Goal: Information Seeking & Learning: Stay updated

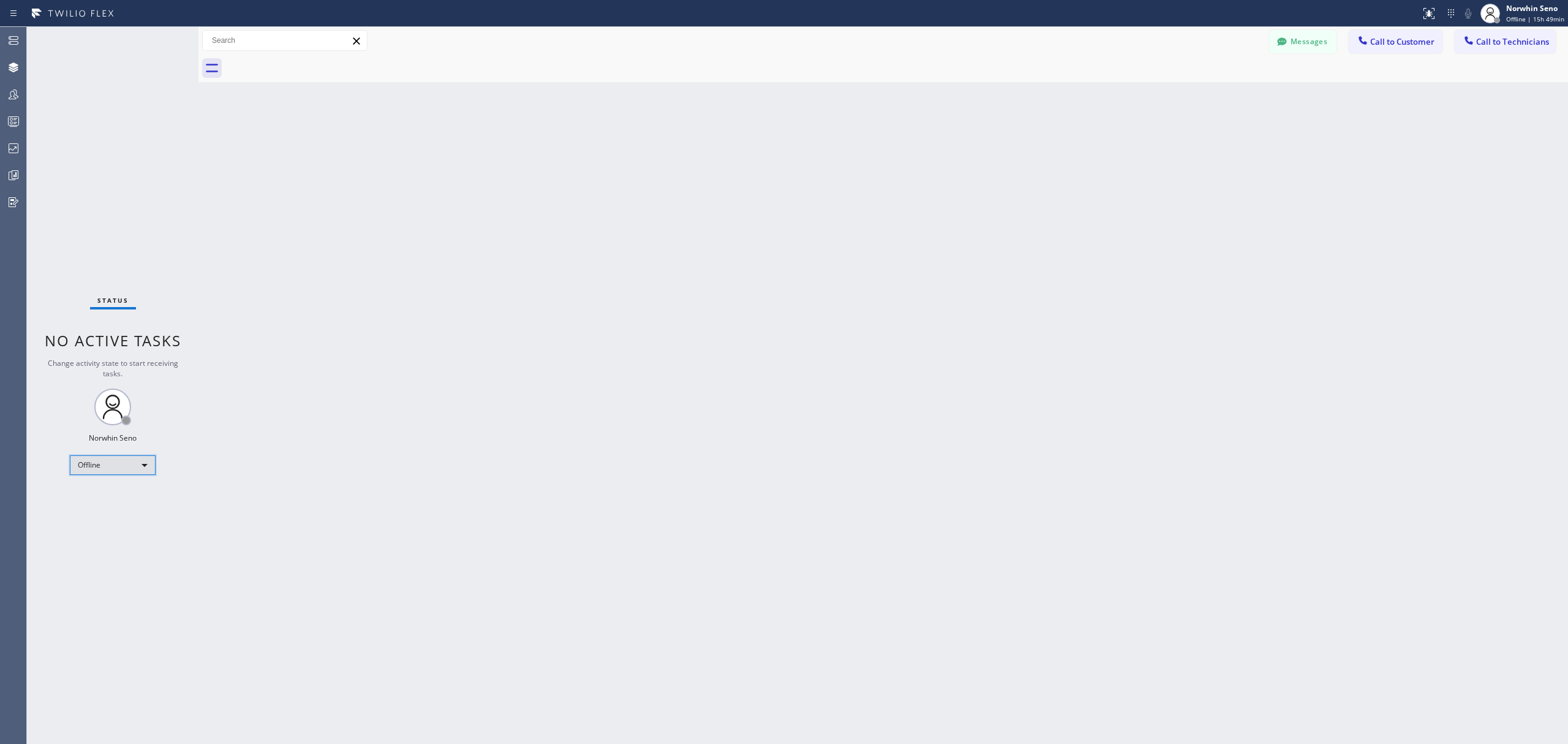
click at [138, 462] on div "Offline" at bounding box center [113, 465] width 86 height 19
click at [116, 508] on li "Unavailable" at bounding box center [112, 513] width 83 height 15
click at [18, 120] on icon at bounding box center [13, 121] width 15 height 15
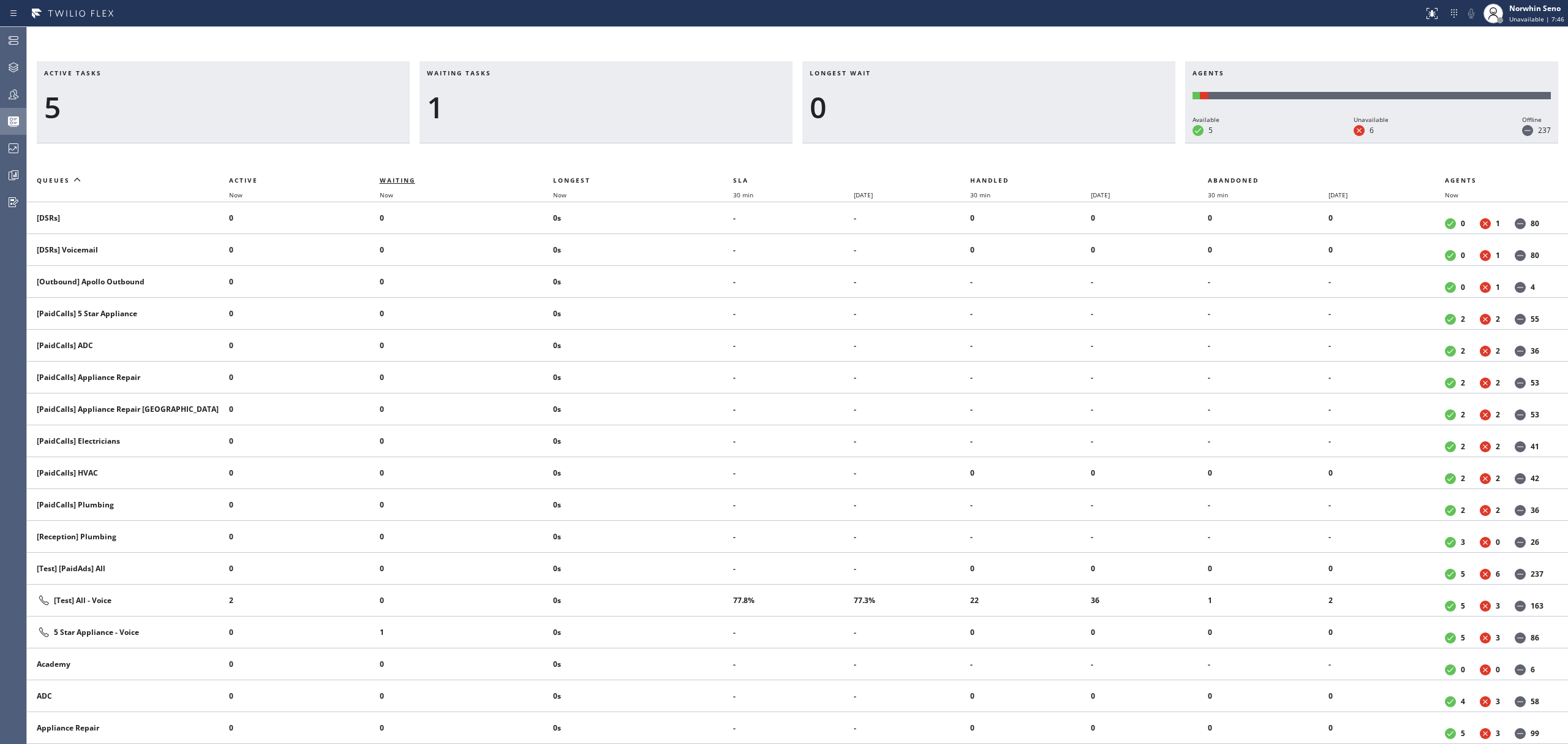
click at [412, 179] on span "Waiting" at bounding box center [397, 180] width 35 height 8
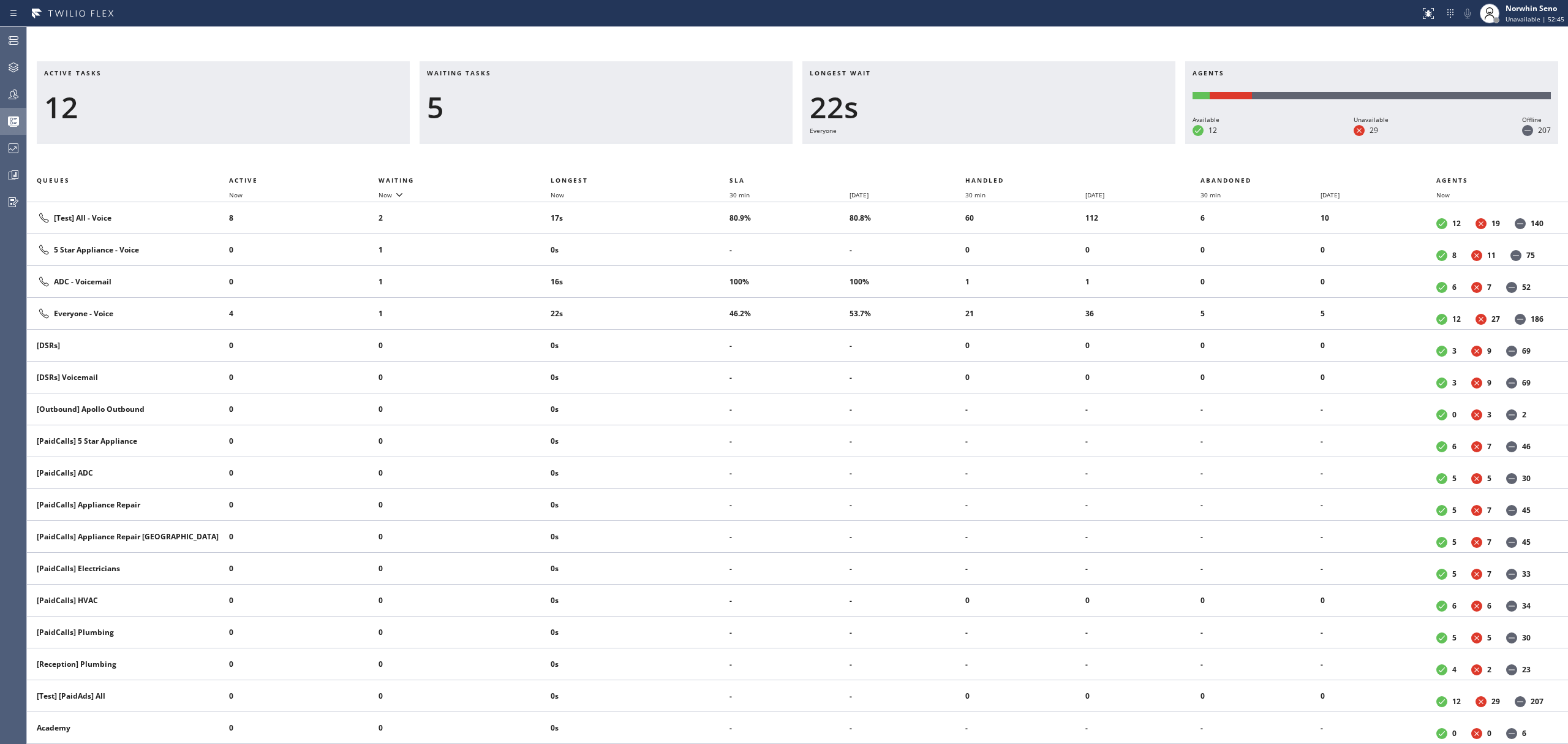
click at [537, 123] on div "5" at bounding box center [606, 107] width 358 height 35
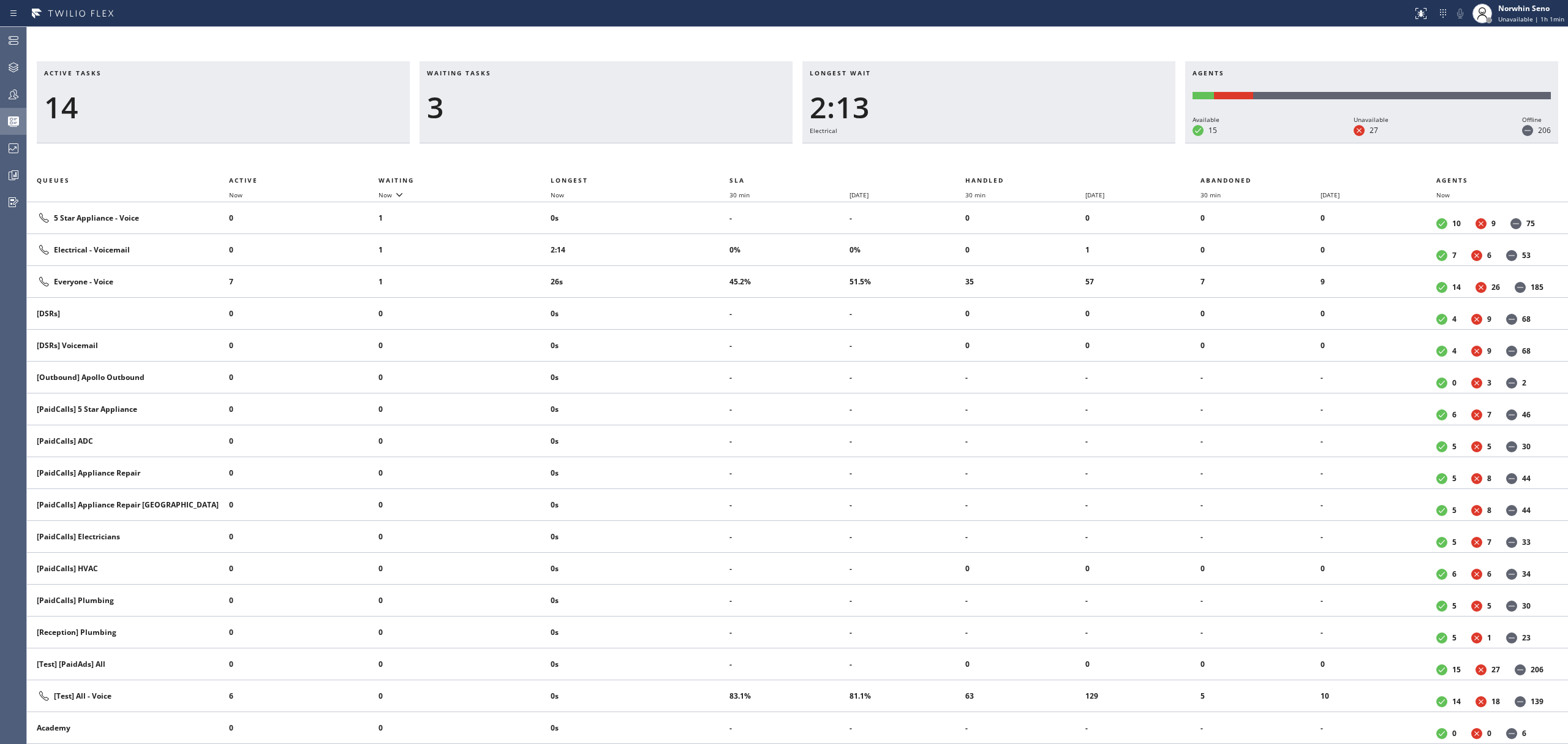
click at [477, 123] on div "3" at bounding box center [606, 107] width 358 height 35
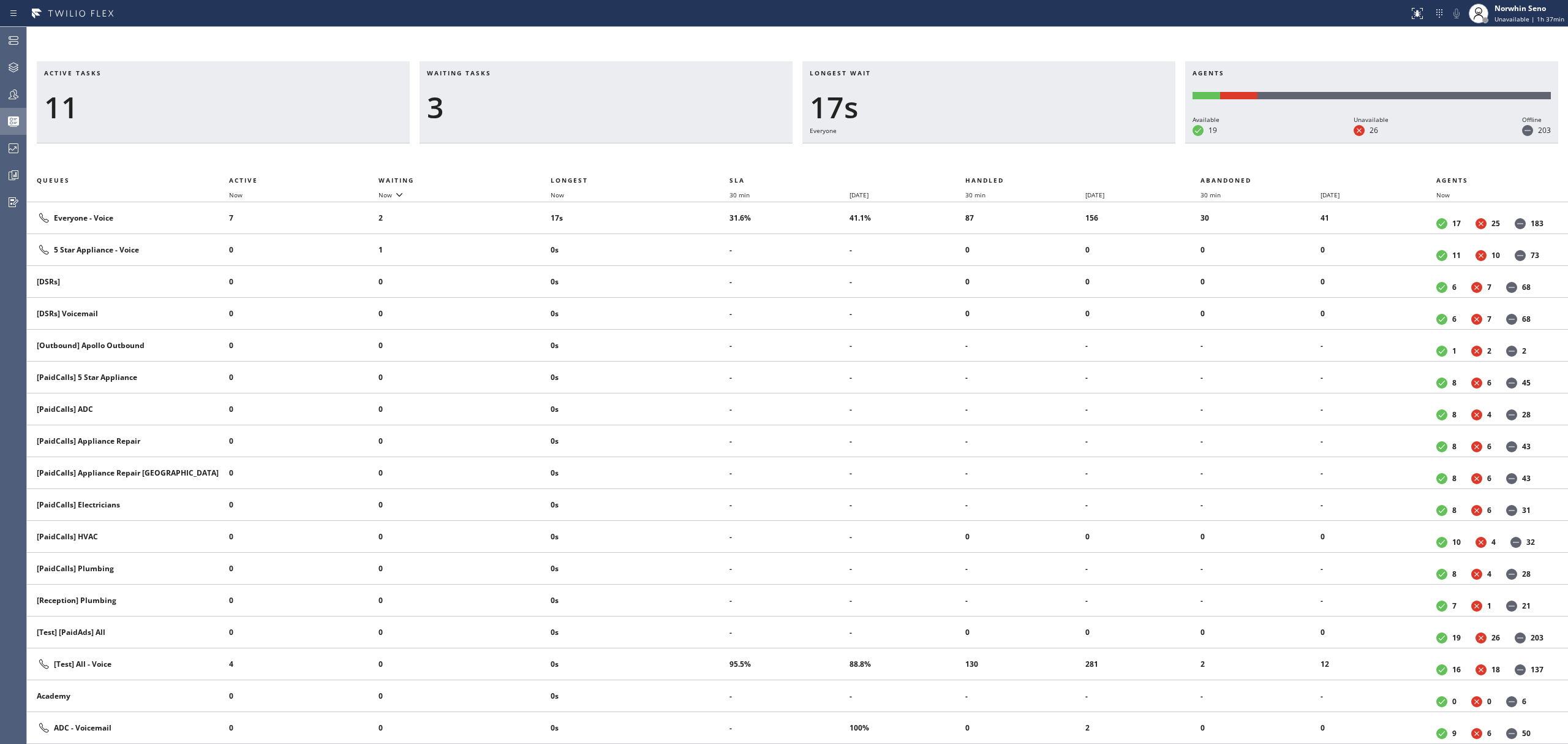
drag, startPoint x: 471, startPoint y: 102, endPoint x: 446, endPoint y: 107, distance: 25.5
click at [471, 102] on div "3" at bounding box center [606, 107] width 358 height 35
click at [1020, 123] on div "Longest wait 18s Everyone" at bounding box center [988, 102] width 373 height 82
click at [981, 153] on div "Active tasks 11 Waiting tasks 5 Longest wait 23s Everyone Agents Available 19 U…" at bounding box center [797, 403] width 1541 height 683
click at [981, 153] on div "Active tasks 11 Waiting tasks 6 Longest wait 28s Everyone Agents Available 19 U…" at bounding box center [797, 403] width 1541 height 683
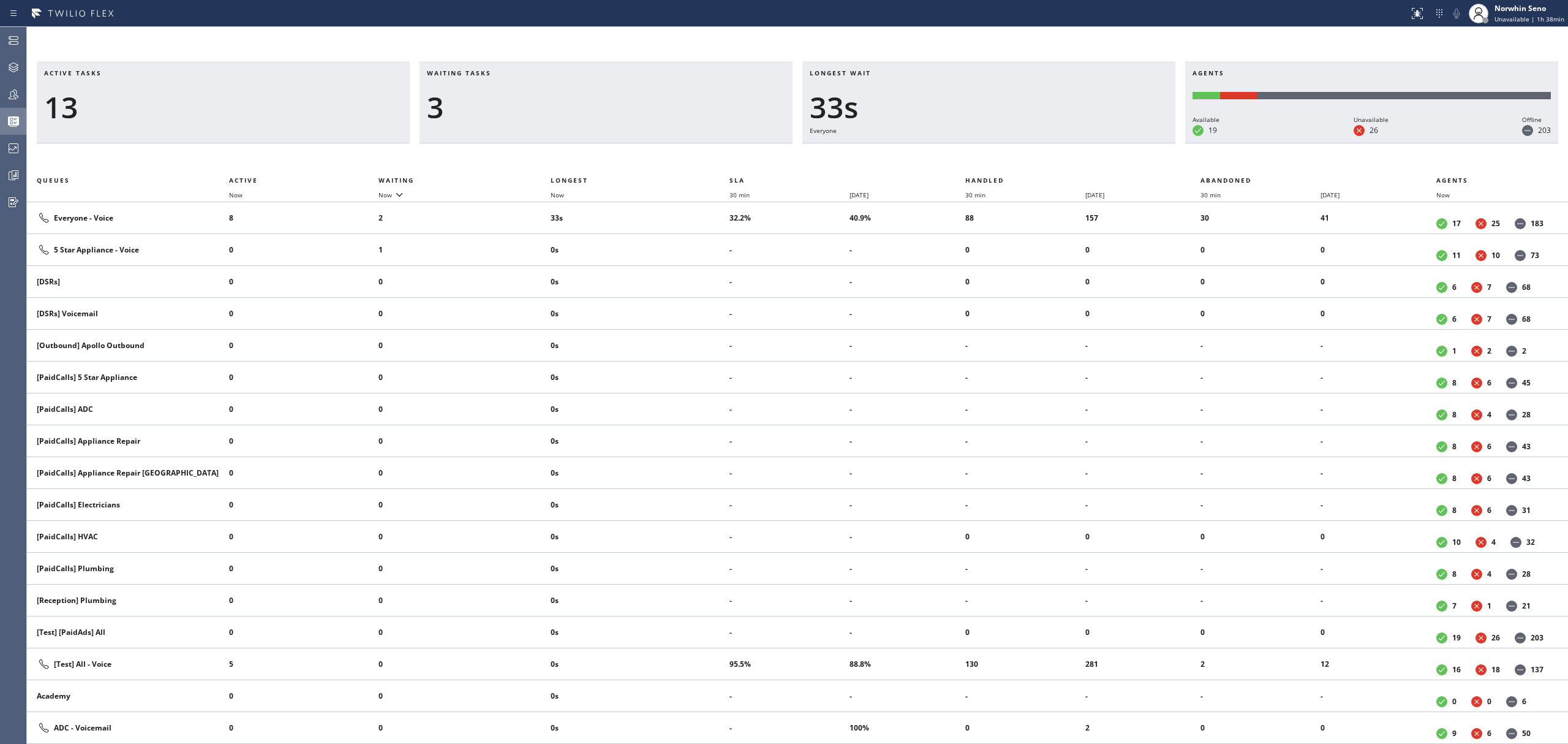
click at [981, 153] on div "Active tasks 13 Waiting tasks 3 Longest wait 33s Everyone Agents Available 19 U…" at bounding box center [797, 403] width 1541 height 683
click at [981, 153] on div "Active tasks 13 Waiting tasks 5 Longest wait 38s Everyone Agents Available 19 U…" at bounding box center [797, 403] width 1541 height 683
click at [981, 153] on div "Active tasks 13 Waiting tasks 5 Longest wait 43s Everyone Agents Available 19 U…" at bounding box center [797, 403] width 1541 height 683
click at [981, 153] on div "Active tasks 12 Waiting tasks 6 Longest wait 48s Everyone Agents Available 19 U…" at bounding box center [797, 403] width 1541 height 683
click at [981, 153] on div "Active tasks 15 Waiting tasks 4 Longest wait 53s Everyone Agents Available 19 U…" at bounding box center [797, 403] width 1541 height 683
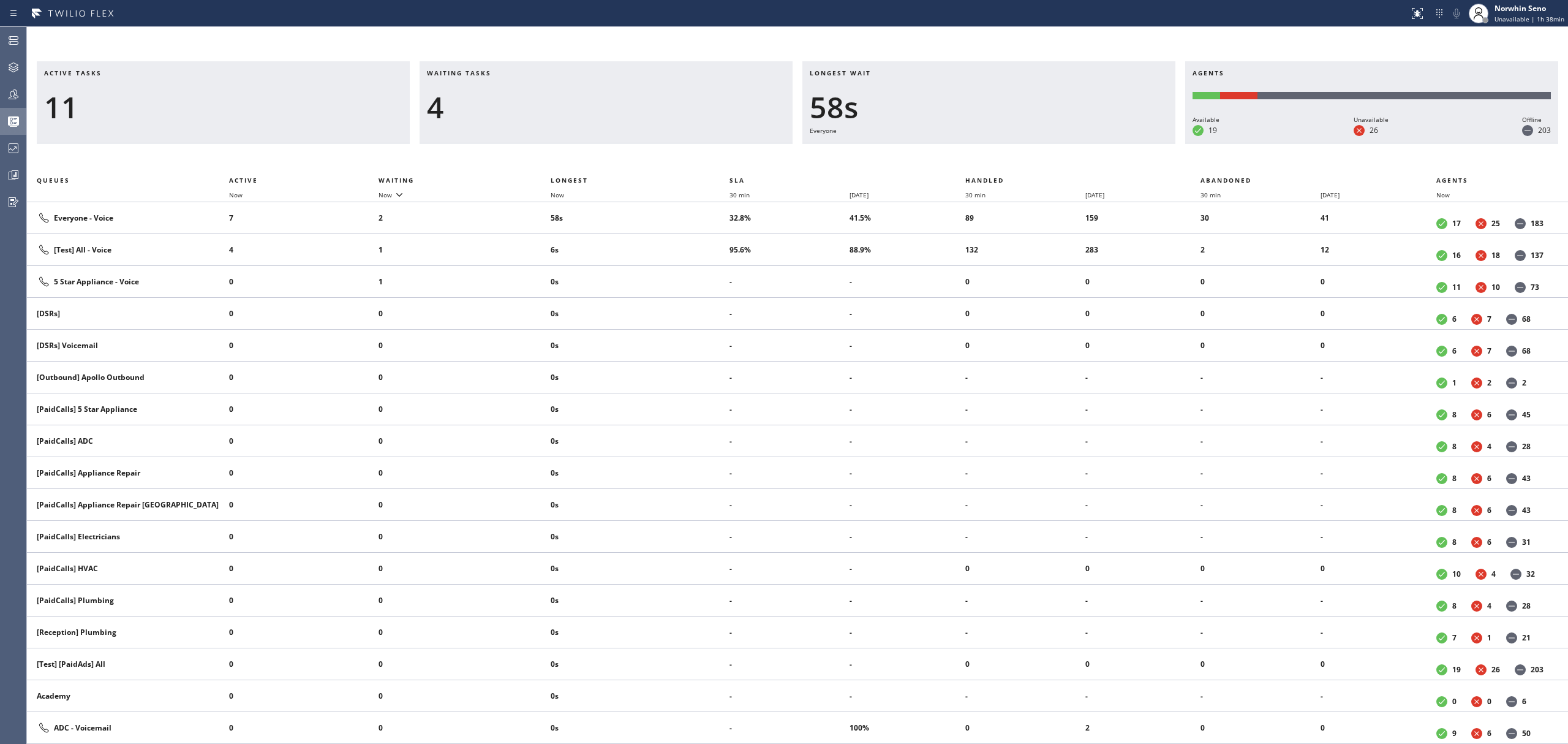
click at [981, 153] on div "Active tasks 11 Waiting tasks 4 Longest wait 58s Everyone Agents Available 19 U…" at bounding box center [797, 403] width 1541 height 683
click at [981, 153] on div "Active tasks 11 Waiting tasks 4 Longest wait 1:04 Everyone Agents Available 20 …" at bounding box center [797, 403] width 1541 height 683
click at [981, 153] on div "Active tasks 12 Waiting tasks 4 Longest wait 11s Everyone Agents Available 20 U…" at bounding box center [797, 403] width 1541 height 683
click at [981, 153] on div "Active tasks 12 Waiting tasks 4 Longest wait 16s Everyone Agents Available 20 U…" at bounding box center [797, 403] width 1541 height 683
click at [981, 153] on div "Active tasks 12 Waiting tasks 4 Longest wait 21s Everyone Agents Available 20 U…" at bounding box center [797, 403] width 1541 height 683
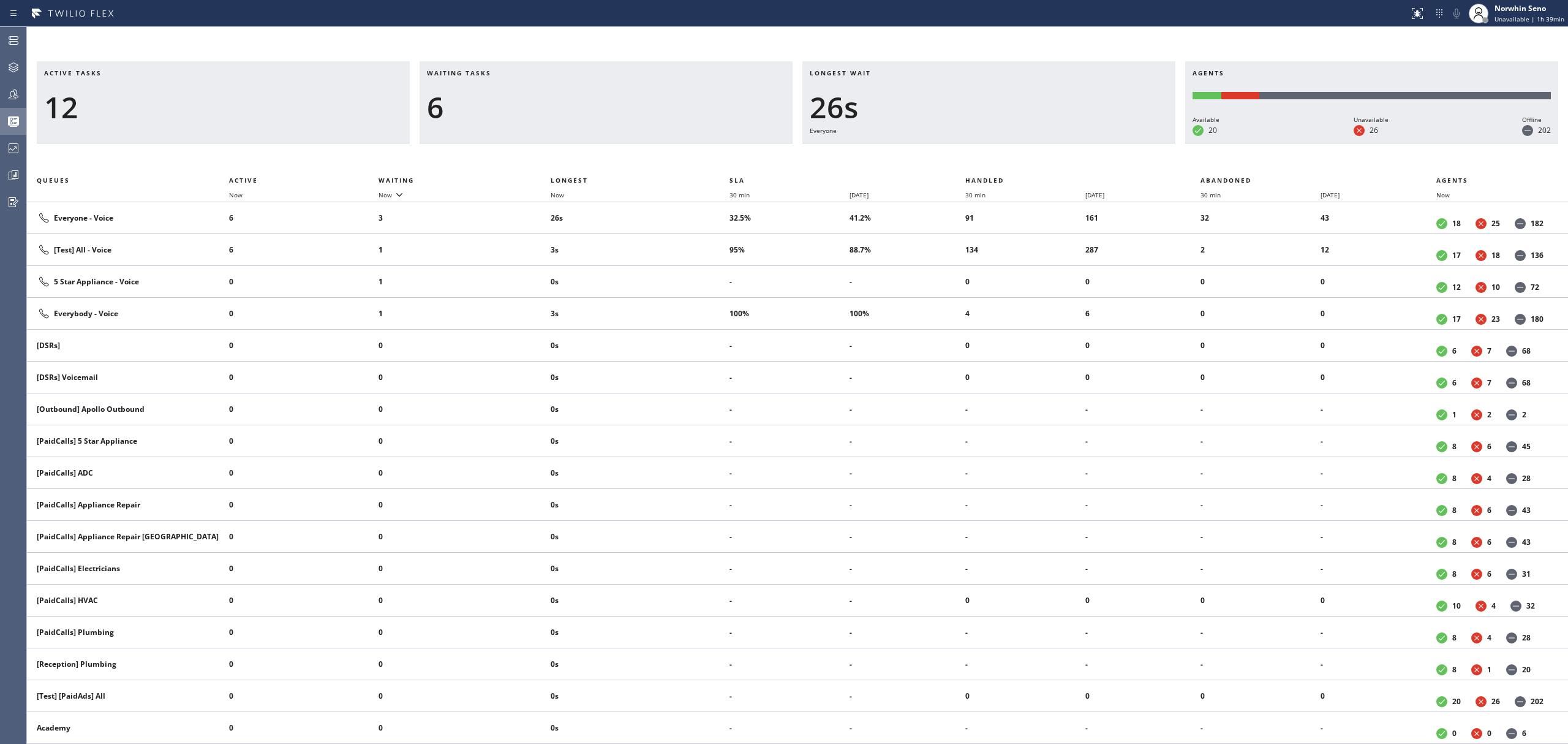
click at [981, 153] on div "Active tasks 12 Waiting tasks 6 Longest wait 26s Everyone Agents Available 20 U…" at bounding box center [797, 403] width 1541 height 683
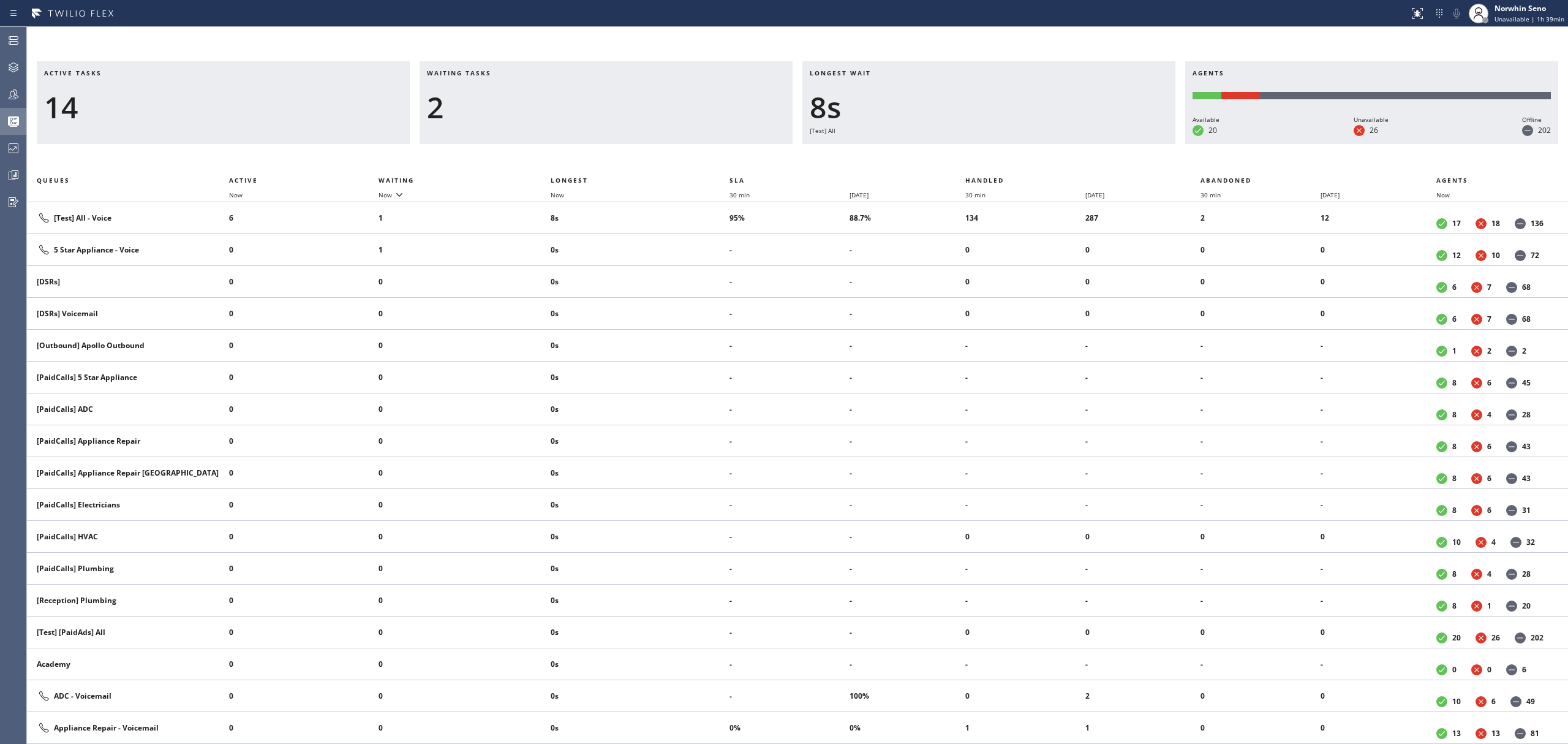
click at [981, 153] on div "Active tasks 14 Waiting tasks 2 Longest wait 8s [Test] All Agents Available 20 …" at bounding box center [797, 403] width 1541 height 683
click at [981, 153] on div "Active tasks 15 Waiting tasks 2 Longest wait 3s Everyone Agents Available 19 Un…" at bounding box center [797, 403] width 1541 height 683
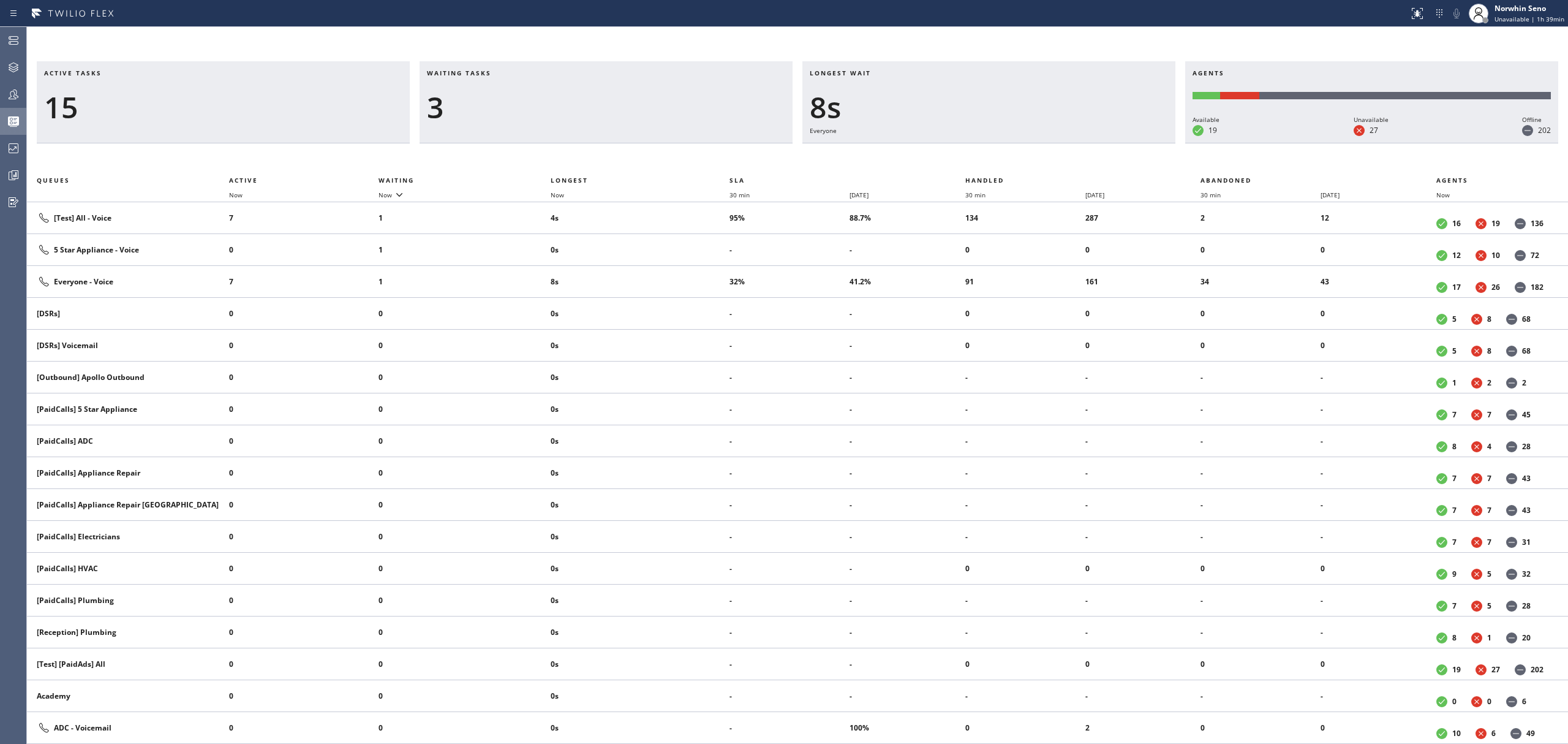
click at [981, 153] on div "Active tasks 15 Waiting tasks 3 Longest wait 8s Everyone Agents Available 19 Un…" at bounding box center [797, 403] width 1541 height 683
click at [981, 153] on div "Active tasks 15 Waiting tasks 3 Longest wait 9s [Test] All Agents Available 19 …" at bounding box center [797, 403] width 1541 height 683
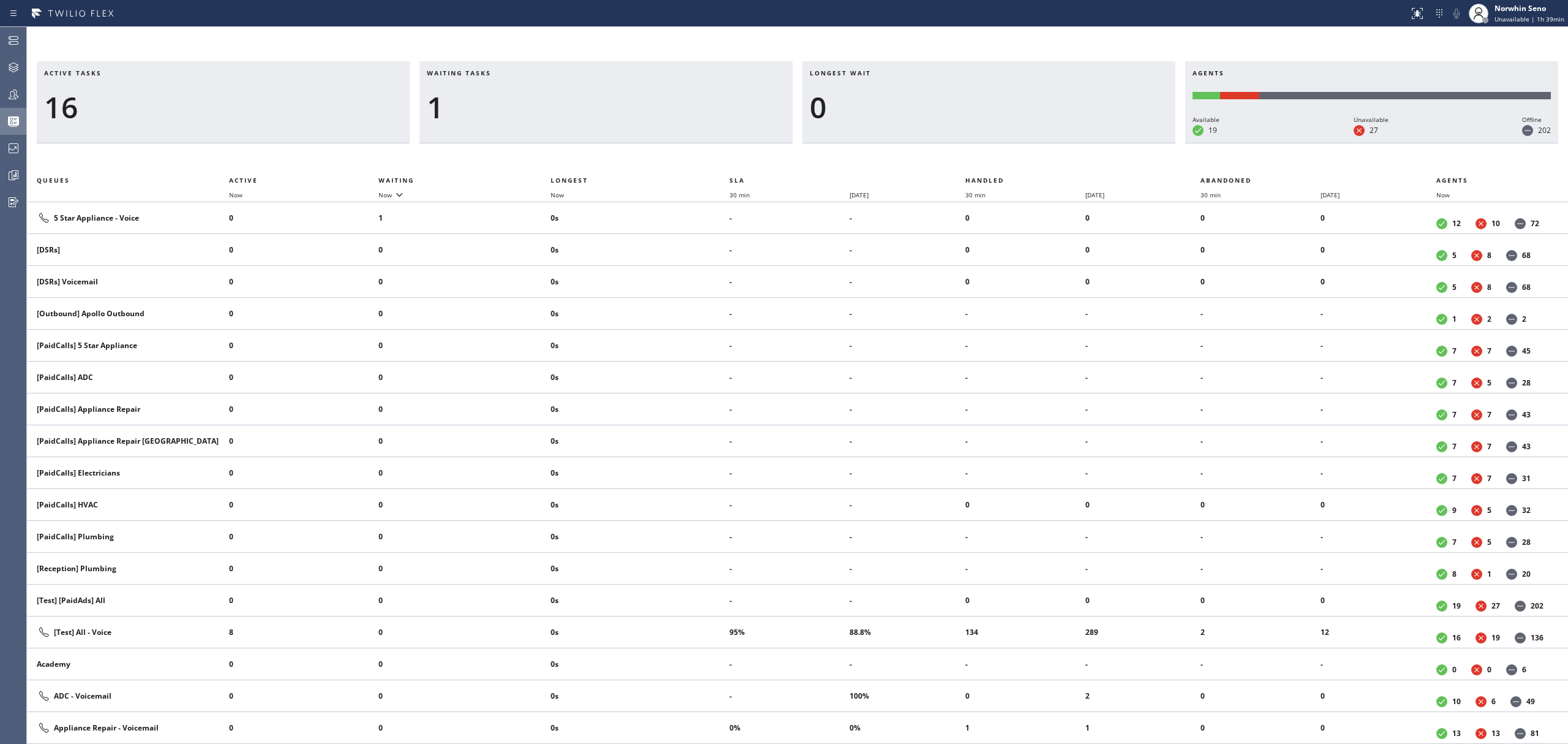
click at [981, 153] on div "Active tasks 16 Waiting tasks 1 Longest wait 0 Agents Available 19 Unavailable …" at bounding box center [797, 403] width 1541 height 683
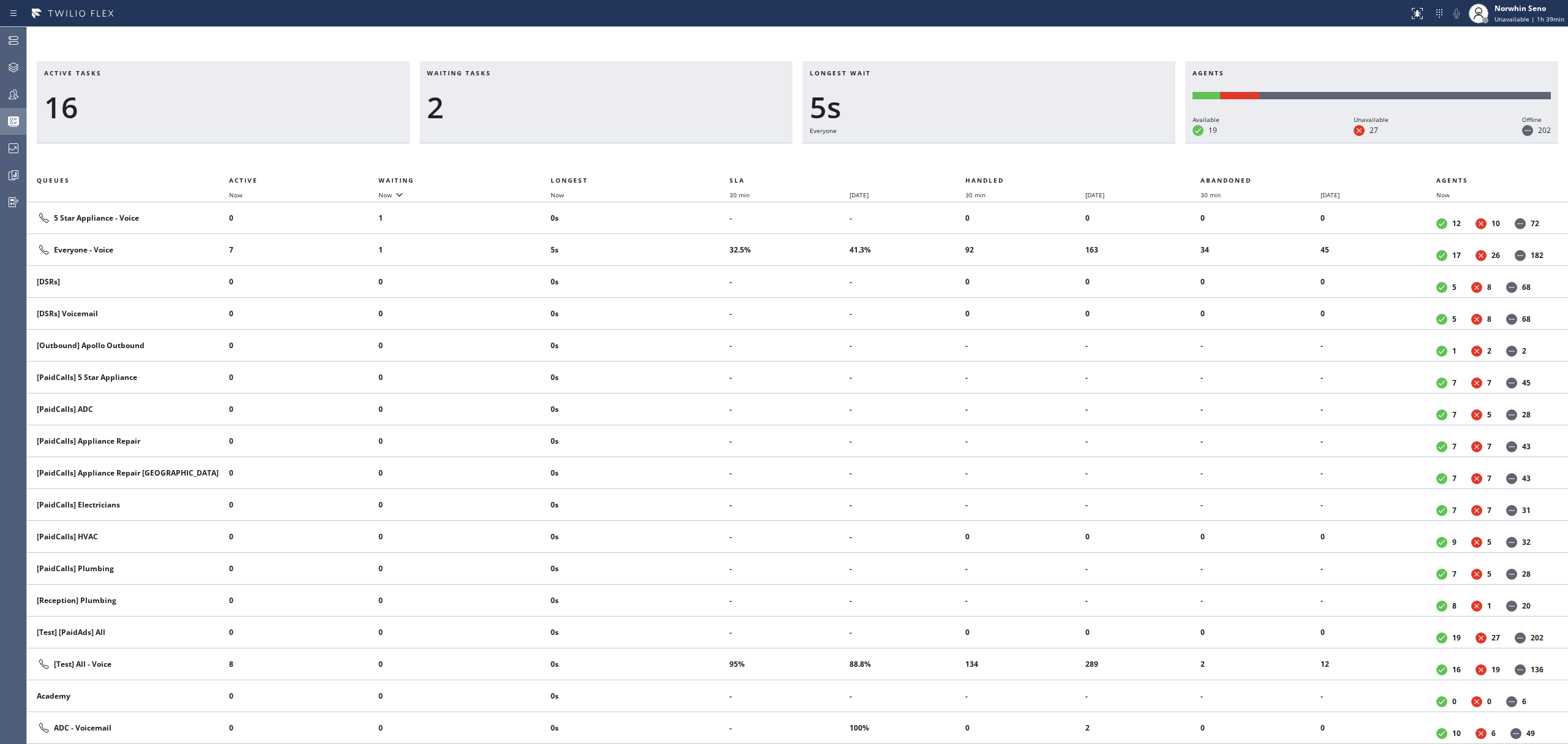
click at [981, 153] on div "Active tasks 16 Waiting tasks 2 Longest wait 5s Everyone Agents Available 19 Un…" at bounding box center [797, 403] width 1541 height 683
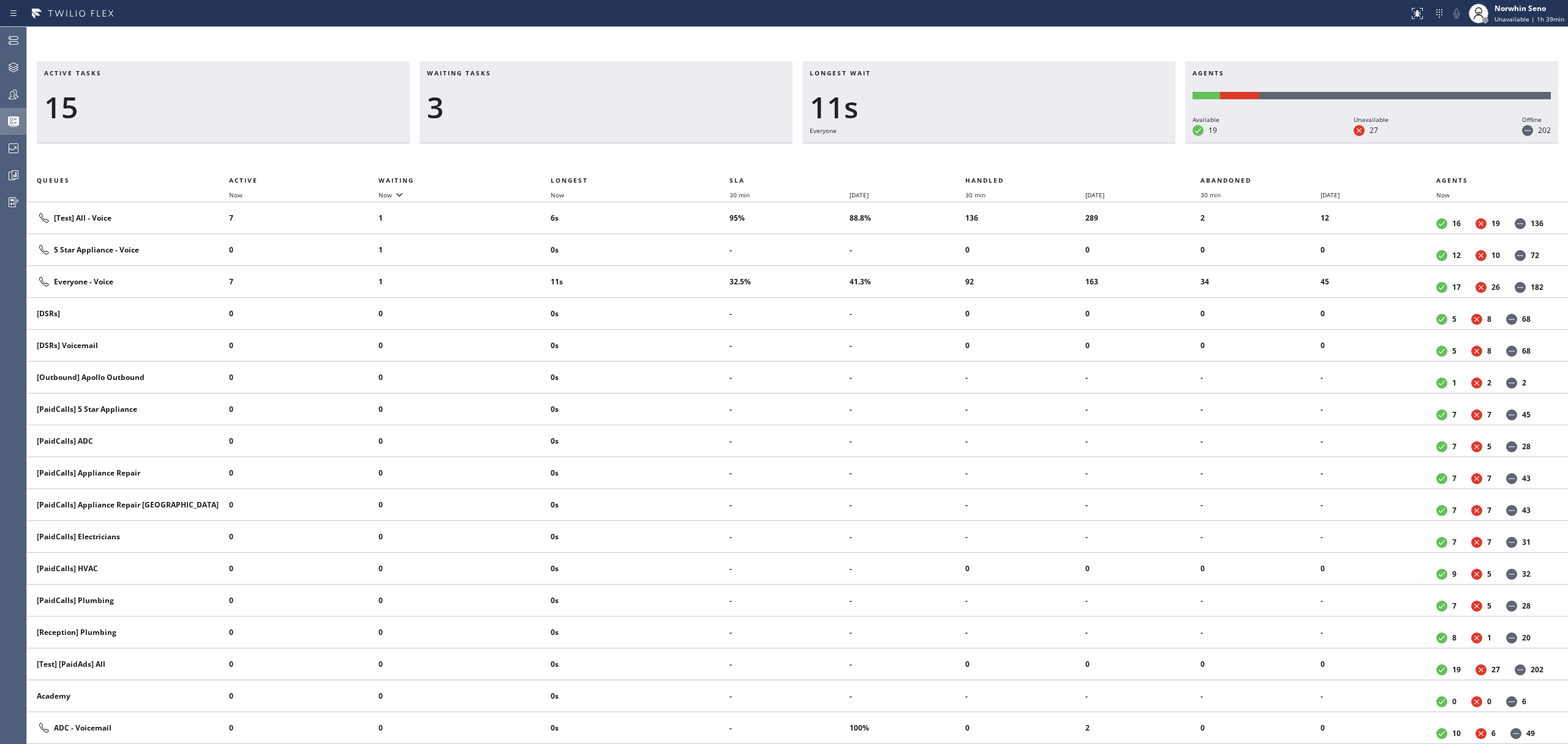
click at [981, 153] on div "Active tasks 15 Waiting tasks 3 Longest wait 11s Everyone Agents Available 19 U…" at bounding box center [797, 403] width 1541 height 683
click at [981, 153] on div "Active tasks 17 Waiting tasks 3 Longest wait 6s [Test] All Agents Available 19 …" at bounding box center [797, 403] width 1541 height 683
click at [981, 153] on div "Active tasks 16 Waiting tasks 4 Longest wait 11s [Test] All Agents Available 19…" at bounding box center [797, 403] width 1541 height 683
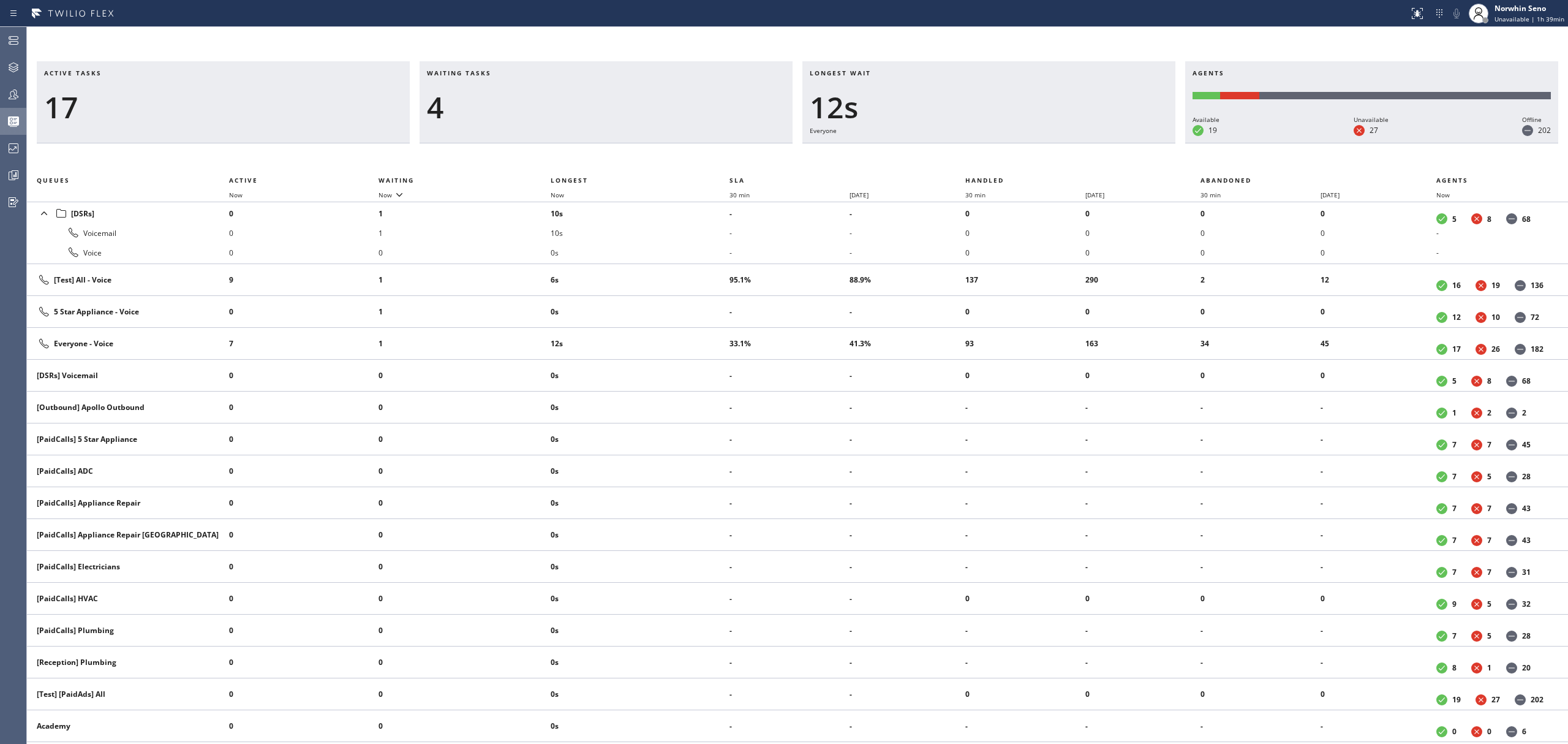
click at [981, 153] on div "Active tasks 17 Waiting tasks 4 Longest wait 12s Everyone Agents Available 19 U…" at bounding box center [797, 403] width 1541 height 683
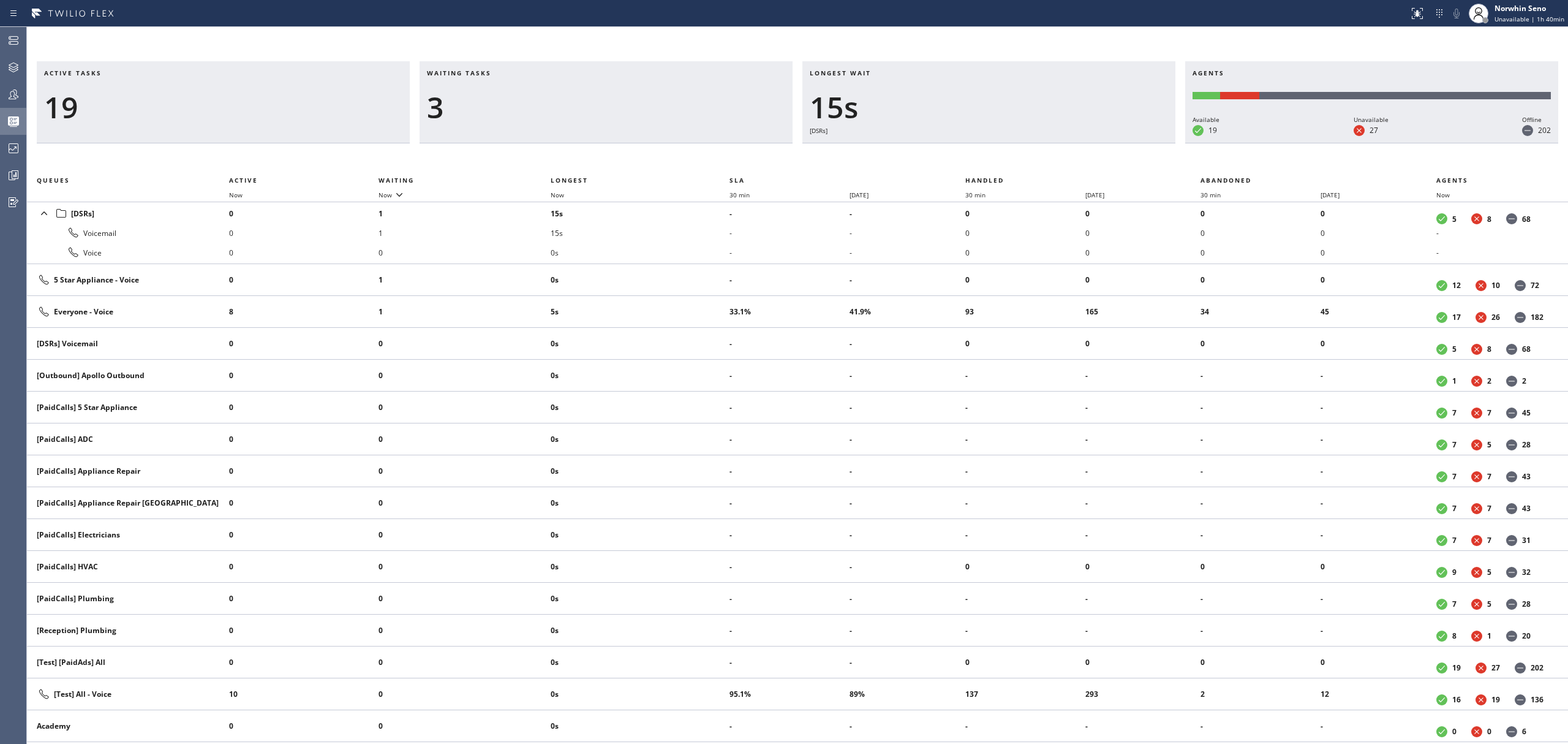
click at [981, 153] on div "Active tasks 19 Waiting tasks 3 Longest wait 15s [DSRs] Agents Available 19 Una…" at bounding box center [797, 403] width 1541 height 683
click at [981, 153] on div "Active tasks 19 Waiting tasks 4 Longest wait 20s [DSRs] Agents Available 19 Una…" at bounding box center [797, 403] width 1541 height 683
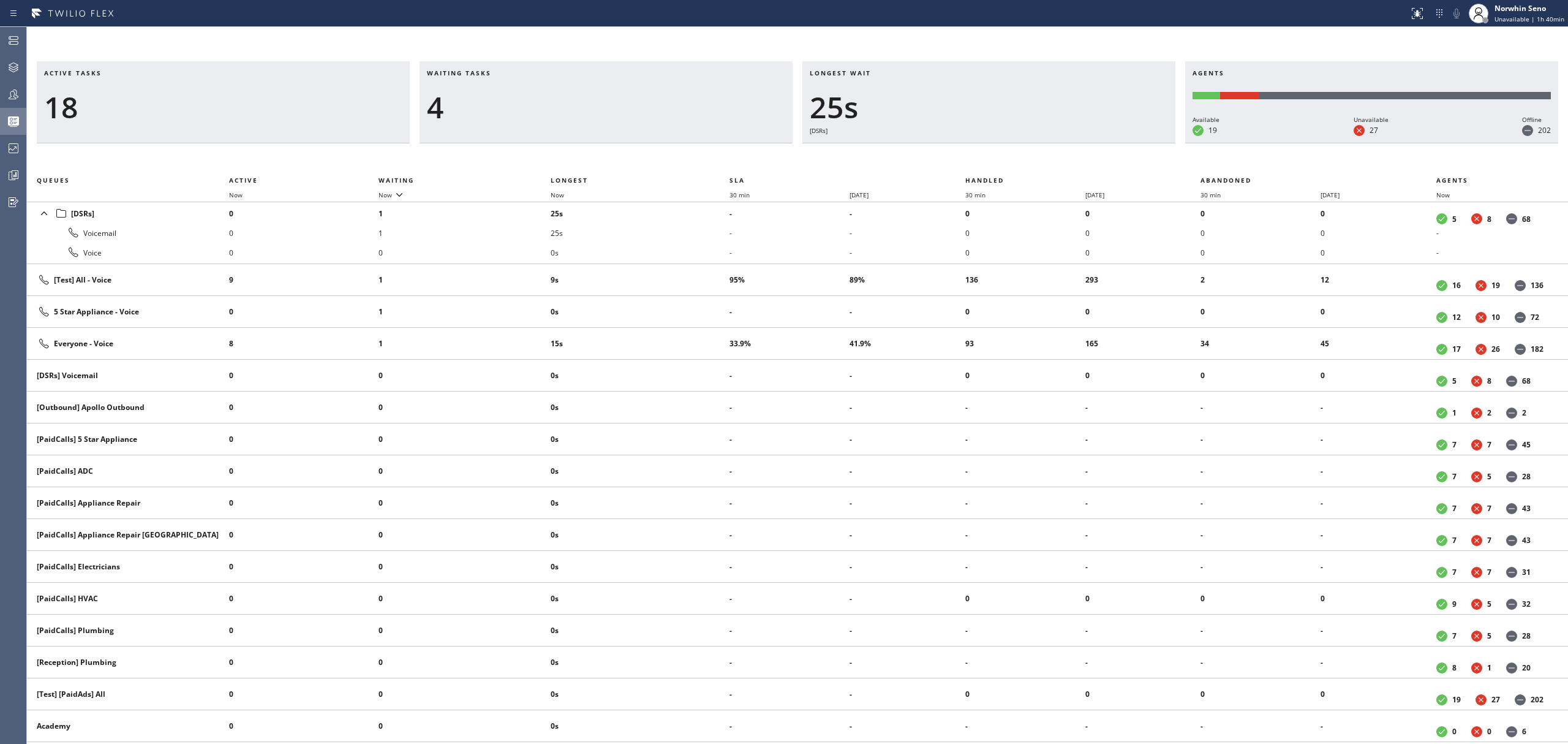
click at [981, 153] on div "Active tasks 18 Waiting tasks 4 Longest wait 25s [DSRs] Agents Available 19 Una…" at bounding box center [797, 403] width 1541 height 683
click at [981, 153] on div "Active tasks 18 Waiting tasks 5 Longest wait 30s [DSRs] Agents Available 19 Una…" at bounding box center [797, 403] width 1541 height 683
click at [981, 153] on div "Active tasks 18 Waiting tasks 3 Longest wait 35s [DSRs] Agents Available 19 Una…" at bounding box center [797, 403] width 1541 height 683
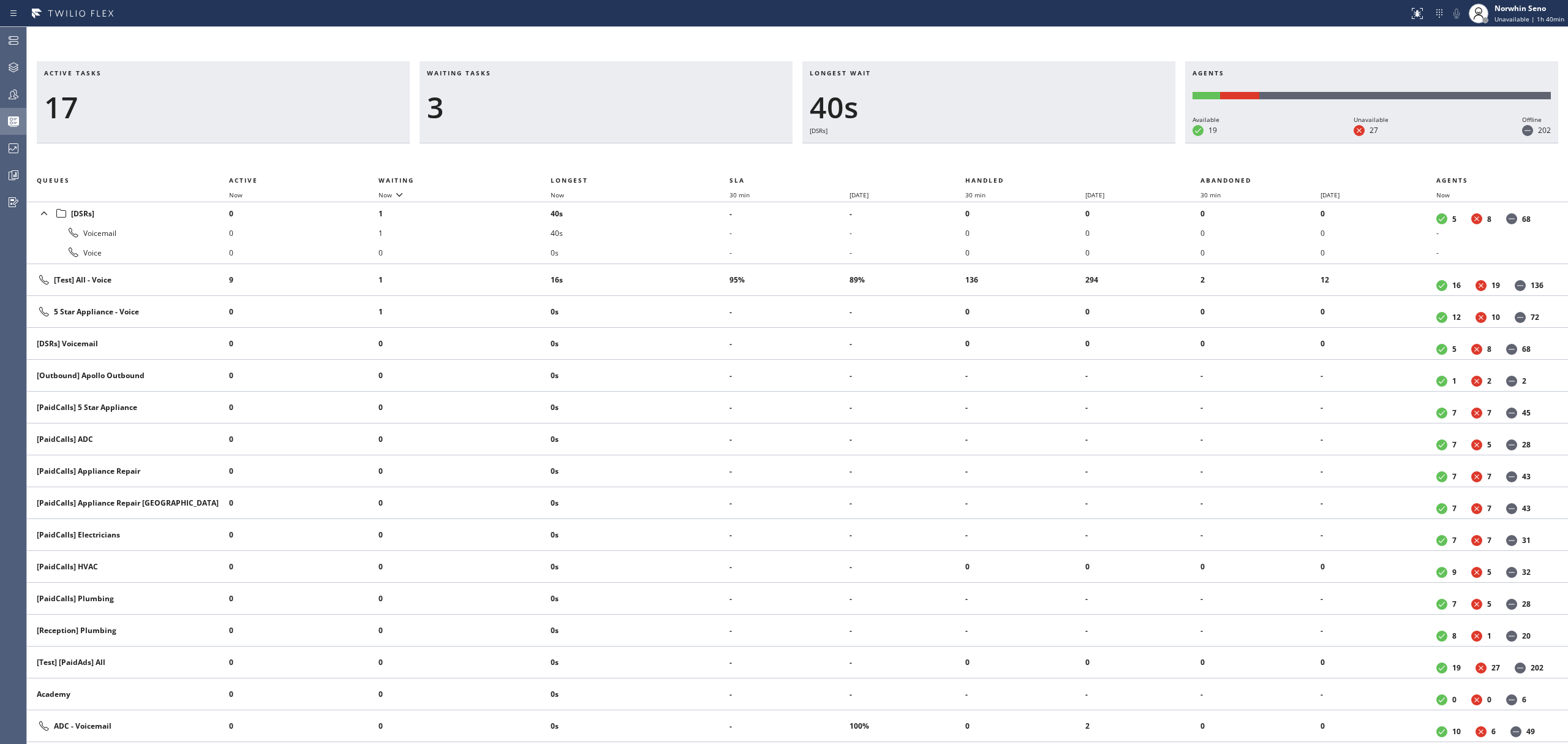
click at [981, 153] on div "Active tasks 17 Waiting tasks 3 Longest wait 40s [DSRs] Agents Available 19 Una…" at bounding box center [797, 403] width 1541 height 683
click at [981, 153] on div "Active tasks 17 Waiting tasks 2 Longest wait 45s [DSRs] Agents Available 19 Una…" at bounding box center [797, 403] width 1541 height 683
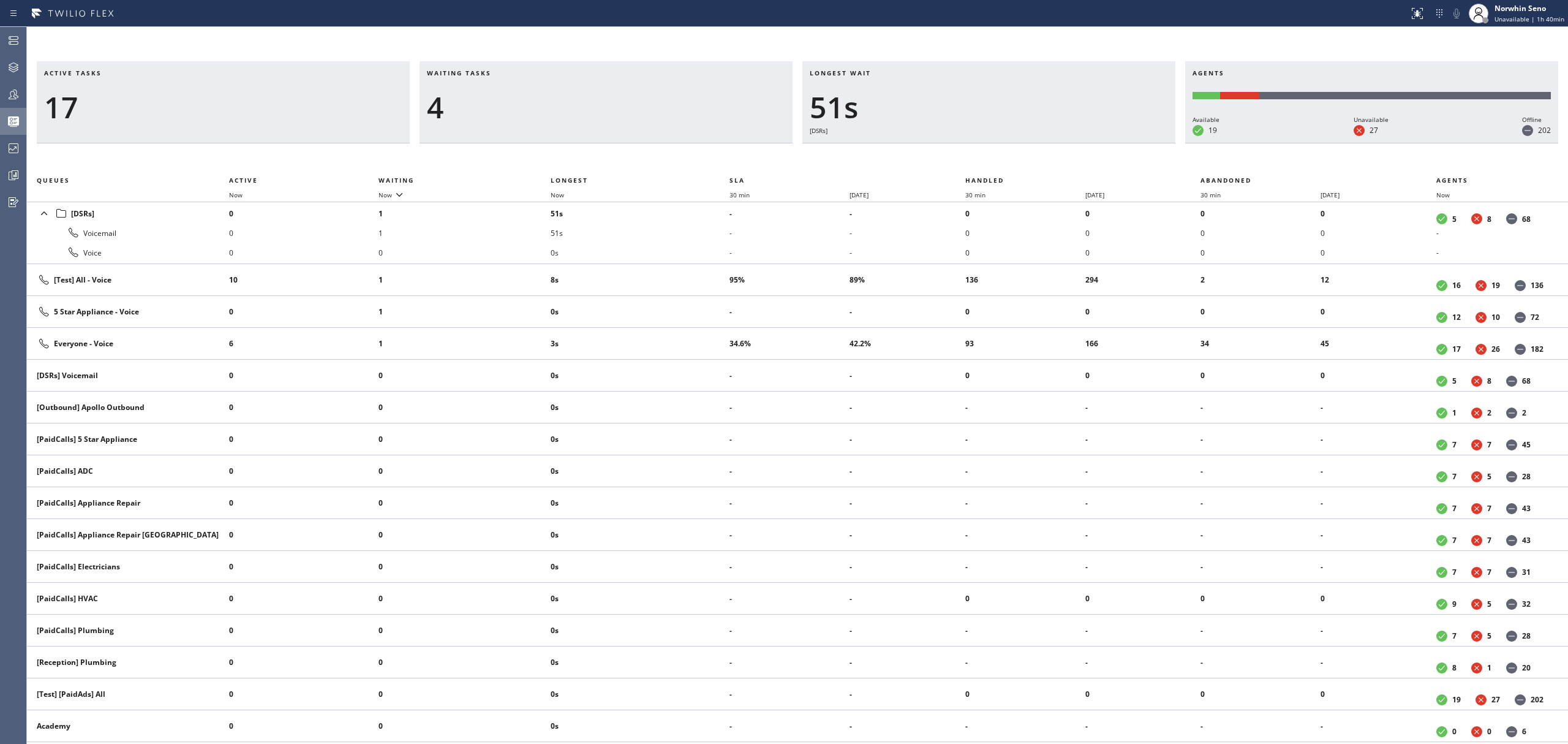
click at [981, 153] on div "Active tasks 17 Waiting tasks 4 Longest wait 51s [DSRs] Agents Available 19 Una…" at bounding box center [797, 403] width 1541 height 683
click at [981, 153] on div "Active tasks 17 Waiting tasks 5 Longest wait 56s [DSRs] Agents Available 19 Una…" at bounding box center [797, 403] width 1541 height 683
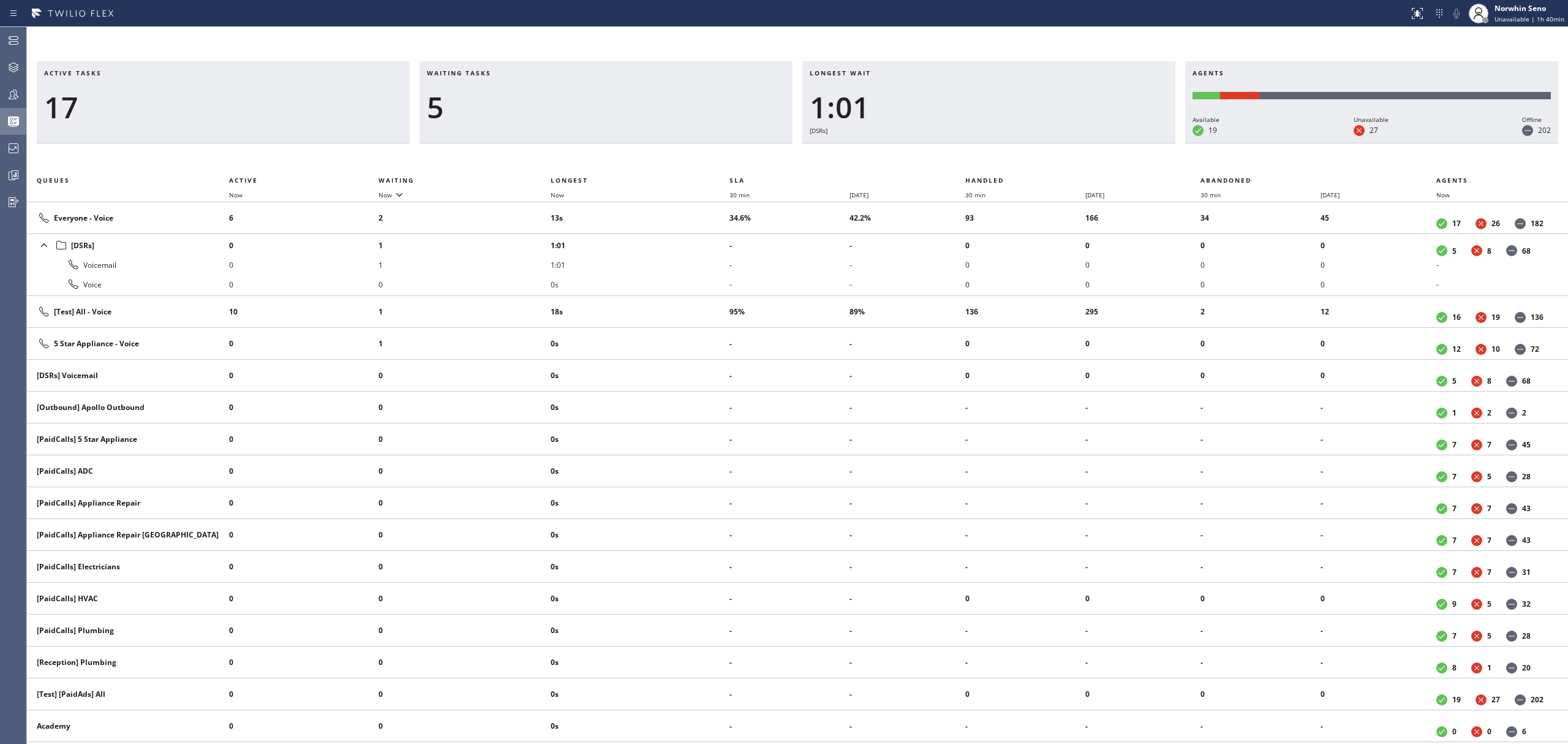
click at [981, 153] on div "Active tasks 17 Waiting tasks 5 Longest wait 1:01 [DSRs] Agents Available 19 Un…" at bounding box center [797, 403] width 1541 height 683
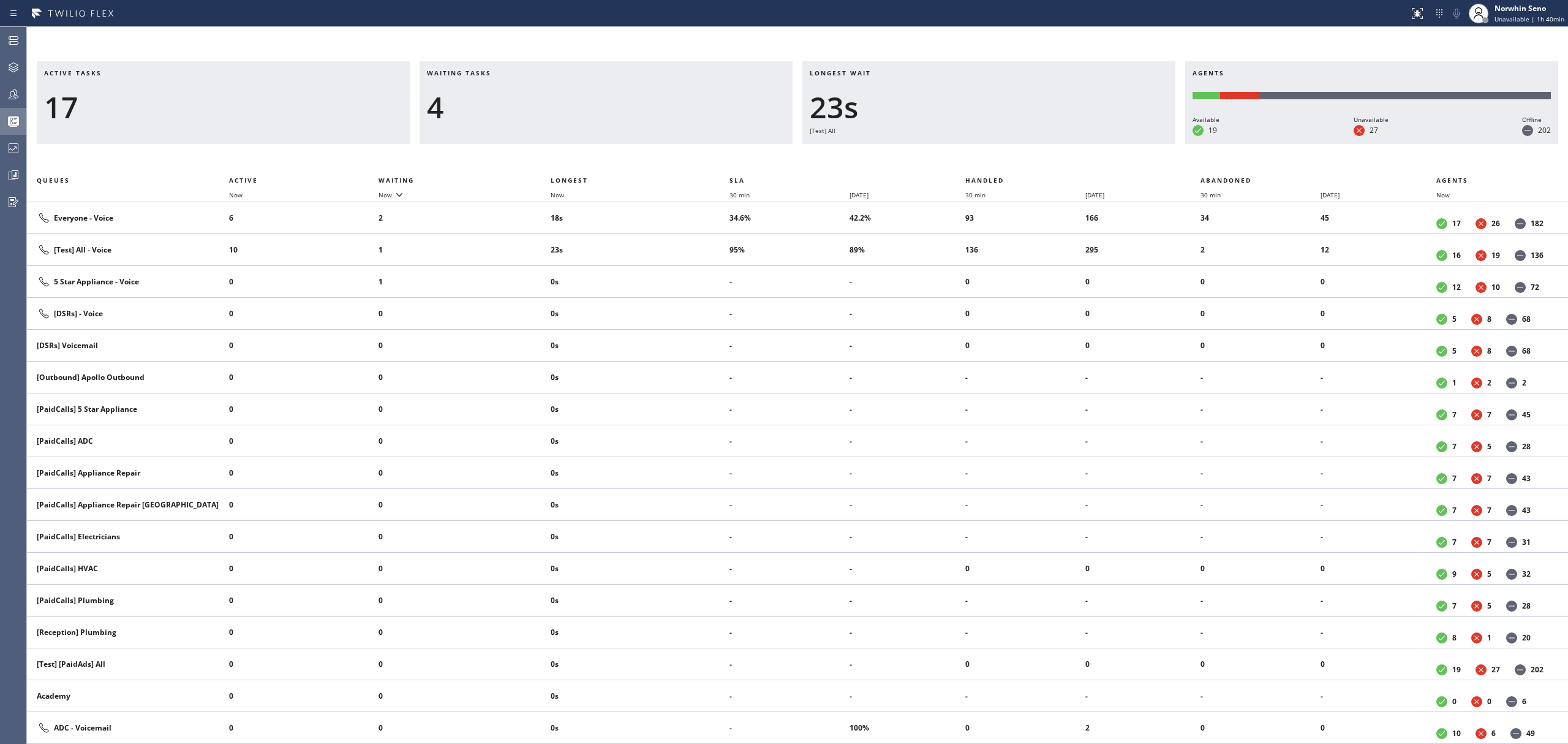
click at [981, 153] on div "Active tasks 17 Waiting tasks 4 Longest wait 23s [Test] All Agents Available 19…" at bounding box center [797, 403] width 1541 height 683
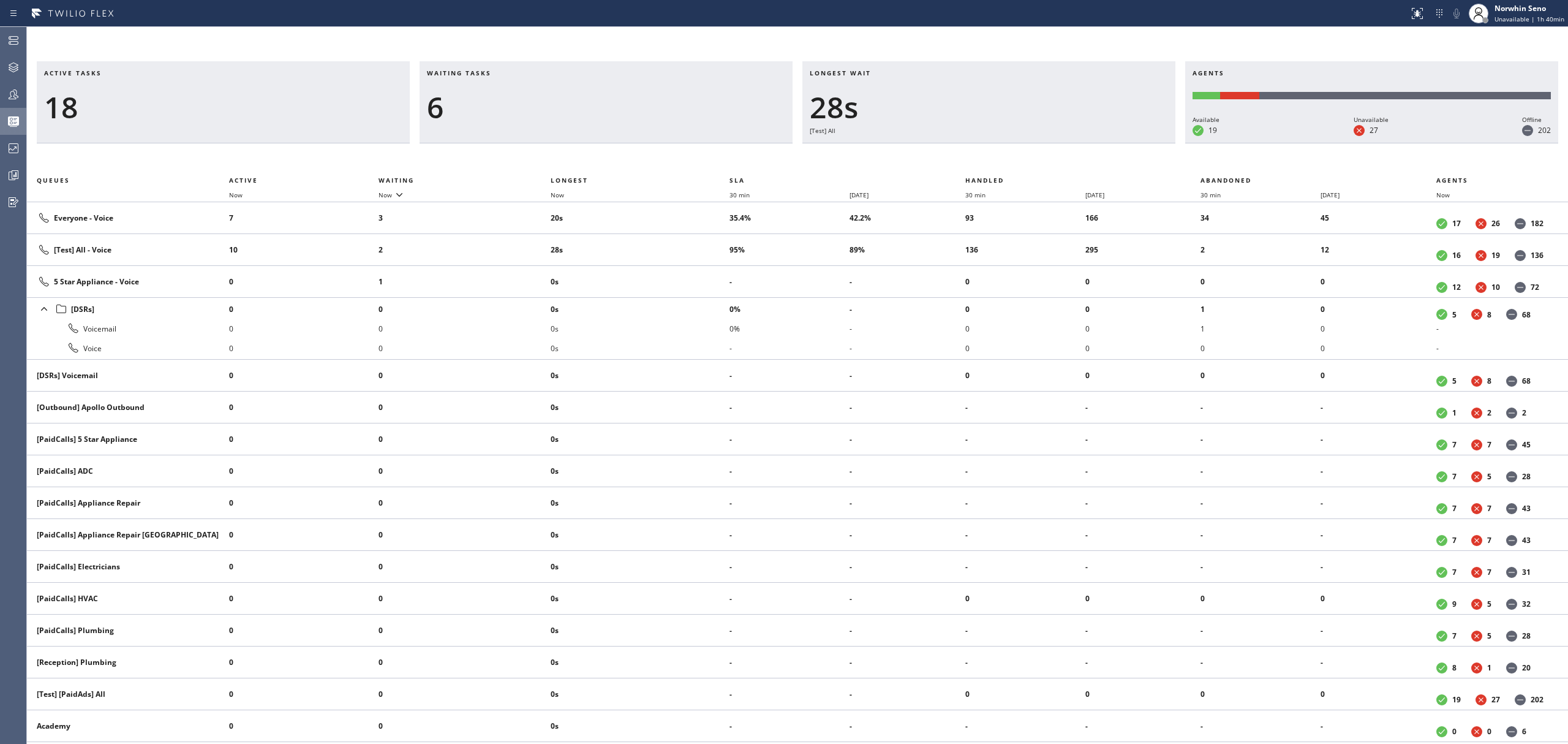
click at [981, 153] on div "Active tasks 18 Waiting tasks 6 Longest wait 28s [Test] All Agents Available 19…" at bounding box center [797, 403] width 1541 height 683
click at [981, 153] on div "Active tasks 16 Waiting tasks 5 Longest wait 25s Everyone Agents Available 20 U…" at bounding box center [797, 403] width 1541 height 683
click at [981, 153] on div "Active tasks 17 Waiting tasks 5 Longest wait 30s Everyone Agents Available 20 U…" at bounding box center [797, 403] width 1541 height 683
click at [981, 153] on div "Active tasks 18 Waiting tasks 6 Longest wait 35s Everyone Agents Available 20 U…" at bounding box center [797, 403] width 1541 height 683
click at [981, 153] on div "Active tasks 18 Waiting tasks 7 Longest wait 40s Everyone Agents Available 20 U…" at bounding box center [797, 403] width 1541 height 683
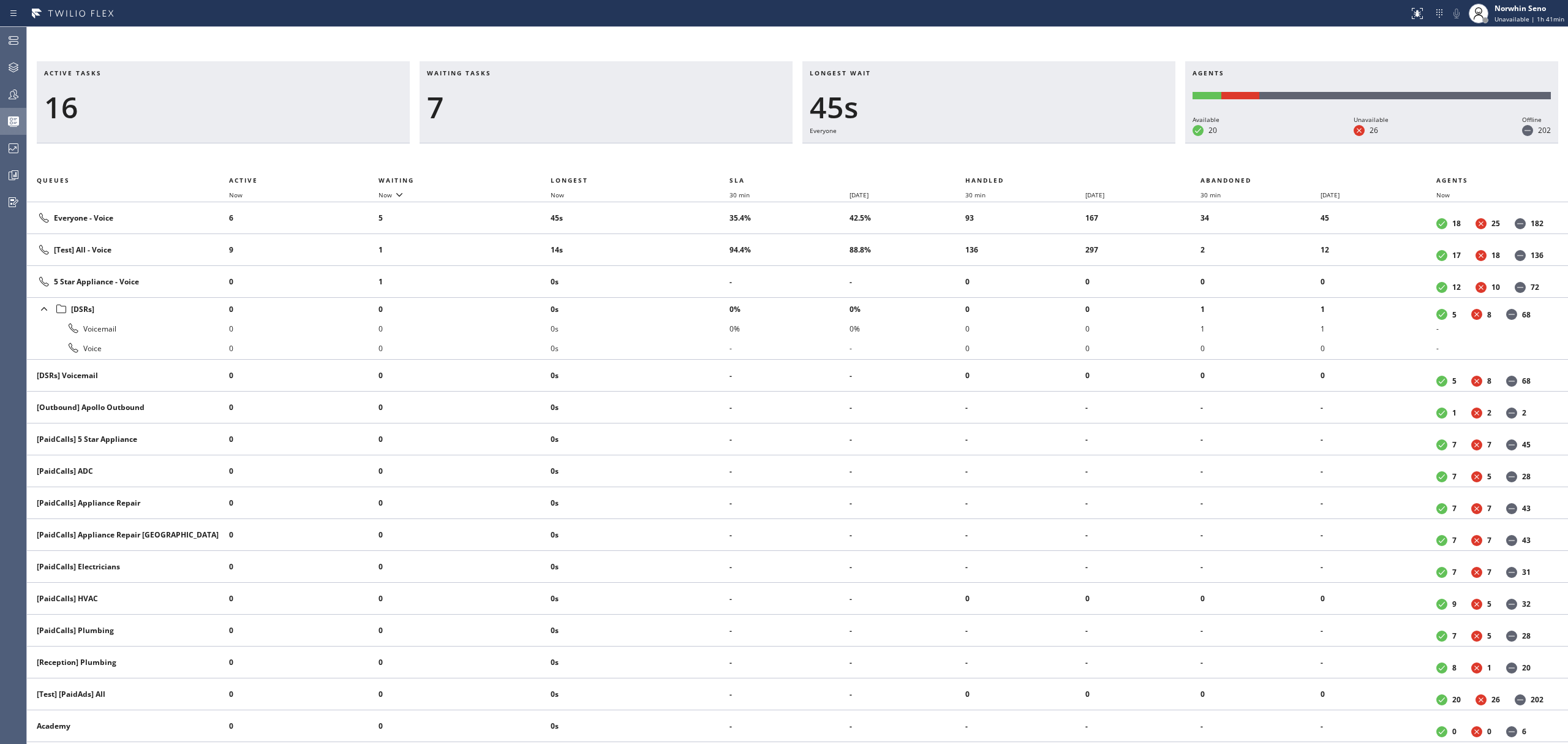
click at [981, 153] on div "Active tasks 16 Waiting tasks 7 Longest wait 45s Everyone Agents Available 20 U…" at bounding box center [797, 403] width 1541 height 683
click at [981, 153] on div "Active tasks 18 Waiting tasks 5 Longest wait 35s Everyone Agents Available 20 U…" at bounding box center [797, 403] width 1541 height 683
click at [981, 153] on div "Active tasks 17 Waiting tasks 8 Longest wait 40s Everyone Agents Available 20 U…" at bounding box center [797, 403] width 1541 height 683
click at [981, 153] on div "Active tasks 17 Waiting tasks 8 Longest wait 29s [Test] All Agents Available 20…" at bounding box center [797, 403] width 1541 height 683
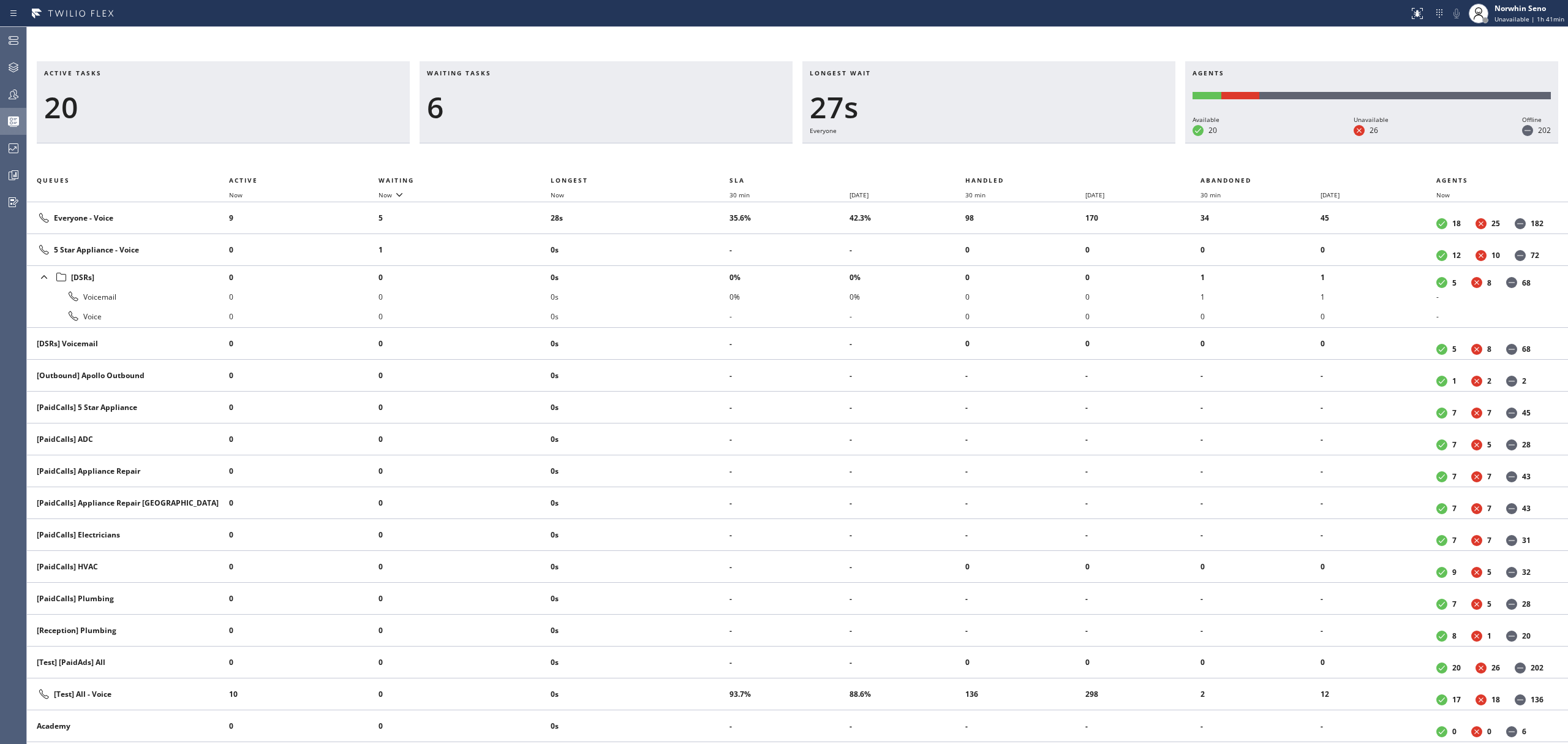
click at [981, 153] on div "Active tasks 20 Waiting tasks 6 Longest wait 27s Everyone Agents Available 20 U…" at bounding box center [797, 403] width 1541 height 683
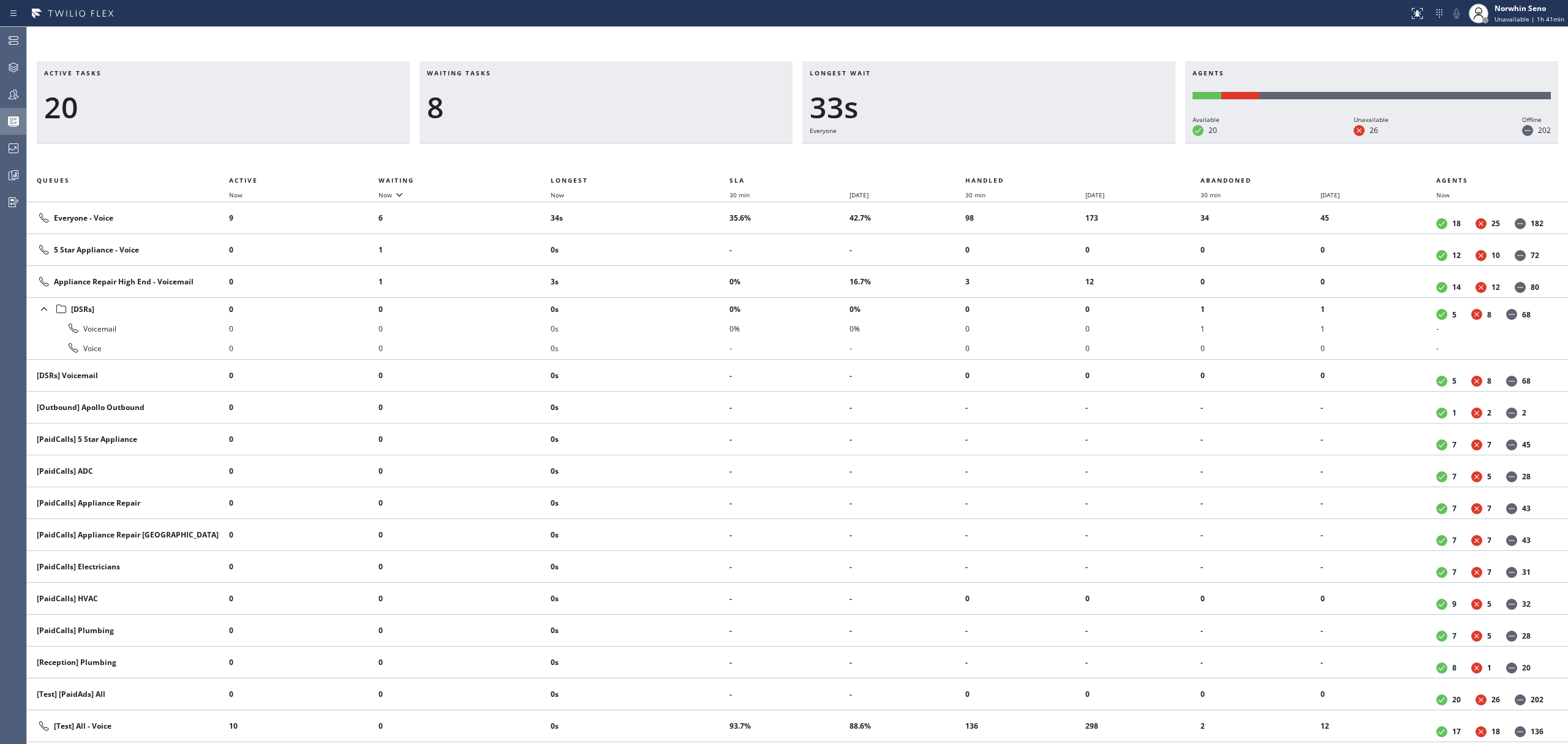
click at [981, 153] on div "Active tasks 20 Waiting tasks 8 Longest wait 33s Everyone Agents Available 20 U…" at bounding box center [797, 403] width 1541 height 683
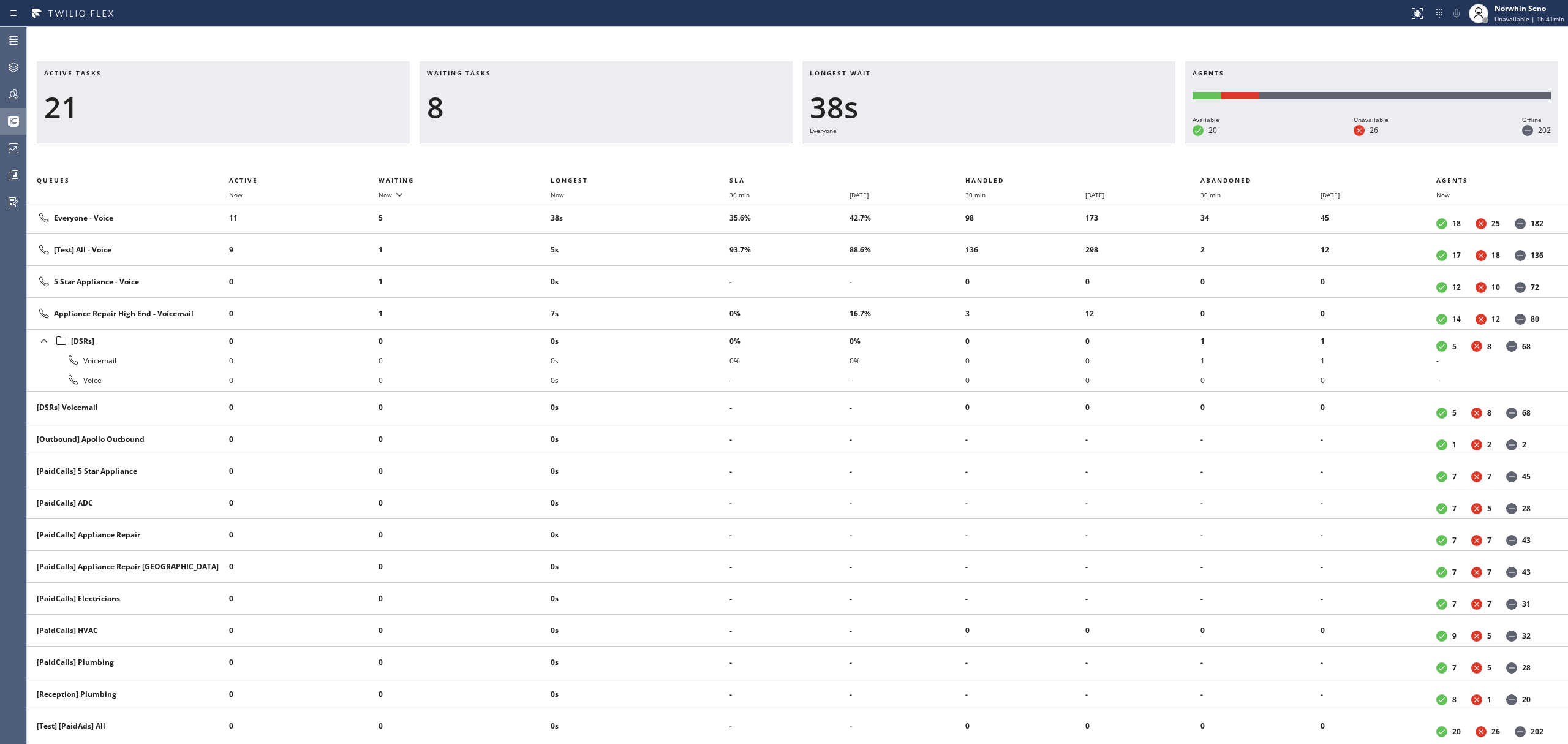
click at [981, 153] on div "Active tasks 21 Waiting tasks 8 Longest wait 38s Everyone Agents Available 20 U…" at bounding box center [797, 403] width 1541 height 683
click at [981, 153] on div "Active tasks 22 Waiting tasks 7 Longest wait 29s Everyone Agents Available 20 U…" at bounding box center [797, 403] width 1541 height 683
click at [981, 153] on div "Active tasks 22 Waiting tasks 8 Longest wait 34s Everyone Agents Available 20 U…" at bounding box center [797, 403] width 1541 height 683
click at [981, 153] on div "Active tasks 21 Waiting tasks 7 Longest wait 29s Everyone Agents Available 20 U…" at bounding box center [797, 403] width 1541 height 683
click at [981, 153] on div "Active tasks 21 Waiting tasks 6 Longest wait 34s Everyone Agents Available 20 U…" at bounding box center [797, 403] width 1541 height 683
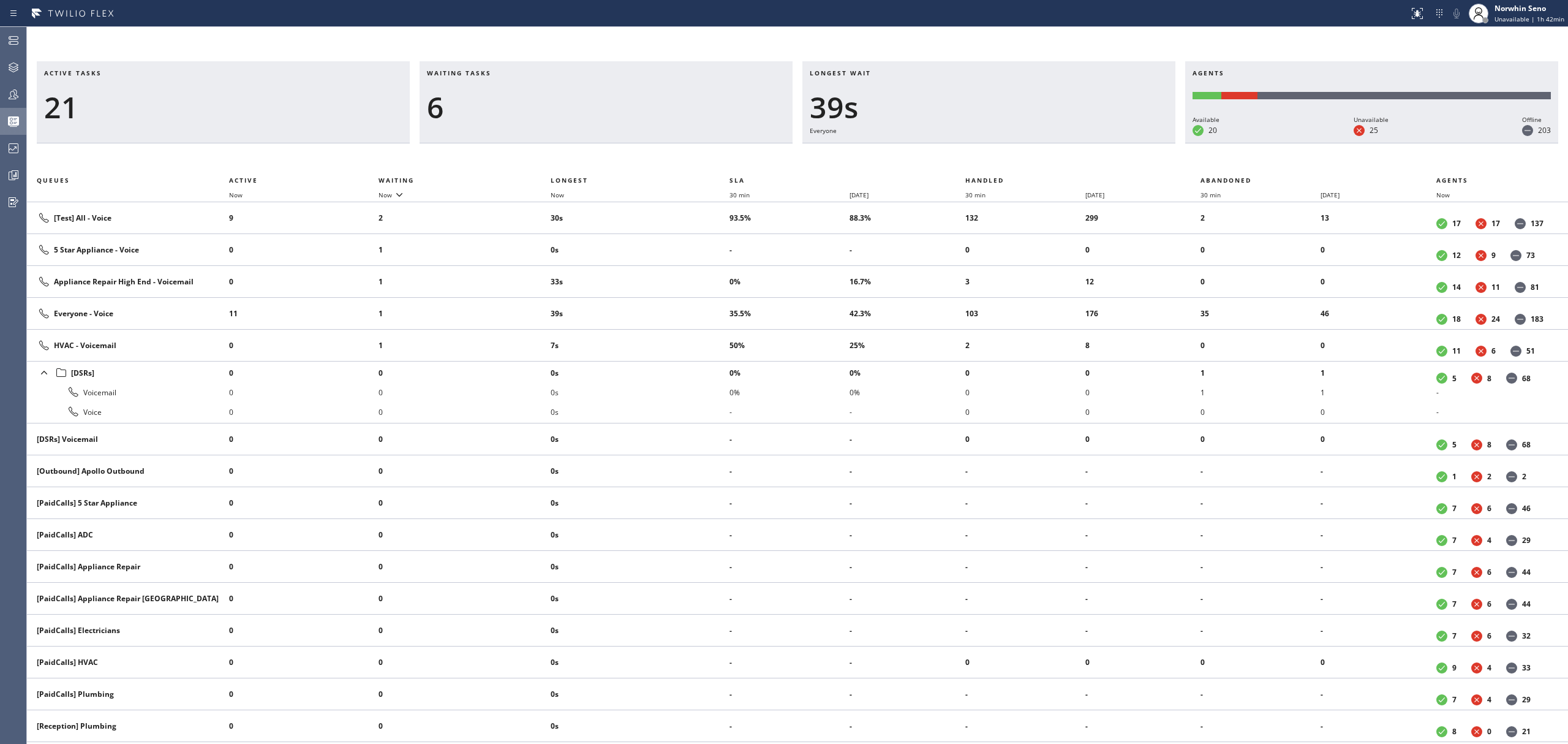
click at [981, 153] on div "Active tasks 21 Waiting tasks 6 Longest wait 39s Everyone Agents Available 20 U…" at bounding box center [797, 403] width 1541 height 683
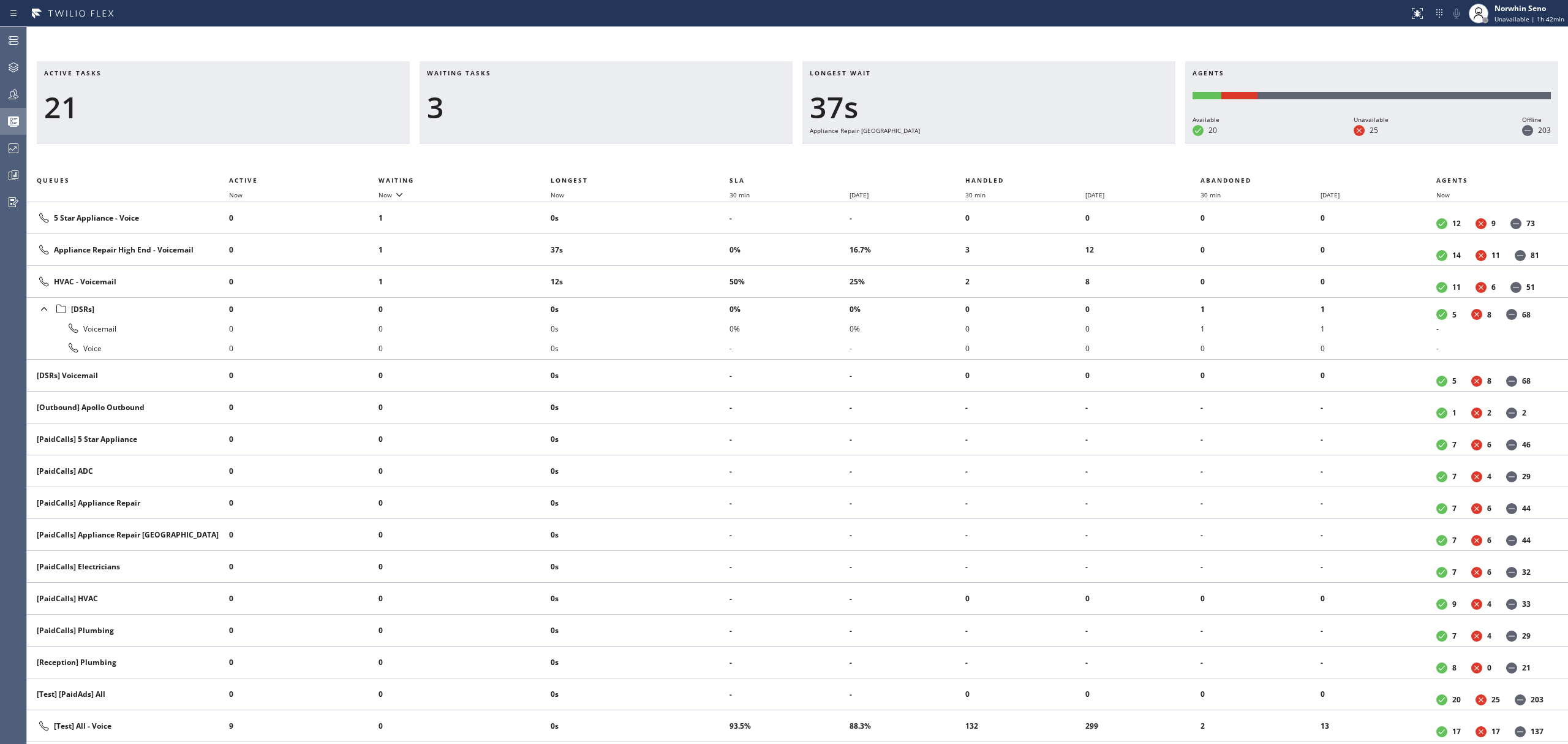
click at [981, 153] on div "Active tasks 21 Waiting tasks 3 Longest wait 37s Appliance Repair High End Agen…" at bounding box center [797, 403] width 1541 height 683
click at [981, 153] on div "Active tasks 21 Waiting tasks 4 Longest wait 42s Appliance Repair High End Agen…" at bounding box center [797, 403] width 1541 height 683
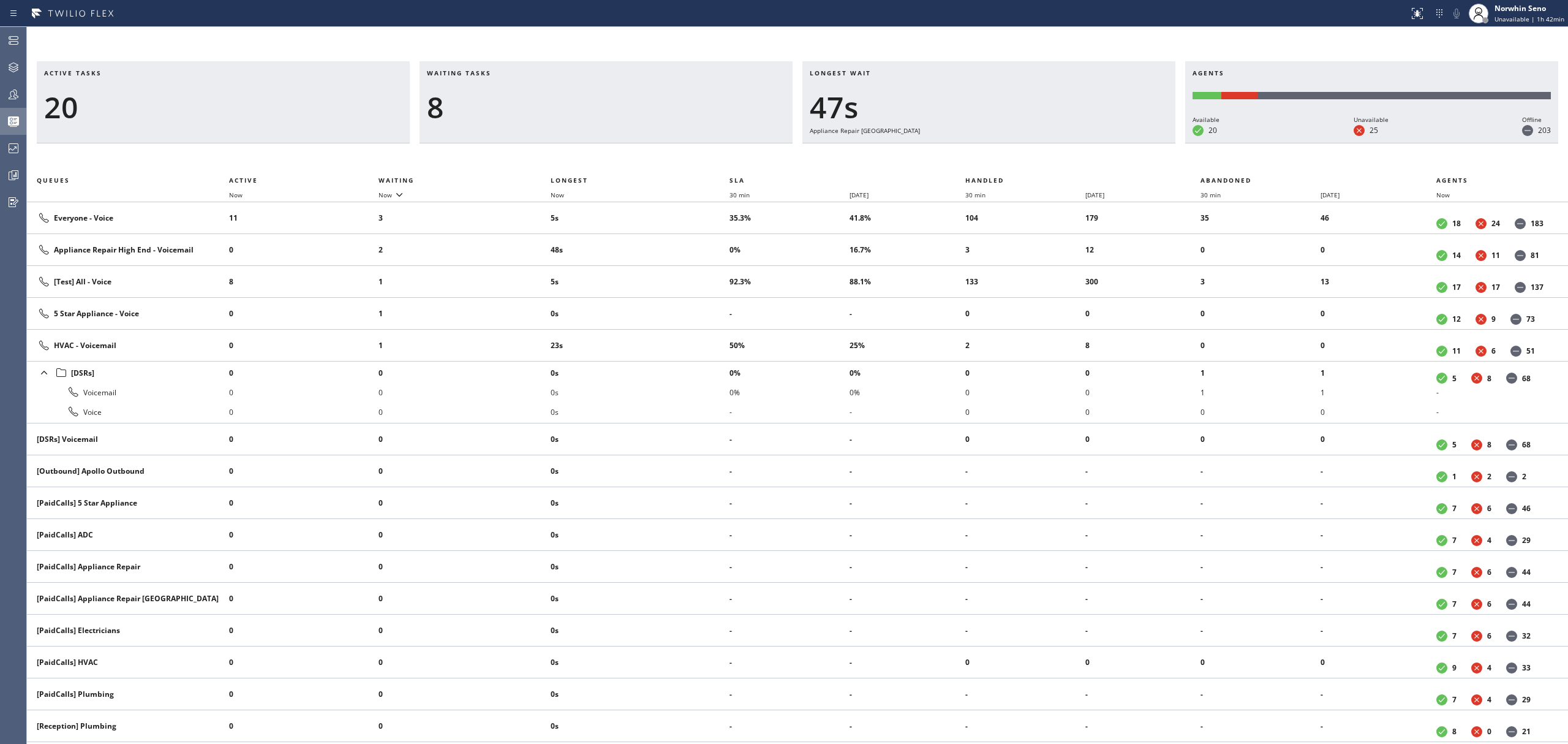
click at [981, 153] on div "Active tasks 20 Waiting tasks 8 Longest wait 47s Appliance Repair High End Agen…" at bounding box center [797, 403] width 1541 height 683
click at [981, 153] on div "Active tasks 22 Waiting tasks 8 Longest wait 27s HVAC Agents Available 20 Unava…" at bounding box center [797, 403] width 1541 height 683
click at [981, 153] on div "Active tasks 21 Waiting tasks 9 Longest wait 32s HVAC Agents Available 20 Unava…" at bounding box center [797, 403] width 1541 height 683
click at [981, 153] on div "Active tasks 20 Waiting tasks 9 Longest wait 38s HVAC Agents Available 20 Unava…" at bounding box center [797, 403] width 1541 height 683
click at [981, 153] on div "Active tasks 22 Waiting tasks 7 Longest wait 43s HVAC Agents Available 20 Unava…" at bounding box center [797, 403] width 1541 height 683
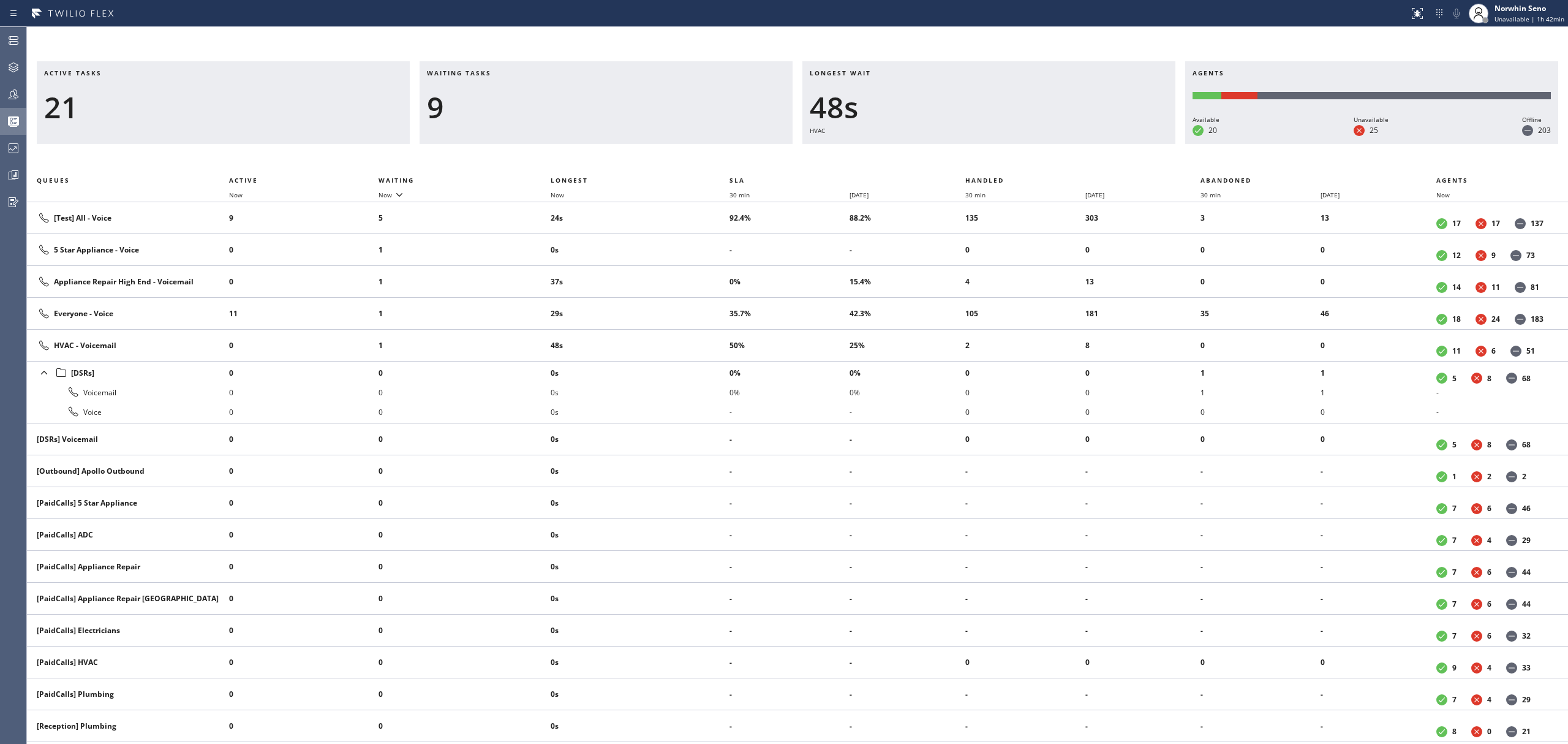
click at [981, 153] on div "Active tasks 21 Waiting tasks 9 Longest wait 48s HVAC Agents Available 20 Unava…" at bounding box center [797, 403] width 1541 height 683
click at [981, 153] on div "Active tasks 22 Waiting tasks 8 Longest wait 53s HVAC Agents Available 20 Unava…" at bounding box center [797, 403] width 1541 height 683
click at [981, 153] on div "Active tasks 19 Waiting tasks 7 Longest wait 58s HVAC Agents Available 20 Unava…" at bounding box center [797, 403] width 1541 height 683
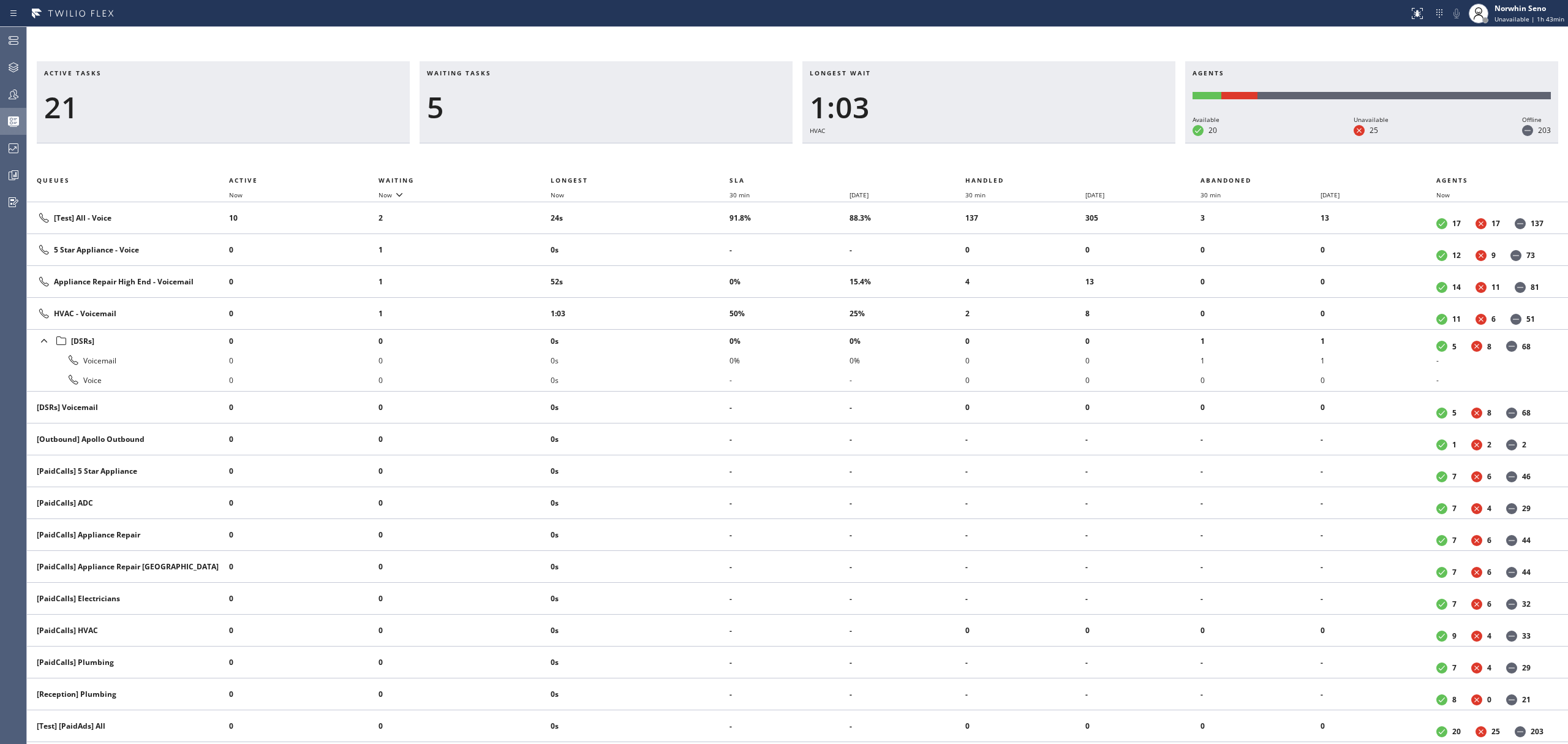
click at [981, 153] on div "Active tasks 21 Waiting tasks 5 Longest wait 1:03 HVAC Agents Available 20 Unav…" at bounding box center [797, 403] width 1541 height 683
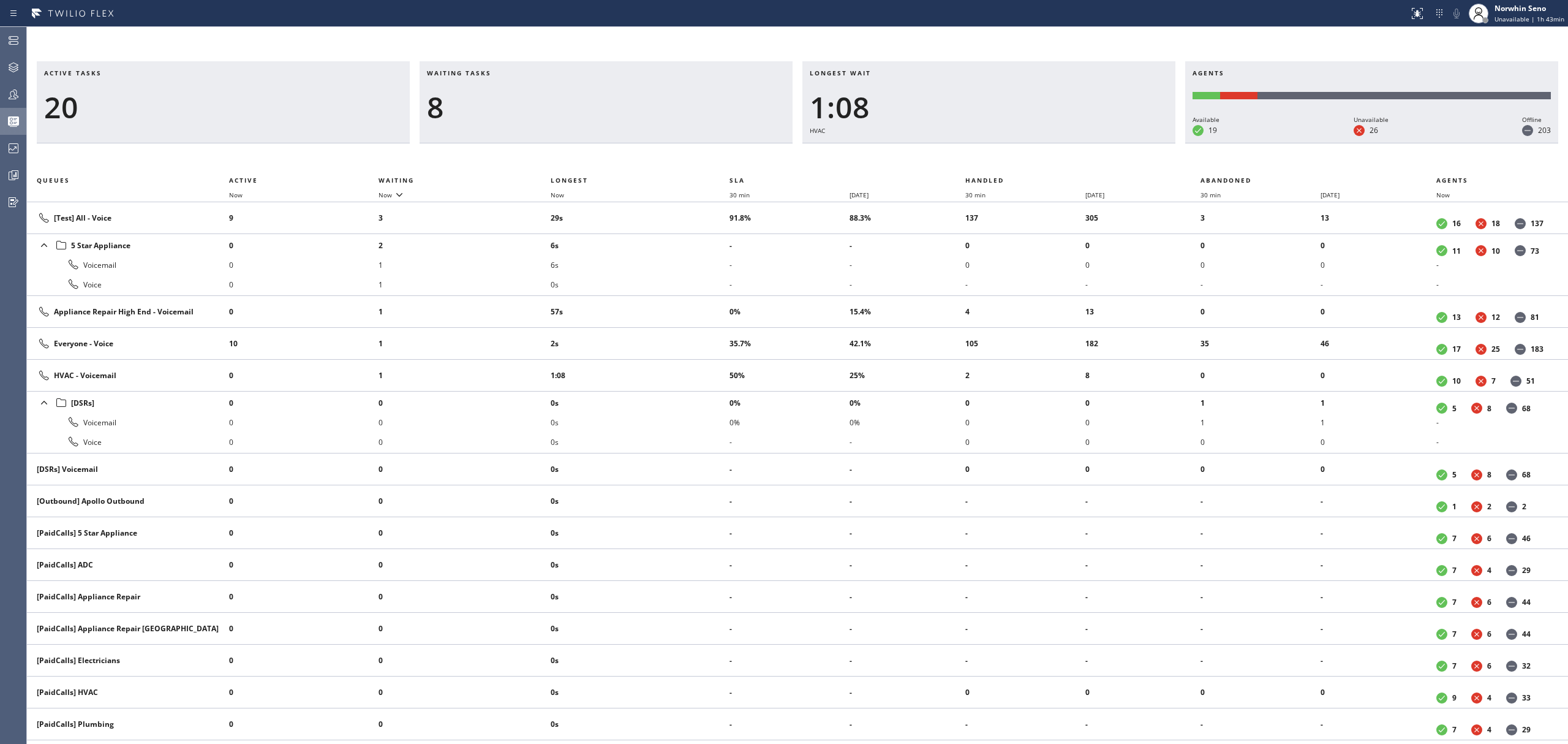
click at [981, 153] on div "Active tasks 20 Waiting tasks 8 Longest wait 1:08 HVAC Agents Available 19 Unav…" at bounding box center [797, 403] width 1541 height 683
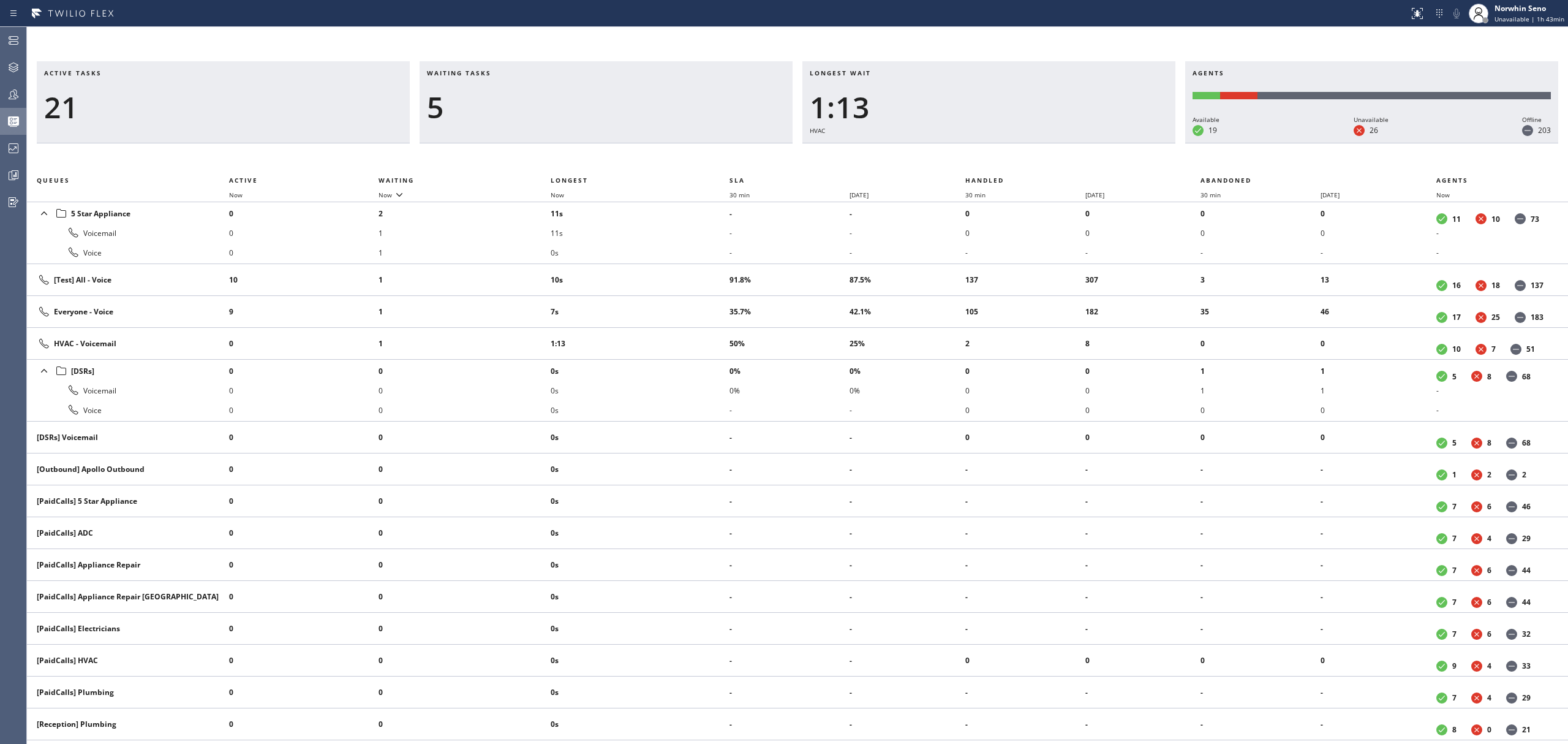
click at [981, 153] on div "Active tasks 21 Waiting tasks 5 Longest wait 1:13 HVAC Agents Available 19 Unav…" at bounding box center [797, 403] width 1541 height 683
click at [981, 153] on div "Active tasks 21 Waiting tasks 6 Longest wait 1:18 HVAC Agents Available 19 Unav…" at bounding box center [797, 403] width 1541 height 683
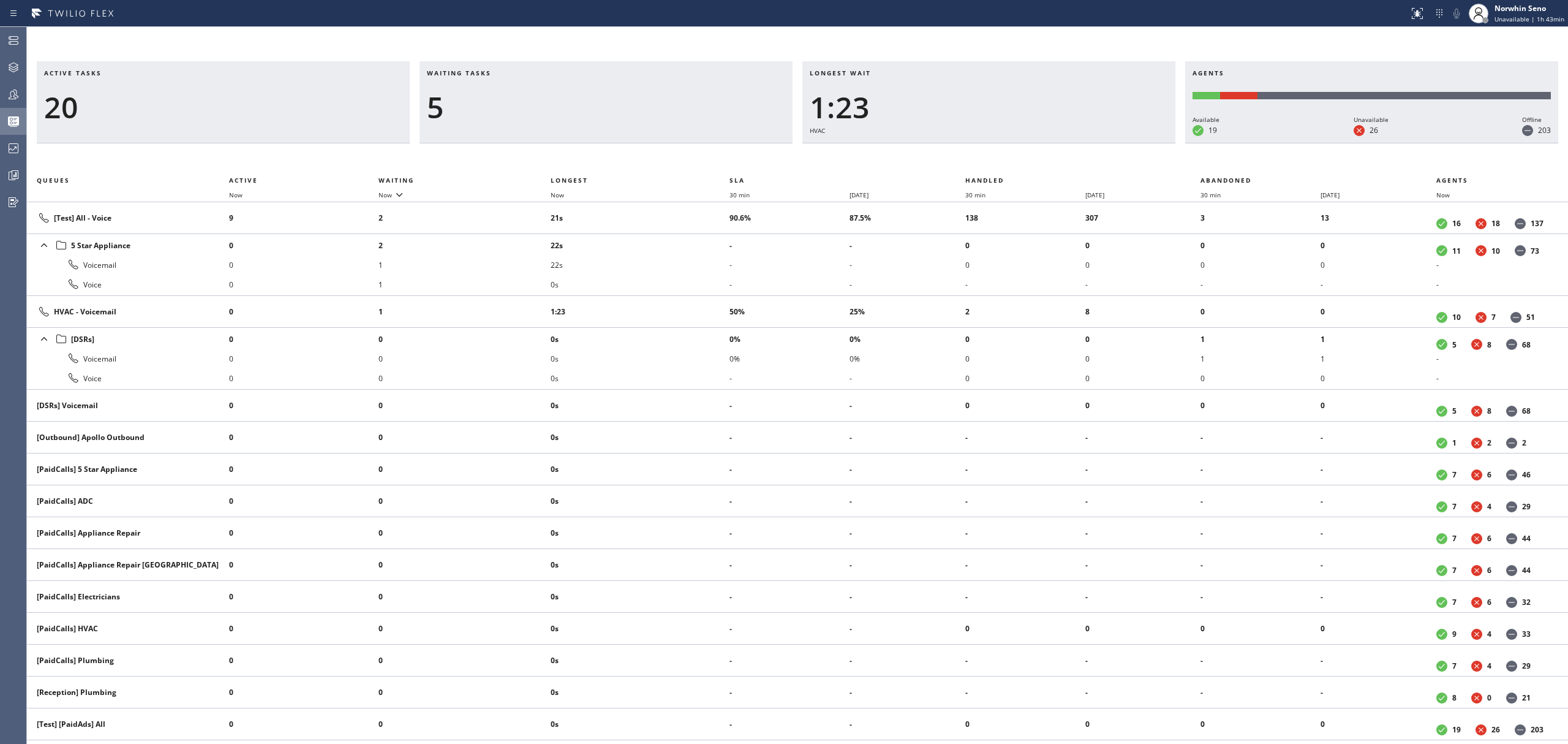
click at [981, 153] on div "Active tasks 20 Waiting tasks 5 Longest wait 1:23 HVAC Agents Available 19 Unav…" at bounding box center [797, 403] width 1541 height 683
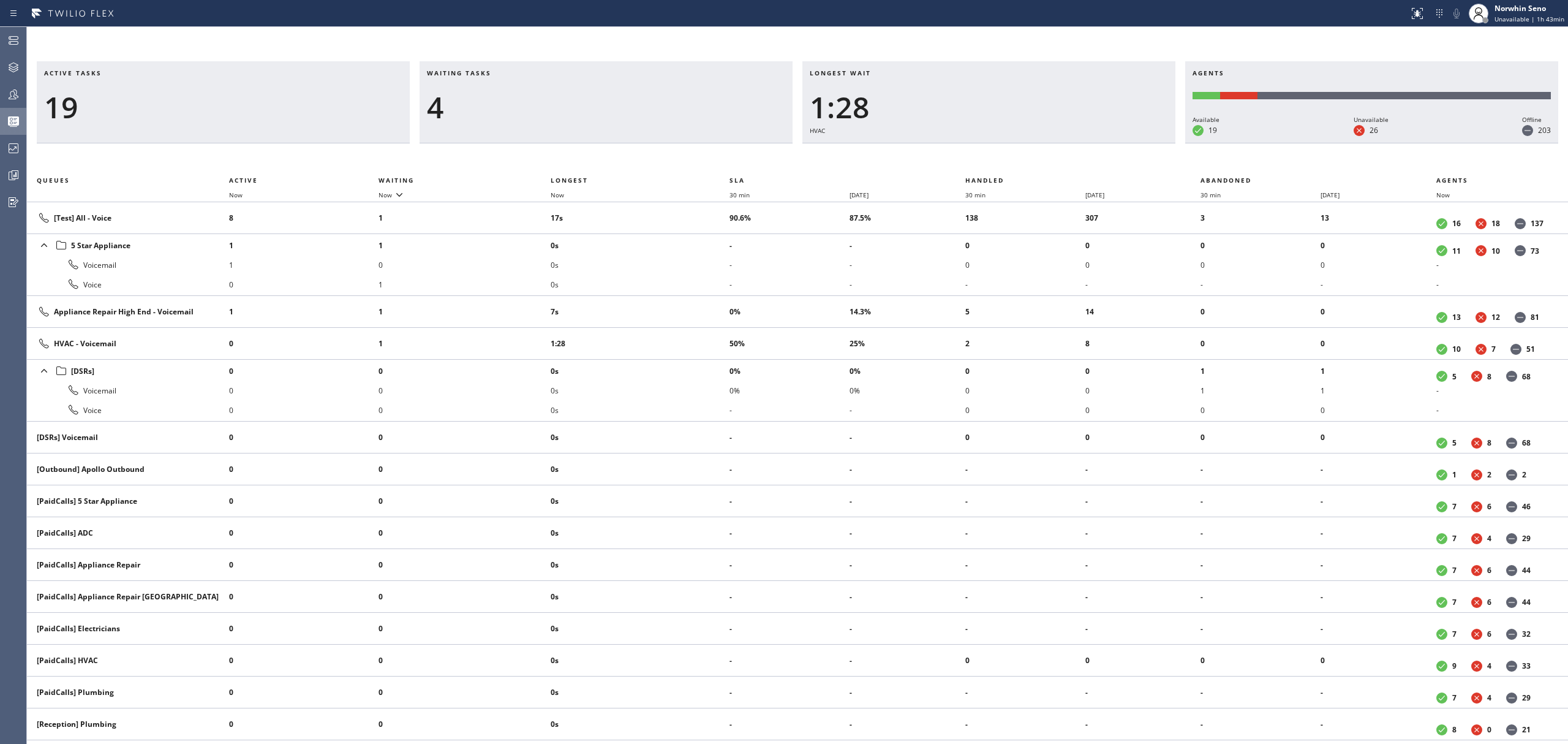
click at [981, 153] on div "Active tasks 19 Waiting tasks 4 Longest wait 1:28 HVAC Agents Available 19 Unav…" at bounding box center [797, 403] width 1541 height 683
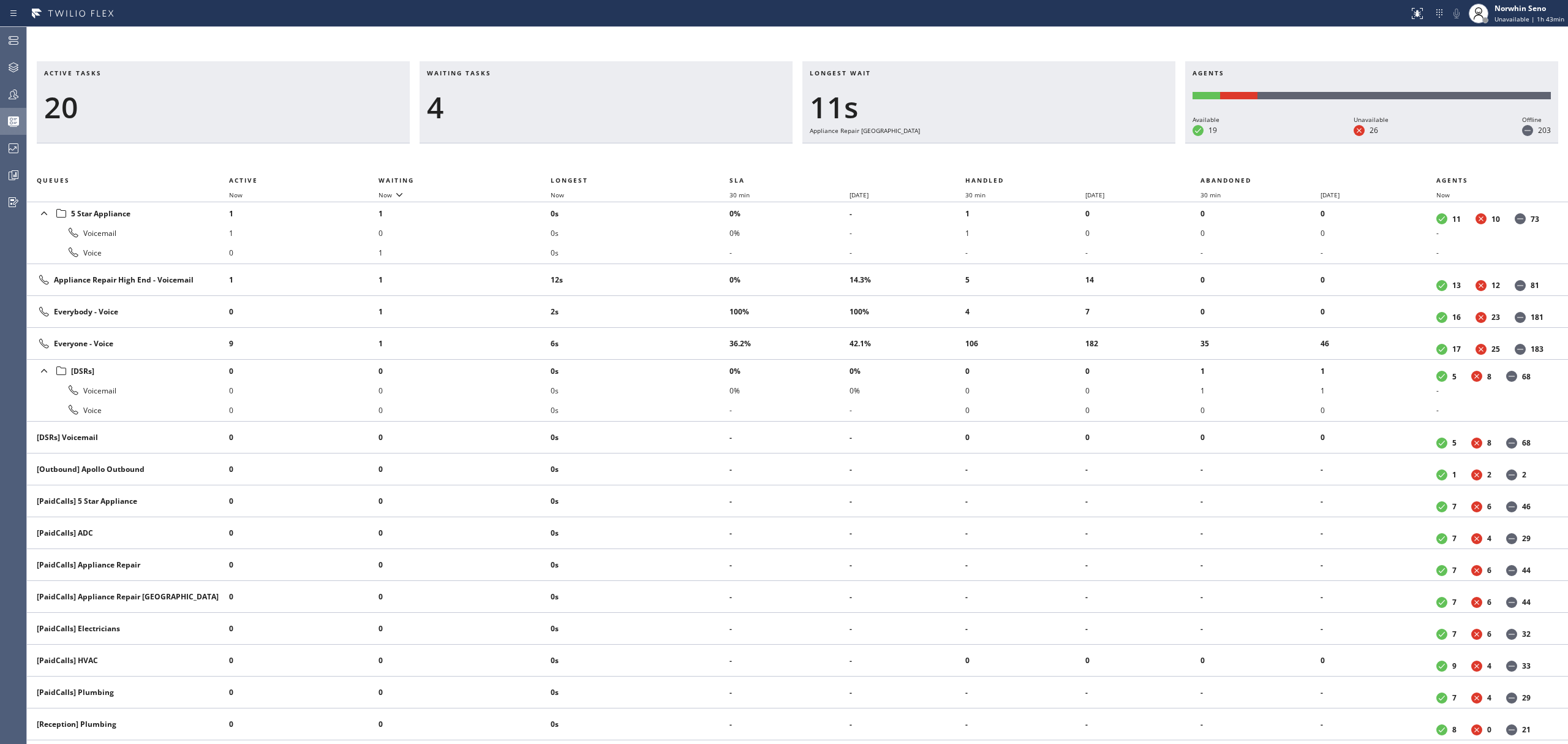
click at [981, 153] on div "Active tasks 20 Waiting tasks 4 Longest wait 11s Appliance Repair High End Agen…" at bounding box center [797, 403] width 1541 height 683
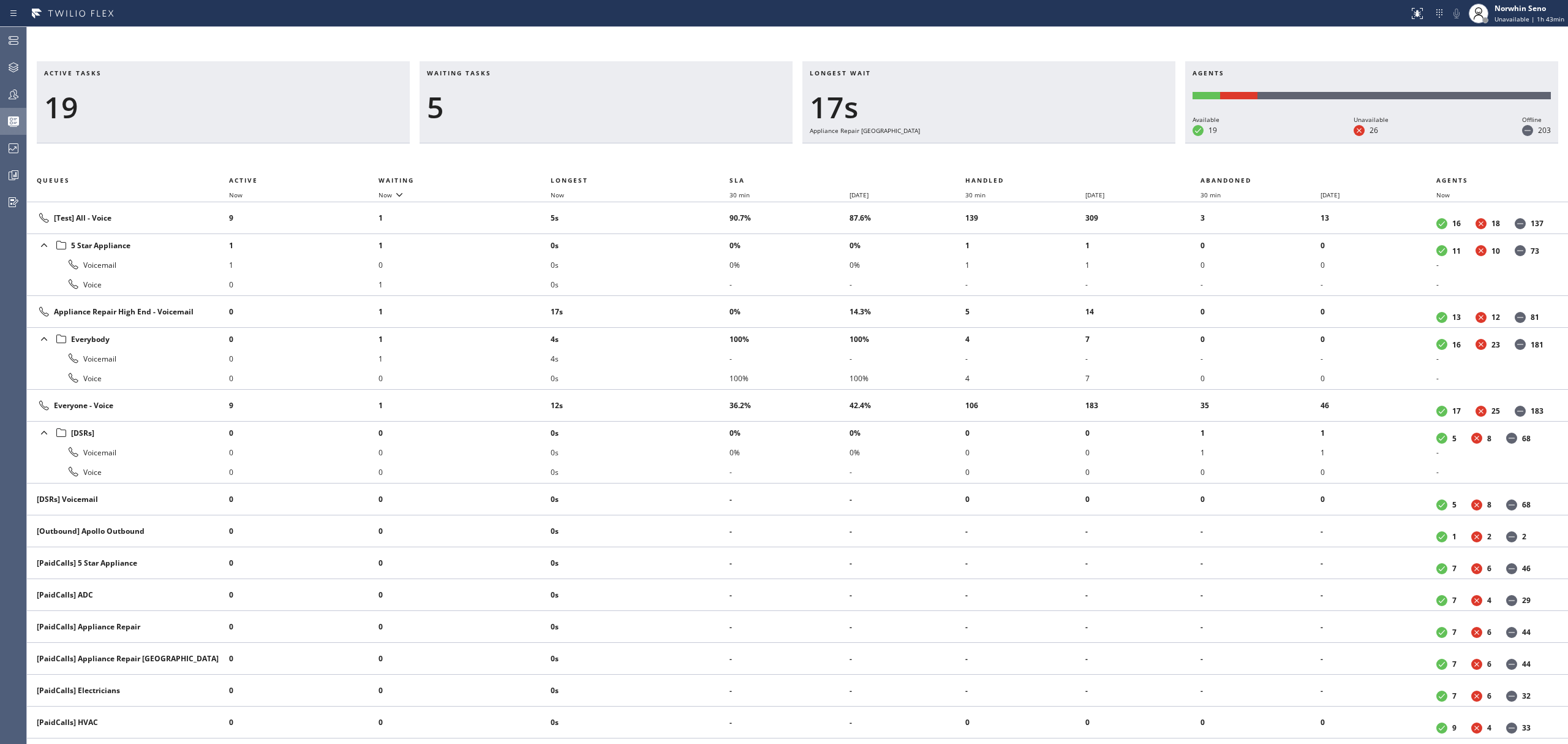
click at [981, 153] on div "Active tasks 19 Waiting tasks 5 Longest wait 17s Appliance Repair High End Agen…" at bounding box center [797, 403] width 1541 height 683
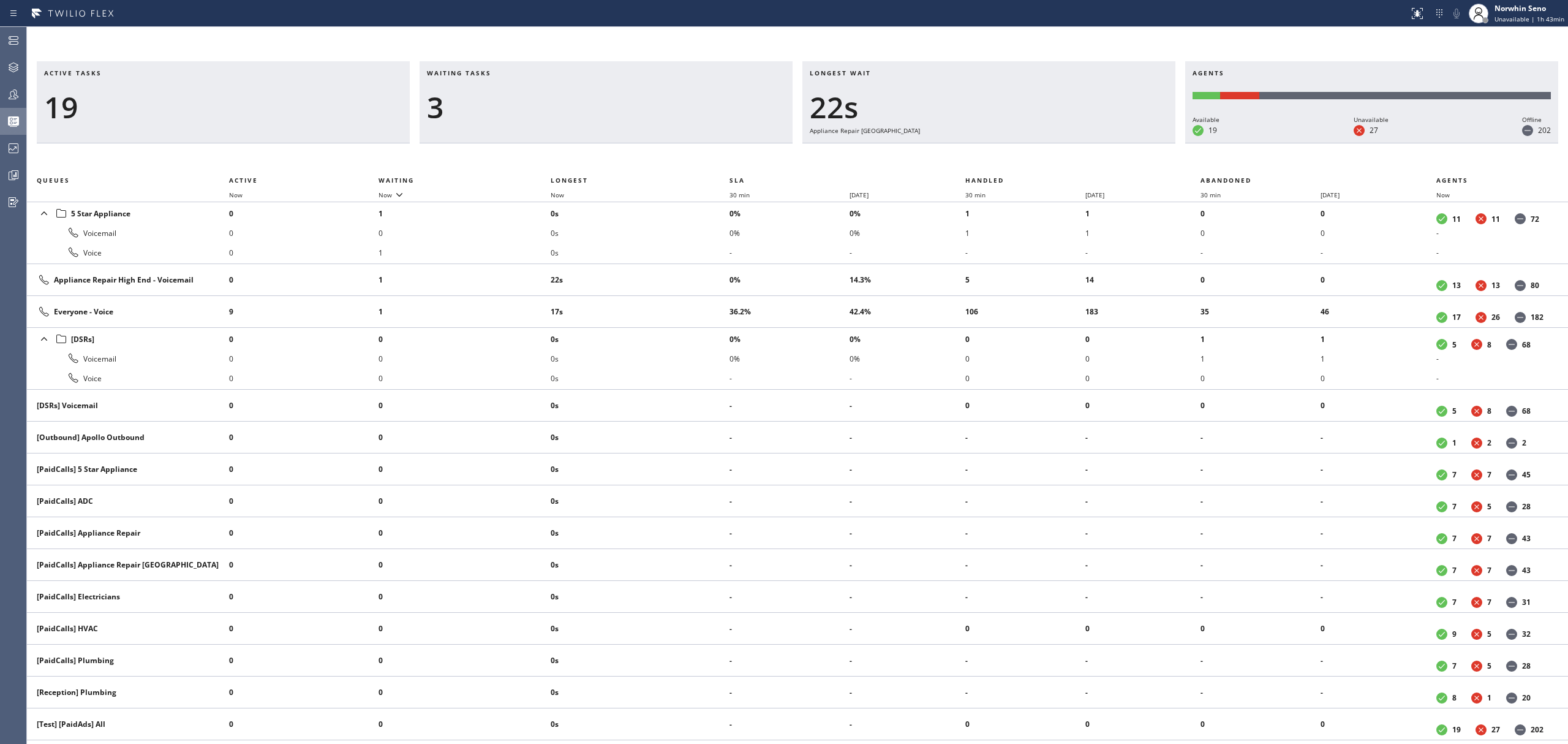
click at [981, 153] on div "Active tasks 19 Waiting tasks 3 Longest wait 22s Appliance Repair High End Agen…" at bounding box center [797, 403] width 1541 height 683
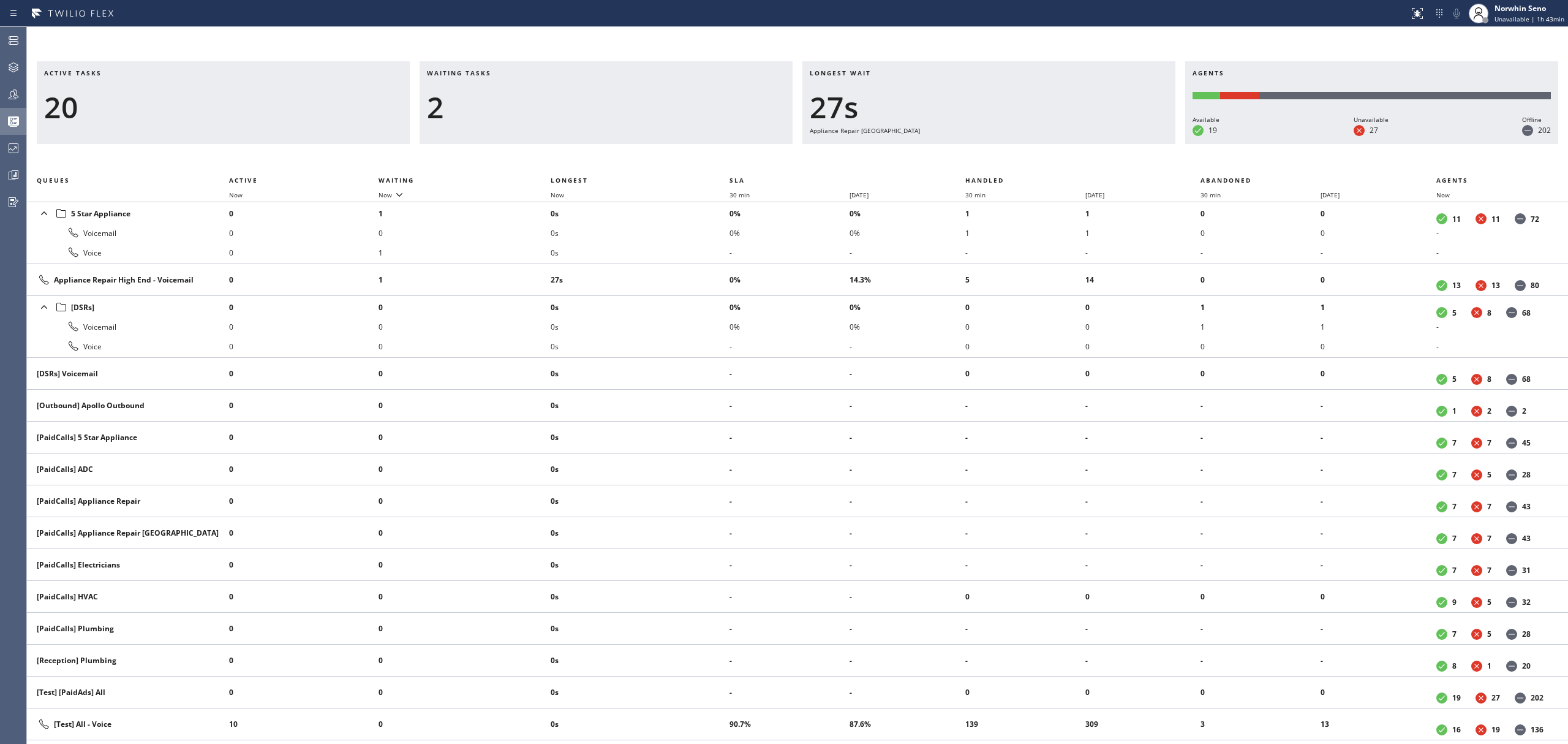
click at [981, 153] on div "Active tasks 20 Waiting tasks 2 Longest wait 27s Appliance Repair High End Agen…" at bounding box center [797, 403] width 1541 height 683
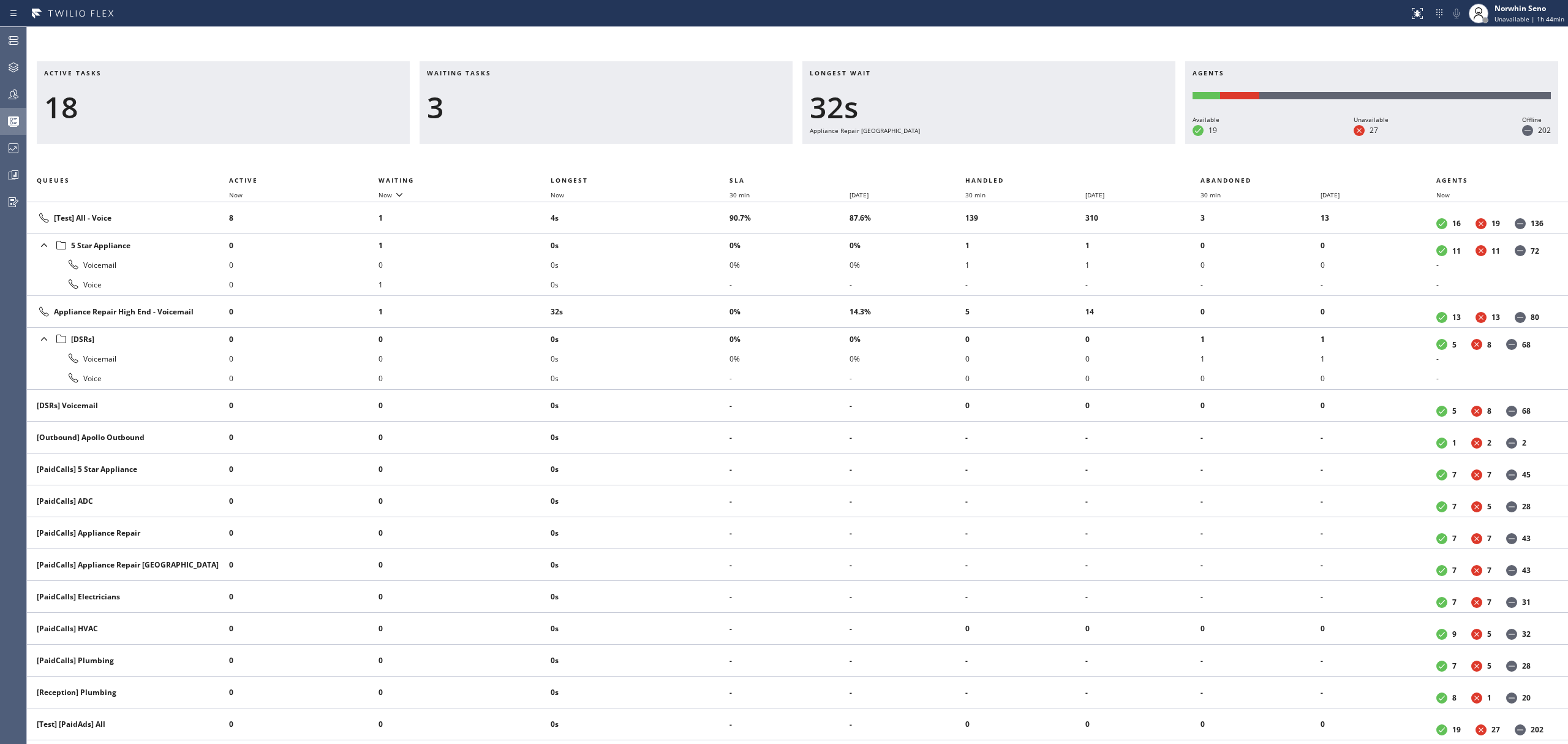
click at [981, 153] on div "Active tasks 18 Waiting tasks 3 Longest wait 32s Appliance Repair High End Agen…" at bounding box center [797, 403] width 1541 height 683
click at [981, 153] on div "Active tasks 19 Waiting tasks 5 Longest wait 37s Appliance Repair High End Agen…" at bounding box center [797, 403] width 1541 height 683
click at [981, 153] on div "Active tasks 19 Waiting tasks 4 Longest wait 42s Appliance Repair High End Agen…" at bounding box center [797, 403] width 1541 height 683
click at [981, 153] on div "Active tasks 20 Waiting tasks 3 Longest wait 47s Appliance Repair High End Agen…" at bounding box center [797, 403] width 1541 height 683
click at [981, 153] on div "Active tasks 19 Waiting tasks 4 Longest wait 52s Appliance Repair High End Agen…" at bounding box center [797, 403] width 1541 height 683
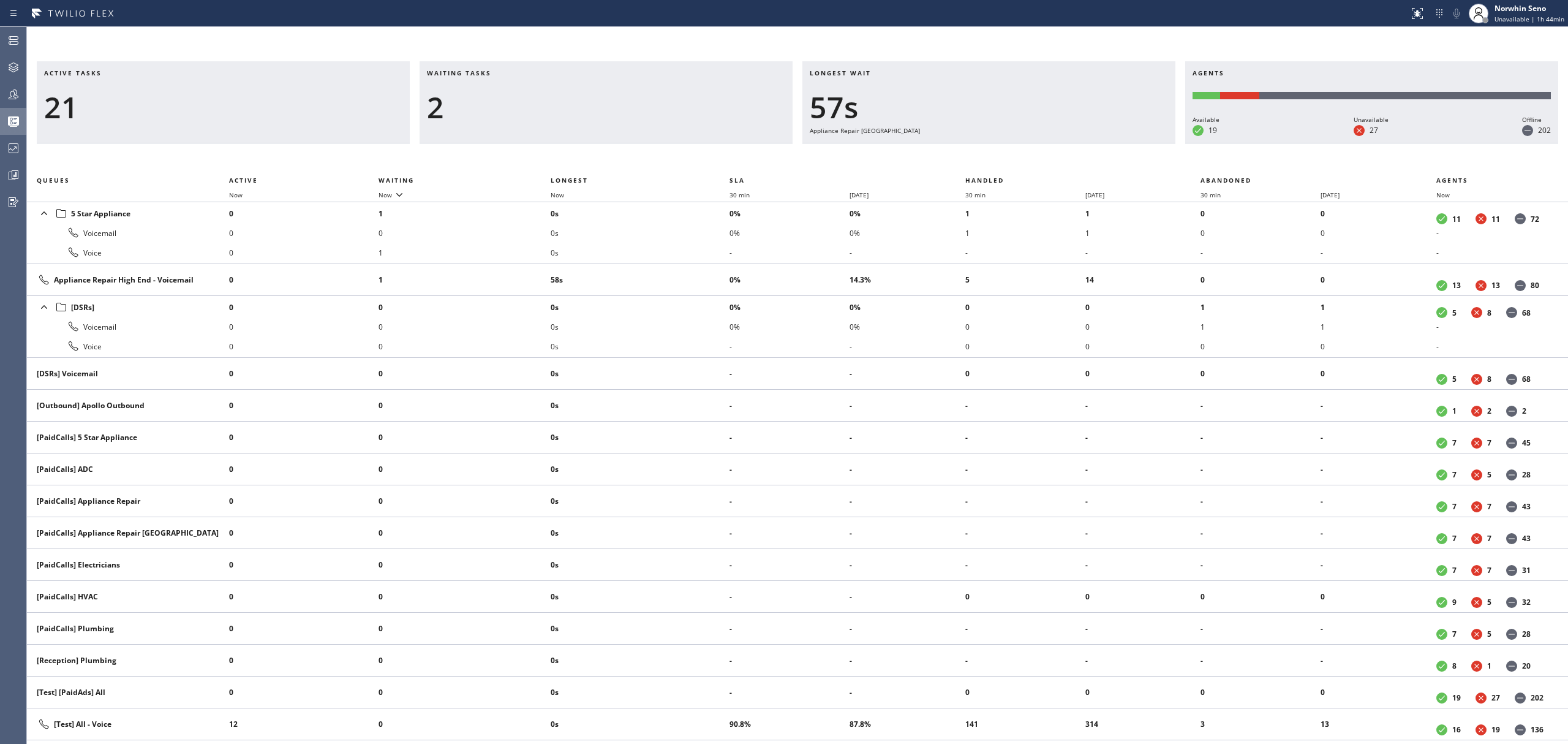
click at [981, 153] on div "Active tasks 21 Waiting tasks 2 Longest wait 57s Appliance Repair High End Agen…" at bounding box center [797, 403] width 1541 height 683
click at [981, 153] on div "Active tasks 20 Waiting tasks 2 Longest wait 1:02 Appliance Repair High End Age…" at bounding box center [797, 403] width 1541 height 683
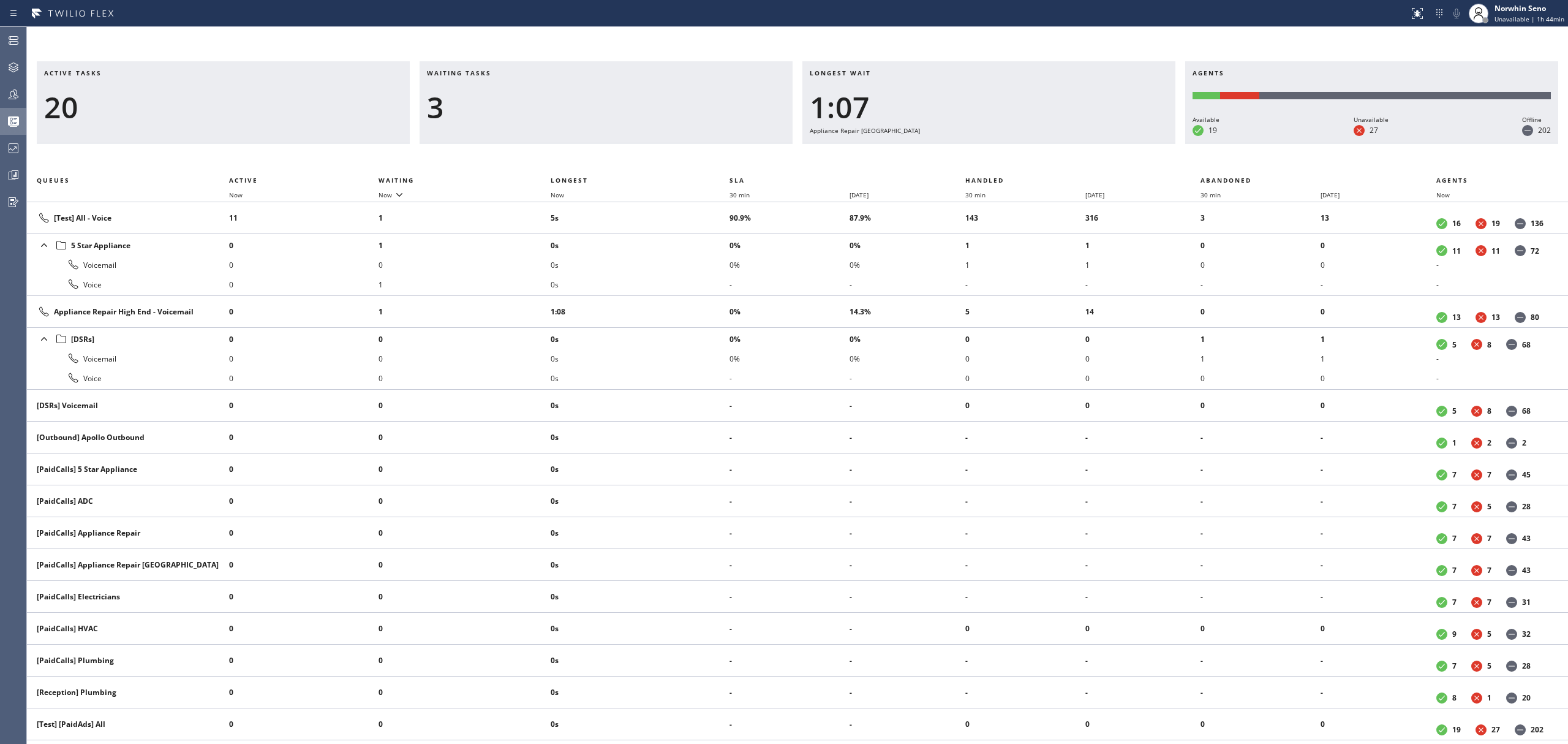
click at [981, 153] on div "Active tasks 20 Waiting tasks 3 Longest wait 1:07 Appliance Repair High End Age…" at bounding box center [797, 403] width 1541 height 683
click at [981, 153] on div "Active tasks 19 Waiting tasks 3 Longest wait 1:12 Appliance Repair High End Age…" at bounding box center [797, 403] width 1541 height 683
click at [981, 153] on div "Active tasks 18 Waiting tasks 4 Longest wait 1:17 Appliance Repair High End Age…" at bounding box center [797, 403] width 1541 height 683
click at [981, 153] on div "Active tasks 19 Waiting tasks 3 Longest wait 1:22 Appliance Repair High End Age…" at bounding box center [797, 403] width 1541 height 683
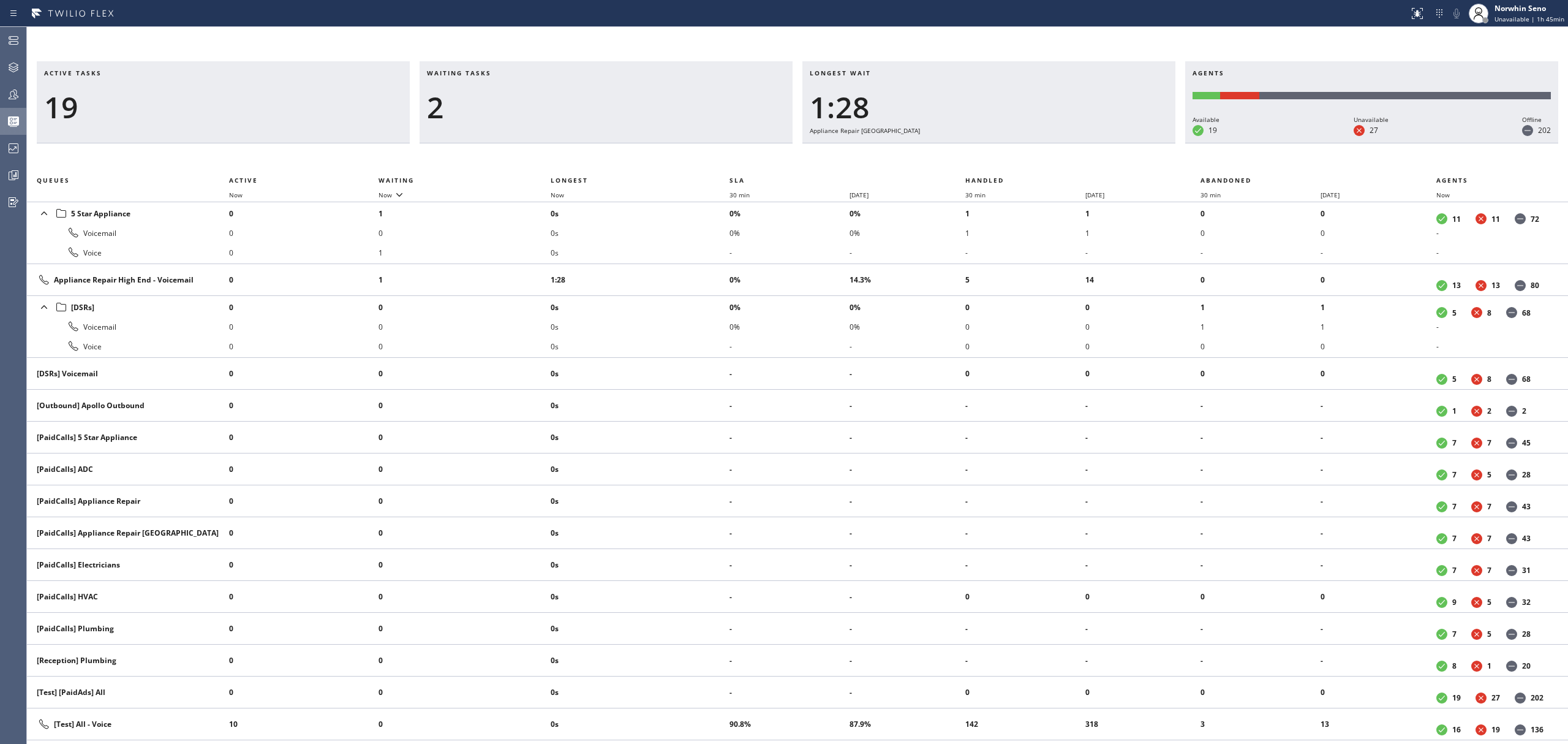
click at [981, 153] on div "Active tasks 19 Waiting tasks 2 Longest wait 1:28 Appliance Repair High End Age…" at bounding box center [797, 403] width 1541 height 683
click at [981, 153] on div "Active tasks 19 Waiting tasks 2 Longest wait 1:33 Appliance Repair High End Age…" at bounding box center [797, 403] width 1541 height 683
click at [981, 153] on div "Active tasks 20 Waiting tasks 2 Longest wait 1:38 Appliance Repair High End Age…" at bounding box center [797, 403] width 1541 height 683
click at [981, 153] on div "Active tasks 20 Waiting tasks 2 Longest wait 1:43 Appliance Repair High End Age…" at bounding box center [797, 403] width 1541 height 683
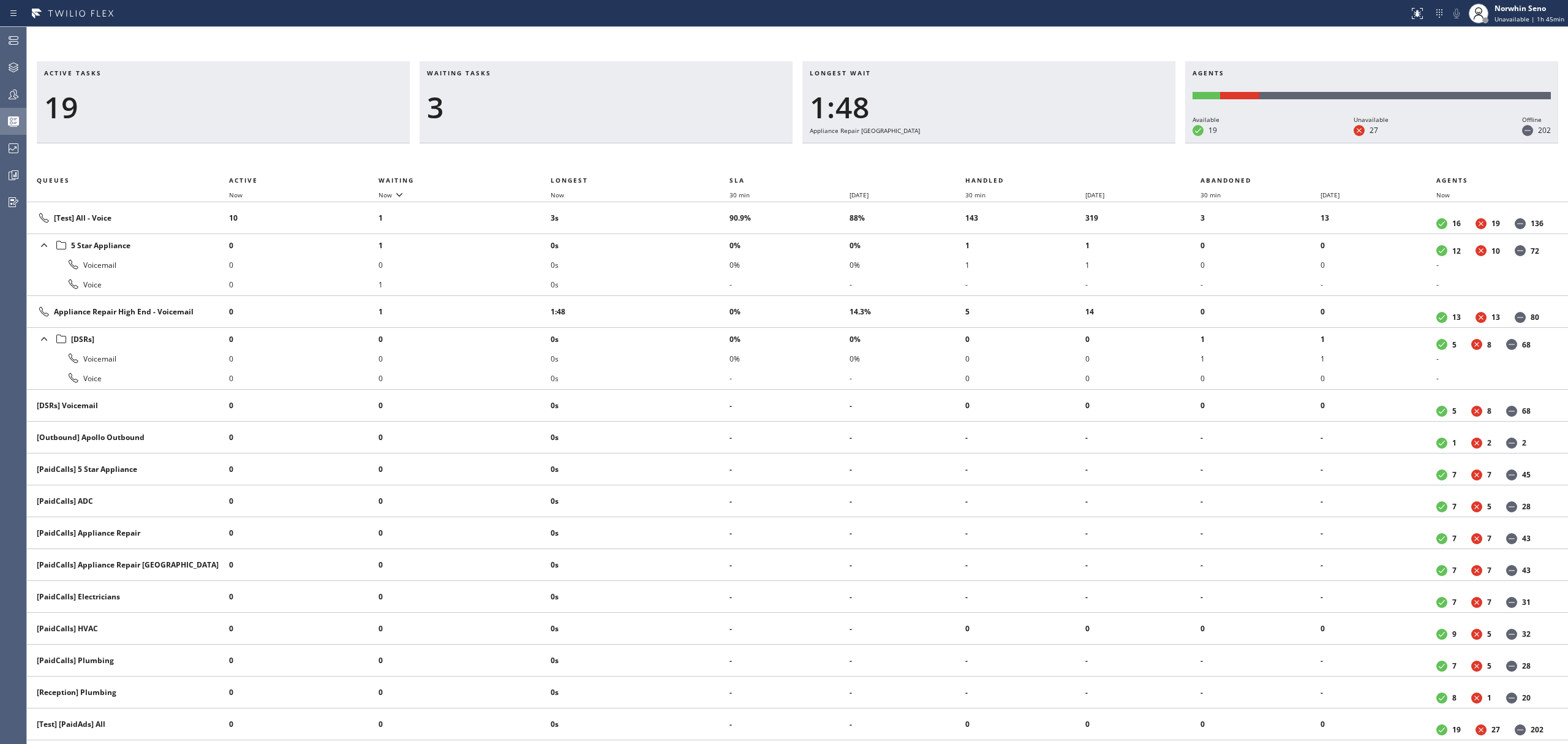
click at [981, 153] on div "Active tasks 19 Waiting tasks 3 Longest wait 1:48 Appliance Repair High End Age…" at bounding box center [797, 403] width 1541 height 683
click at [981, 153] on div "Active tasks 20 Waiting tasks 4 Longest wait 1:53 Appliance Repair High End Age…" at bounding box center [797, 403] width 1541 height 683
click at [981, 153] on div "Active tasks 20 Waiting tasks 4 Longest wait 1:58 Appliance Repair High End Age…" at bounding box center [797, 403] width 1541 height 683
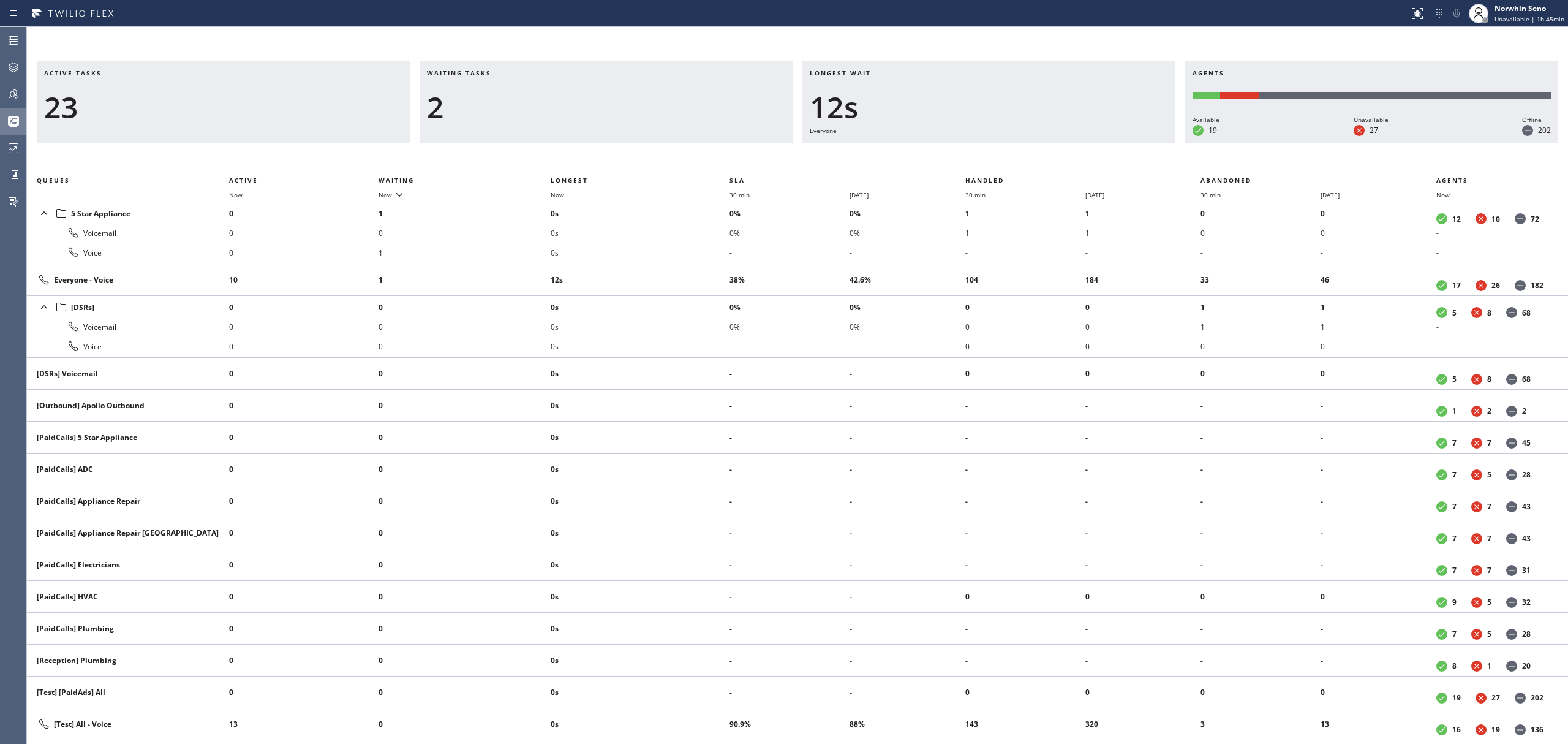
click at [981, 153] on div "Active tasks 23 Waiting tasks 2 Longest wait 12s Everyone Agents Available 19 U…" at bounding box center [797, 403] width 1541 height 683
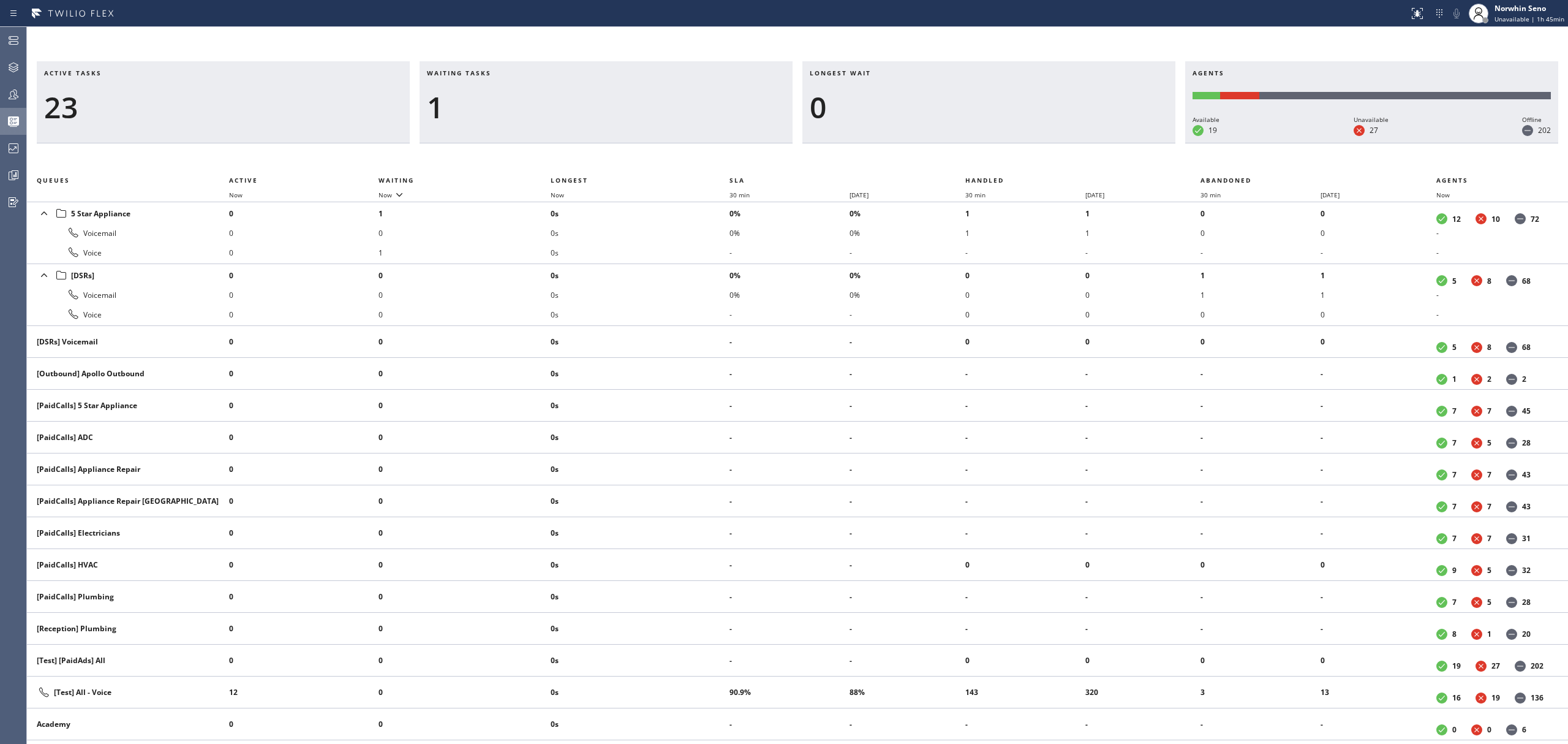
click at [981, 153] on div "Active tasks 23 Waiting tasks 1 Longest wait 0 Agents Available 19 Unavailable …" at bounding box center [797, 403] width 1541 height 683
click at [981, 153] on div "Active tasks 21 Waiting tasks 1 Longest wait 0 Agents Available 18 Unavailable …" at bounding box center [797, 403] width 1541 height 683
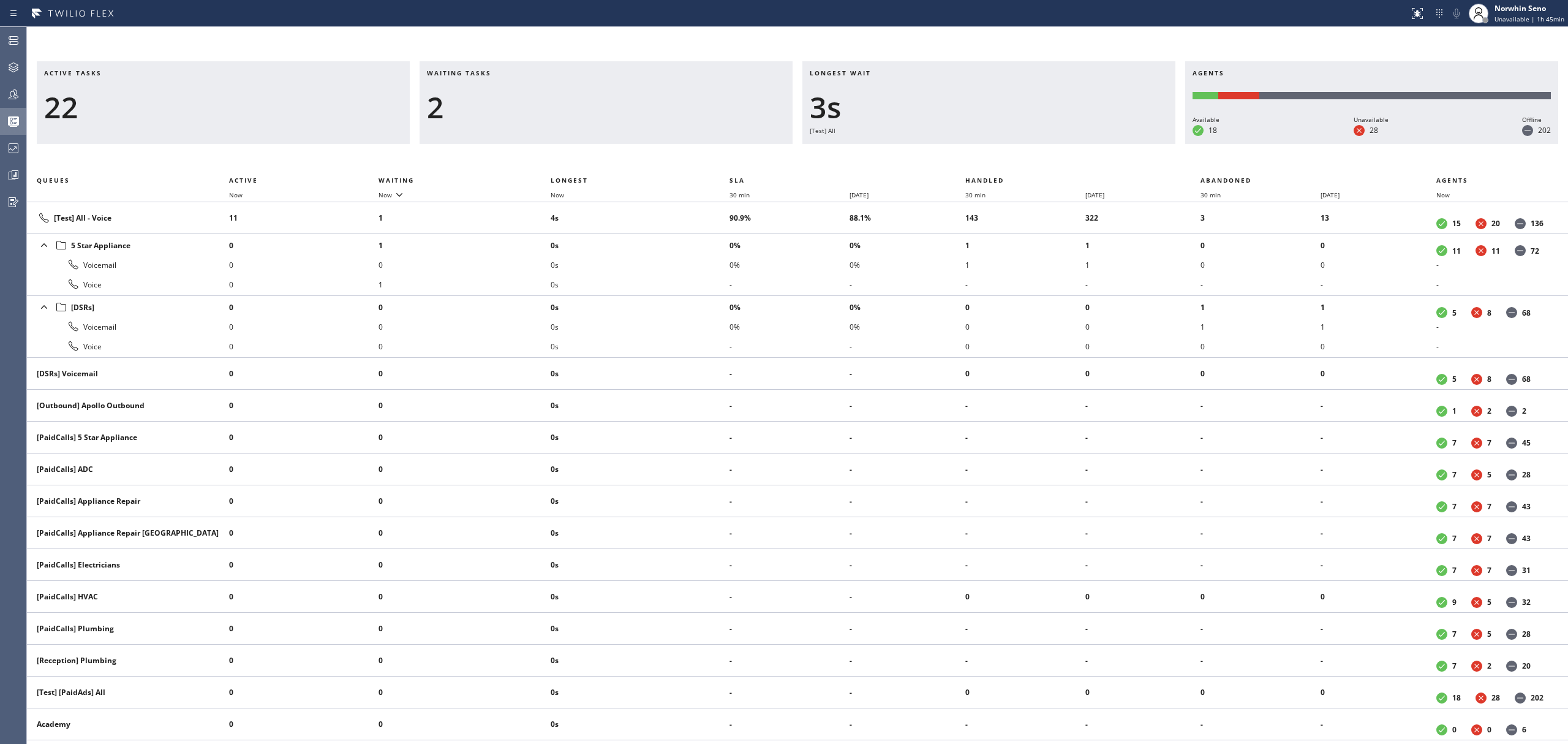
click at [981, 153] on div "Active tasks 22 Waiting tasks 2 Longest wait 3s [Test] All Agents Available 18 …" at bounding box center [797, 403] width 1541 height 683
click at [981, 153] on div "Active tasks 21 Waiting tasks 3 Longest wait 9s [Test] All Agents Available 18 …" at bounding box center [797, 403] width 1541 height 683
click at [981, 153] on div "Active tasks 19 Waiting tasks 3 Longest wait 11s [Test] All Agents Available 18…" at bounding box center [797, 403] width 1541 height 683
click at [981, 153] on div "Active tasks 20 Waiting tasks 2 Longest wait 16s [Test] All Agents Available 18…" at bounding box center [797, 403] width 1541 height 683
click at [981, 153] on div "Active tasks 20 Waiting tasks 2 Longest wait 4s Everyone Agents Available 18 Un…" at bounding box center [797, 403] width 1541 height 683
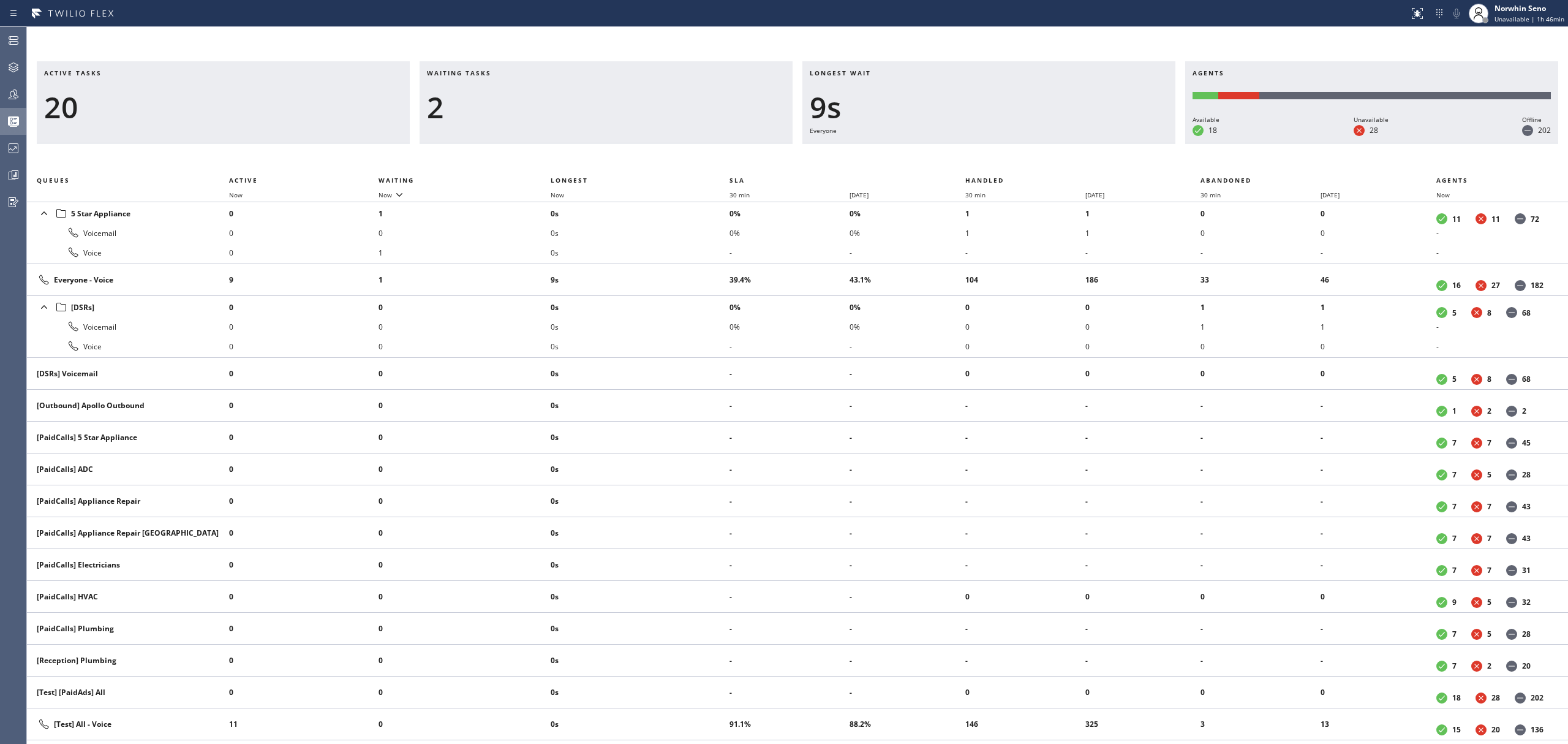
click at [981, 153] on div "Active tasks 20 Waiting tasks 2 Longest wait 9s Everyone Agents Available 18 Un…" at bounding box center [797, 403] width 1541 height 683
click at [981, 153] on div "Active tasks 21 Waiting tasks 2 Longest wait 14s Everyone Agents Available 18 U…" at bounding box center [797, 403] width 1541 height 683
click at [981, 153] on div "Active tasks 21 Waiting tasks 2 Longest wait 19s Everyone Agents Available 18 U…" at bounding box center [797, 403] width 1541 height 683
click at [981, 153] on div "Active tasks 20 Waiting tasks 2 Longest wait 6s Everyone Agents Available 18 Un…" at bounding box center [797, 403] width 1541 height 683
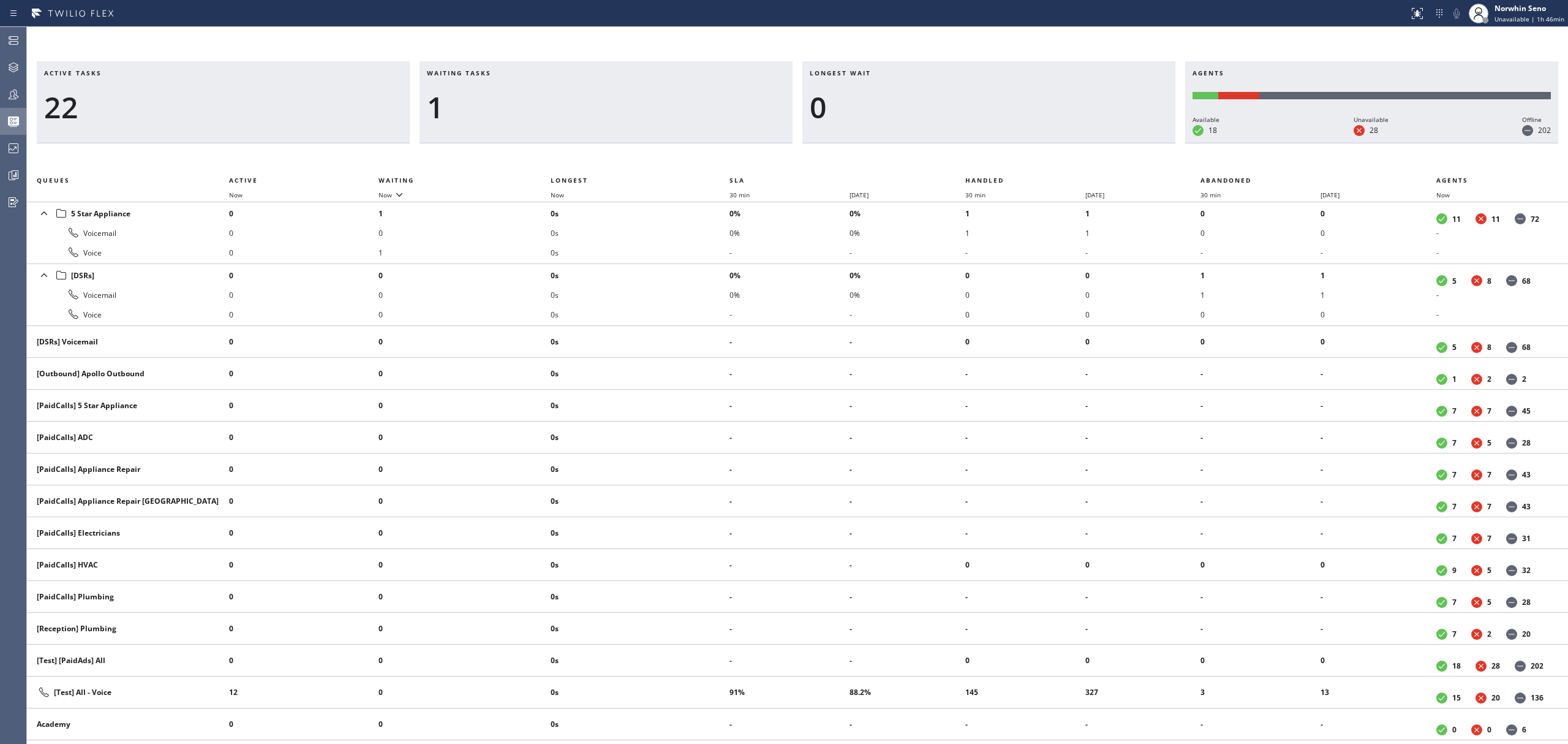
click at [981, 153] on div "Active tasks 22 Waiting tasks 1 Longest wait 0 Agents Available 18 Unavailable …" at bounding box center [797, 403] width 1541 height 683
click at [981, 153] on div "Active tasks 21 Waiting tasks 1 Longest wait 0 Agents Available 18 Unavailable …" at bounding box center [797, 403] width 1541 height 683
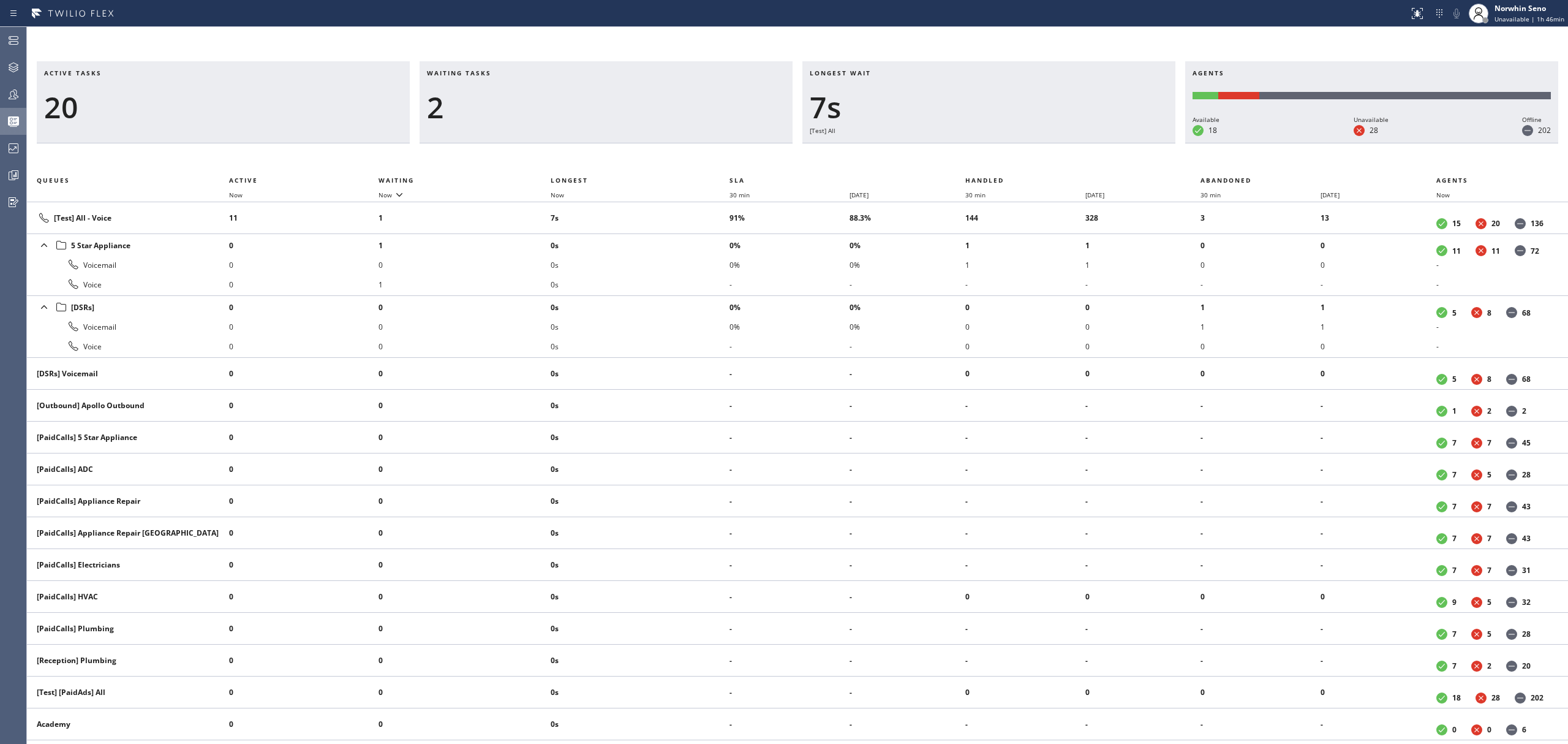
click at [981, 153] on div "Active tasks 20 Waiting tasks 2 Longest wait 7s [Test] All Agents Available 18 …" at bounding box center [797, 403] width 1541 height 683
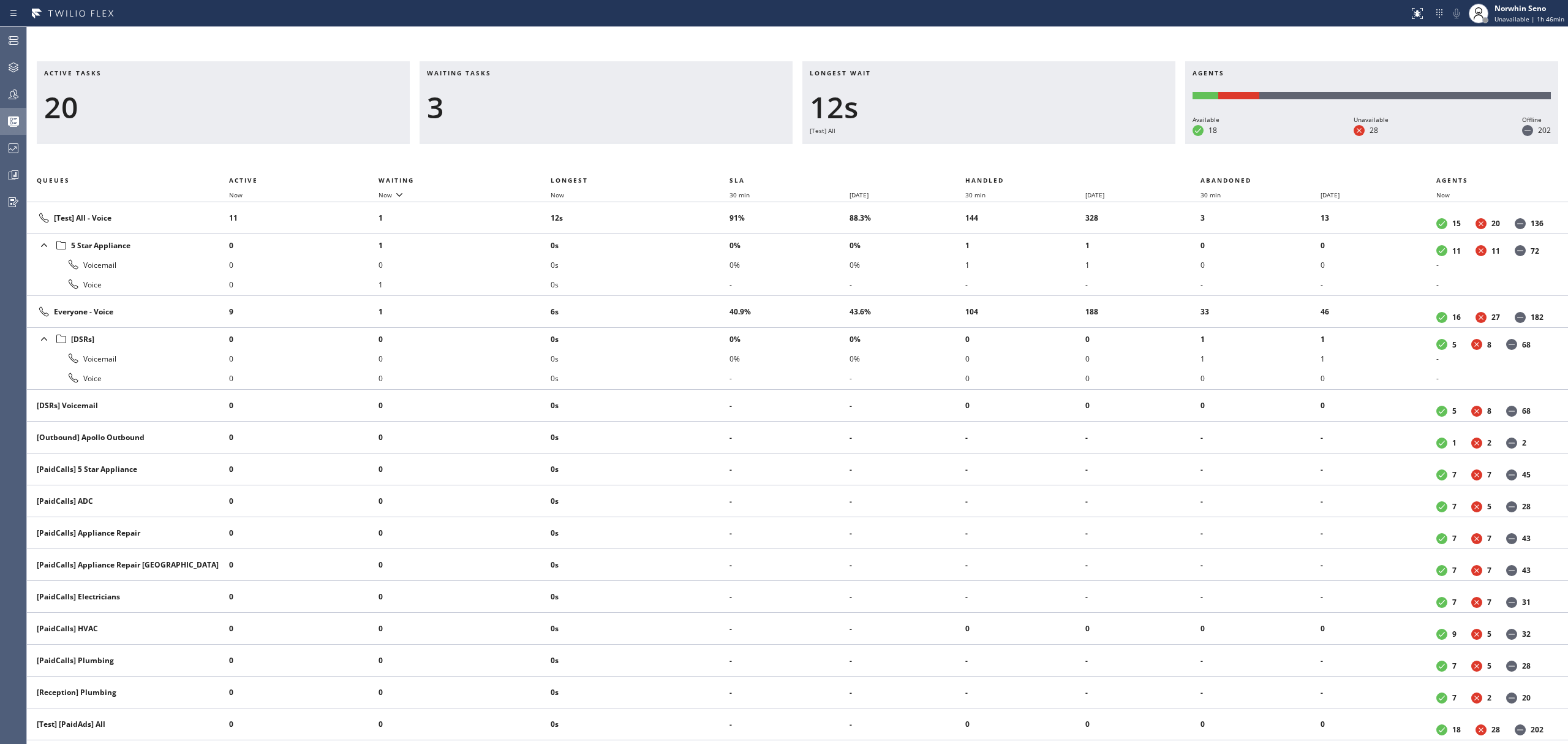
click at [981, 153] on div "Active tasks 20 Waiting tasks 3 Longest wait 12s [Test] All Agents Available 18…" at bounding box center [797, 403] width 1541 height 683
click at [981, 153] on div "Active tasks 21 Waiting tasks 4 Longest wait 11s Everyone Agents Available 18 U…" at bounding box center [797, 403] width 1541 height 683
click at [981, 153] on div "Active tasks 20 Waiting tasks 4 Longest wait 16s Everyone Agents Available 18 U…" at bounding box center [797, 403] width 1541 height 683
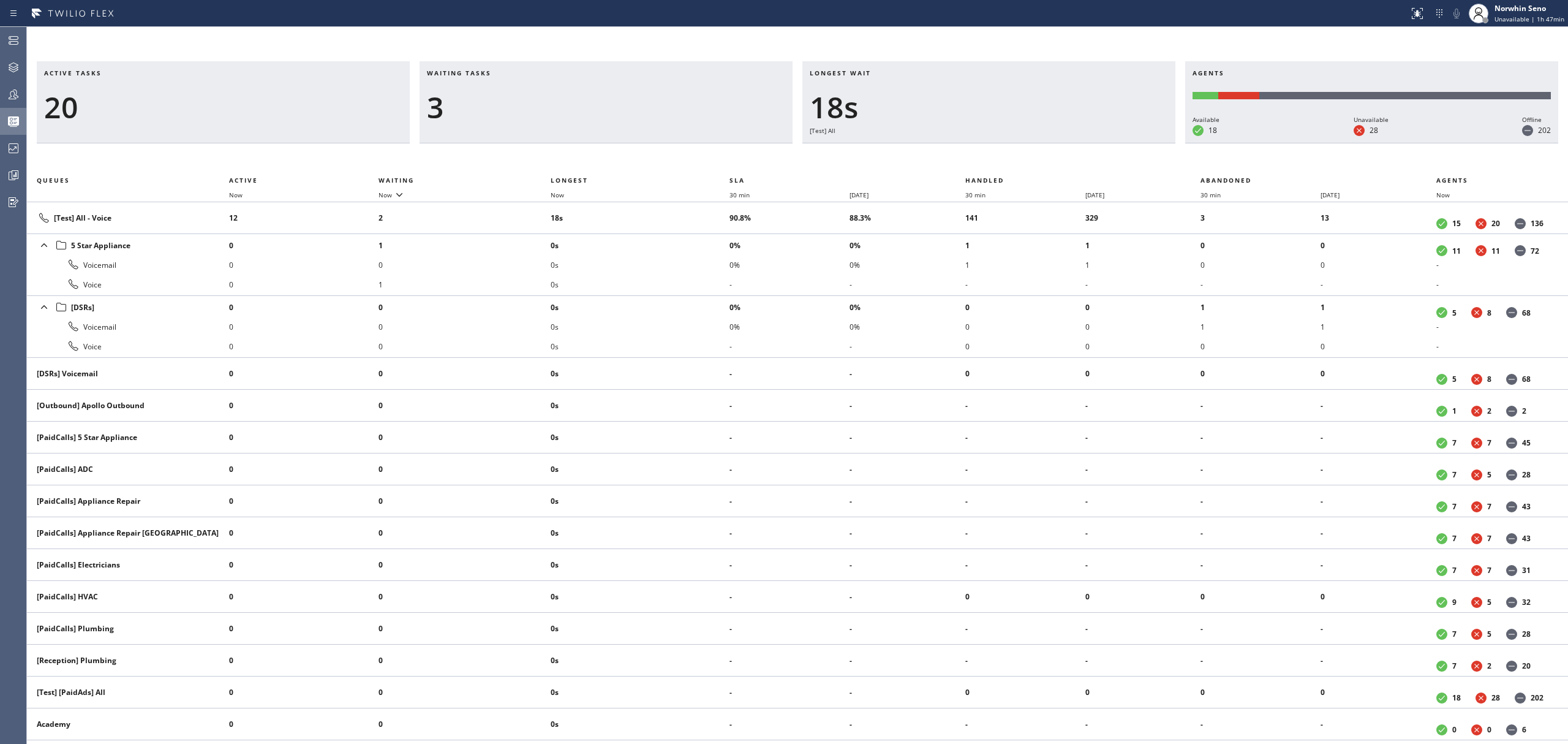
click at [981, 153] on div "Active tasks 20 Waiting tasks 3 Longest wait 18s [Test] All Agents Available 18…" at bounding box center [797, 403] width 1541 height 683
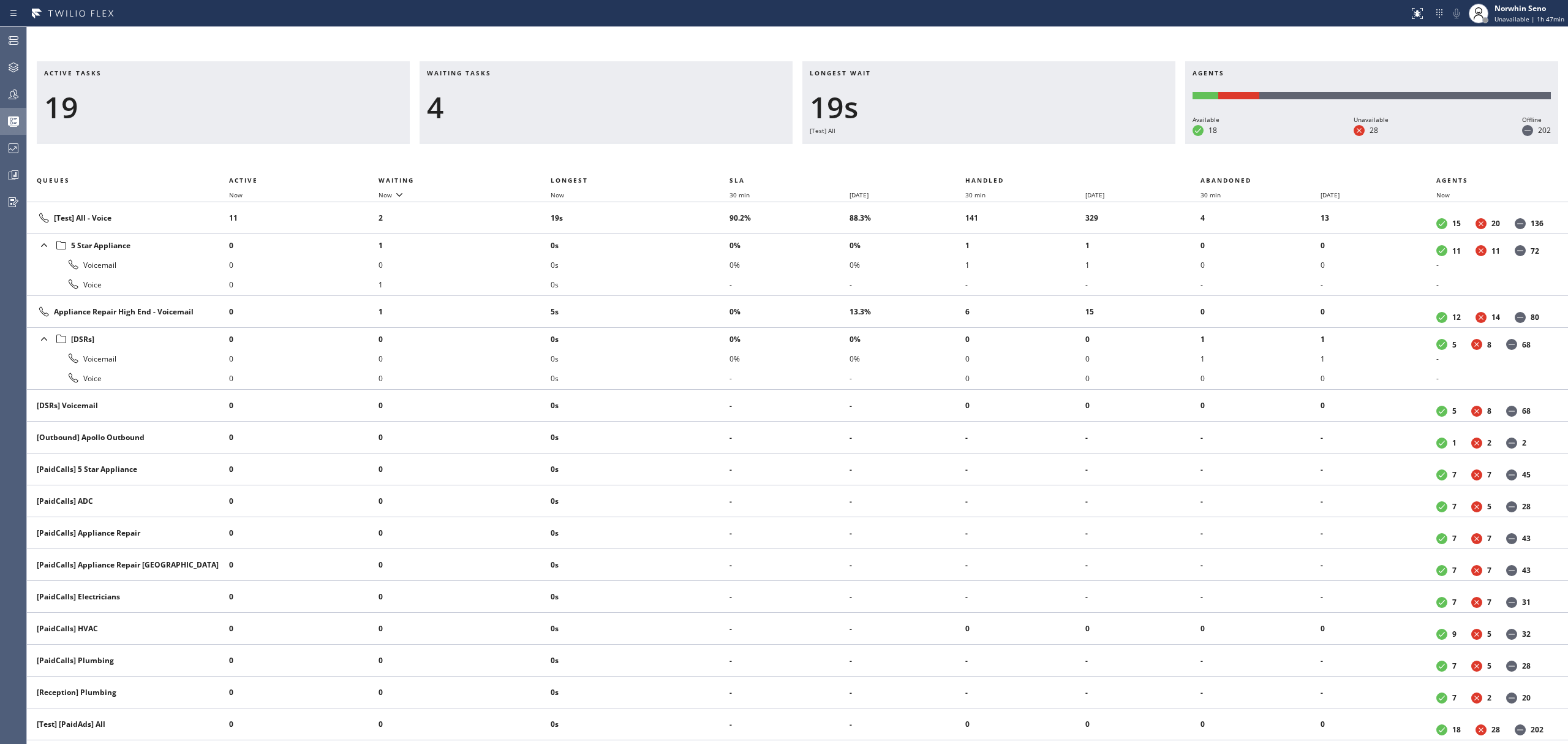
click at [981, 153] on div "Active tasks 19 Waiting tasks 4 Longest wait 19s [Test] All Agents Available 18…" at bounding box center [797, 403] width 1541 height 683
click at [981, 153] on div "Active tasks 20 Waiting tasks 3 Longest wait 10s Appliance Repair High End Agen…" at bounding box center [797, 403] width 1541 height 683
click at [981, 153] on div "Active tasks 20 Waiting tasks 3 Longest wait 15s Appliance Repair High End Agen…" at bounding box center [797, 403] width 1541 height 683
click at [981, 153] on div "Active tasks 20 Waiting tasks 3 Longest wait 20s Appliance Repair High End Agen…" at bounding box center [797, 403] width 1541 height 683
click at [981, 153] on div "Active tasks 20 Waiting tasks 3 Longest wait 25s Appliance Repair High End Agen…" at bounding box center [797, 403] width 1541 height 683
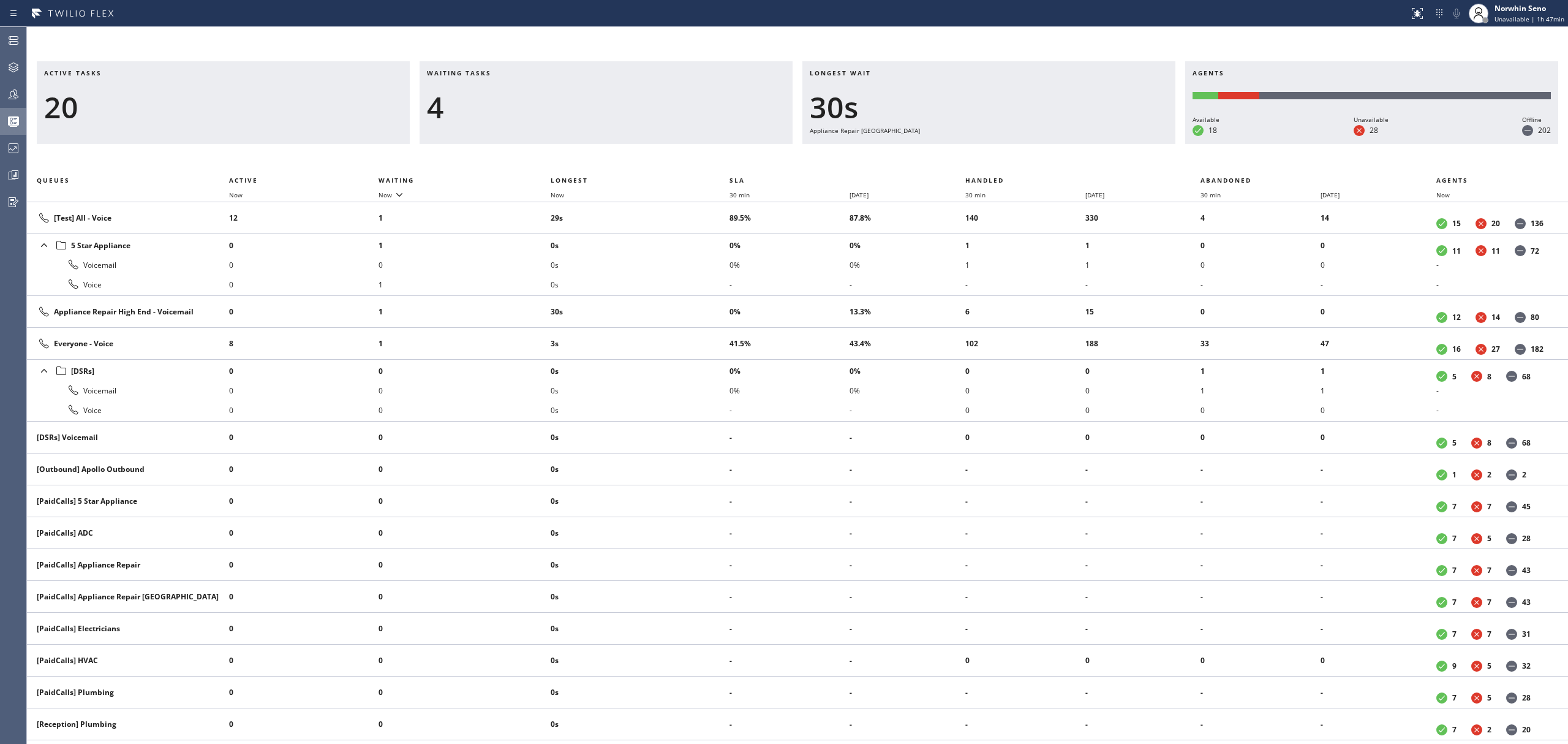
click at [981, 153] on div "Active tasks 20 Waiting tasks 4 Longest wait 30s Appliance Repair High End Agen…" at bounding box center [797, 403] width 1541 height 683
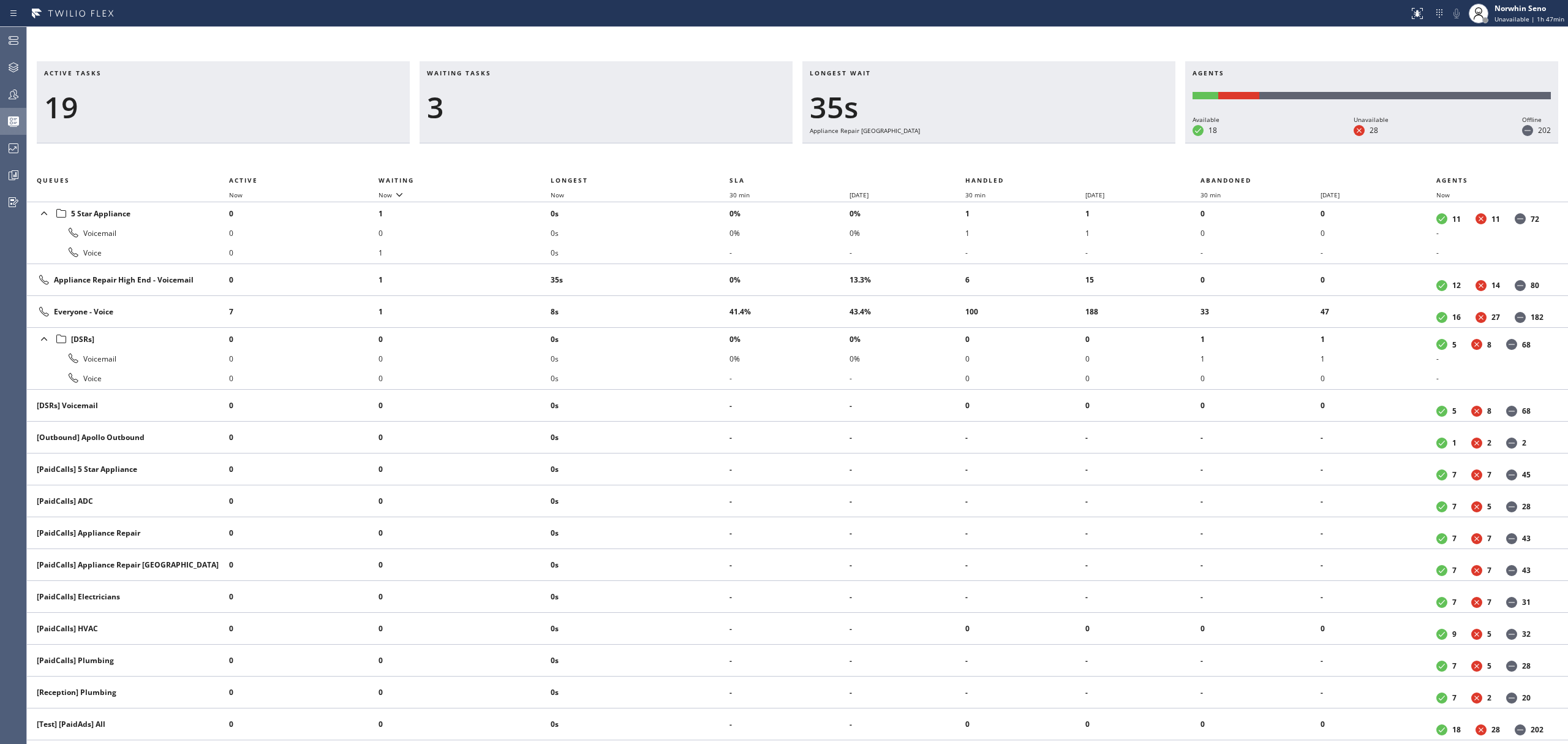
click at [981, 153] on div "Active tasks 19 Waiting tasks 3 Longest wait 35s Appliance Repair High End Agen…" at bounding box center [797, 403] width 1541 height 683
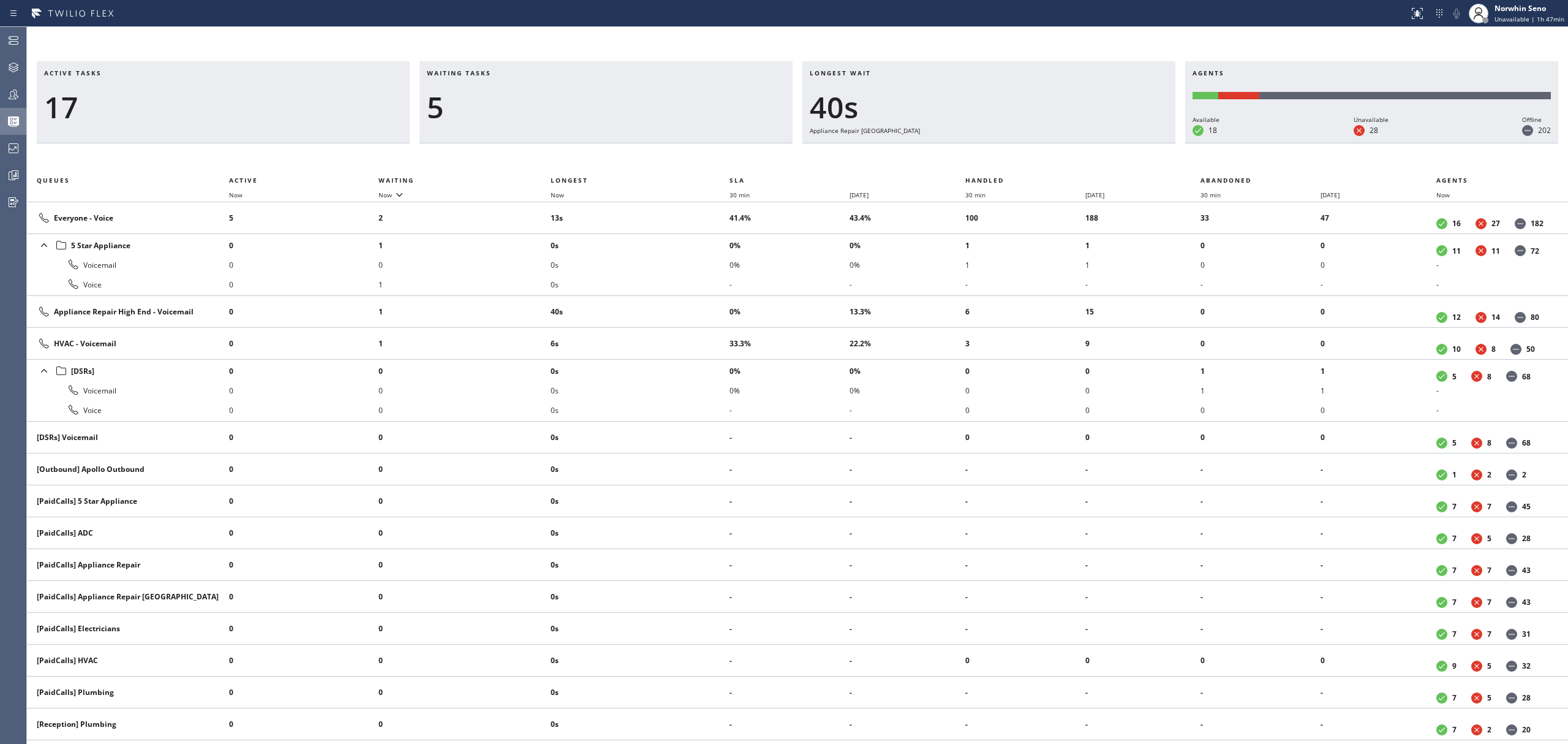
click at [981, 153] on div "Active tasks 17 Waiting tasks 5 Longest wait 40s Appliance Repair High End Agen…" at bounding box center [797, 403] width 1541 height 683
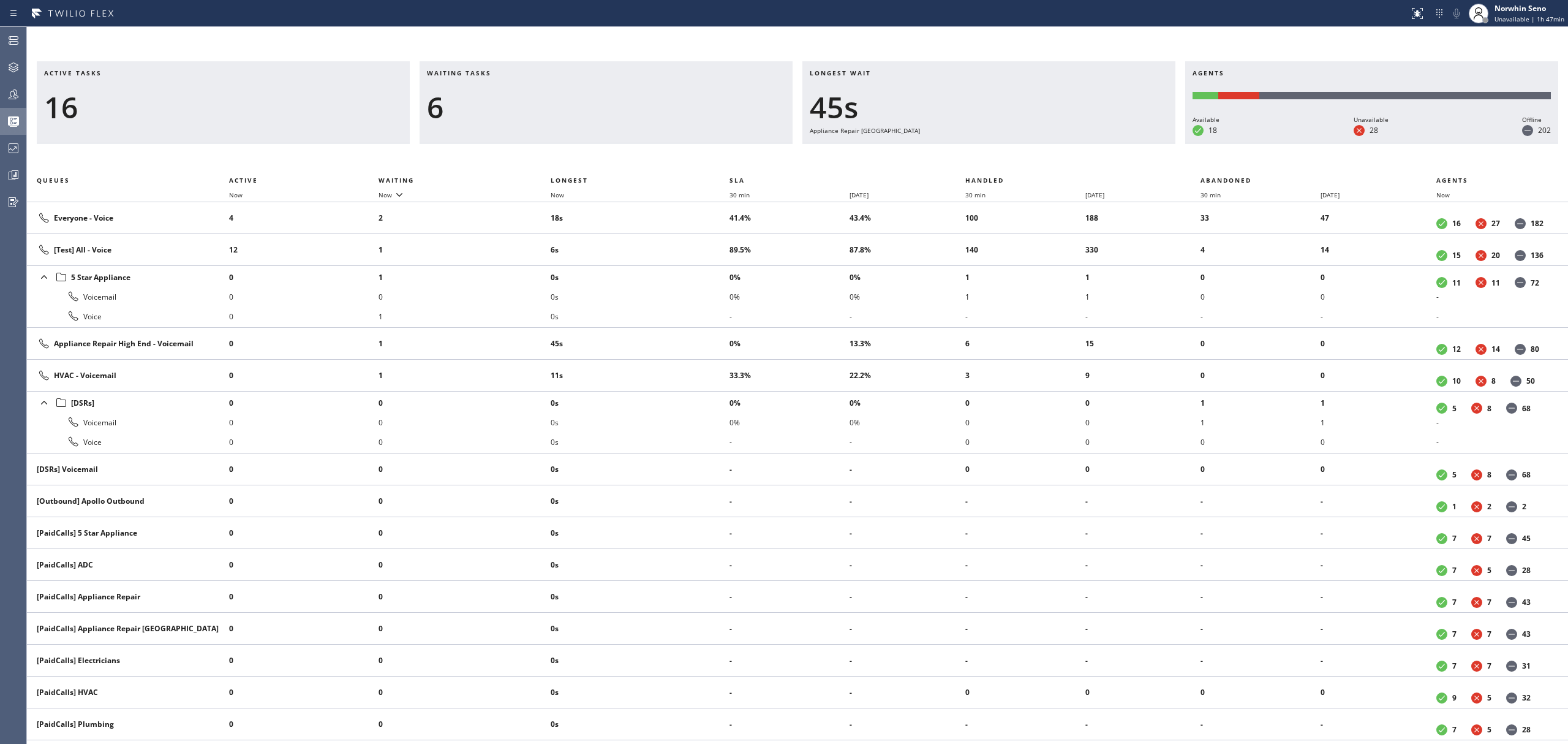
click at [981, 153] on div "Active tasks 16 Waiting tasks 6 Longest wait 45s Appliance Repair High End Agen…" at bounding box center [797, 403] width 1541 height 683
click at [981, 153] on div "Active tasks 16 Waiting tasks 6 Longest wait 50s Appliance Repair High End Agen…" at bounding box center [797, 403] width 1541 height 683
click at [981, 153] on div "Active tasks 16 Waiting tasks 6 Longest wait 55s Appliance Repair High End Agen…" at bounding box center [797, 403] width 1541 height 683
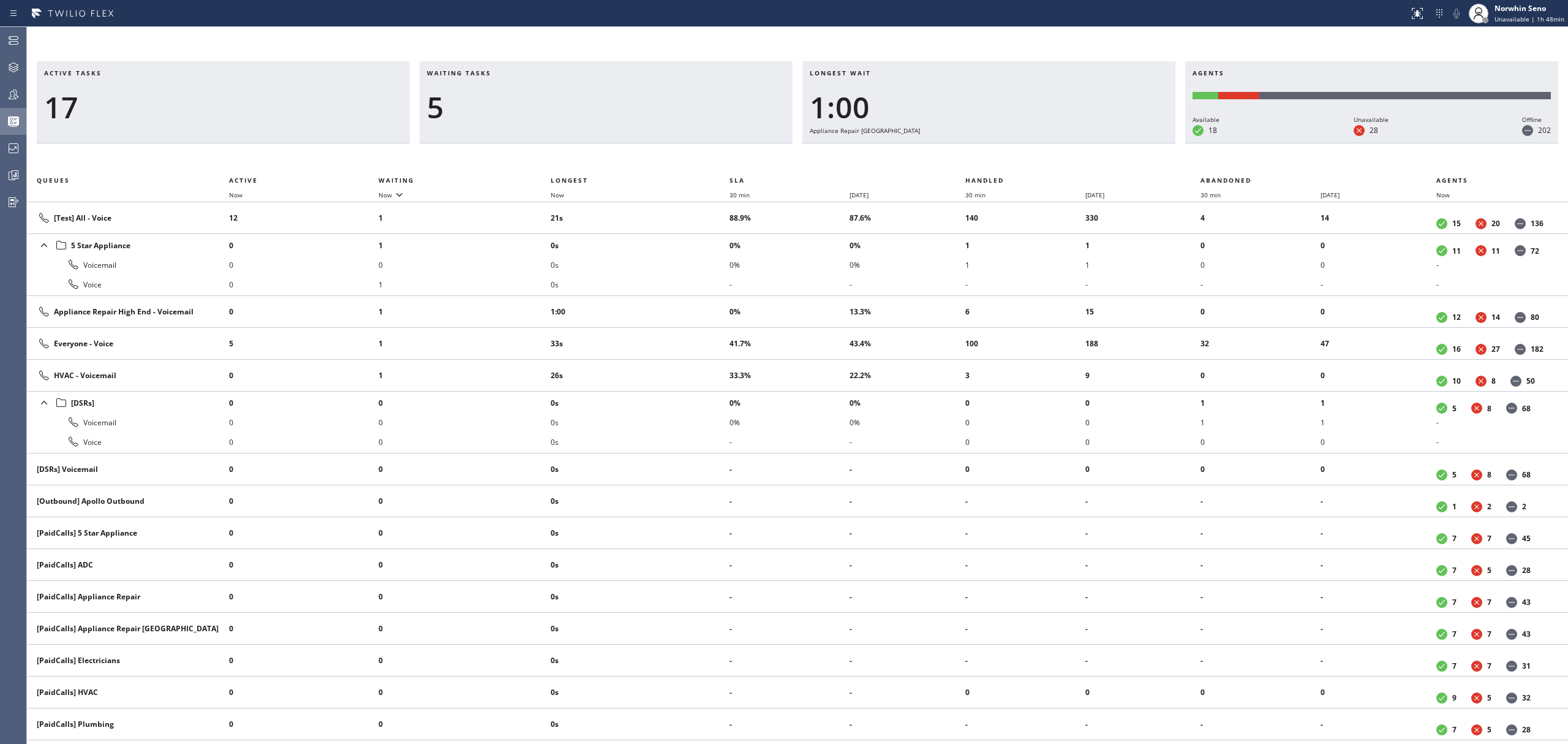
click at [981, 153] on div "Active tasks 17 Waiting tasks 5 Longest wait 1:00 Appliance Repair High End Age…" at bounding box center [797, 403] width 1541 height 683
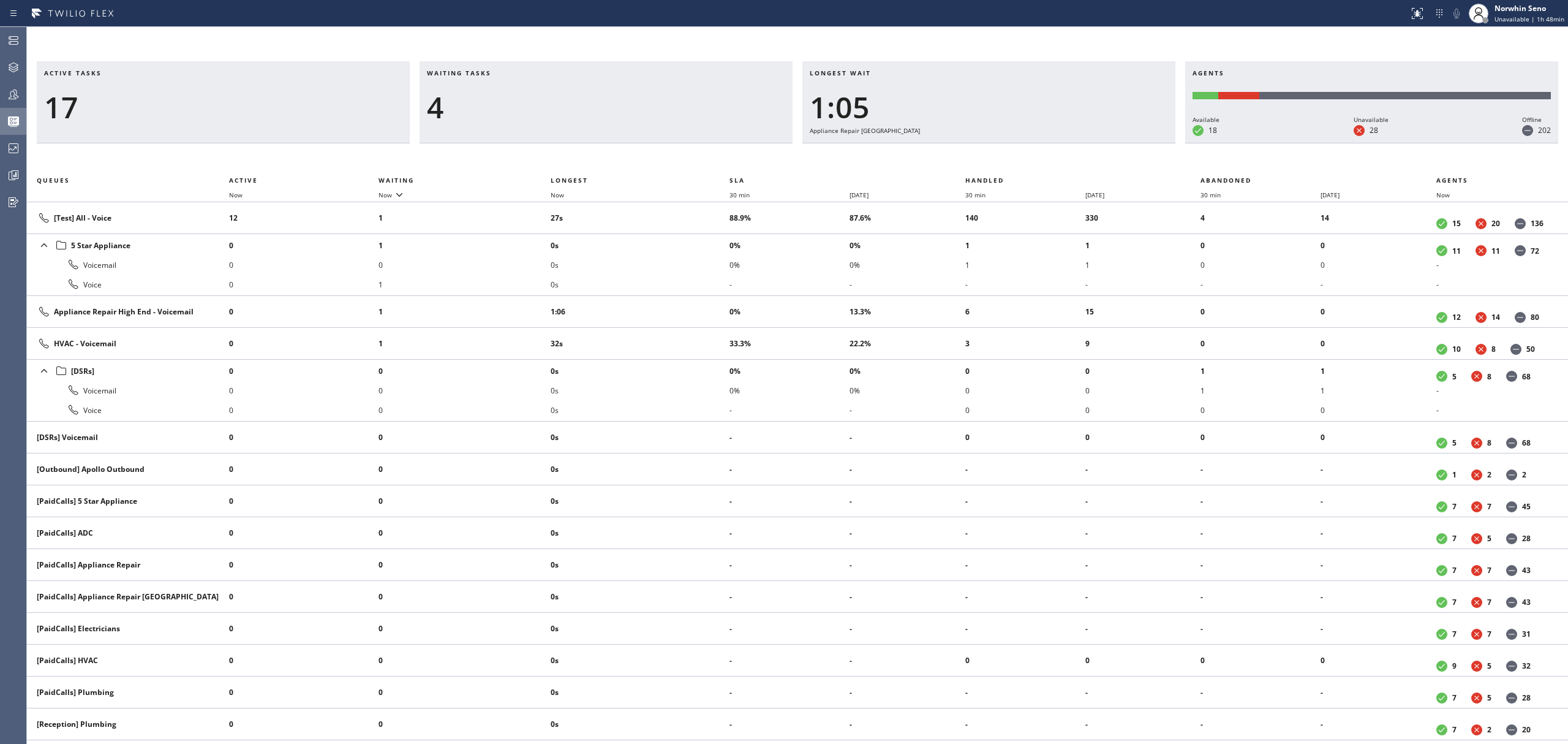
click at [981, 153] on div "Active tasks 17 Waiting tasks 4 Longest wait 1:05 Appliance Repair High End Age…" at bounding box center [797, 403] width 1541 height 683
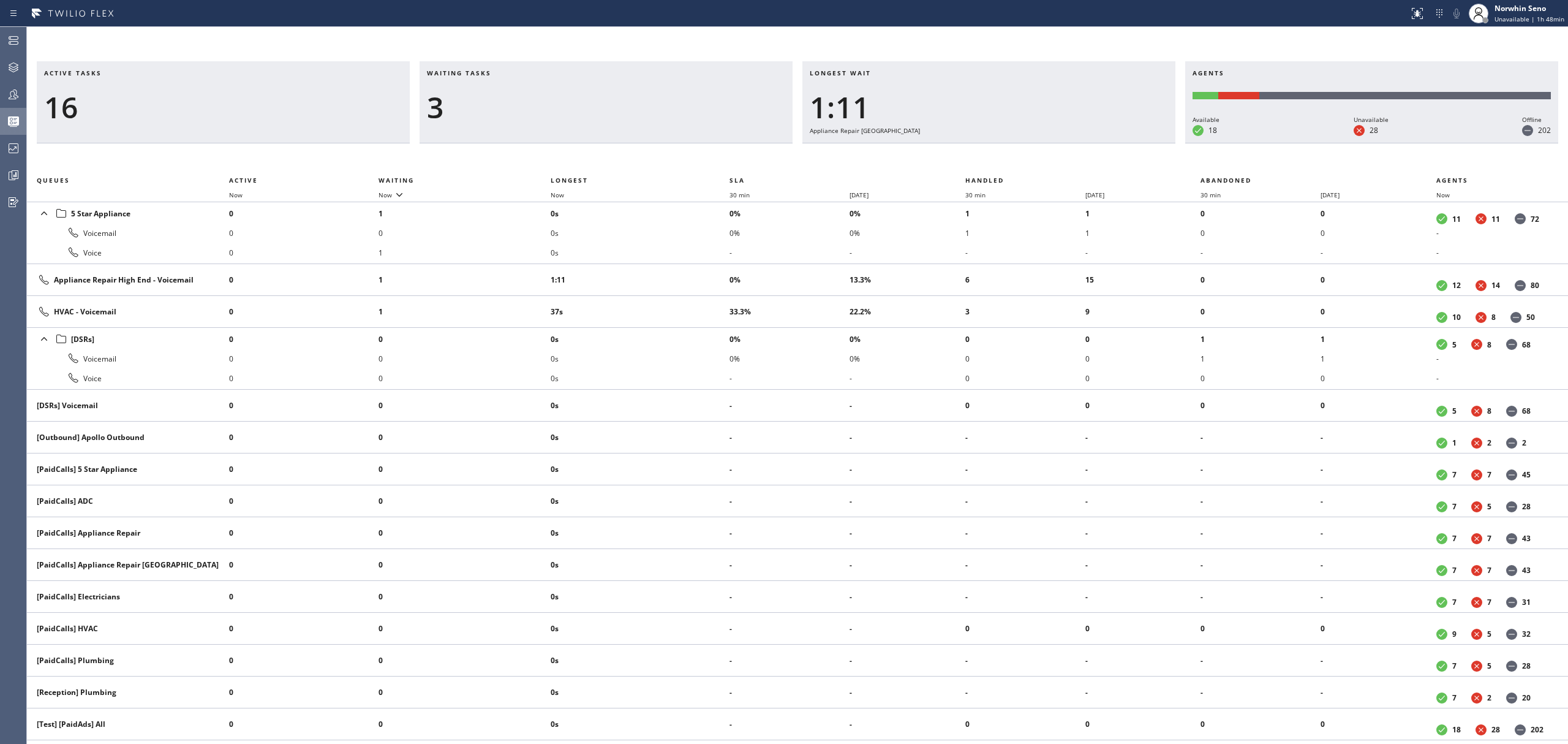
click at [981, 153] on div "Active tasks 16 Waiting tasks 3 Longest wait 1:11 Appliance Repair High End Age…" at bounding box center [797, 403] width 1541 height 683
click at [981, 153] on div "Active tasks 15 Waiting tasks 4 Longest wait 1:16 Appliance Repair High End Age…" at bounding box center [797, 403] width 1541 height 683
click at [981, 153] on div "Active tasks 16 Waiting tasks 4 Longest wait 1:21 Appliance Repair High End Age…" at bounding box center [797, 403] width 1541 height 683
click at [981, 153] on div "Active tasks 16 Waiting tasks 4 Longest wait 1:26 Appliance Repair High End Age…" at bounding box center [797, 403] width 1541 height 683
click at [981, 153] on div "Active tasks 16 Waiting tasks 4 Longest wait 1:31 Appliance Repair High End Age…" at bounding box center [797, 403] width 1541 height 683
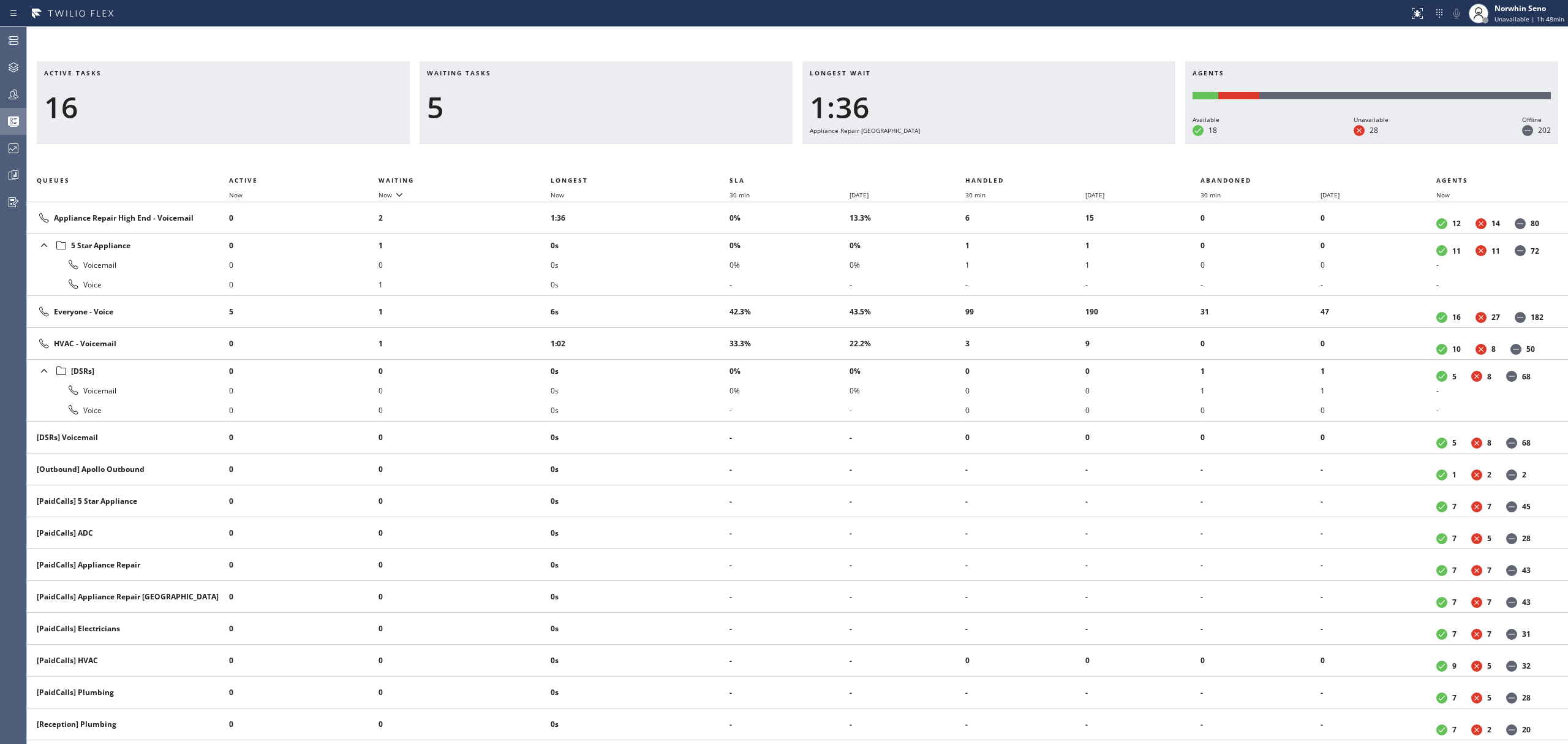
click at [981, 153] on div "Active tasks 16 Waiting tasks 5 Longest wait 1:36 Appliance Repair High End Age…" at bounding box center [797, 403] width 1541 height 683
click at [981, 153] on div "Active tasks 16 Waiting tasks 7 Longest wait 1:41 Appliance Repair High End Age…" at bounding box center [797, 403] width 1541 height 683
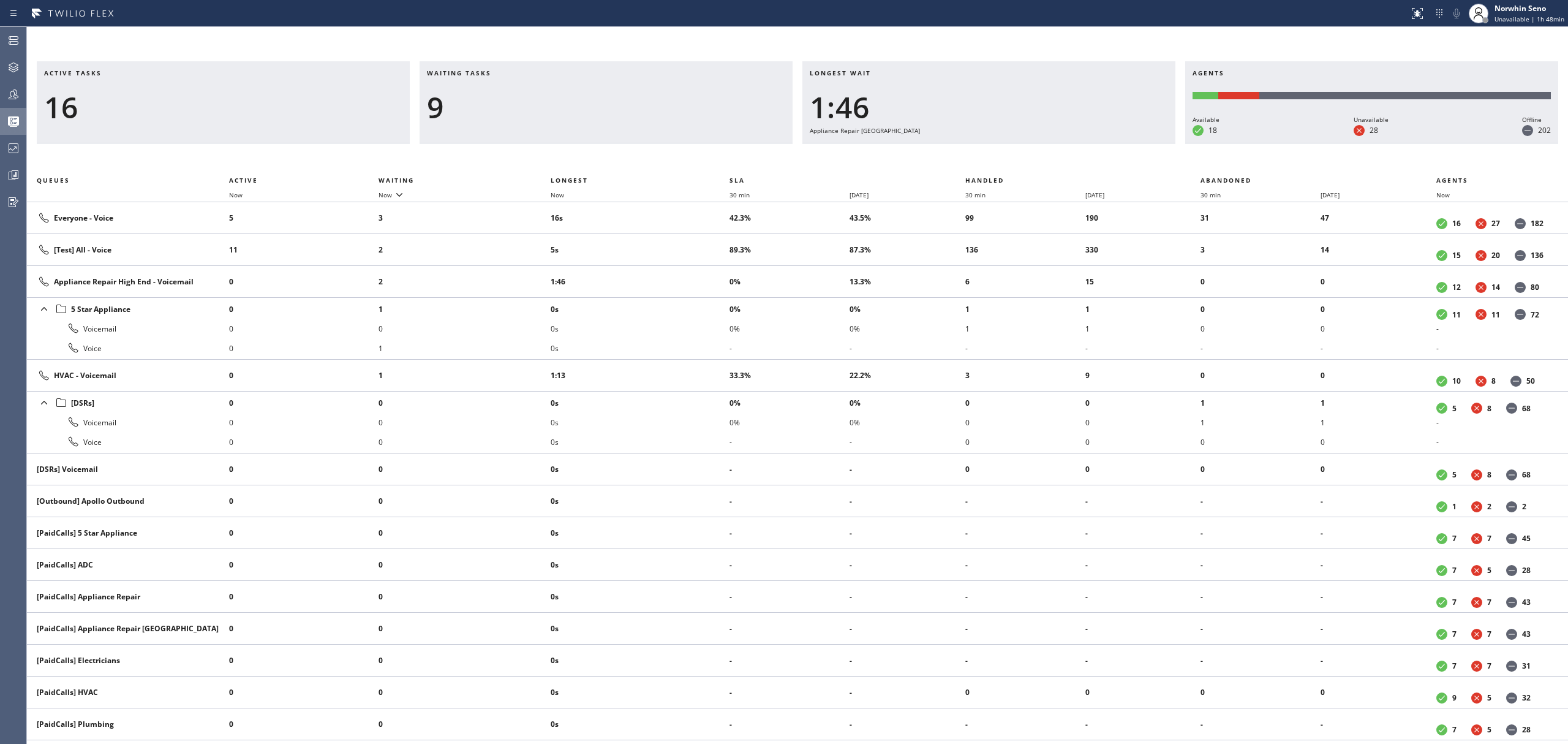
click at [981, 153] on div "Active tasks 16 Waiting tasks 9 Longest wait 1:46 Appliance Repair High End Age…" at bounding box center [797, 403] width 1541 height 683
click at [981, 153] on div "Active tasks 17 Waiting tasks 8 Longest wait 1:51 Appliance Repair High End Age…" at bounding box center [797, 403] width 1541 height 683
click at [981, 153] on div "Active tasks 16 Waiting tasks 9 Longest wait 1:56 Appliance Repair High End Age…" at bounding box center [797, 403] width 1541 height 683
click at [981, 153] on div "Active tasks 14 Waiting tasks 10 Longest wait 2:02 Appliance Repair High End Ag…" at bounding box center [797, 403] width 1541 height 683
click at [981, 153] on div "Active tasks 15 Waiting tasks 9 Longest wait 2:07 Appliance Repair High End Age…" at bounding box center [797, 403] width 1541 height 683
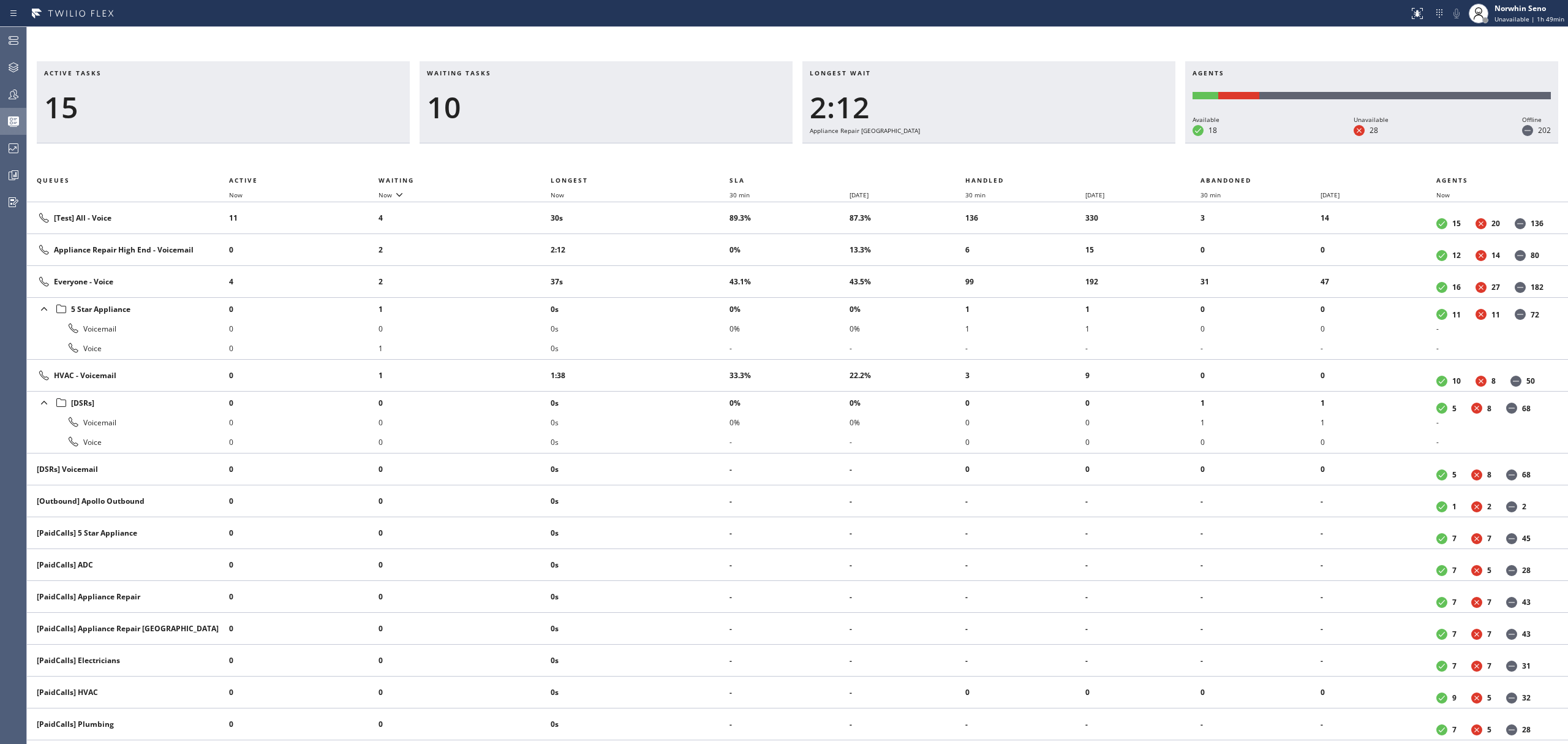
click at [981, 153] on div "Active tasks 15 Waiting tasks 10 Longest wait 2:12 Appliance Repair High End Ag…" at bounding box center [797, 403] width 1541 height 683
click at [981, 153] on div "Active tasks 16 Waiting tasks 9 Longest wait 2:17 Appliance Repair High End Age…" at bounding box center [797, 403] width 1541 height 683
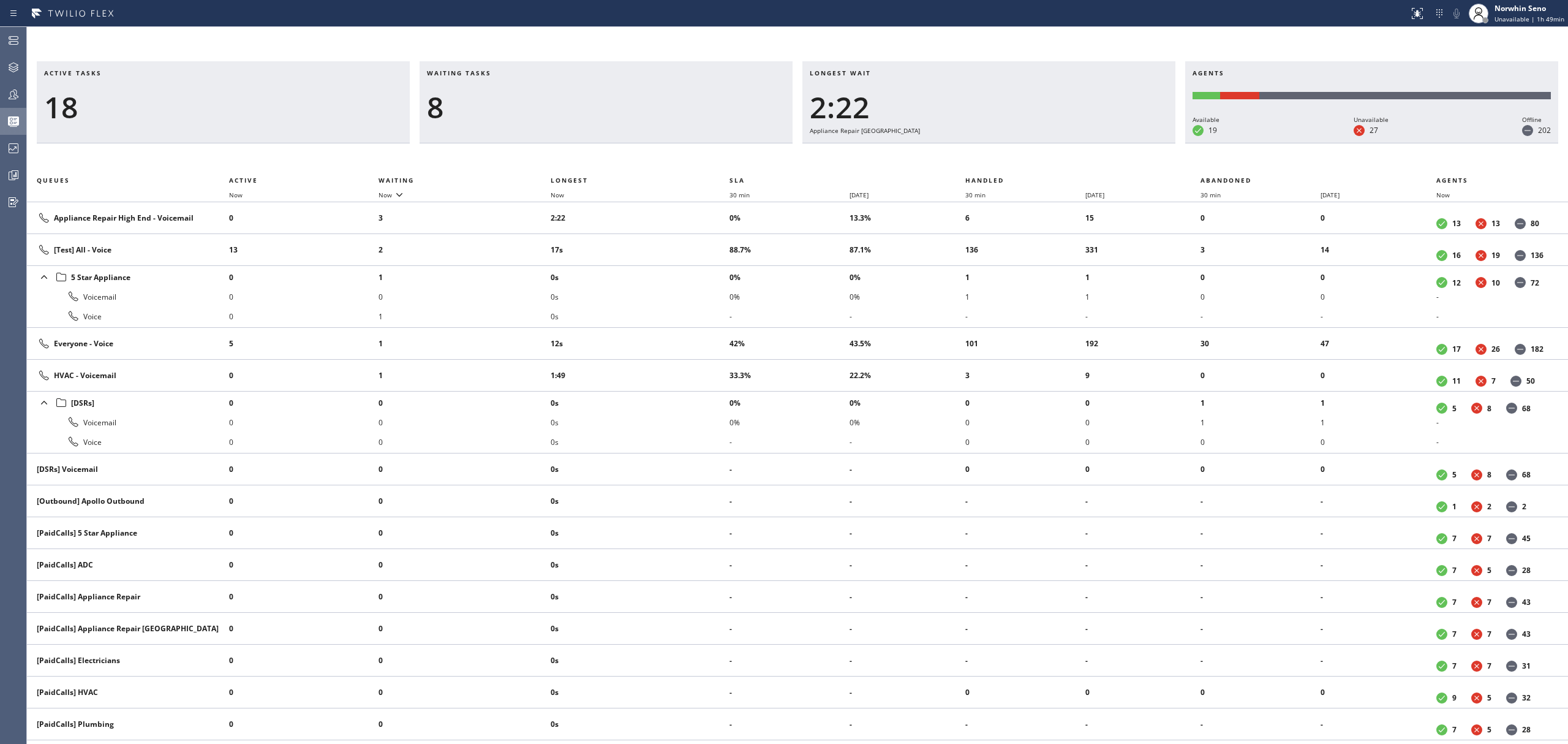
click at [981, 153] on div "Active tasks 18 Waiting tasks 8 Longest wait 2:22 Appliance Repair High End Age…" at bounding box center [797, 403] width 1541 height 683
click at [981, 153] on div "Active tasks 18 Waiting tasks 8 Longest wait 2:27 Appliance Repair High End Age…" at bounding box center [797, 403] width 1541 height 683
click at [981, 153] on div "Active tasks 18 Waiting tasks 8 Longest wait 2:32 Appliance Repair High End Age…" at bounding box center [797, 403] width 1541 height 683
click at [981, 153] on div "Active tasks 17 Waiting tasks 9 Longest wait 2:37 Appliance Repair High End Age…" at bounding box center [797, 403] width 1541 height 683
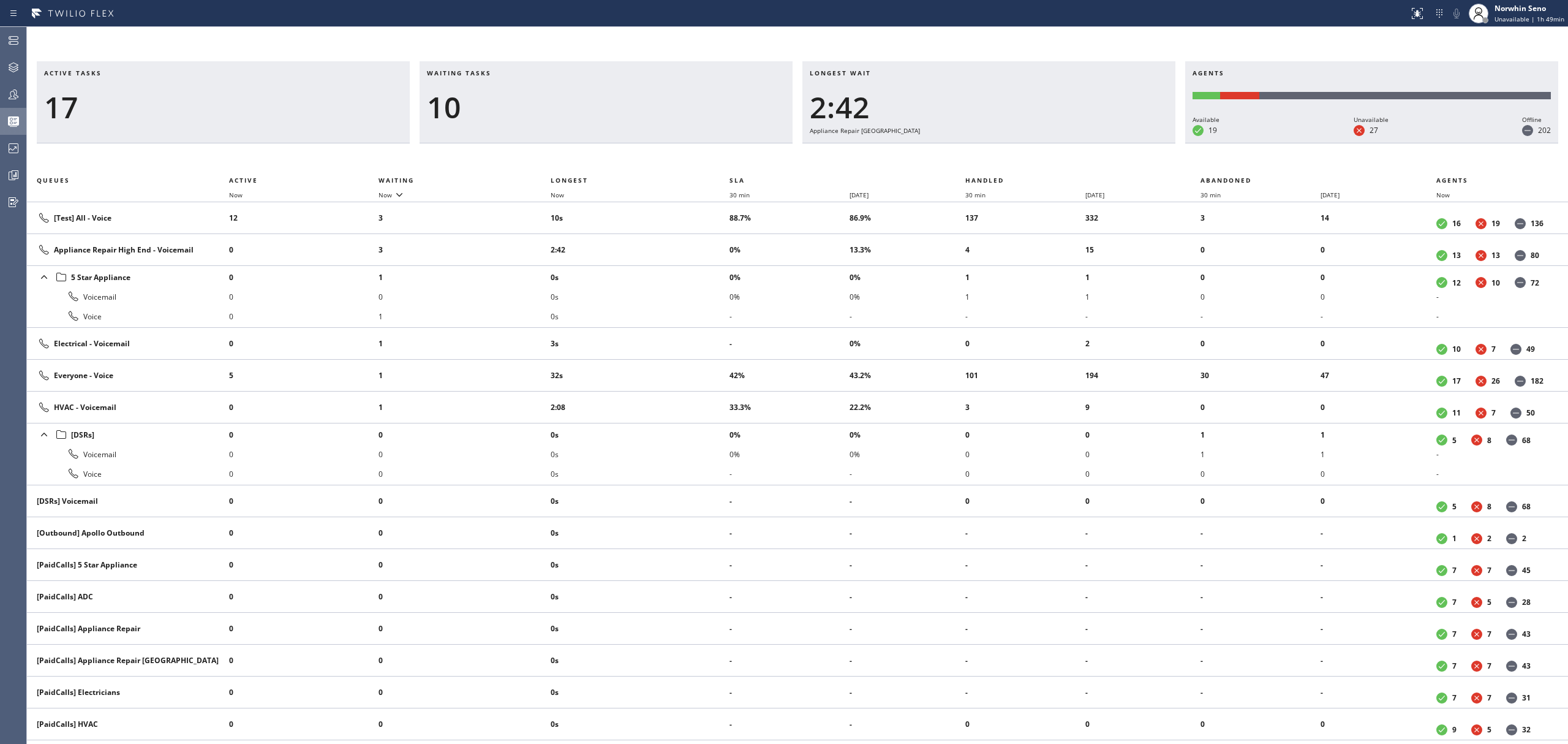
click at [981, 153] on div "Active tasks 17 Waiting tasks 10 Longest wait 2:42 Appliance Repair High End Ag…" at bounding box center [797, 403] width 1541 height 683
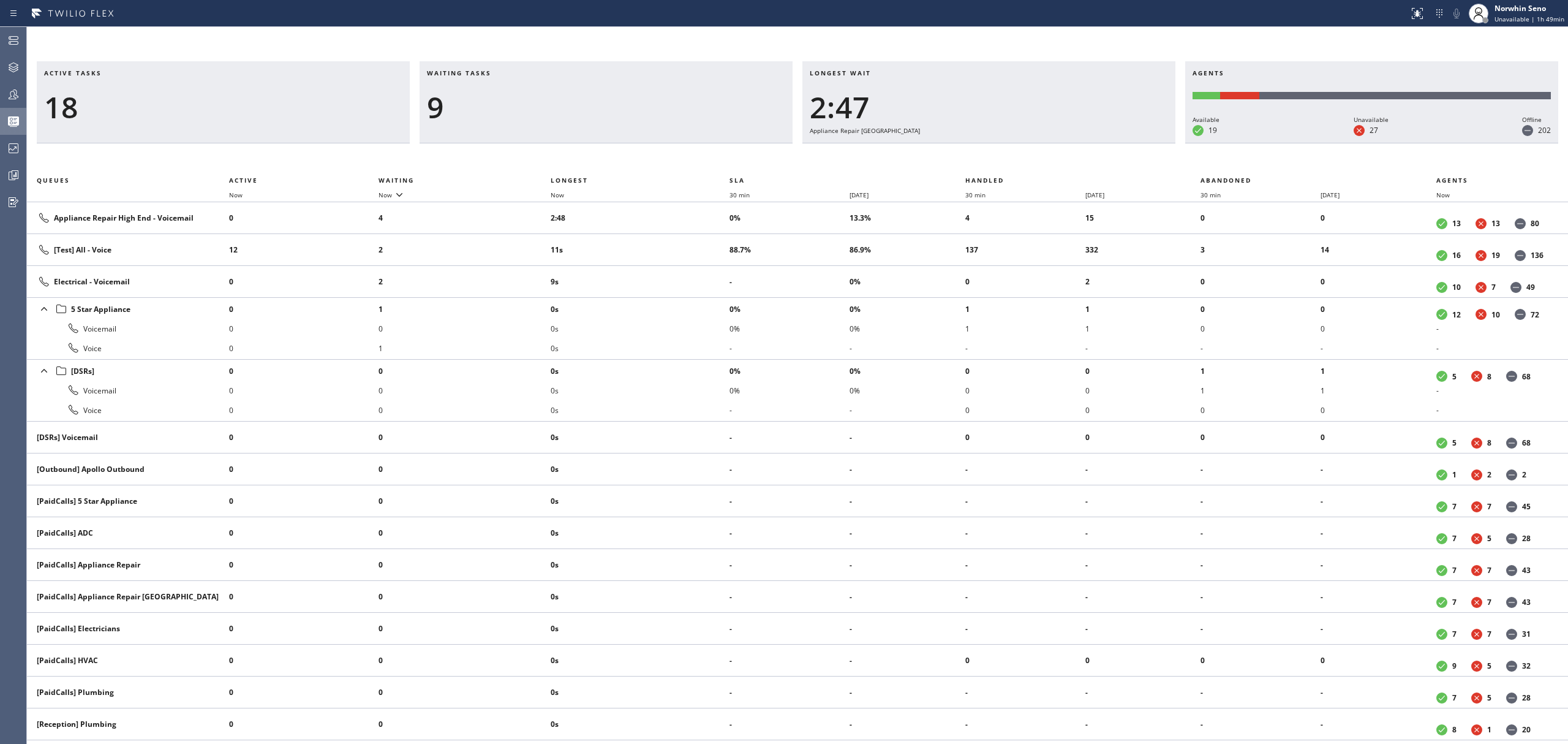
click at [981, 153] on div "Active tasks 18 Waiting tasks 9 Longest wait 2:47 Appliance Repair High End Age…" at bounding box center [797, 403] width 1541 height 683
click at [981, 153] on div "Active tasks 17 Waiting tasks 9 Longest wait 2:52 Appliance Repair High End Age…" at bounding box center [797, 403] width 1541 height 683
click at [981, 153] on div "Active tasks 19 Waiting tasks 7 Longest wait 2:57 Appliance Repair High End Age…" at bounding box center [797, 403] width 1541 height 683
click at [981, 153] on div "Active tasks 17 Waiting tasks 7 Longest wait 3:03 Appliance Repair High End Age…" at bounding box center [797, 403] width 1541 height 683
click at [981, 153] on div "Active tasks 17 Waiting tasks 7 Longest wait 3:08 Appliance Repair High End Age…" at bounding box center [797, 403] width 1541 height 683
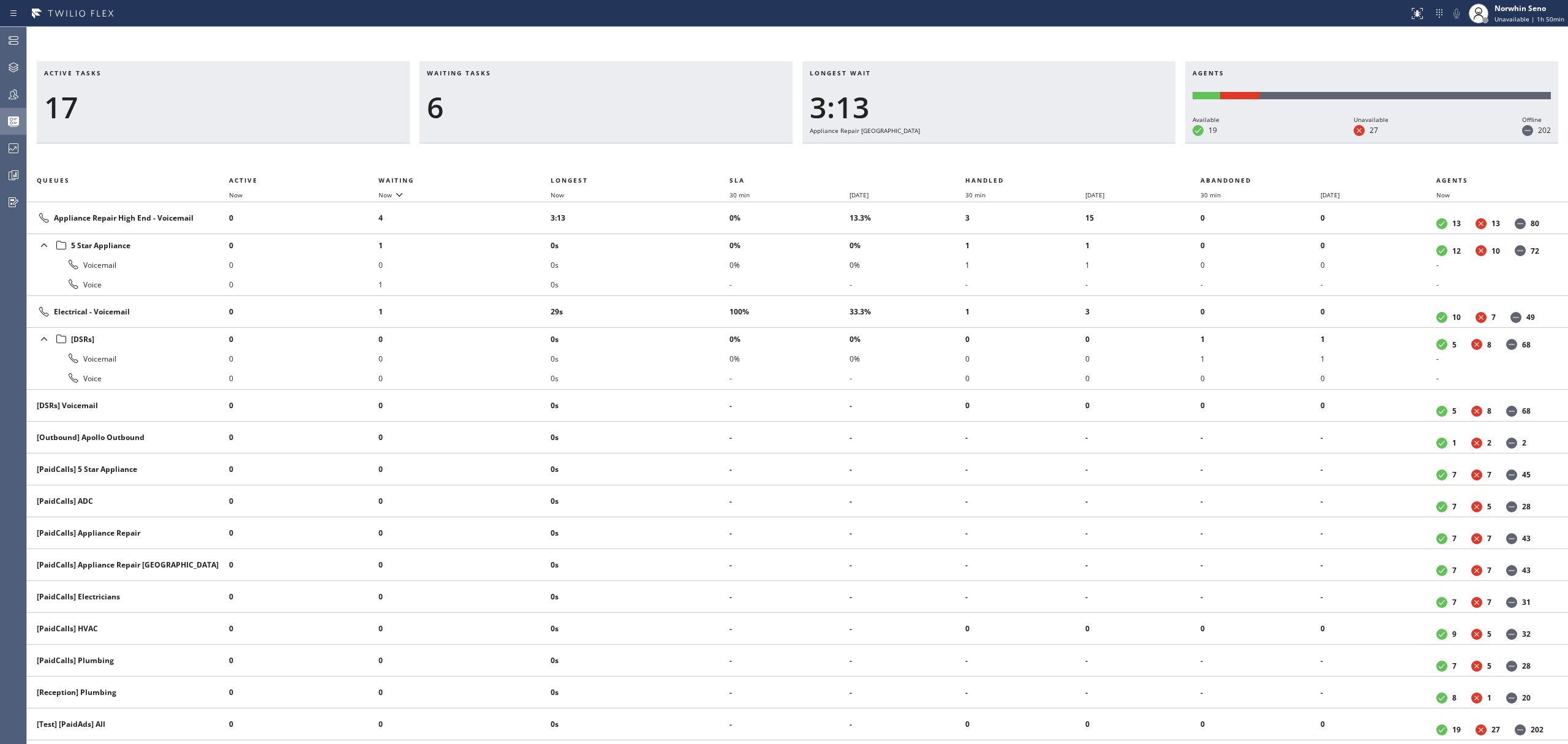
click at [981, 153] on div "Active tasks 17 Waiting tasks 6 Longest wait 3:13 Appliance Repair High End Age…" at bounding box center [797, 403] width 1541 height 683
click at [981, 153] on div "Active tasks 18 Waiting tasks 6 Longest wait 3:18 Appliance Repair High End Age…" at bounding box center [797, 403] width 1541 height 683
click at [981, 153] on div "Active tasks 18 Waiting tasks 6 Longest wait 3:23 Appliance Repair High End Age…" at bounding box center [797, 403] width 1541 height 683
click at [981, 153] on div "Active tasks 17 Waiting tasks 6 Longest wait 3:28 Appliance Repair High End Age…" at bounding box center [797, 403] width 1541 height 683
click at [981, 153] on div "Active tasks 17 Waiting tasks 5 Longest wait 3:33 Appliance Repair High End Age…" at bounding box center [797, 403] width 1541 height 683
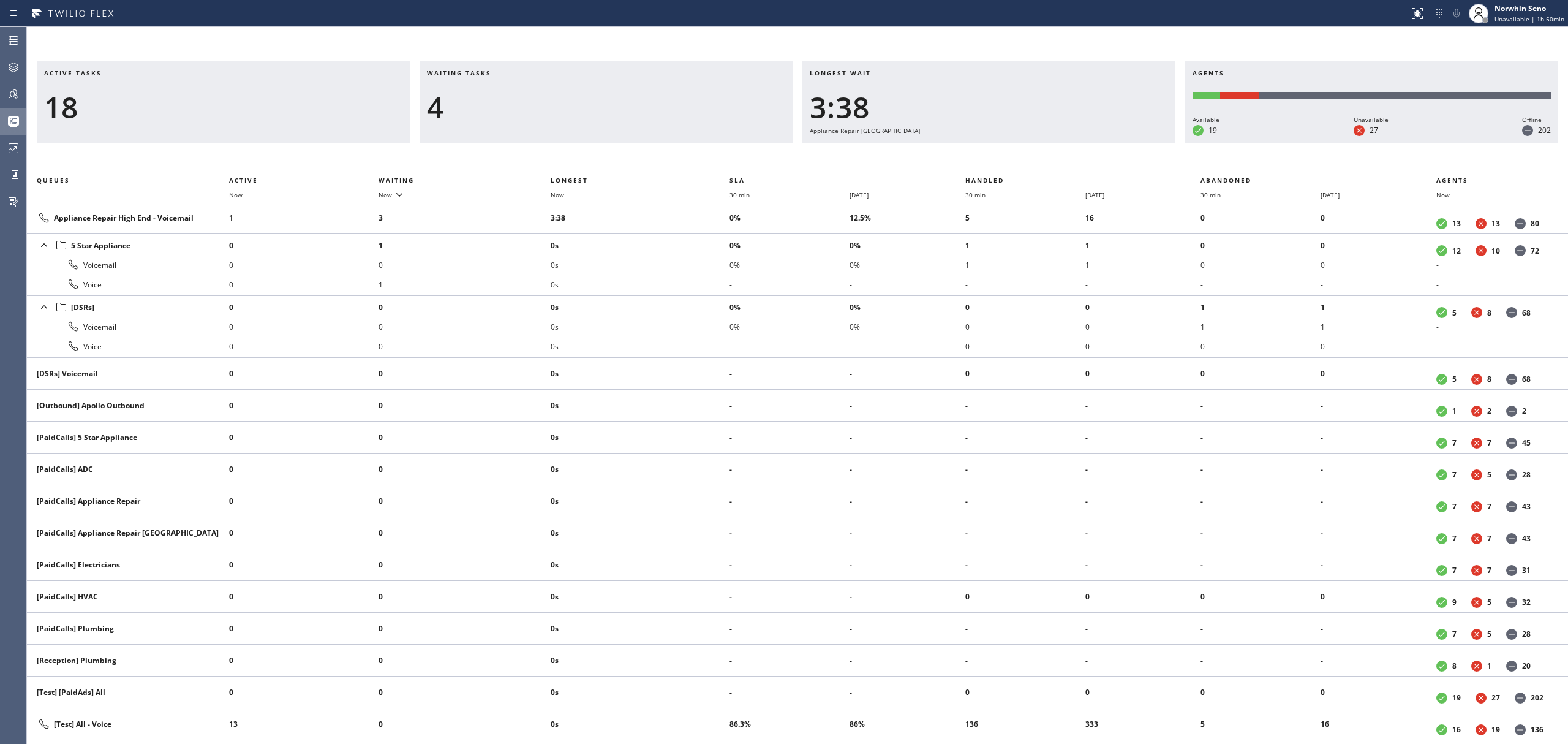
click at [981, 153] on div "Active tasks 18 Waiting tasks 4 Longest wait 3:38 Appliance Repair High End Age…" at bounding box center [797, 403] width 1541 height 683
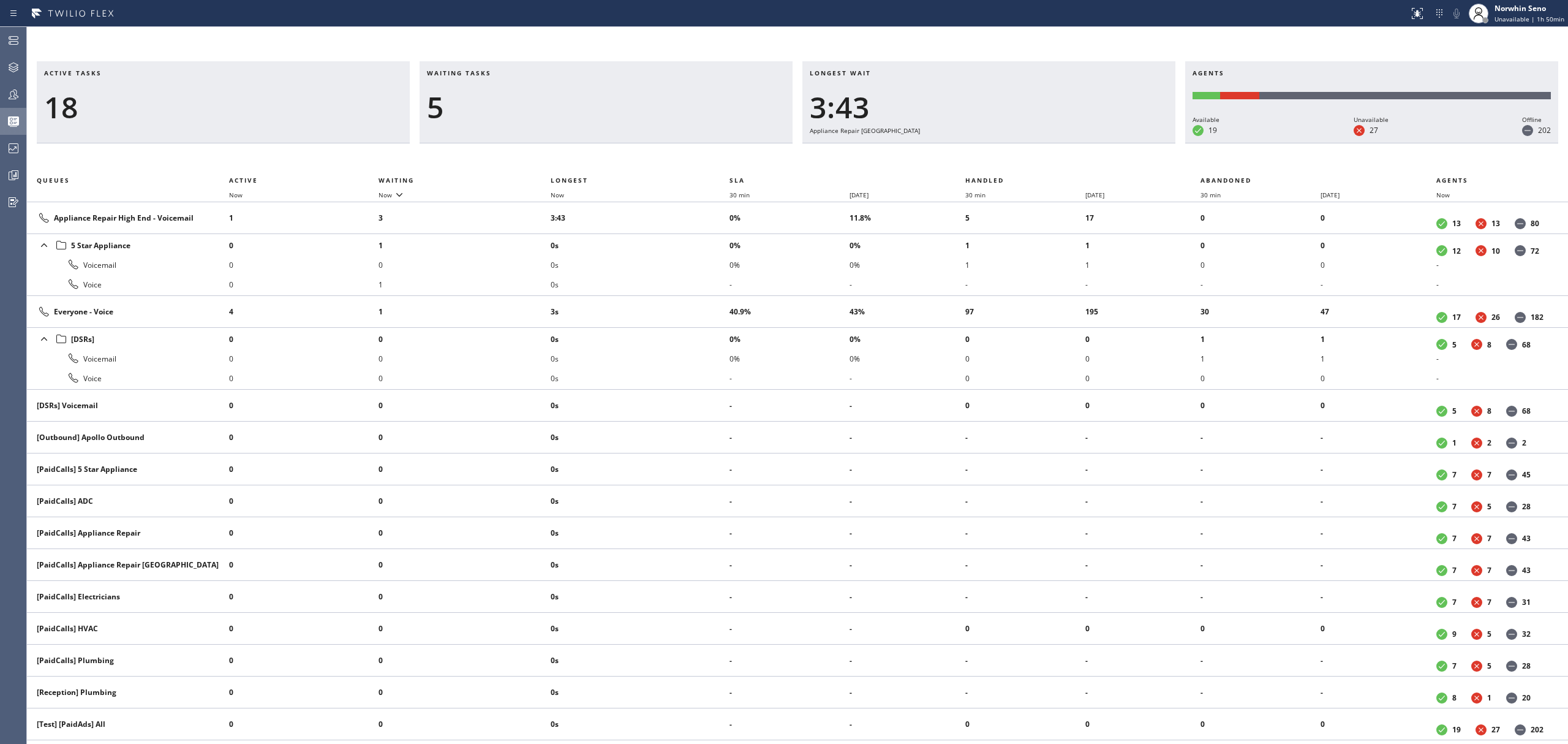
click at [981, 153] on div "Active tasks 18 Waiting tasks 5 Longest wait 3:43 Appliance Repair High End Age…" at bounding box center [797, 403] width 1541 height 683
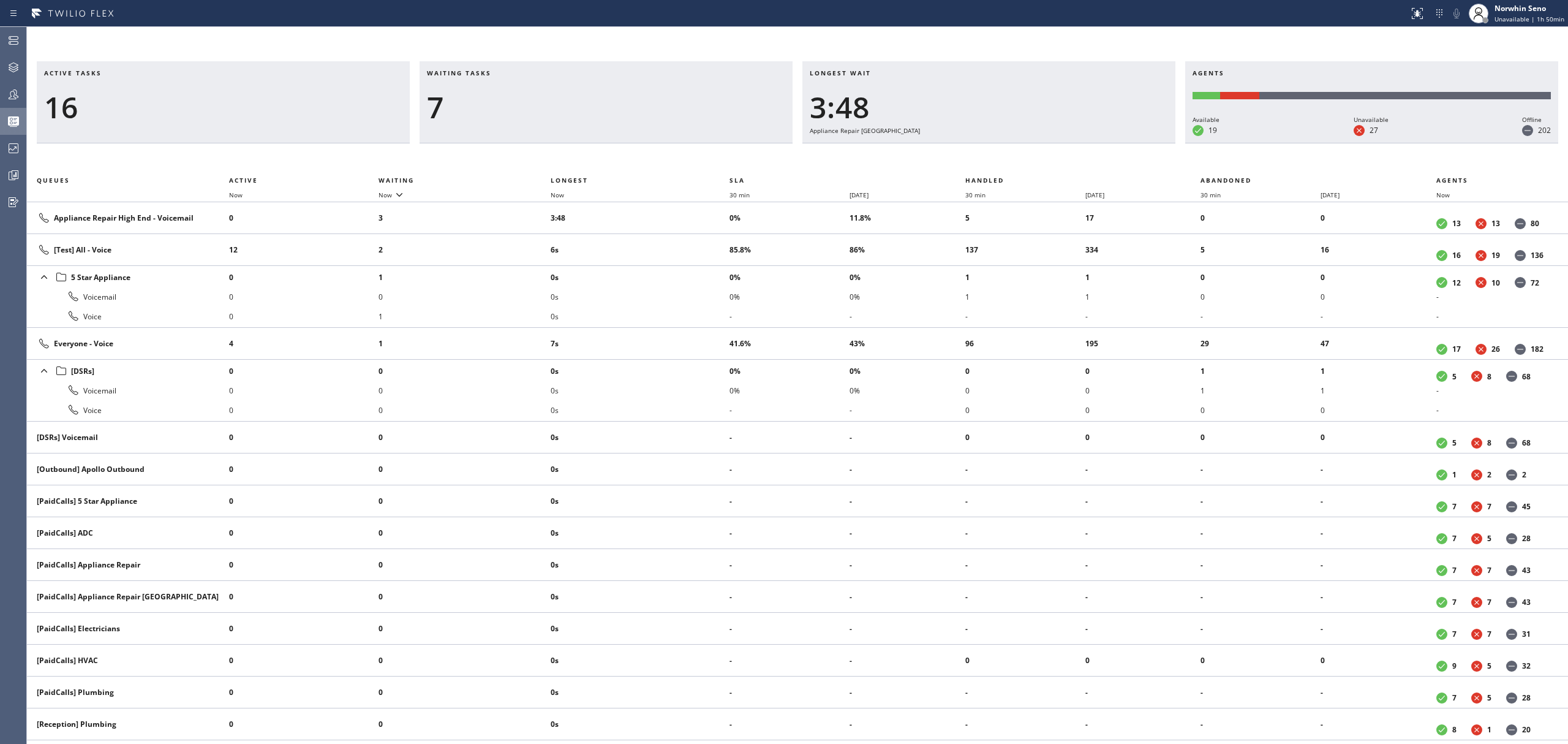
click at [981, 153] on div "Active tasks 16 Waiting tasks 7 Longest wait 3:48 Appliance Repair High End Age…" at bounding box center [797, 403] width 1541 height 683
click at [981, 153] on div "Active tasks 16 Waiting tasks 7 Longest wait 3:53 Appliance Repair High End Age…" at bounding box center [797, 403] width 1541 height 683
click at [981, 153] on div "Active tasks 17 Waiting tasks 5 Longest wait 1:15 Appliance Repair High End Age…" at bounding box center [797, 403] width 1541 height 683
click at [981, 153] on div "Active tasks 18 Waiting tasks 6 Longest wait 1:21 Appliance Repair High End Age…" at bounding box center [797, 403] width 1541 height 683
click at [981, 153] on div "Active tasks 18 Waiting tasks 7 Longest wait 1:26 Appliance Repair High End Age…" at bounding box center [797, 403] width 1541 height 683
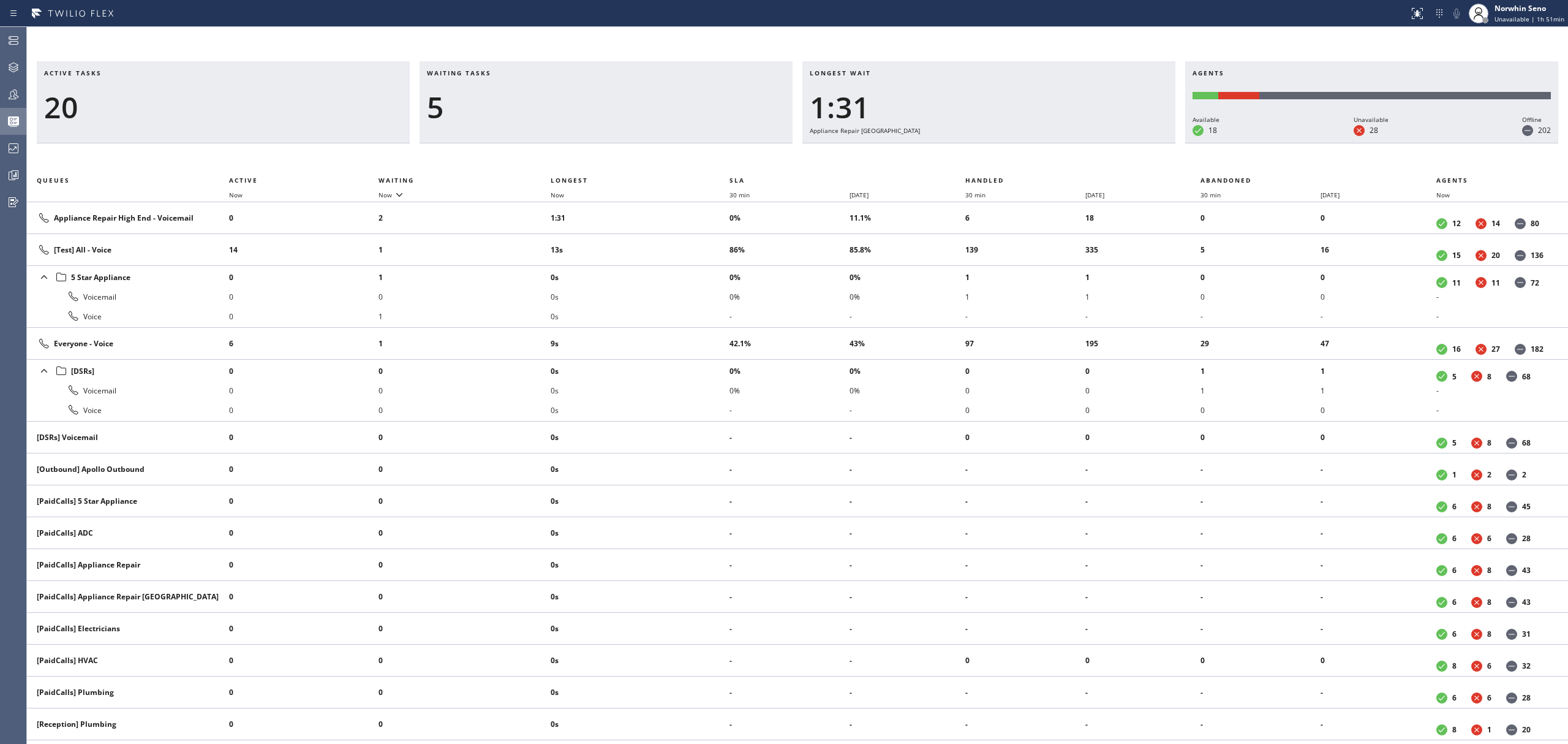
click at [981, 153] on div "Active tasks 20 Waiting tasks 5 Longest wait 1:31 Appliance Repair High End Age…" at bounding box center [797, 403] width 1541 height 683
click at [981, 153] on div "Active tasks 20 Waiting tasks 5 Longest wait 1:36 Appliance Repair High End Age…" at bounding box center [797, 403] width 1541 height 683
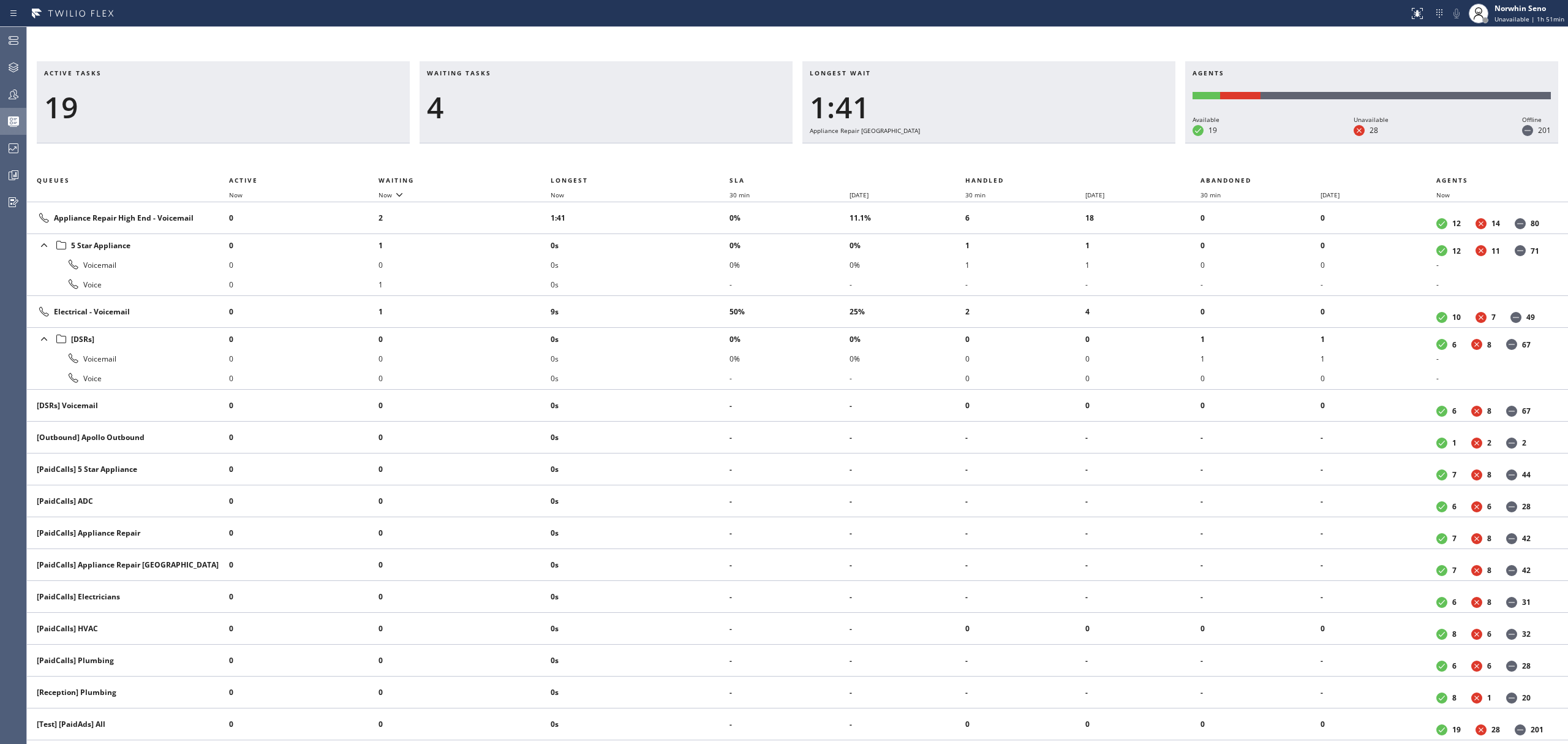
click at [981, 153] on div "Active tasks 19 Waiting tasks 4 Longest wait 1:41 Appliance Repair High End Age…" at bounding box center [797, 403] width 1541 height 683
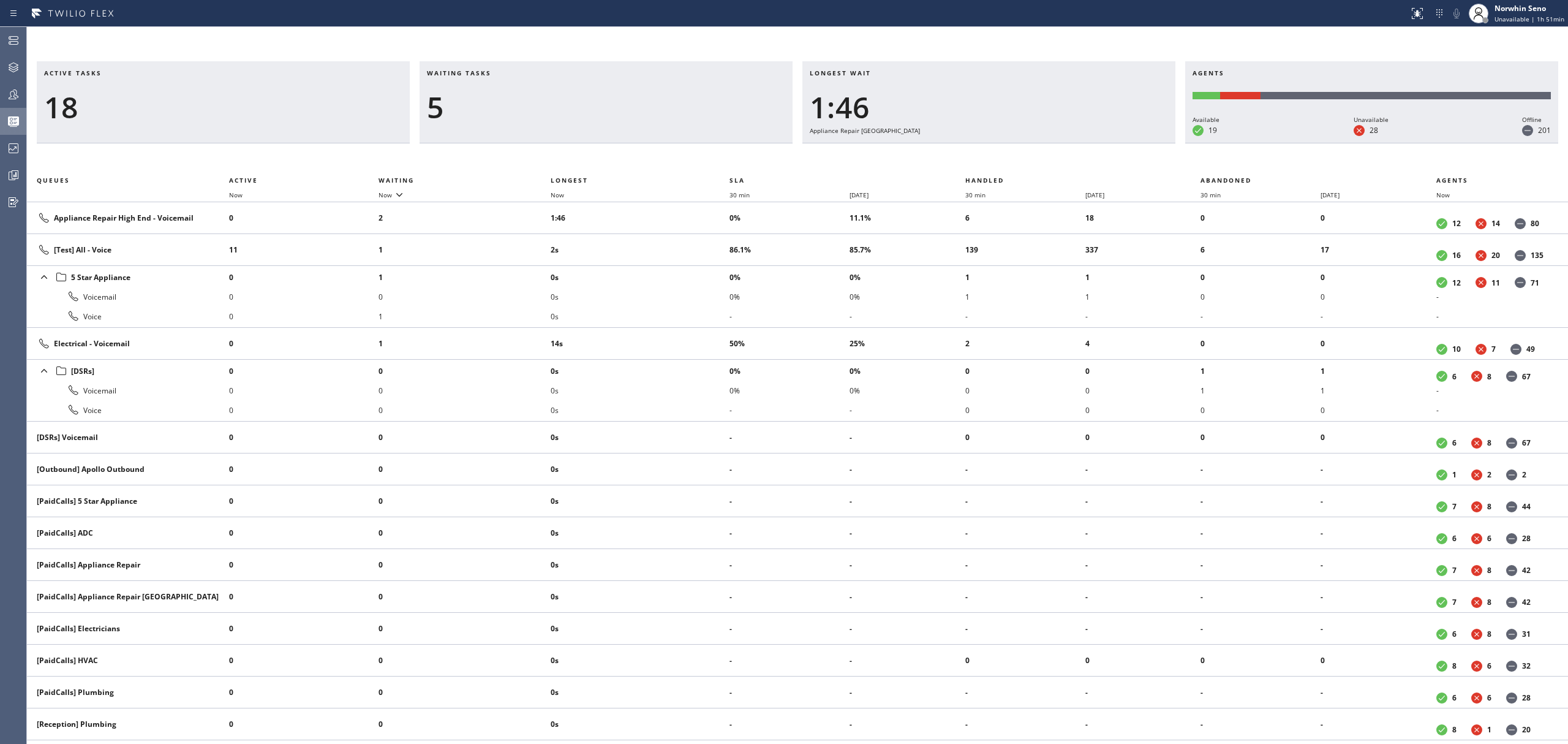
click at [981, 153] on div "Active tasks 18 Waiting tasks 5 Longest wait 1:46 Appliance Repair High End Age…" at bounding box center [797, 403] width 1541 height 683
click at [981, 153] on div "Active tasks 18 Waiting tasks 5 Longest wait 1:51 Appliance Repair High End Age…" at bounding box center [797, 403] width 1541 height 683
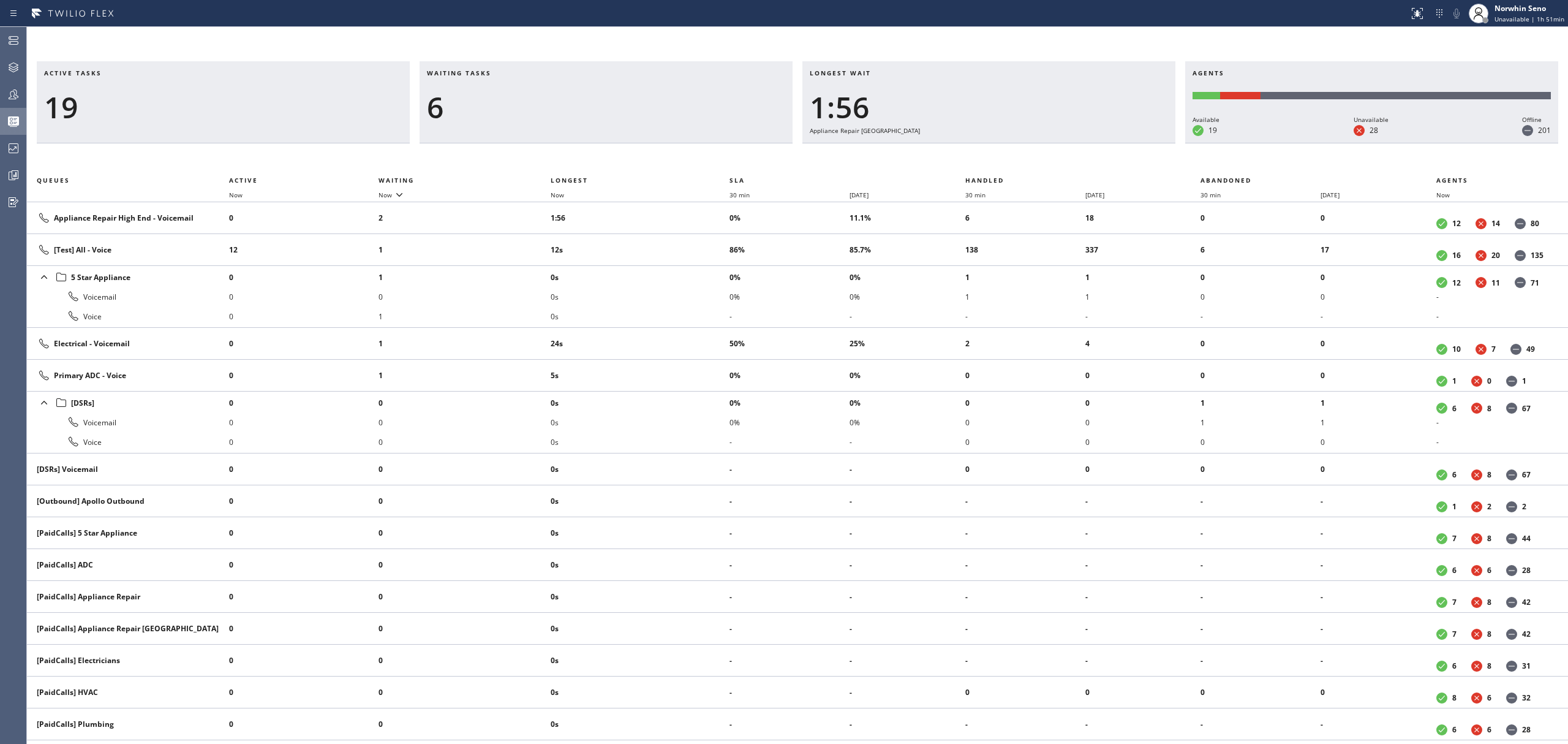
click at [981, 153] on div "Active tasks 19 Waiting tasks 6 Longest wait 1:56 Appliance Repair High End Age…" at bounding box center [797, 403] width 1541 height 683
click at [981, 153] on div "Active tasks 18 Waiting tasks 6 Longest wait 2:01 Appliance Repair High End Age…" at bounding box center [797, 403] width 1541 height 683
click at [981, 153] on div "Active tasks 19 Waiting tasks 6 Longest wait 2:06 Appliance Repair High End Age…" at bounding box center [797, 403] width 1541 height 683
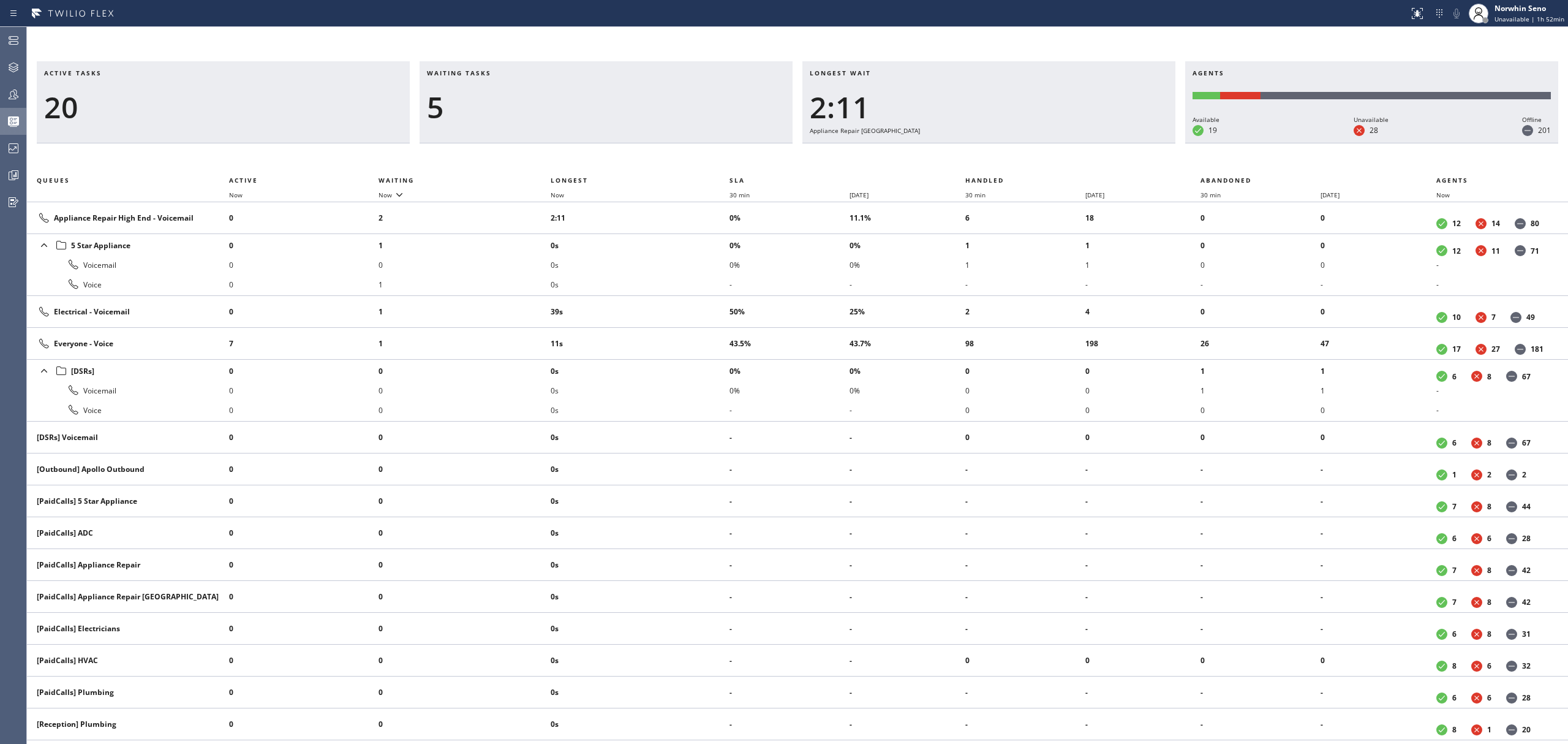
click at [981, 153] on div "Active tasks 20 Waiting tasks 5 Longest wait 2:11 Appliance Repair High End Age…" at bounding box center [797, 403] width 1541 height 683
click at [981, 153] on div "Active tasks 19 Waiting tasks 5 Longest wait 2:16 Appliance Repair High End Age…" at bounding box center [797, 403] width 1541 height 683
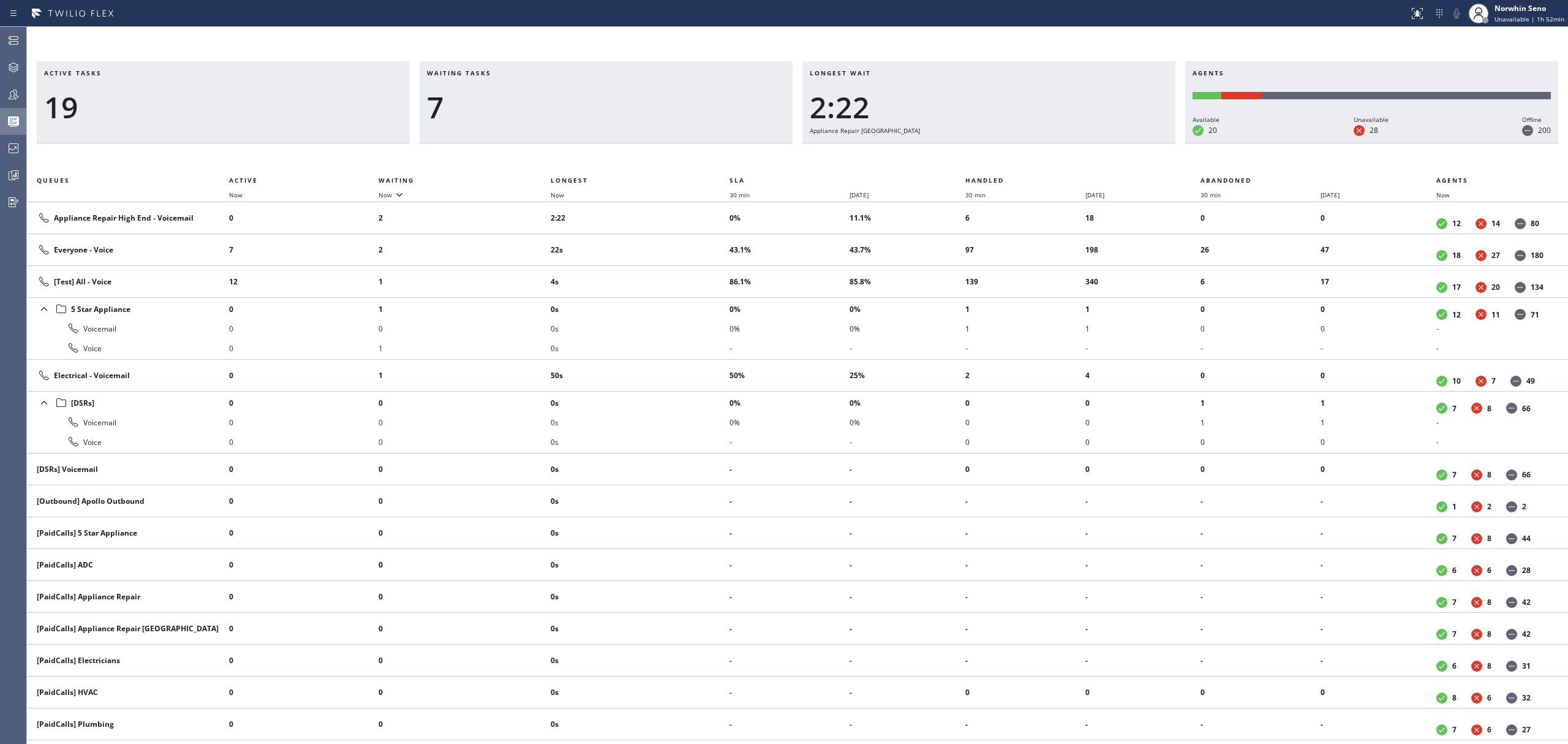
click at [981, 153] on div "Active tasks 19 Waiting tasks 7 Longest wait 2:22 Appliance Repair High End Age…" at bounding box center [797, 403] width 1541 height 683
click at [981, 153] on div "Active tasks 19 Waiting tasks 7 Longest wait 2:27 Appliance Repair High End Age…" at bounding box center [797, 403] width 1541 height 683
click at [981, 153] on div "Active tasks 19 Waiting tasks 7 Longest wait 2:32 Appliance Repair High End Age…" at bounding box center [797, 403] width 1541 height 683
click at [981, 153] on div "Active tasks 20 Waiting tasks 7 Longest wait 2:37 Appliance Repair High End Age…" at bounding box center [797, 403] width 1541 height 683
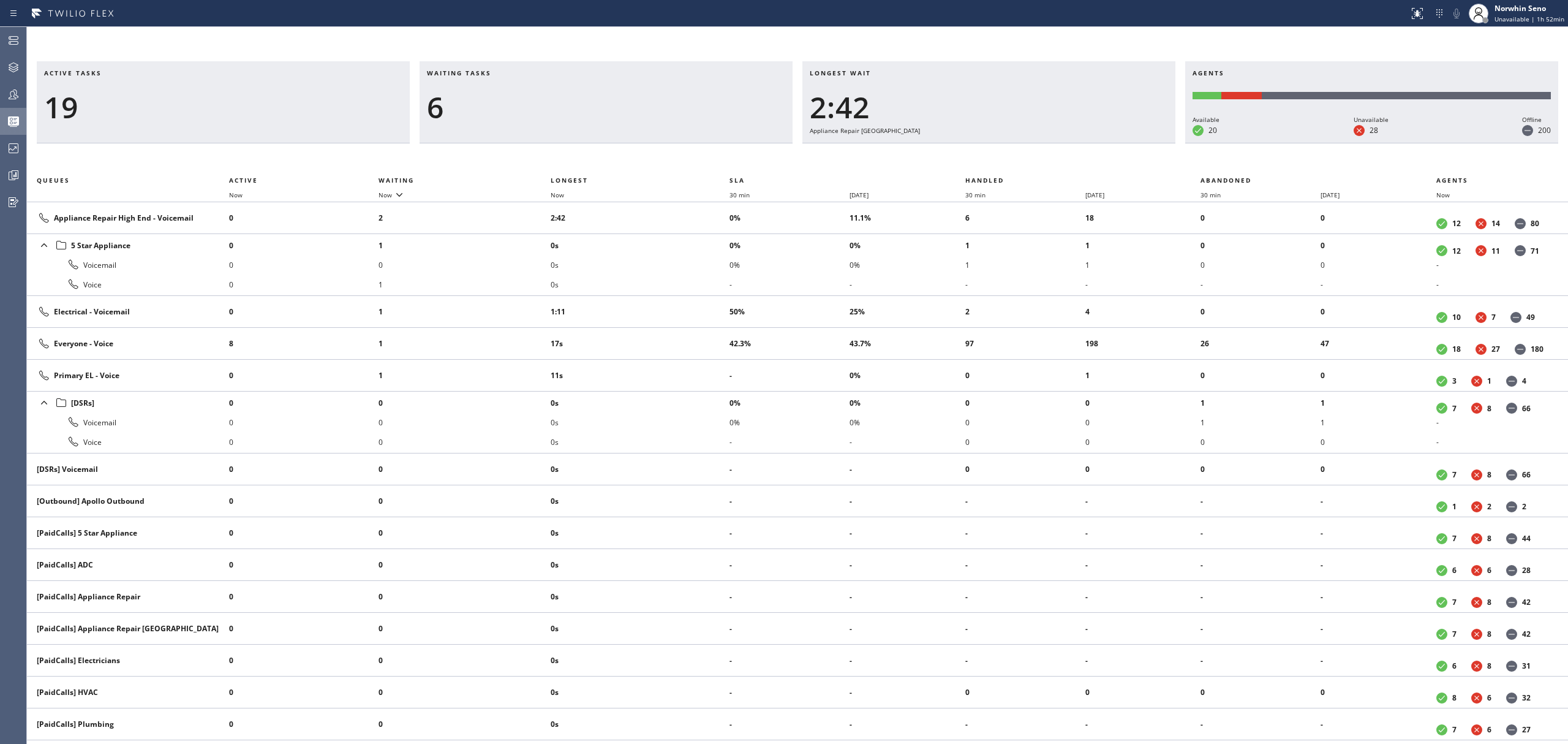
click at [981, 153] on div "Active tasks 19 Waiting tasks 6 Longest wait 2:42 Appliance Repair High End Age…" at bounding box center [797, 403] width 1541 height 683
click at [981, 153] on div "Active tasks 19 Waiting tasks 6 Longest wait 2:47 Appliance Repair High End Age…" at bounding box center [797, 403] width 1541 height 683
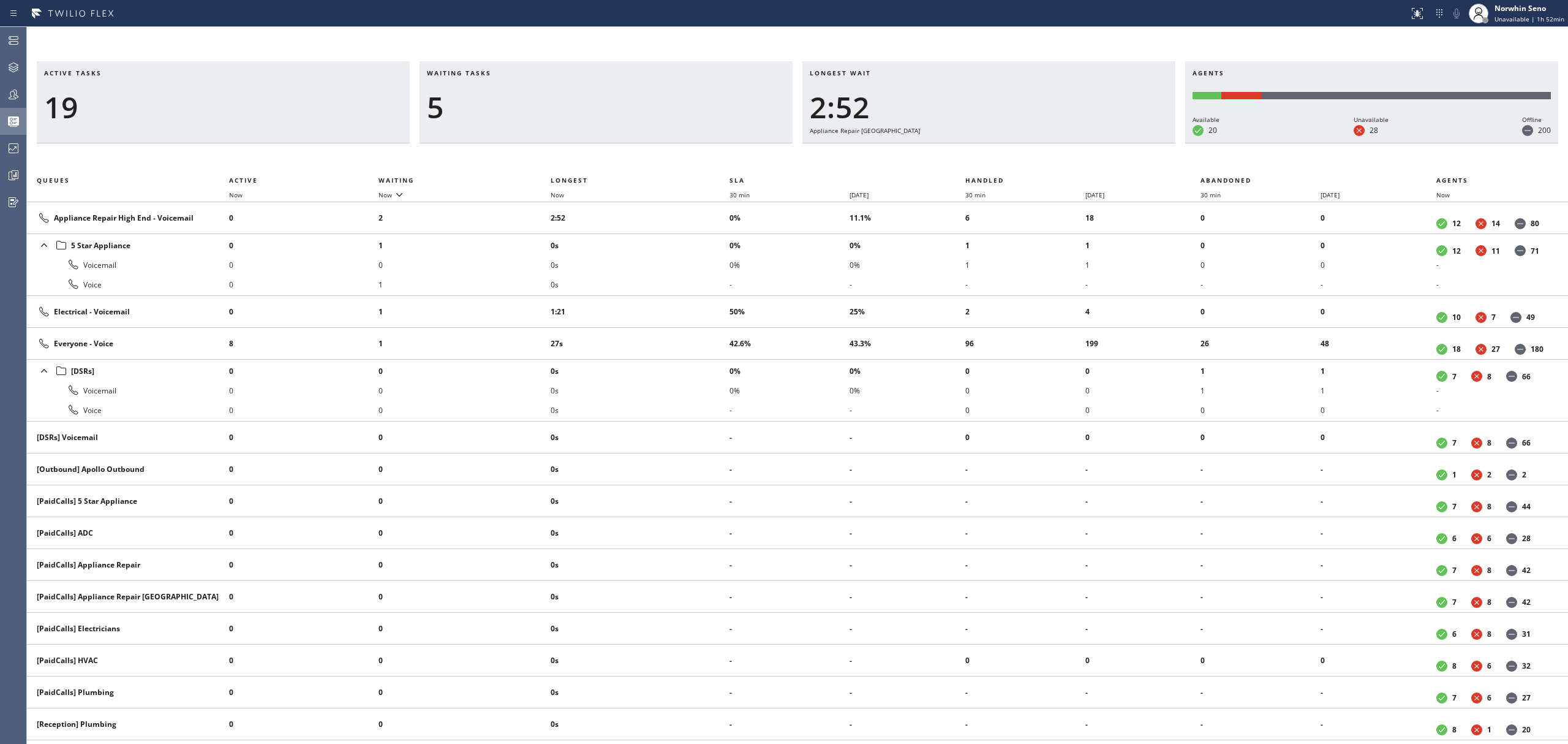
click at [981, 153] on div "Active tasks 19 Waiting tasks 5 Longest wait 2:52 Appliance Repair High End Age…" at bounding box center [797, 403] width 1541 height 683
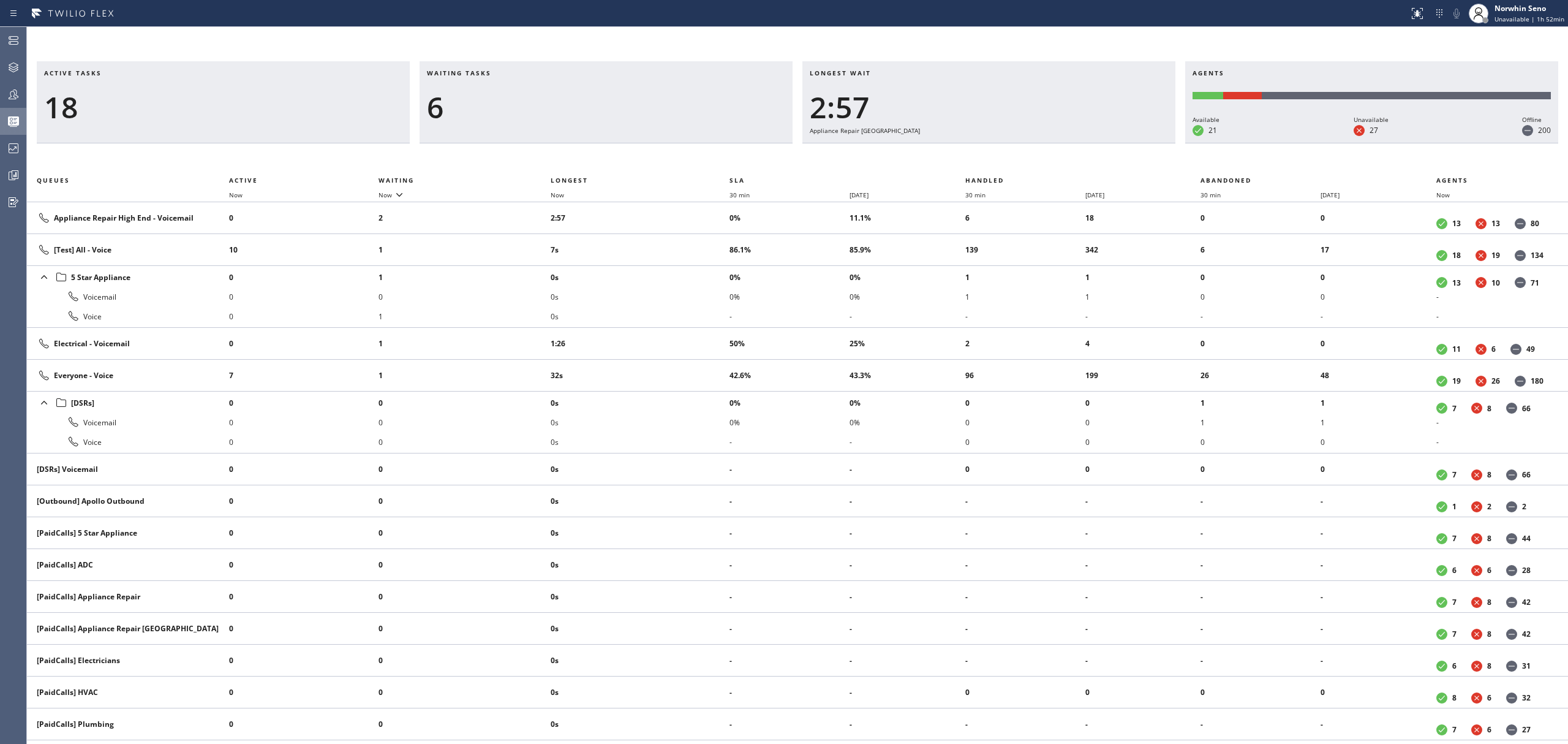
click at [981, 153] on div "Active tasks 18 Waiting tasks 6 Longest wait 2:57 Appliance Repair High End Age…" at bounding box center [797, 403] width 1541 height 683
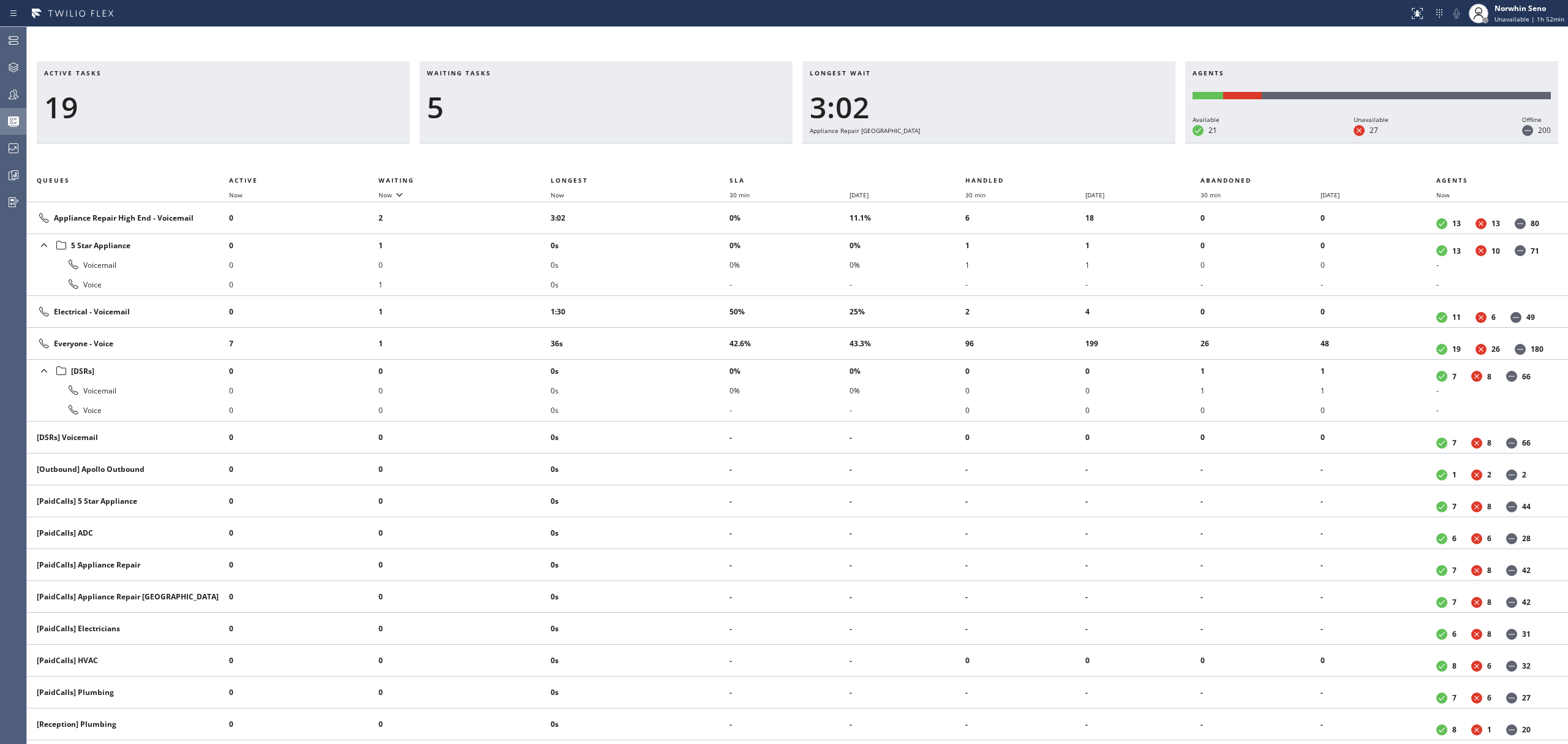
click at [981, 153] on div "Active tasks 19 Waiting tasks 5 Longest wait 3:02 Appliance Repair High End Age…" at bounding box center [797, 403] width 1541 height 683
click at [981, 153] on div "Active tasks 19 Waiting tasks 4 Longest wait 2:38 Appliance Repair High End Age…" at bounding box center [797, 403] width 1541 height 683
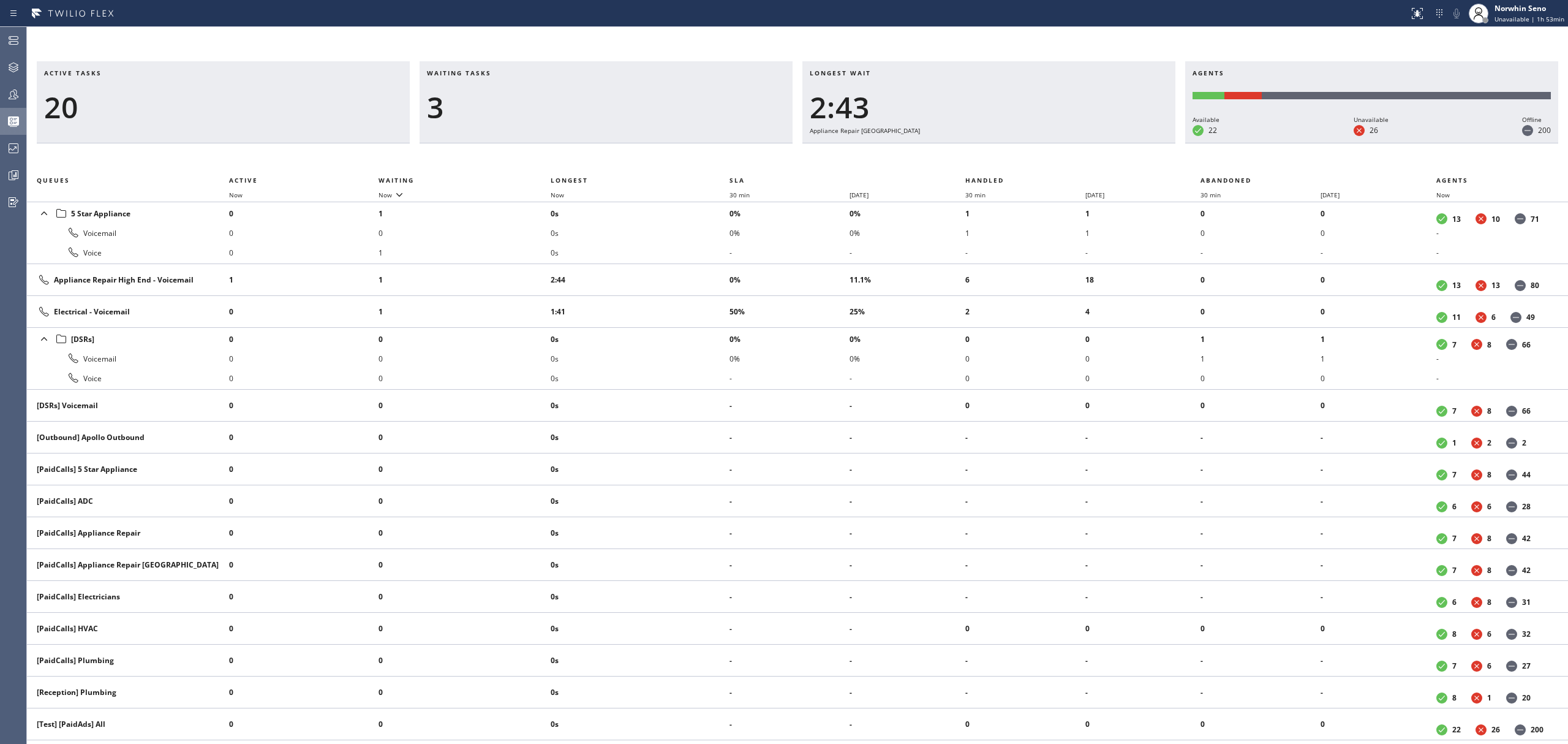
click at [981, 153] on div "Active tasks 20 Waiting tasks 3 Longest wait 2:43 Appliance Repair High End Age…" at bounding box center [797, 403] width 1541 height 683
click at [981, 153] on div "Active tasks 19 Waiting tasks 3 Longest wait 2:48 Appliance Repair High End Age…" at bounding box center [797, 403] width 1541 height 683
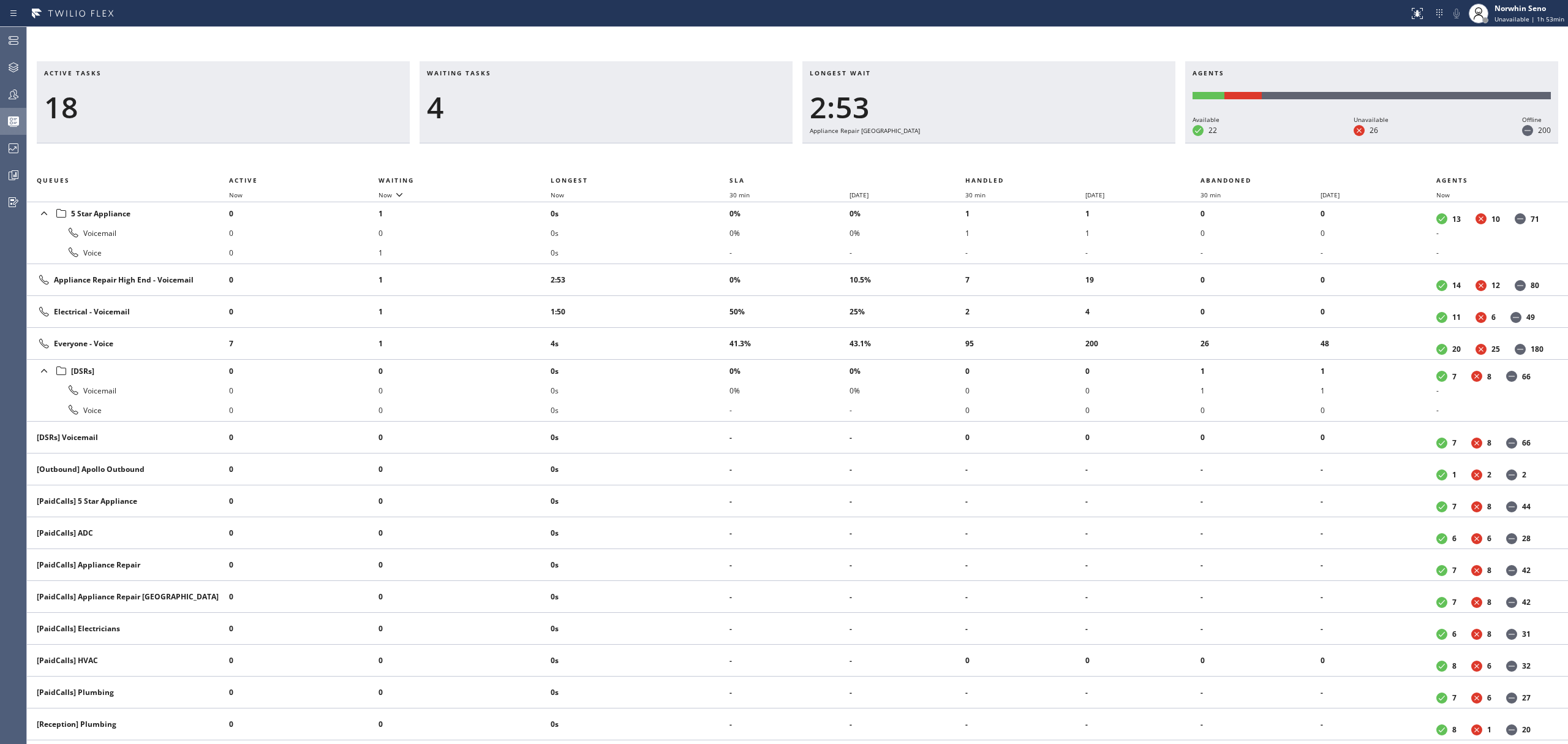
click at [981, 153] on div "Active tasks 18 Waiting tasks 4 Longest wait 2:53 Appliance Repair High End Age…" at bounding box center [797, 403] width 1541 height 683
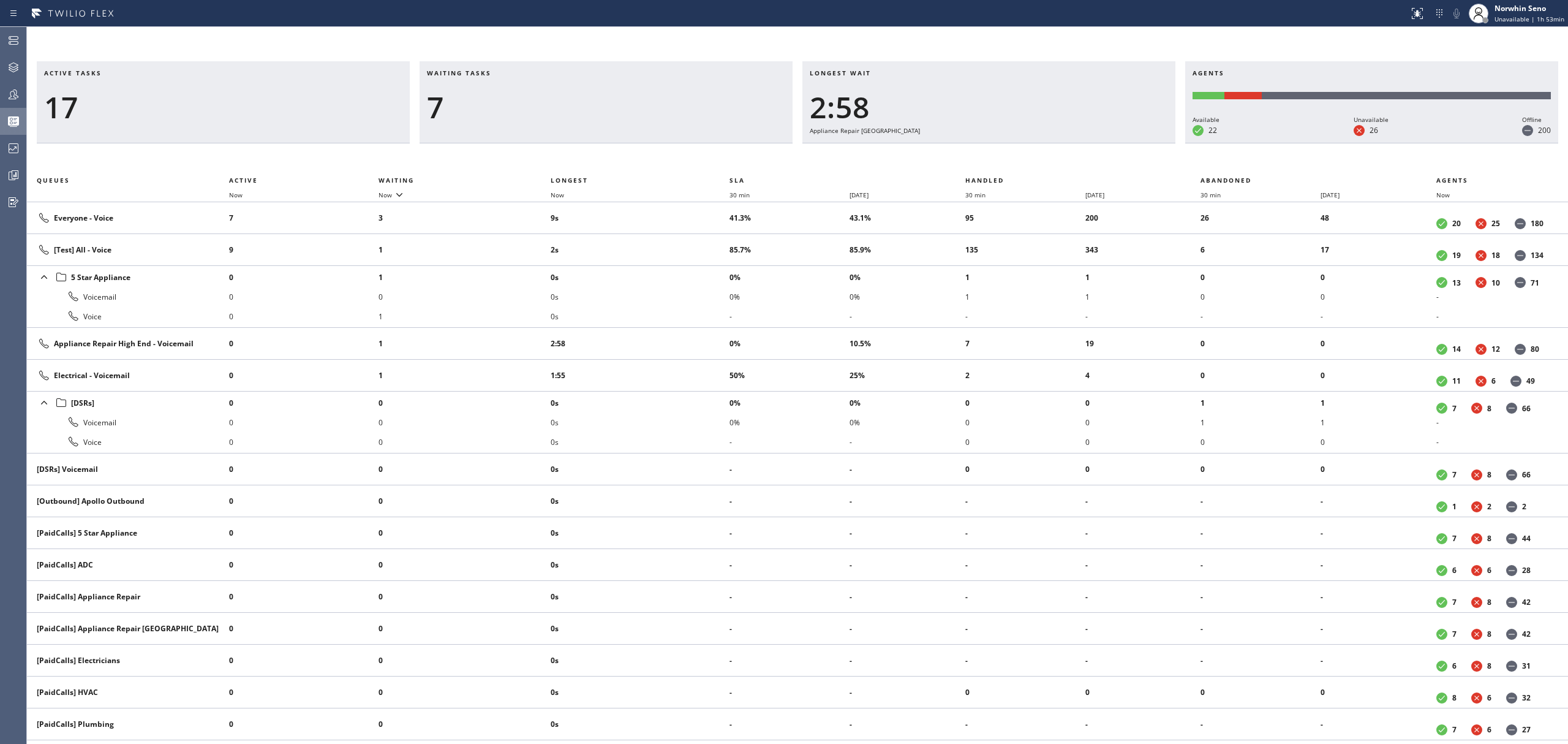
click at [981, 153] on div "Active tasks 17 Waiting tasks 7 Longest wait 2:58 Appliance Repair High End Age…" at bounding box center [797, 403] width 1541 height 683
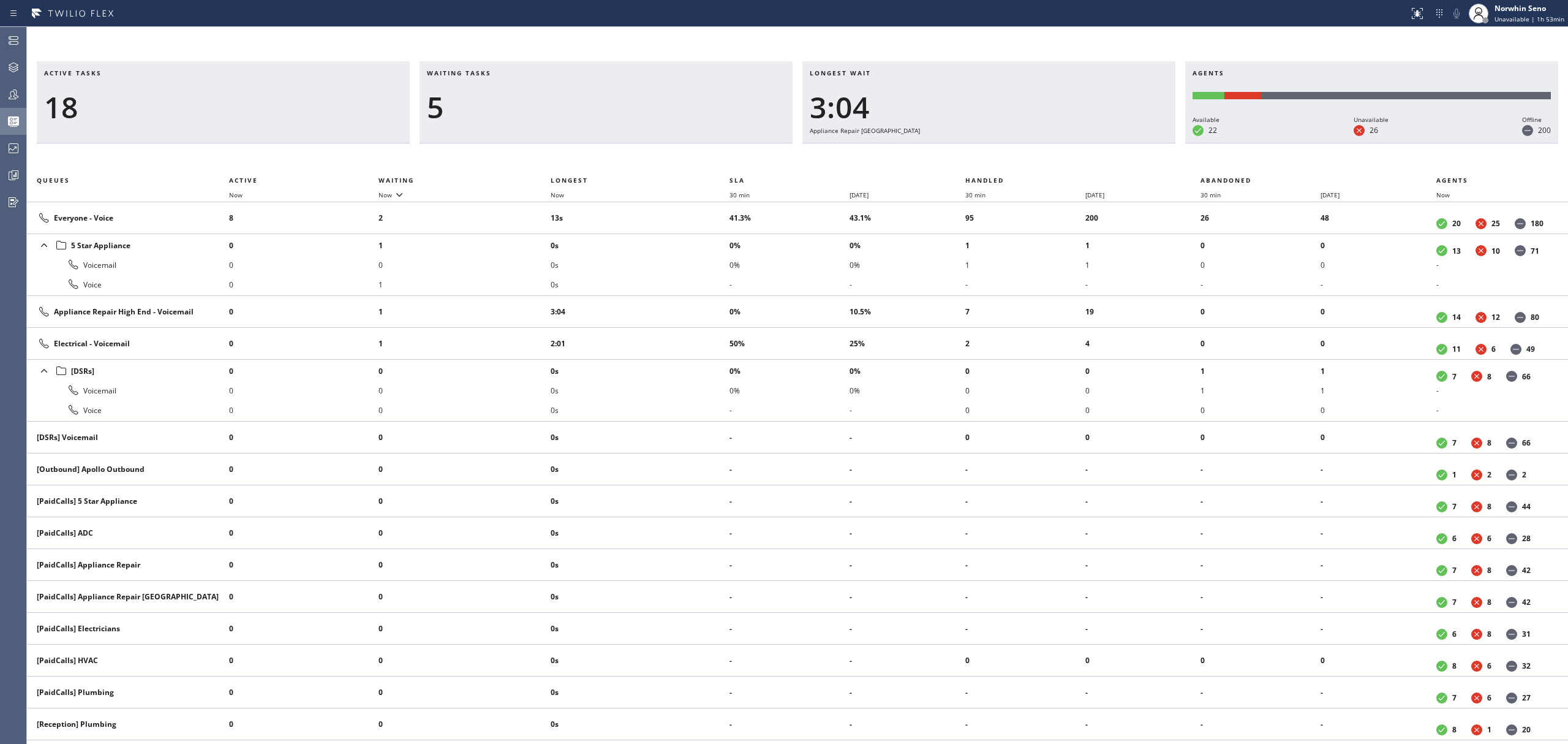
click at [981, 153] on div "Active tasks 18 Waiting tasks 5 Longest wait 3:04 Appliance Repair High End Age…" at bounding box center [797, 403] width 1541 height 683
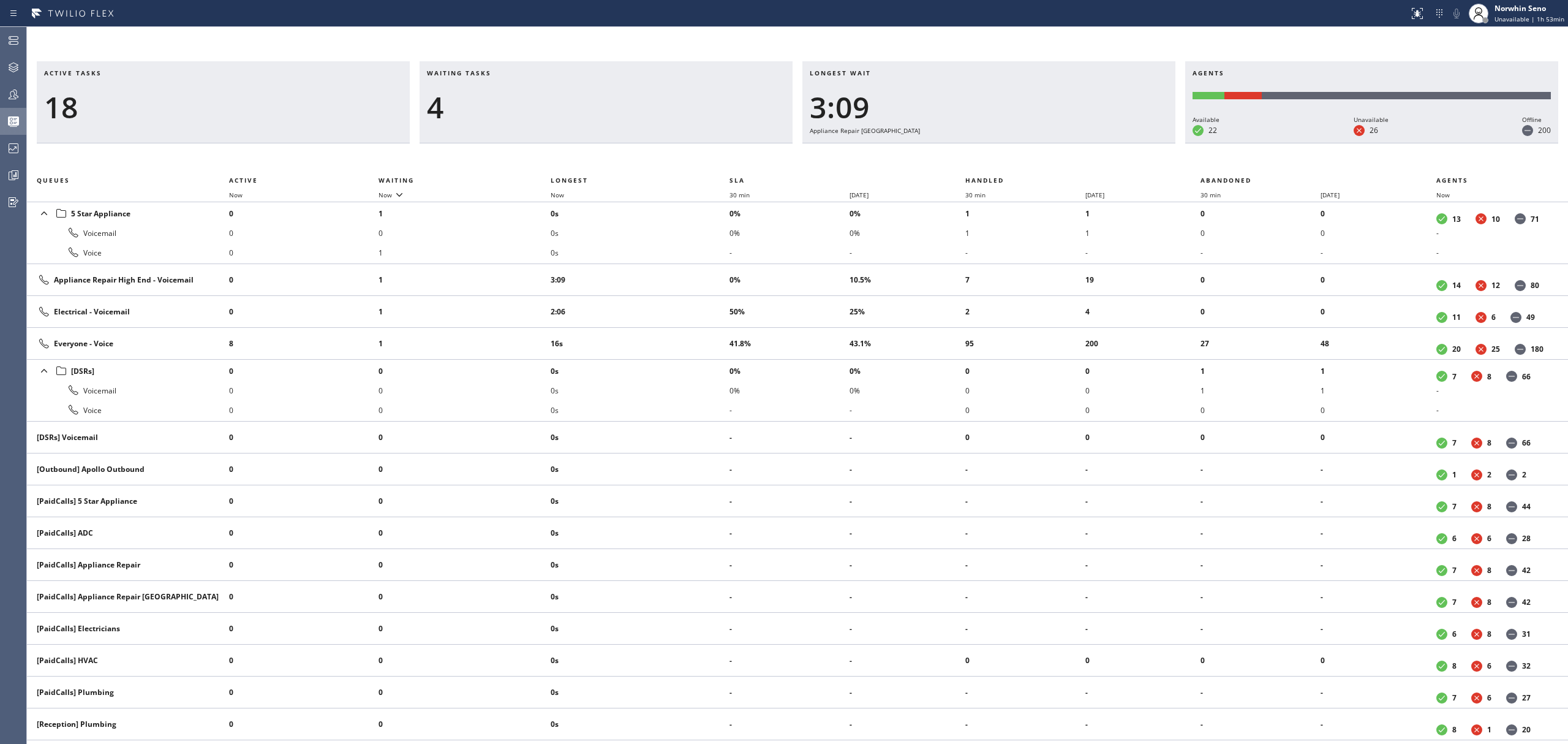
click at [981, 153] on div "Active tasks 18 Waiting tasks 4 Longest wait 3:09 Appliance Repair High End Age…" at bounding box center [797, 403] width 1541 height 683
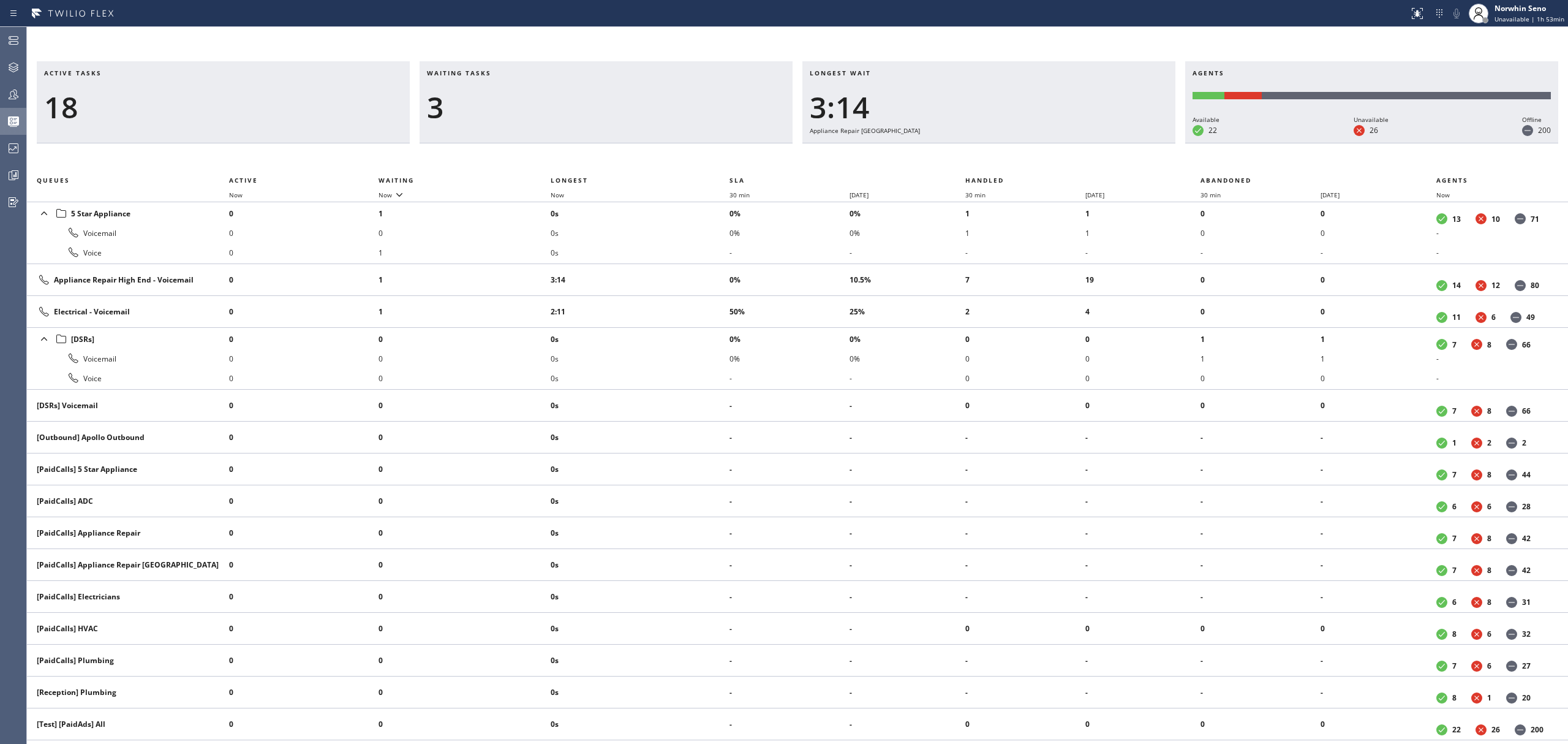
click at [981, 153] on div "Active tasks 18 Waiting tasks 3 Longest wait 3:14 Appliance Repair High End Age…" at bounding box center [797, 403] width 1541 height 683
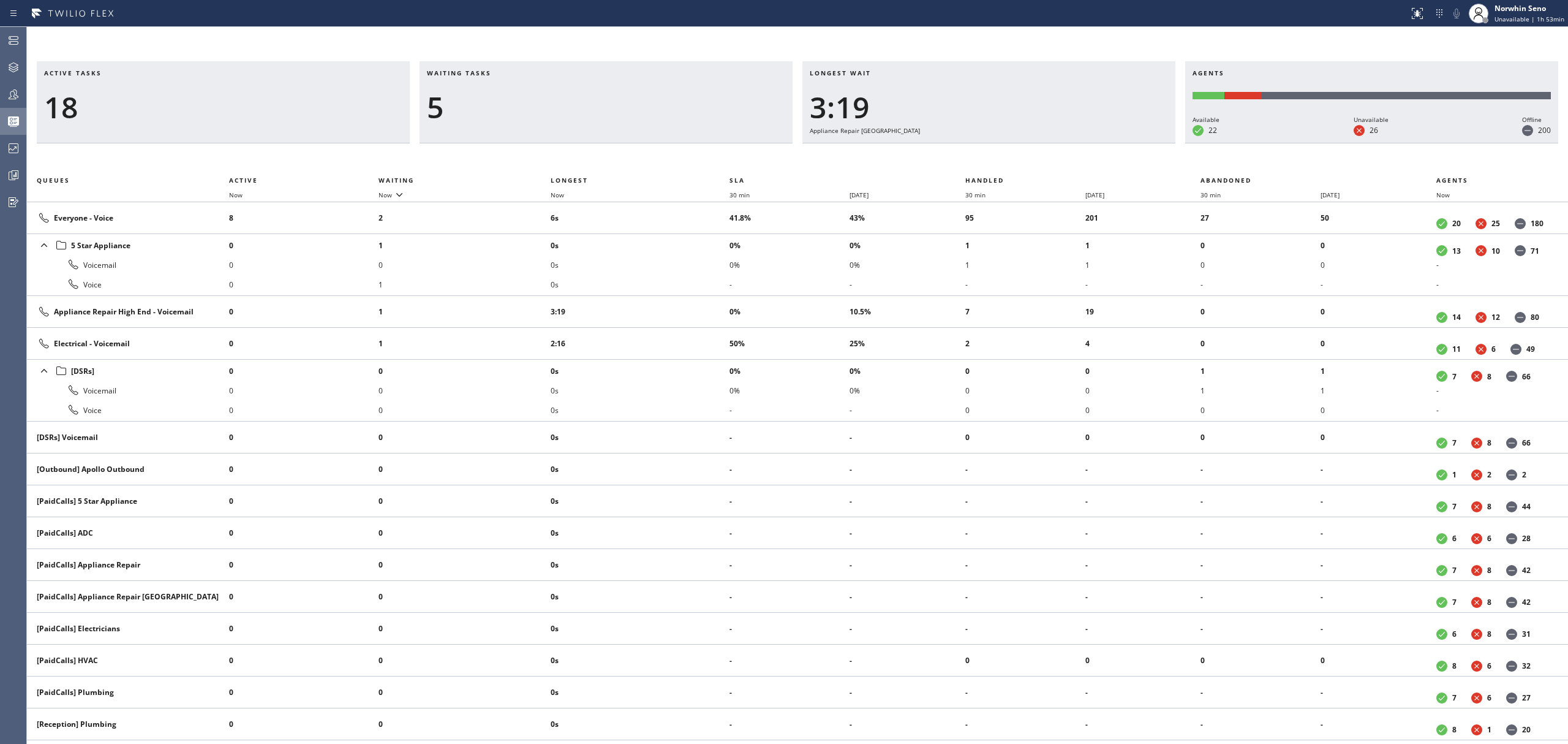
click at [981, 153] on div "Active tasks 18 Waiting tasks 5 Longest wait 3:19 Appliance Repair High End Age…" at bounding box center [797, 403] width 1541 height 683
click at [981, 153] on div "Active tasks 19 Waiting tasks 4 Longest wait 3:24 Appliance Repair High End Age…" at bounding box center [797, 403] width 1541 height 683
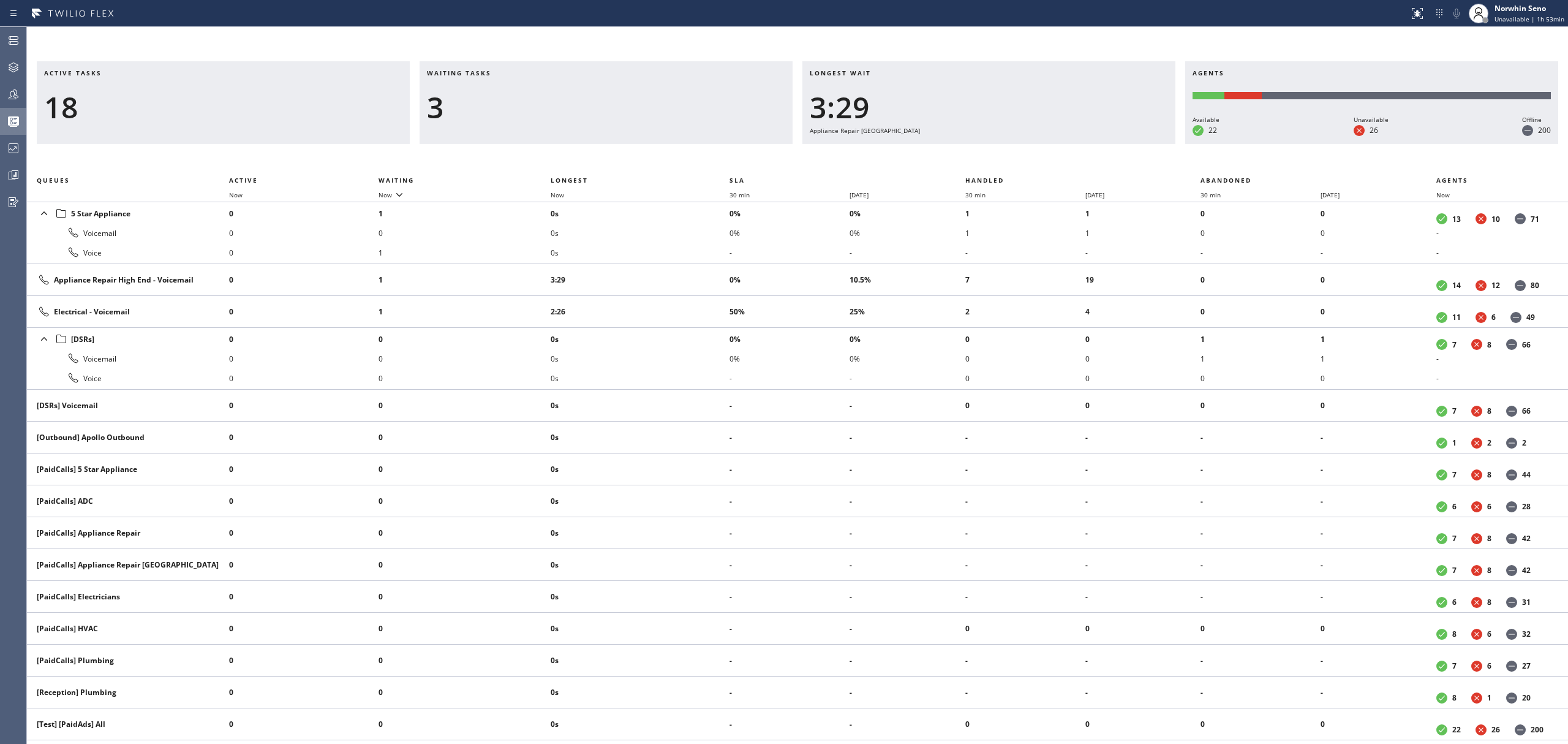
click at [981, 153] on div "Active tasks 18 Waiting tasks 3 Longest wait 3:29 Appliance Repair High End Age…" at bounding box center [797, 403] width 1541 height 683
click at [981, 153] on div "Active tasks 18 Waiting tasks 3 Longest wait 3:34 Appliance Repair High End Age…" at bounding box center [797, 403] width 1541 height 683
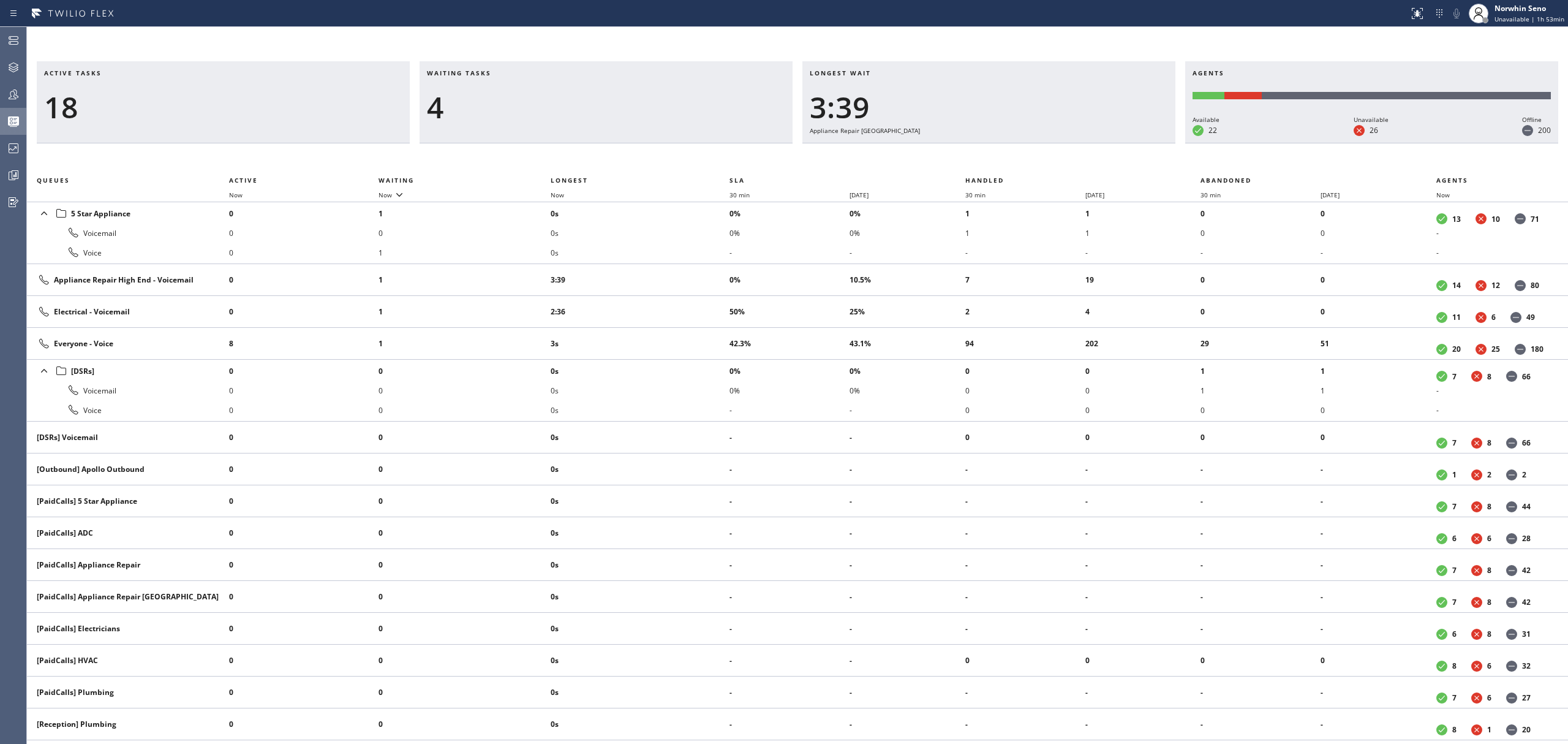
click at [981, 153] on div "Active tasks 18 Waiting tasks 4 Longest wait 3:39 Appliance Repair High End Age…" at bounding box center [797, 403] width 1541 height 683
click at [981, 153] on div "Active tasks 18 Waiting tasks 4 Longest wait 3:44 Appliance Repair High End Age…" at bounding box center [797, 403] width 1541 height 683
click at [981, 153] on div "Active tasks 18 Waiting tasks 4 Longest wait 3:49 Appliance Repair High End Age…" at bounding box center [797, 403] width 1541 height 683
click at [981, 153] on div "Active tasks 18 Waiting tasks 4 Longest wait 3:54 Appliance Repair High End Age…" at bounding box center [797, 403] width 1541 height 683
click at [981, 153] on div "Active tasks 18 Waiting tasks 4 Longest wait 3:59 Appliance Repair High End Age…" at bounding box center [797, 403] width 1541 height 683
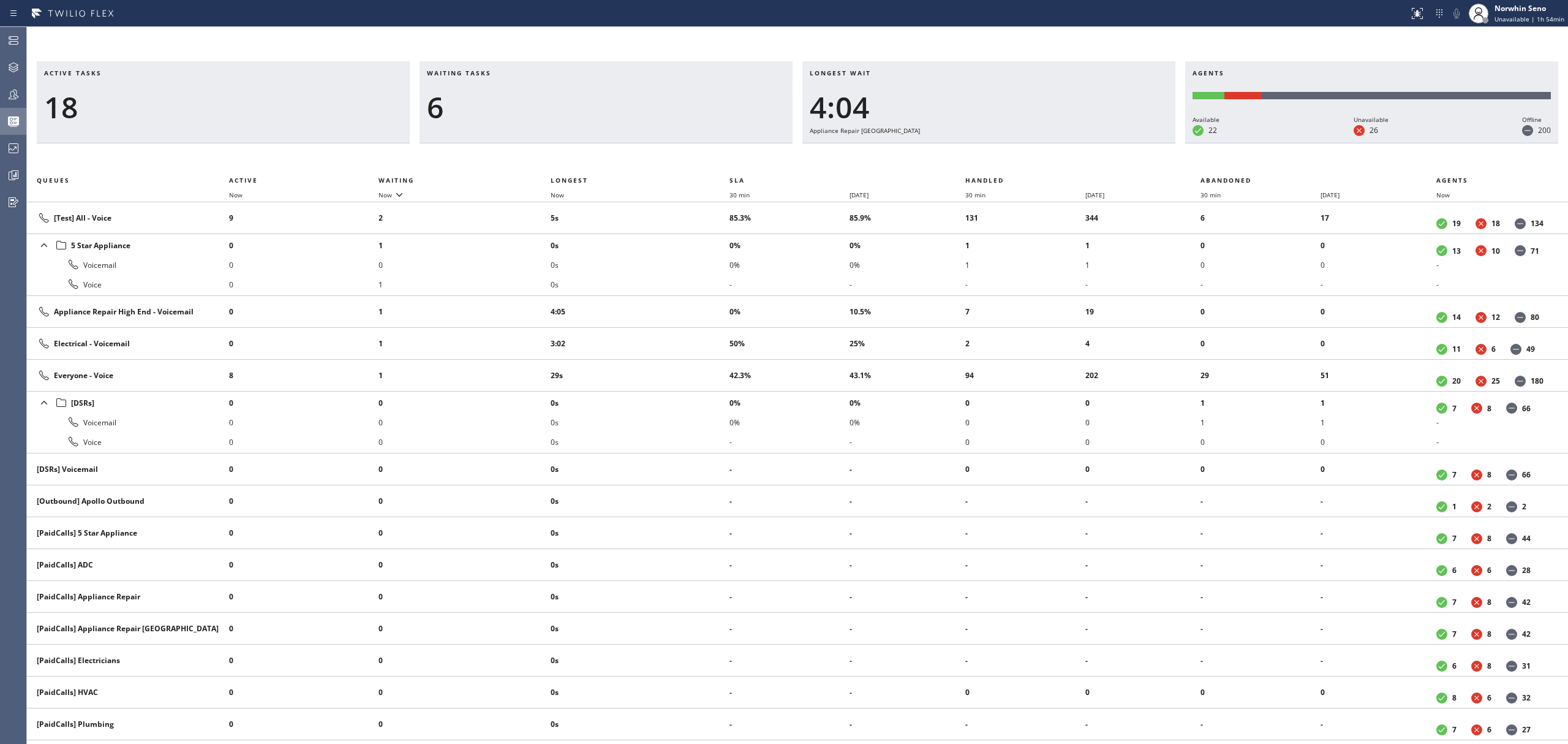
click at [981, 153] on div "Active tasks 18 Waiting tasks 6 Longest wait 4:04 Appliance Repair High End Age…" at bounding box center [797, 403] width 1541 height 683
click at [981, 153] on div "Active tasks 17 Waiting tasks 5 Longest wait 4:10 Appliance Repair High End Age…" at bounding box center [797, 403] width 1541 height 683
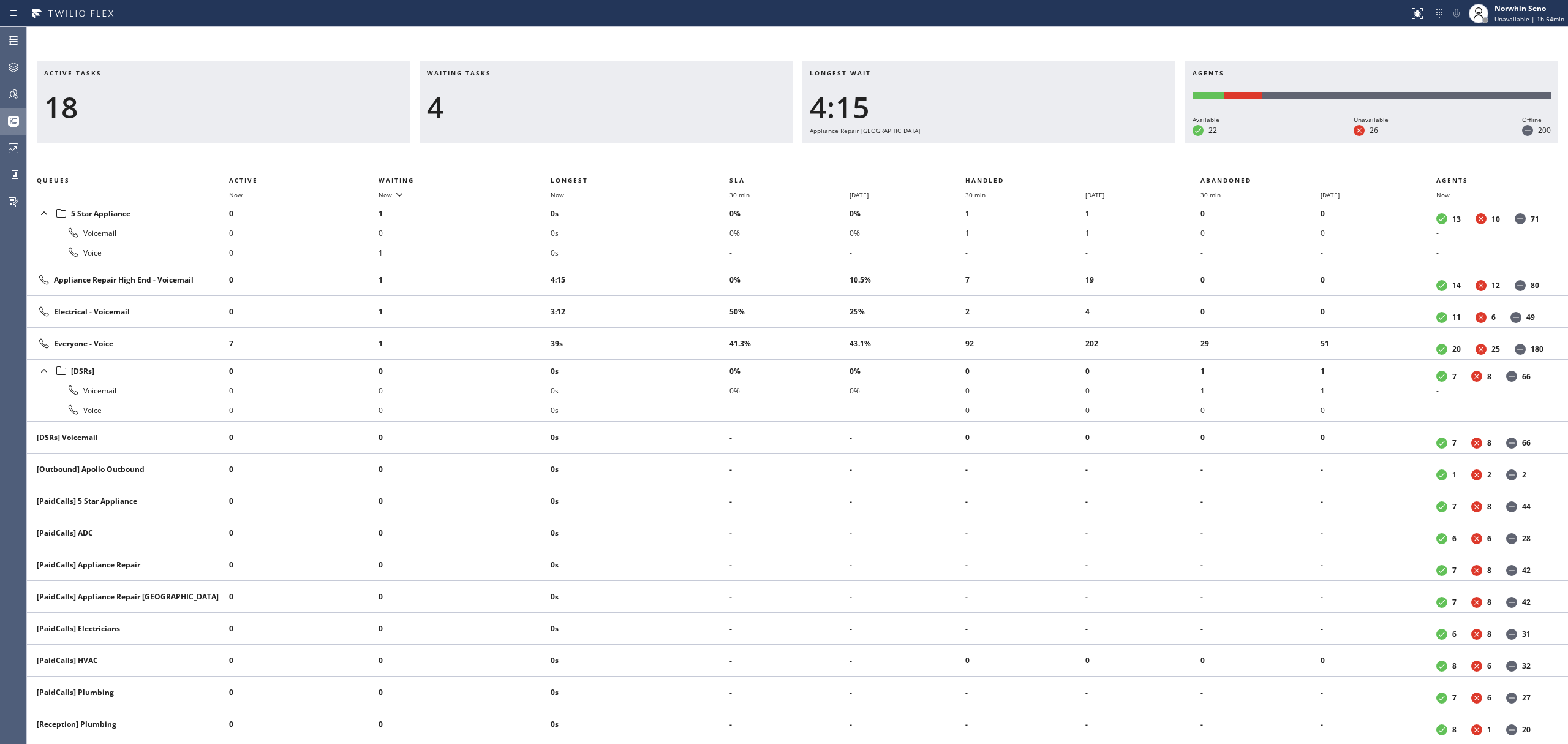
click at [981, 153] on div "Active tasks 18 Waiting tasks 4 Longest wait 4:15 Appliance Repair High End Age…" at bounding box center [797, 403] width 1541 height 683
click at [981, 153] on div "Active tasks 18 Waiting tasks 4 Longest wait 4:20 Appliance Repair High End Age…" at bounding box center [797, 403] width 1541 height 683
click at [981, 153] on div "Active tasks 18 Waiting tasks 4 Longest wait 4:25 Appliance Repair High End Age…" at bounding box center [797, 403] width 1541 height 683
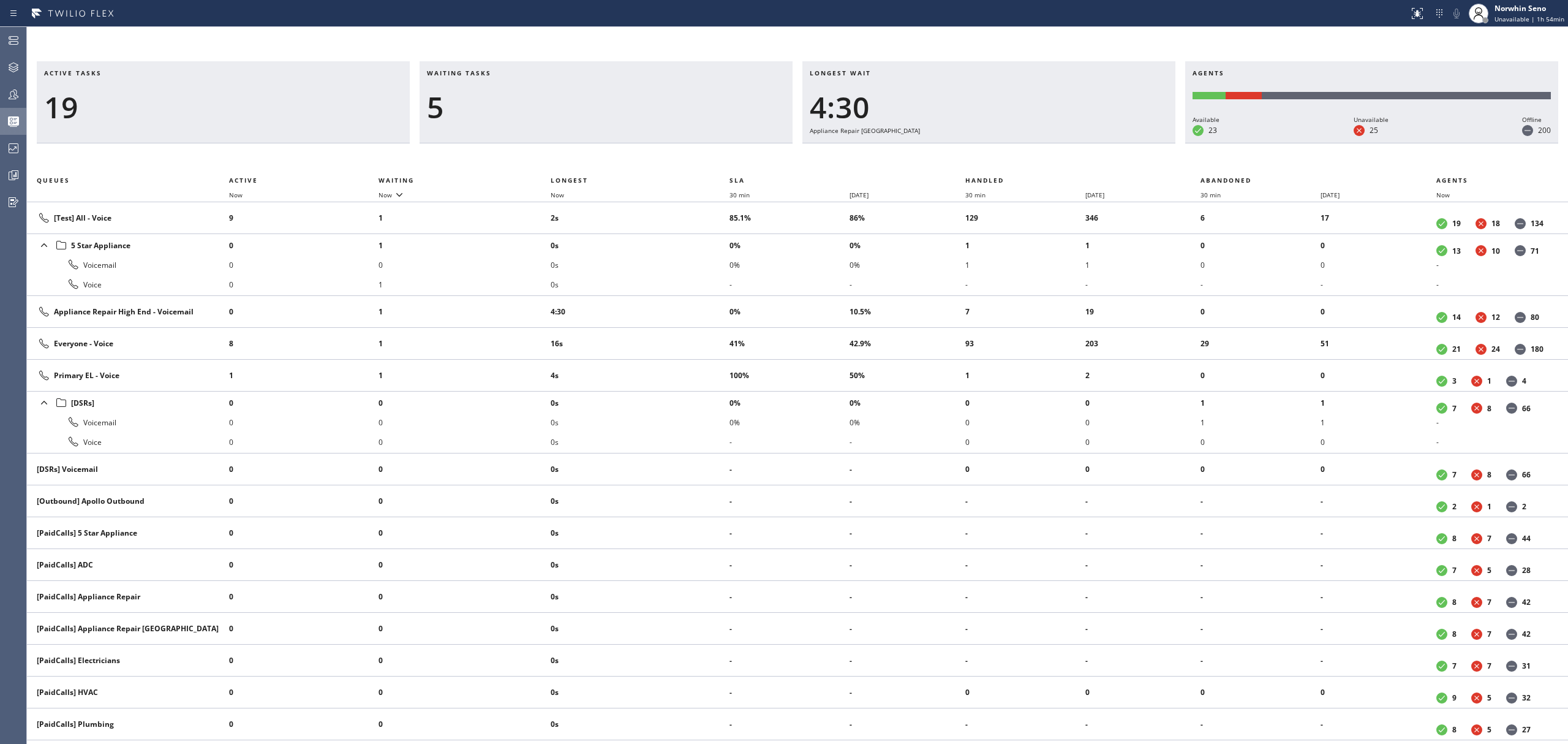
click at [981, 153] on div "Active tasks 19 Waiting tasks 5 Longest wait 4:30 Appliance Repair High End Age…" at bounding box center [797, 403] width 1541 height 683
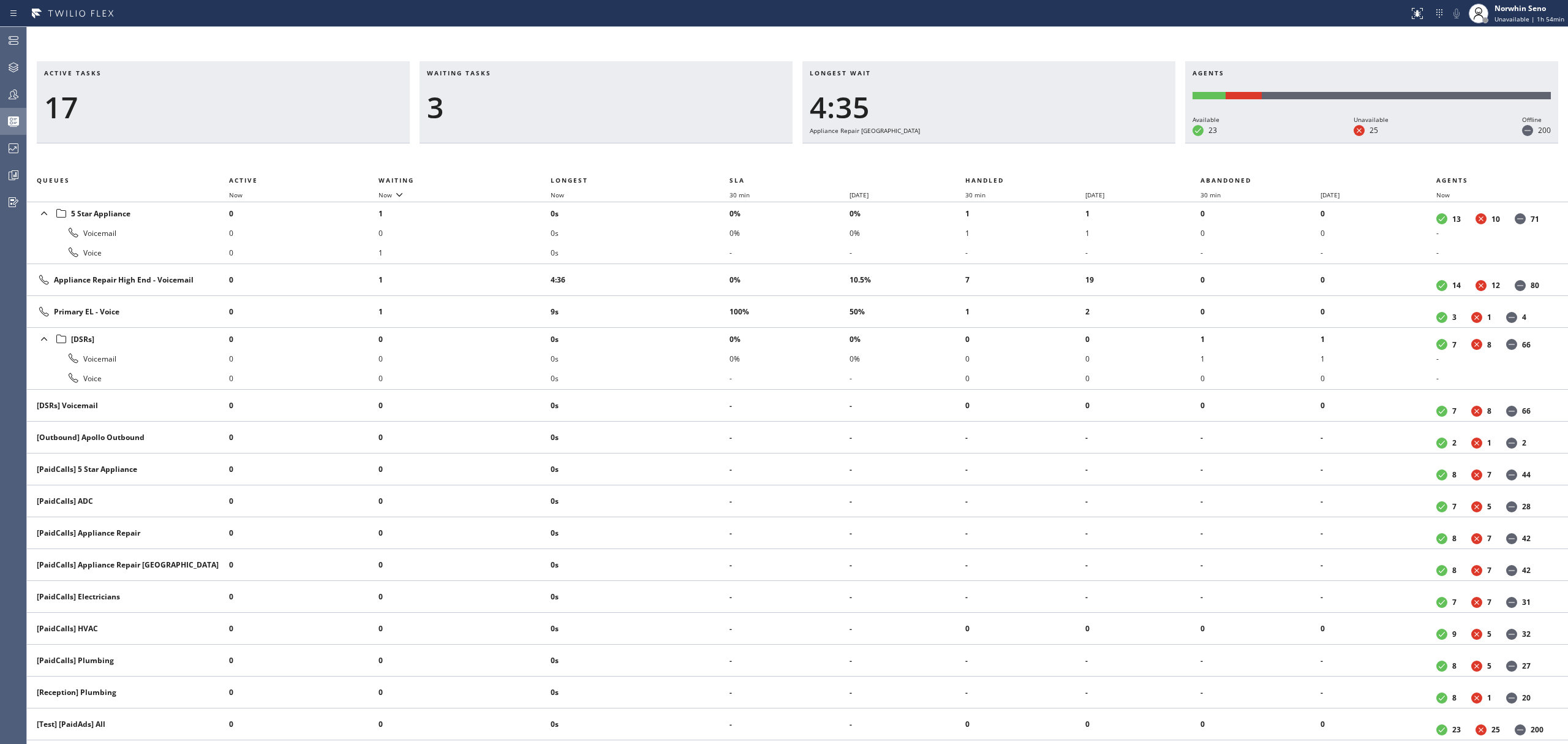
click at [981, 153] on div "Active tasks 17 Waiting tasks 3 Longest wait 4:35 Appliance Repair High End Age…" at bounding box center [797, 403] width 1541 height 683
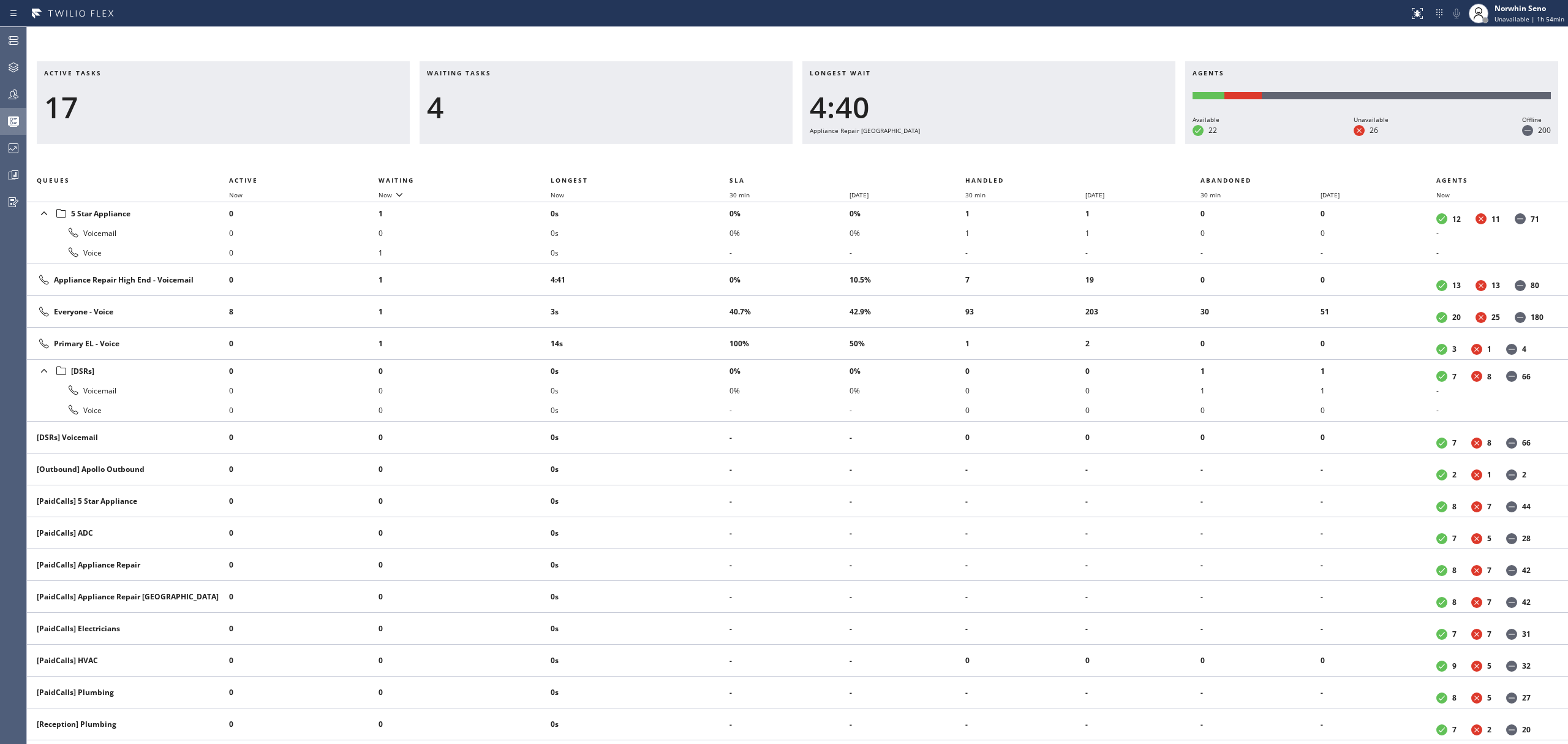
click at [981, 153] on div "Active tasks 17 Waiting tasks 4 Longest wait 4:40 Appliance Repair High End Age…" at bounding box center [797, 403] width 1541 height 683
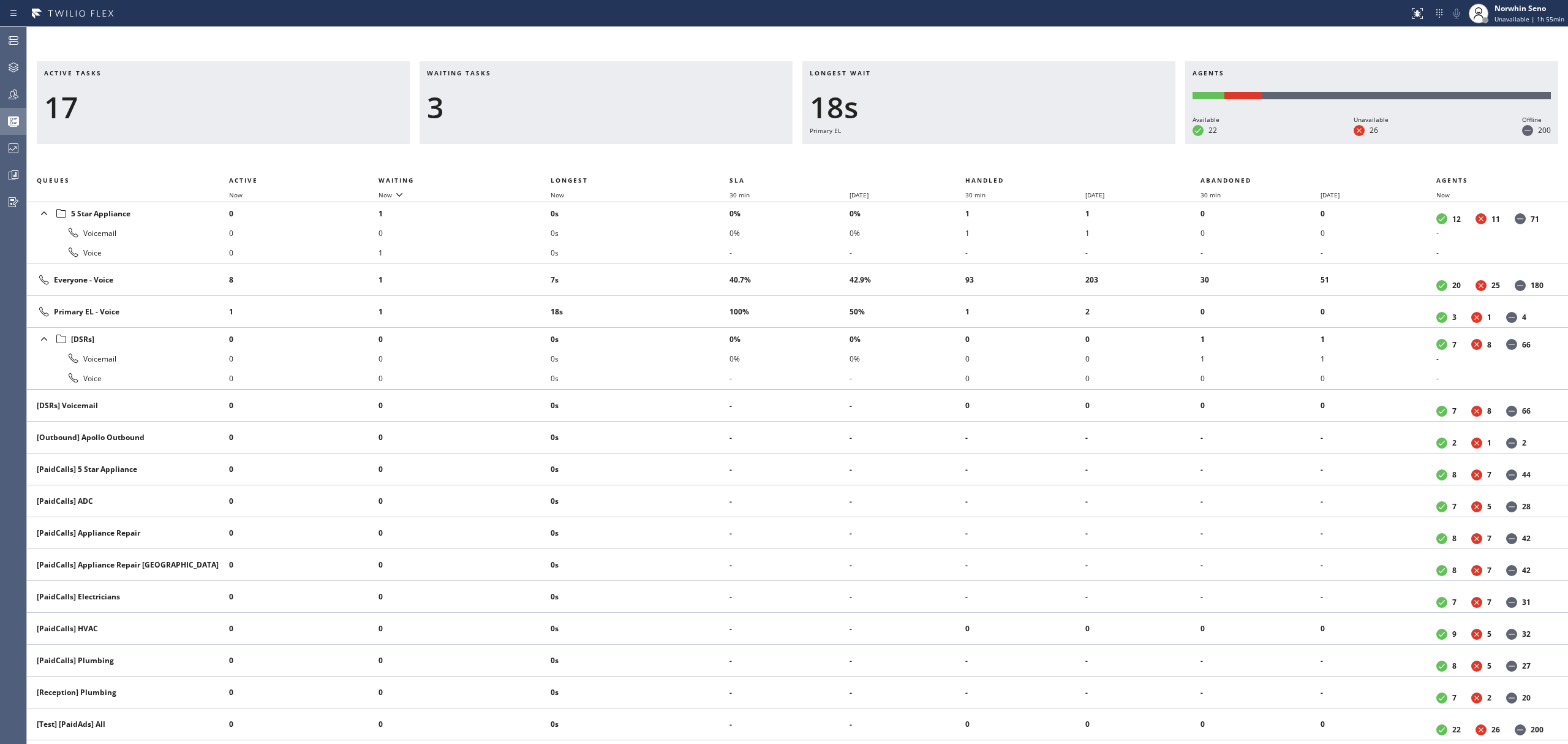
click at [981, 153] on div "Active tasks 17 Waiting tasks 3 Longest wait 18s Primary EL Agents Available 22…" at bounding box center [797, 403] width 1541 height 683
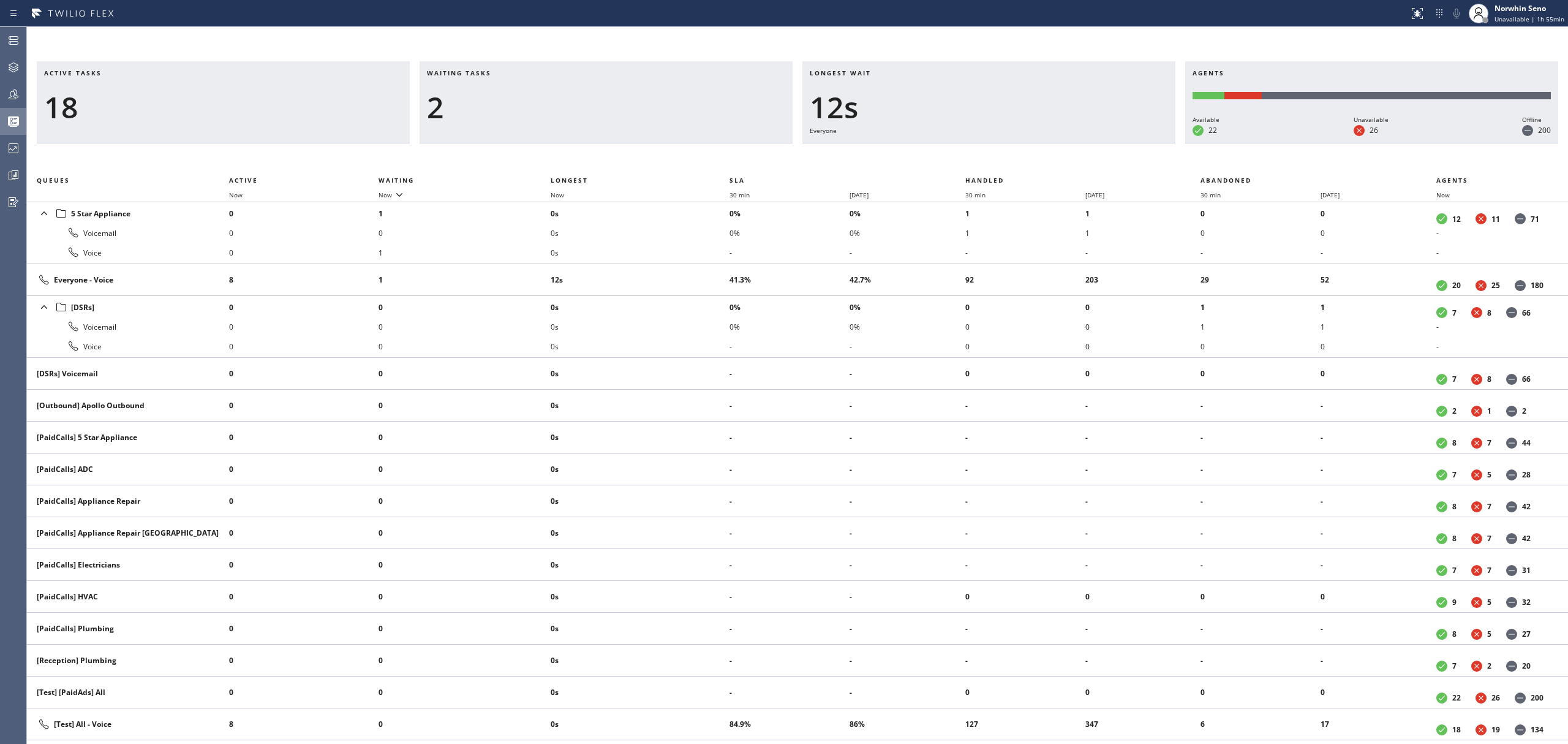
click at [981, 153] on div "Active tasks 18 Waiting tasks 2 Longest wait 12s Everyone Agents Available 22 U…" at bounding box center [797, 403] width 1541 height 683
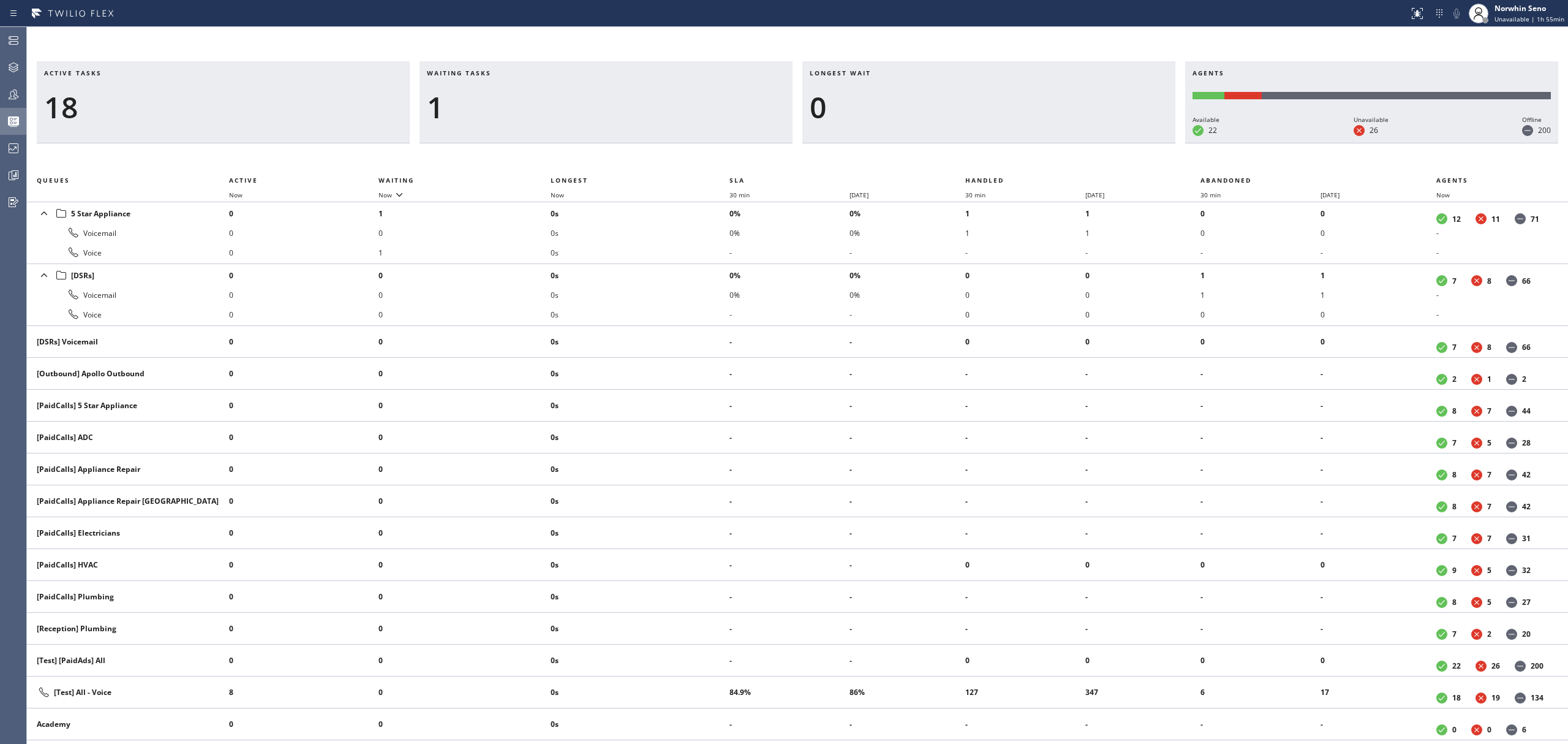
click at [981, 153] on div "Active tasks 18 Waiting tasks 1 Longest wait 0 Agents Available 22 Unavailable …" at bounding box center [797, 403] width 1541 height 683
click at [981, 153] on div "Active tasks 17 Waiting tasks 1 Longest wait 0 Agents Available 22 Unavailable …" at bounding box center [797, 403] width 1541 height 683
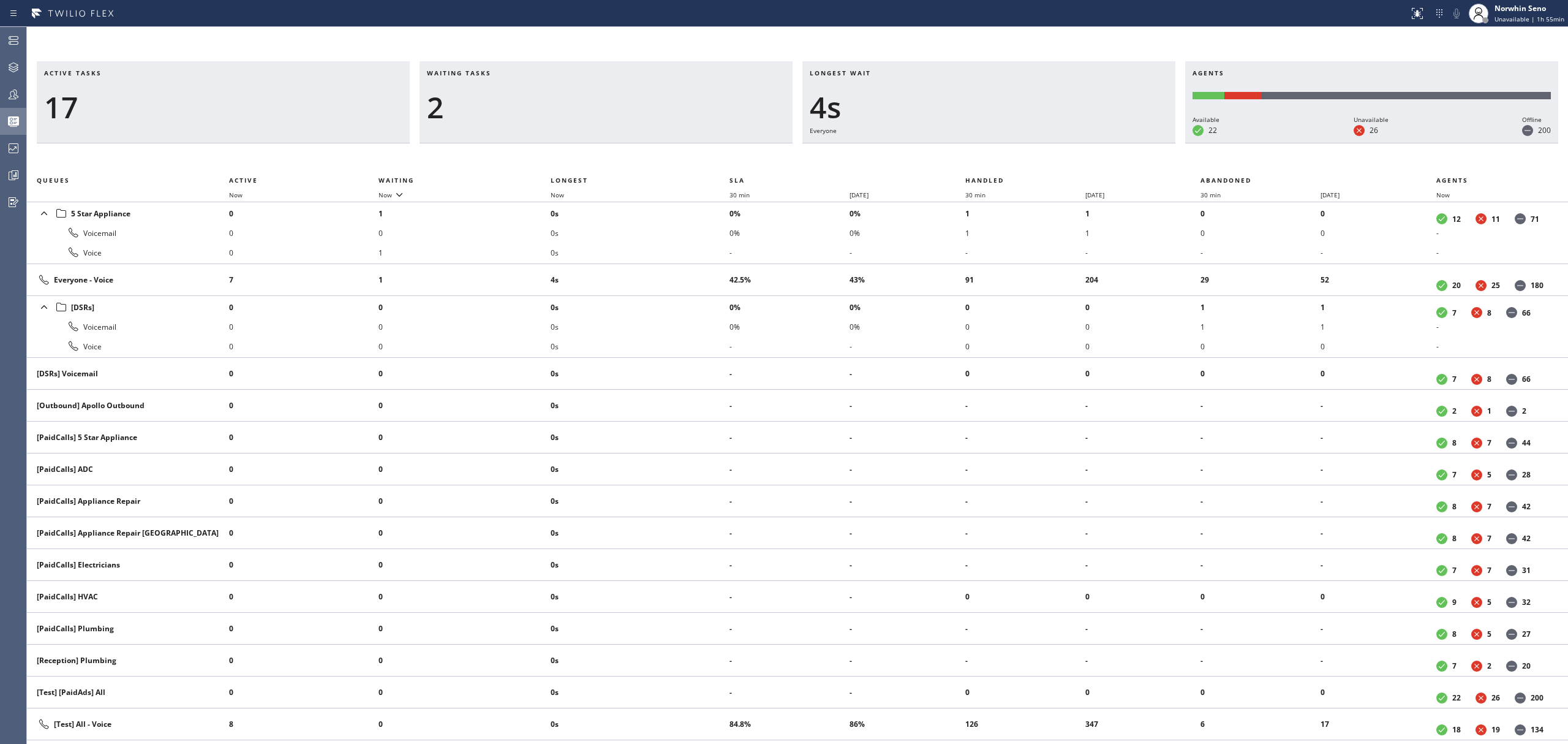
click at [981, 153] on div "Active tasks 17 Waiting tasks 2 Longest wait 4s Everyone Agents Available 22 Un…" at bounding box center [797, 403] width 1541 height 683
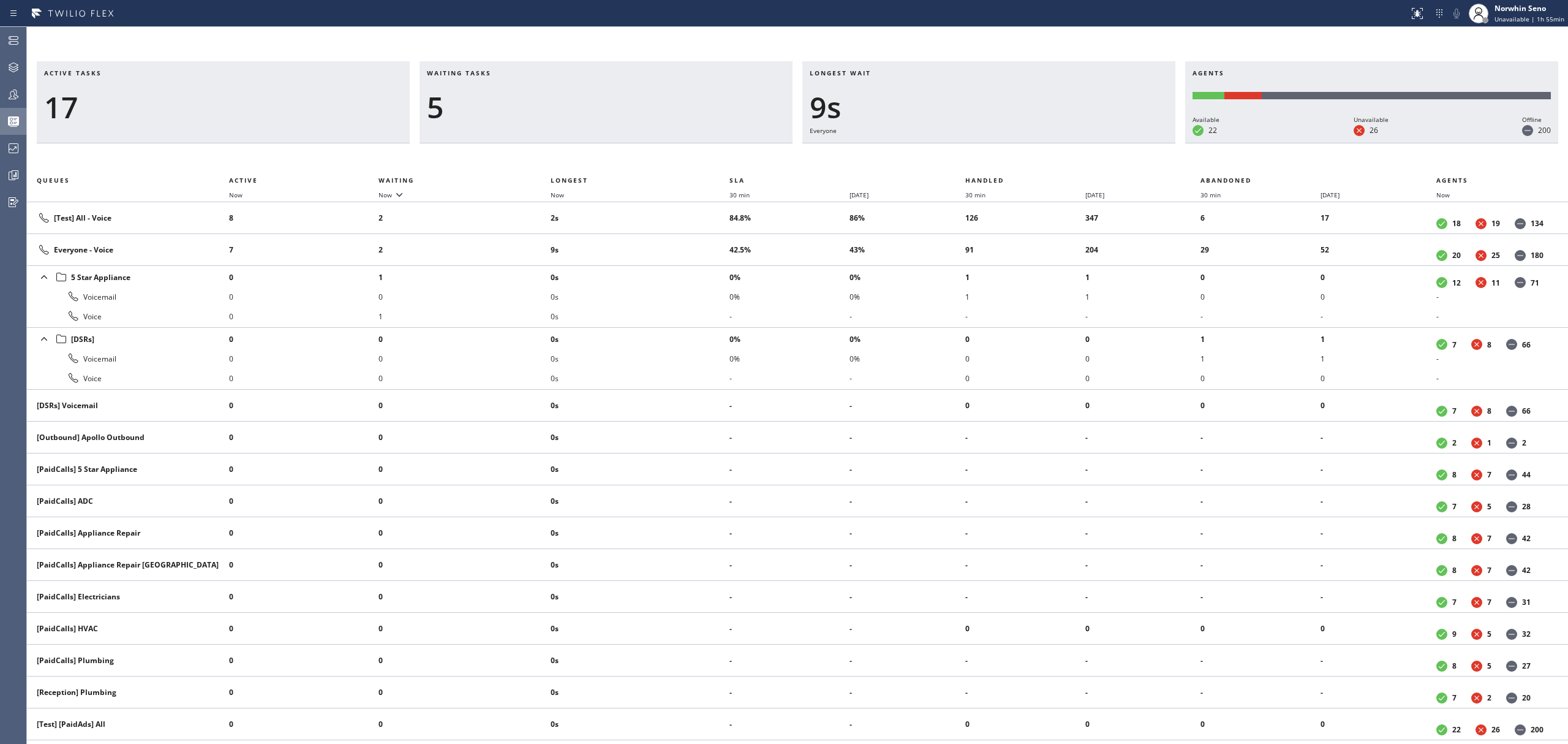
click at [981, 153] on div "Active tasks 17 Waiting tasks 5 Longest wait 9s Everyone Agents Available 22 Un…" at bounding box center [797, 403] width 1541 height 683
click at [981, 153] on div "Active tasks 18 Waiting tasks 5 Longest wait 14s Everyone Agents Available 22 U…" at bounding box center [797, 403] width 1541 height 683
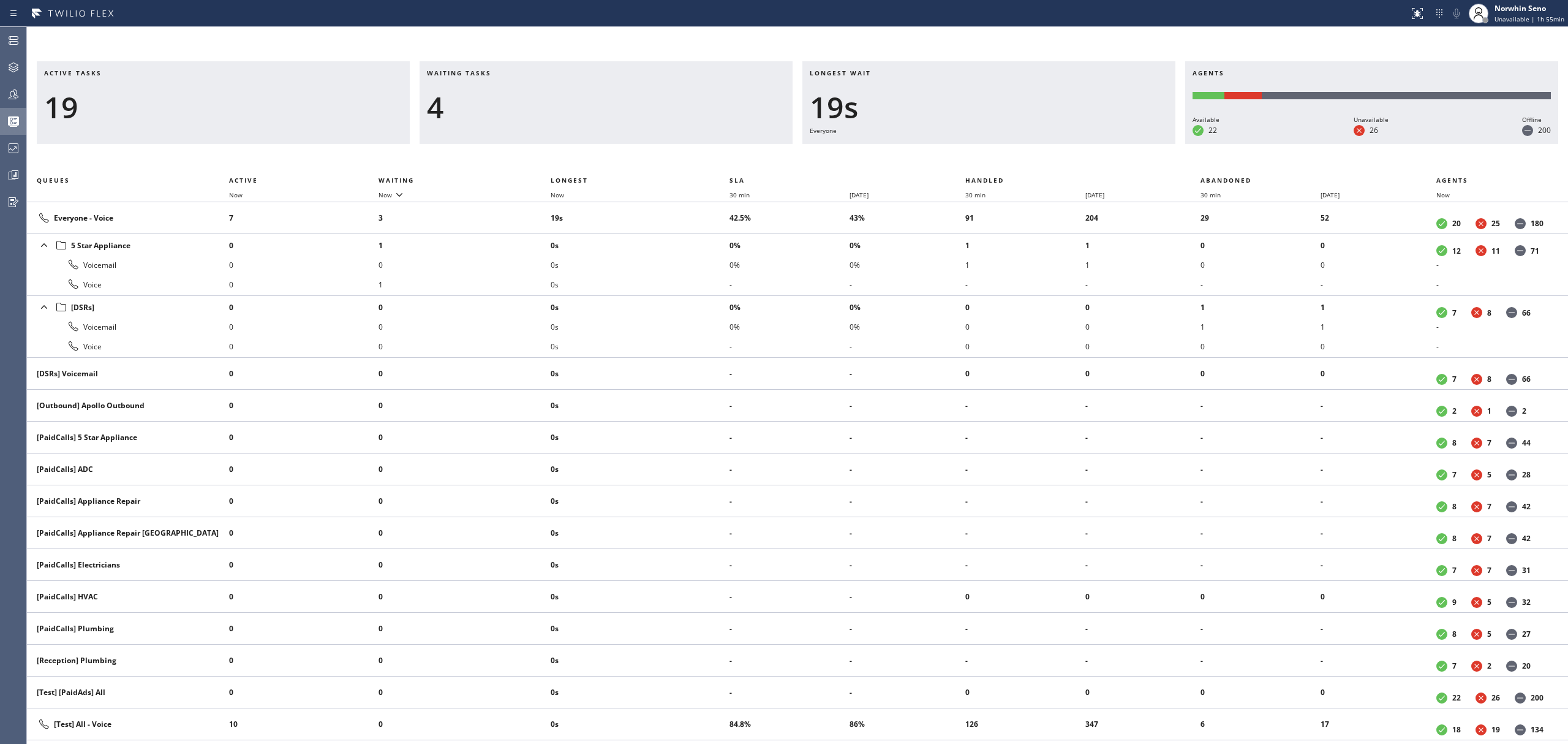
click at [981, 153] on div "Active tasks 19 Waiting tasks 4 Longest wait 19s Everyone Agents Available 22 U…" at bounding box center [797, 403] width 1541 height 683
click at [981, 153] on div "Active tasks 19 Waiting tasks 4 Longest wait 24s Everyone Agents Available 22 U…" at bounding box center [797, 403] width 1541 height 683
click at [981, 153] on div "Active tasks 18 Waiting tasks 3 Longest wait 23s Everyone Agents Available 22 U…" at bounding box center [797, 403] width 1541 height 683
click at [981, 153] on div "Active tasks 15 Waiting tasks 3 Longest wait 28s Everyone Agents Available 22 U…" at bounding box center [797, 403] width 1541 height 683
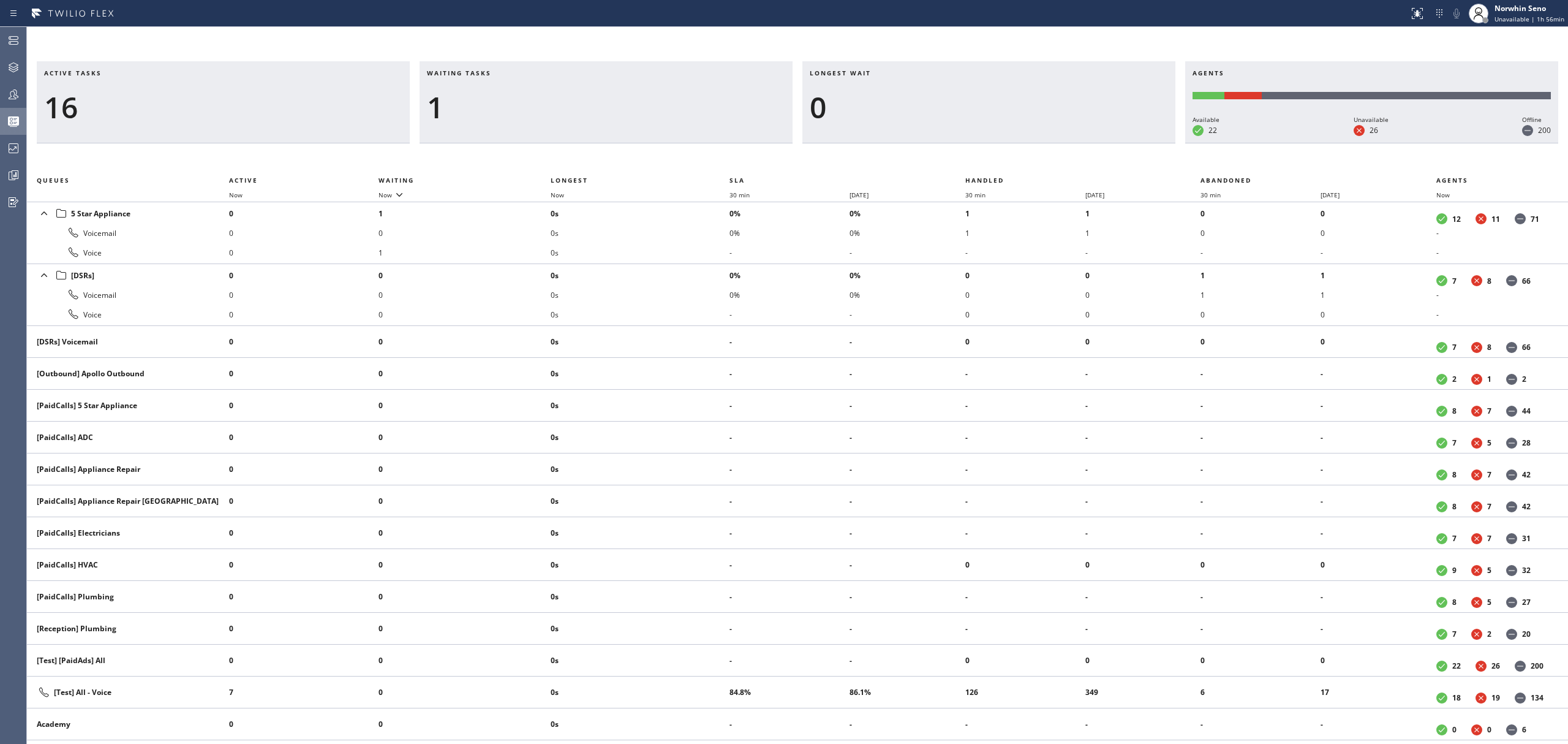
click at [981, 153] on div "Active tasks 16 Waiting tasks 1 Longest wait 0 Agents Available 22 Unavailable …" at bounding box center [797, 403] width 1541 height 683
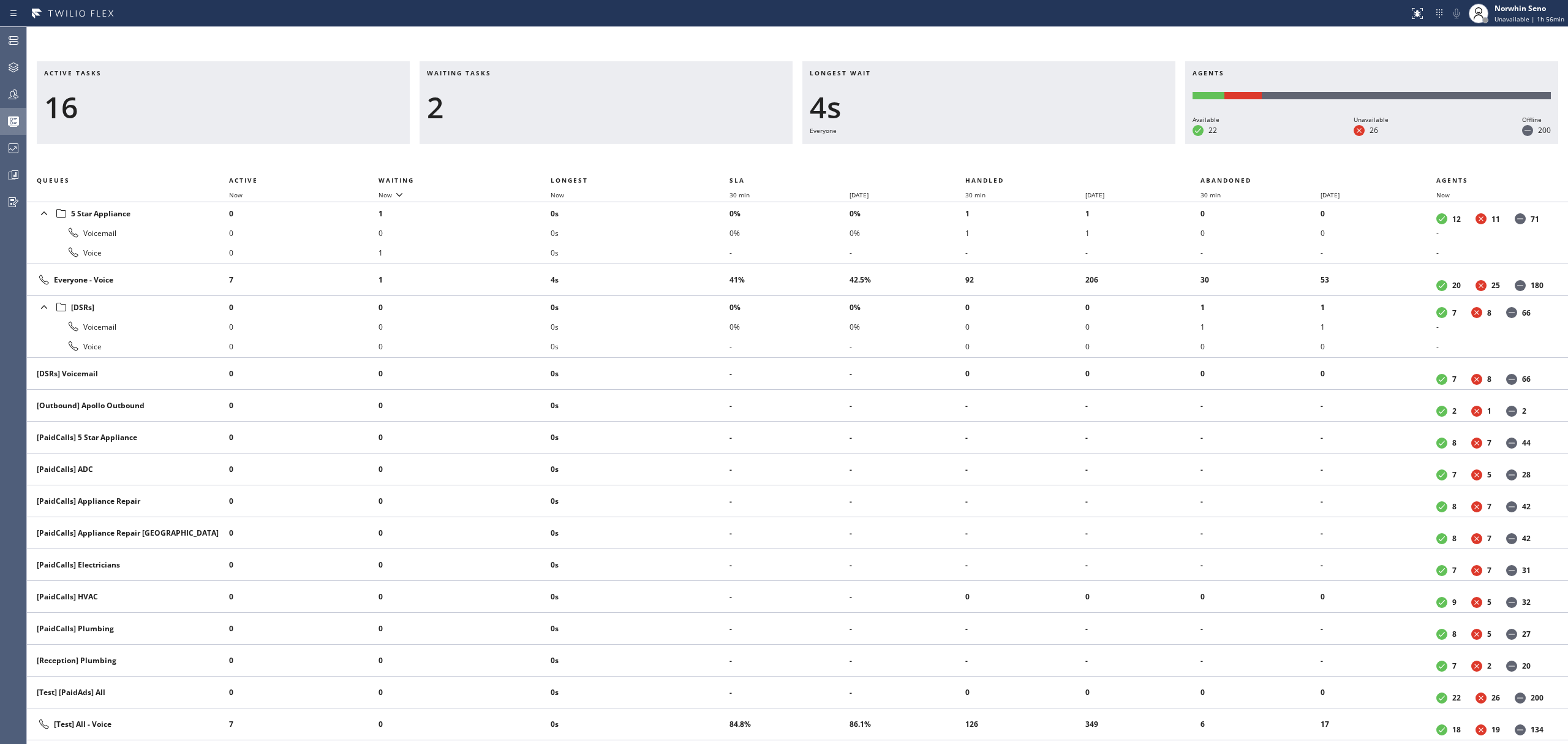
click at [981, 153] on div "Active tasks 16 Waiting tasks 2 Longest wait 4s Everyone Agents Available 22 Un…" at bounding box center [797, 403] width 1541 height 683
click at [981, 153] on div "Active tasks 16 Waiting tasks 3 Longest wait 9s Everyone Agents Available 22 Un…" at bounding box center [797, 403] width 1541 height 683
click at [981, 153] on div "Active tasks 16 Waiting tasks 2 Longest wait 11s Everyone Agents Available 22 U…" at bounding box center [797, 403] width 1541 height 683
click at [981, 153] on div "Active tasks 16 Waiting tasks 3 Longest wait 16s Everyone Agents Available 22 U…" at bounding box center [797, 403] width 1541 height 683
click at [981, 153] on div "Active tasks 16 Waiting tasks 2 Longest wait 8s Everyone Agents Available 22 Un…" at bounding box center [797, 403] width 1541 height 683
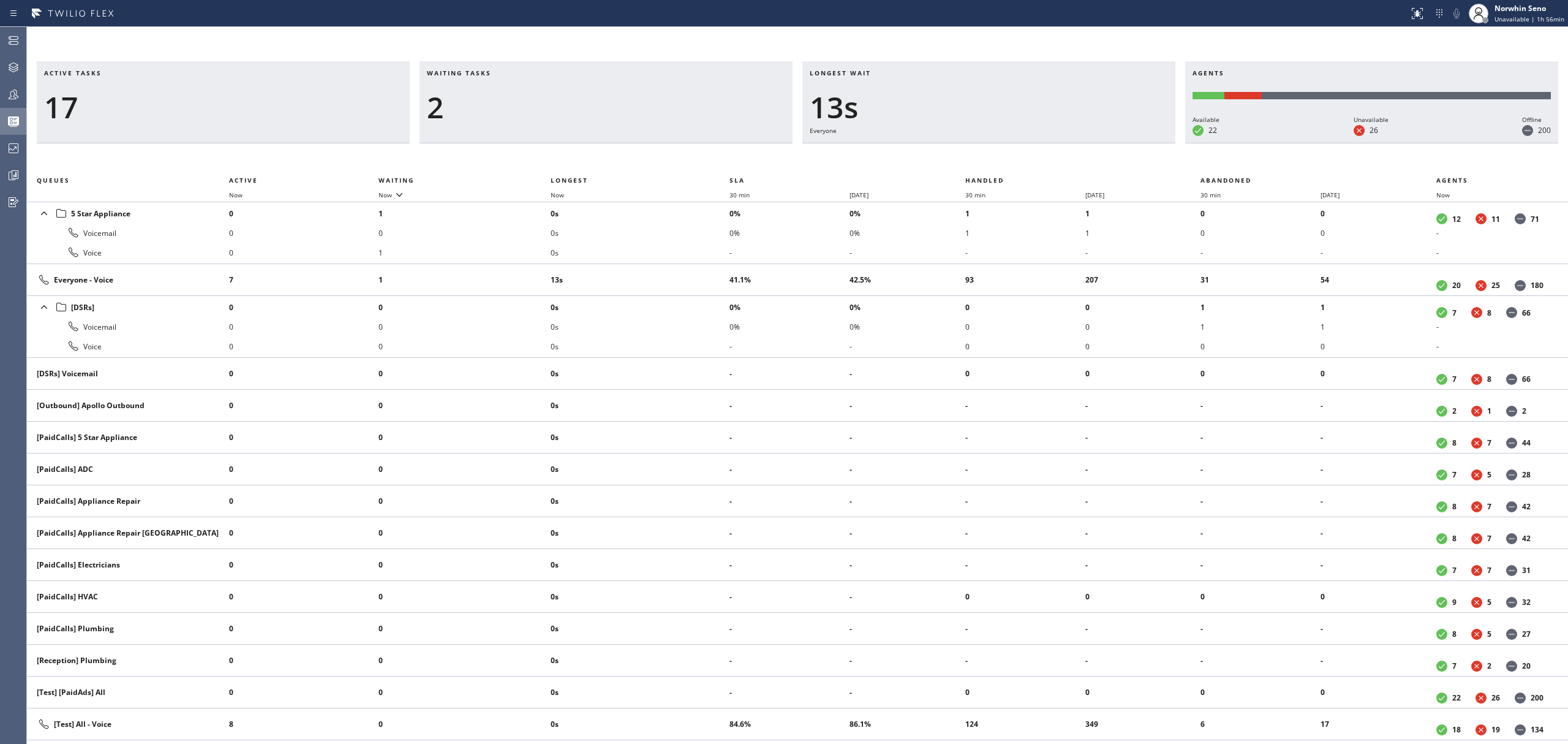
click at [981, 153] on div "Active tasks 17 Waiting tasks 2 Longest wait 13s Everyone Agents Available 22 U…" at bounding box center [797, 403] width 1541 height 683
click at [981, 153] on div "Active tasks 15 Waiting tasks 3 Longest wait 18s Everyone Agents Available 22 U…" at bounding box center [797, 403] width 1541 height 683
click at [981, 153] on div "Active tasks 15 Waiting tasks 2 Longest wait 23s Everyone Agents Available 23 U…" at bounding box center [797, 403] width 1541 height 683
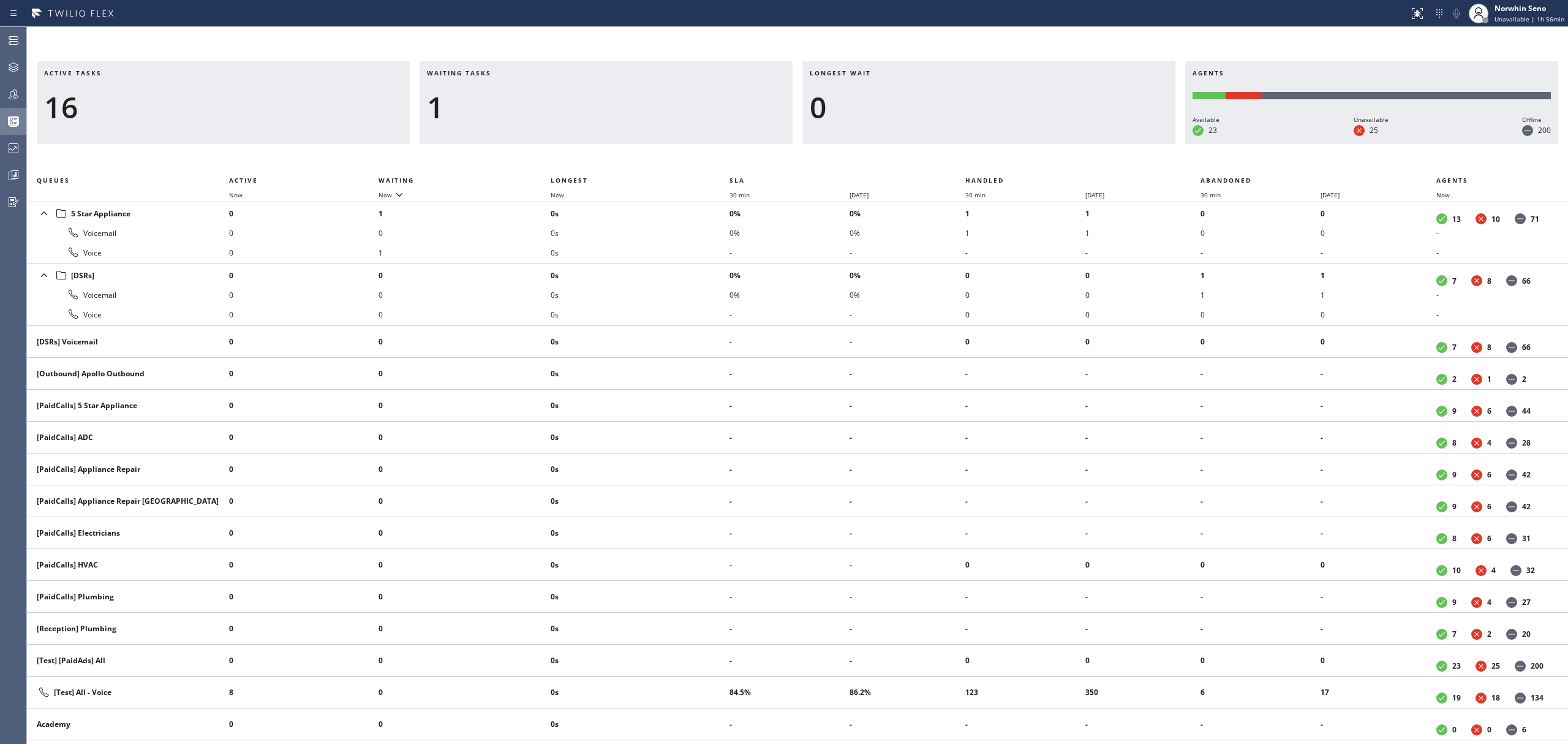
click at [981, 153] on div "Active tasks 16 Waiting tasks 1 Longest wait 0 Agents Available 23 Unavailable …" at bounding box center [797, 403] width 1541 height 683
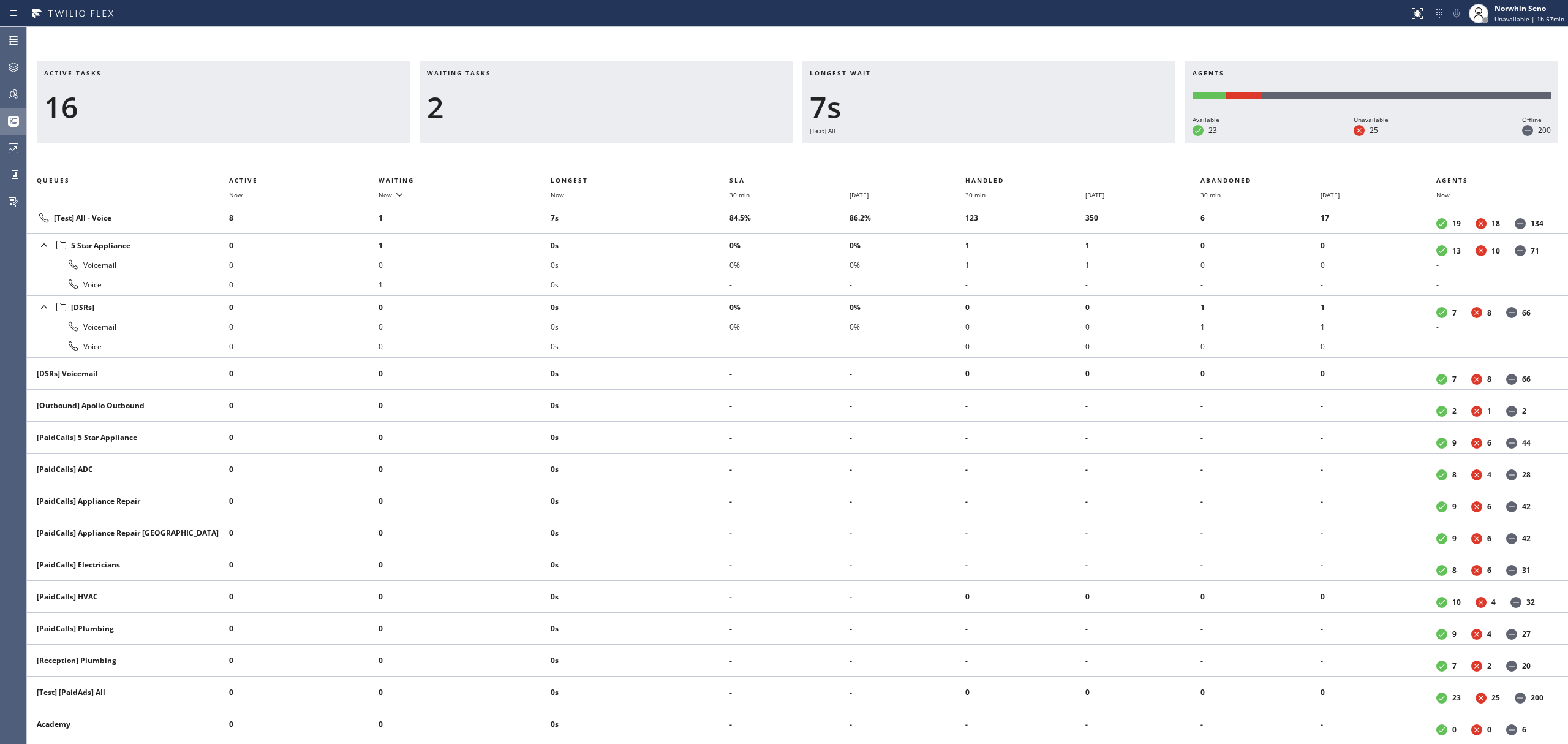
click at [981, 153] on div "Active tasks 16 Waiting tasks 2 Longest wait 7s [Test] All Agents Available 23 …" at bounding box center [797, 403] width 1541 height 683
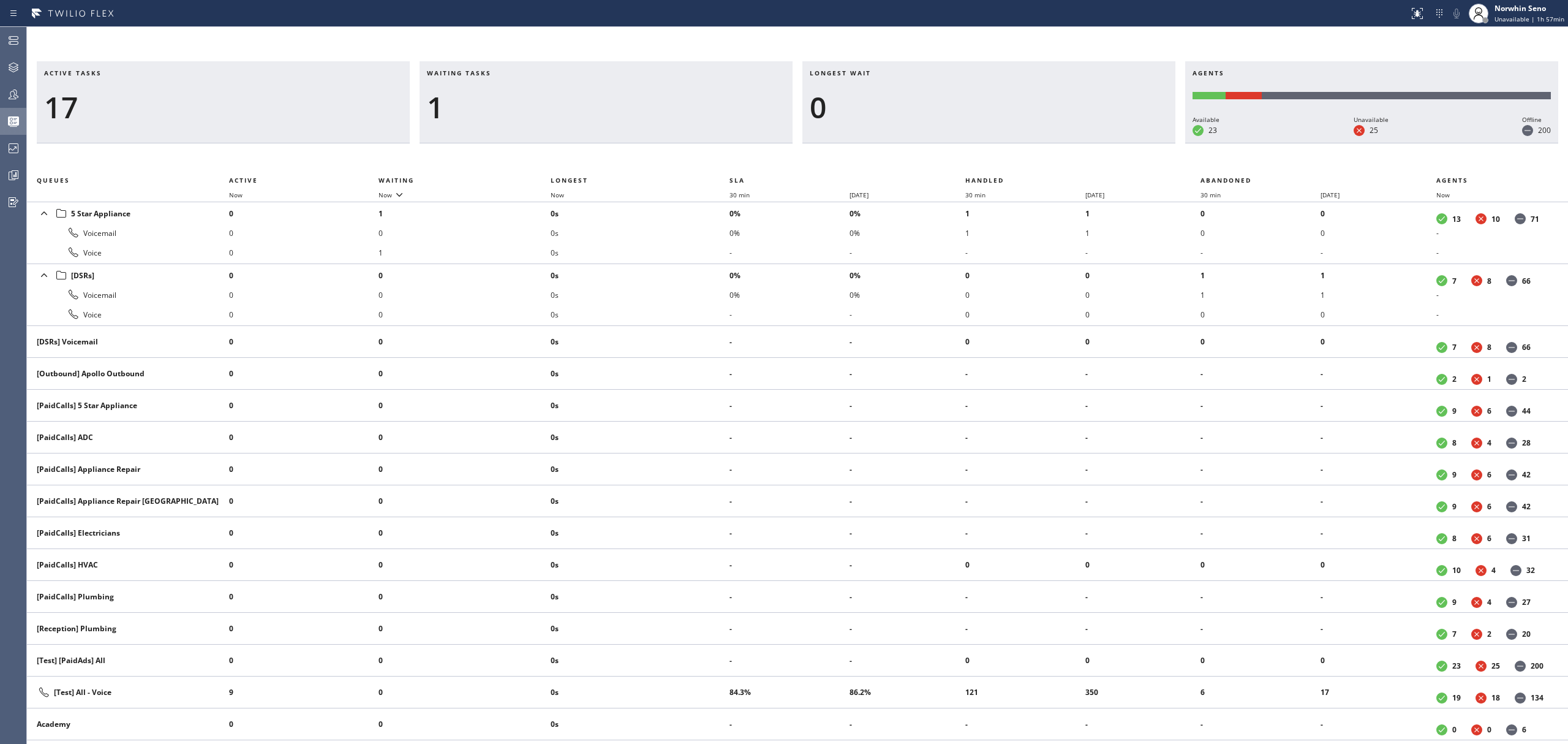
click at [981, 153] on div "Active tasks 17 Waiting tasks 1 Longest wait 0 Agents Available 23 Unavailable …" at bounding box center [797, 403] width 1541 height 683
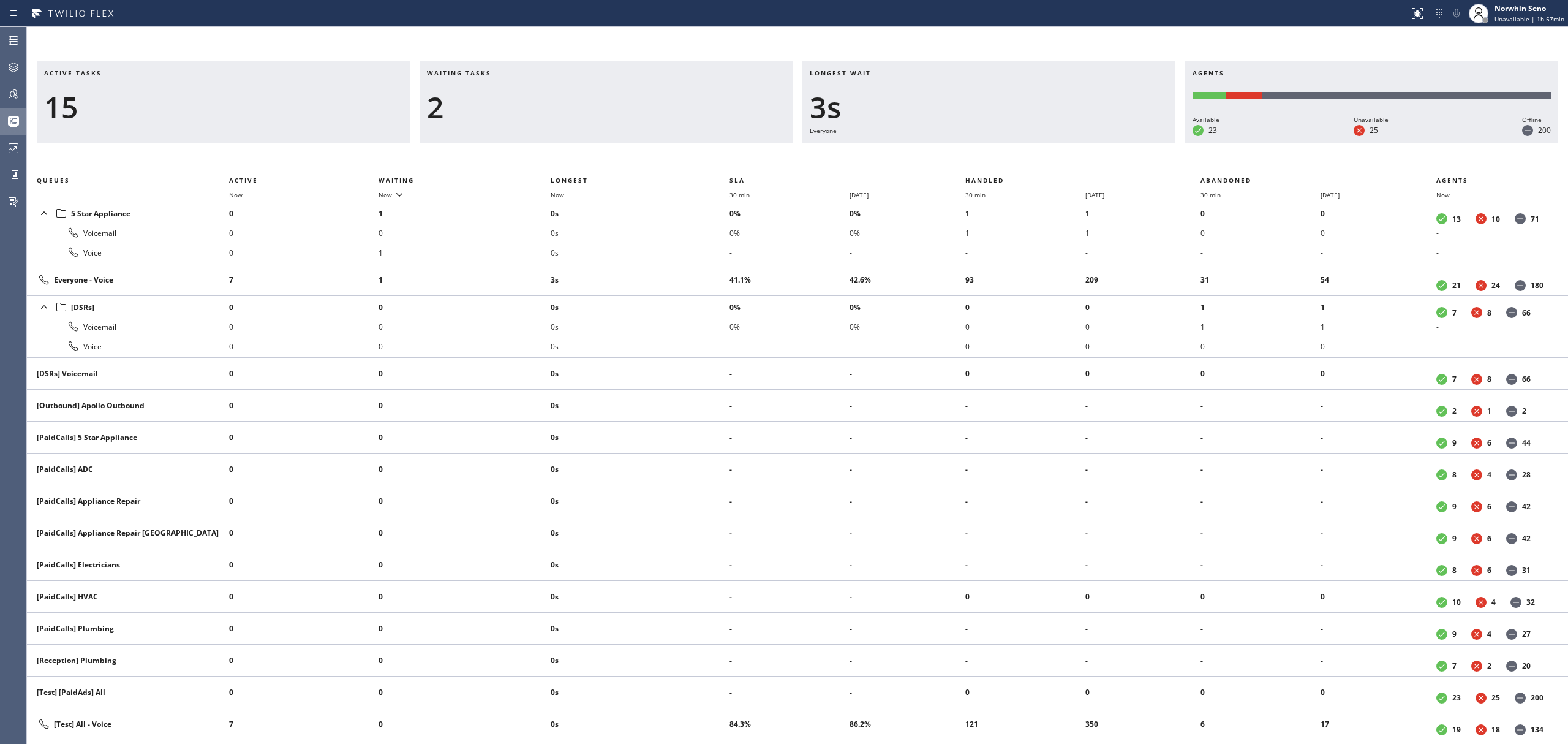
click at [981, 153] on div "Active tasks 15 Waiting tasks 2 Longest wait 3s Everyone Agents Available 23 Un…" at bounding box center [797, 403] width 1541 height 683
click at [981, 153] on div "Active tasks 15 Waiting tasks 2 Longest wait 8s Everyone Agents Available 23 Un…" at bounding box center [797, 403] width 1541 height 683
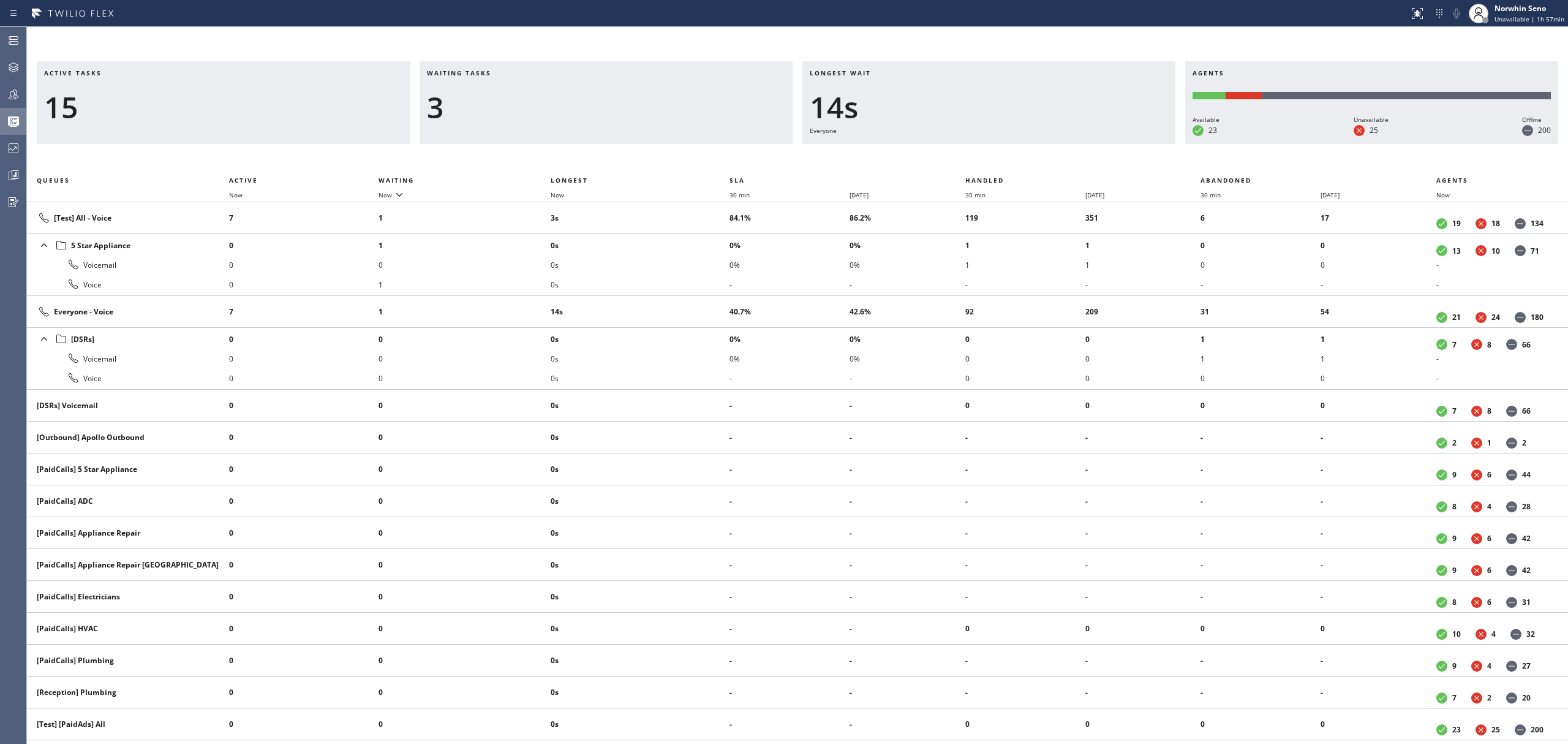
click at [981, 153] on div "Active tasks 15 Waiting tasks 3 Longest wait 14s Everyone Agents Available 23 U…" at bounding box center [797, 403] width 1541 height 683
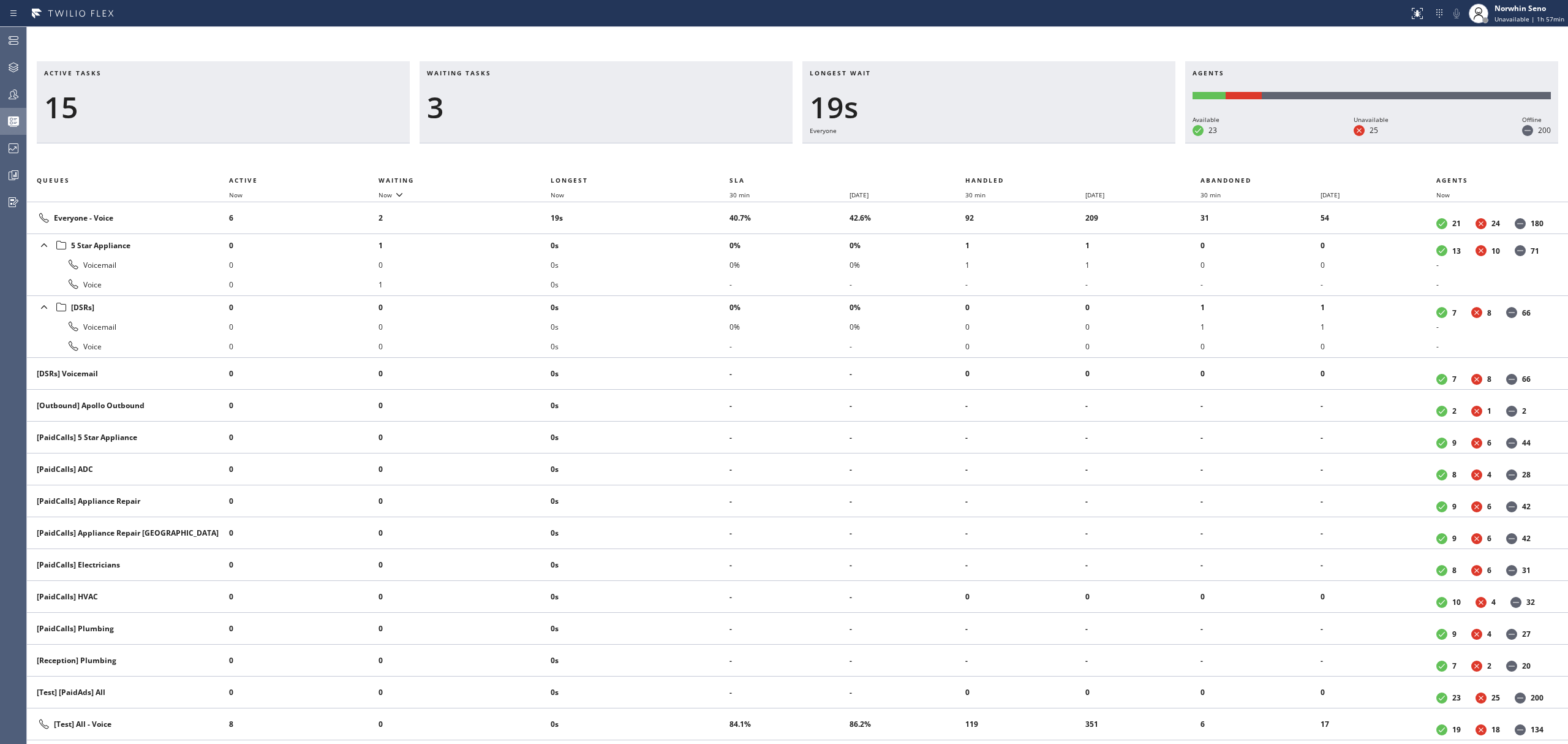
click at [981, 153] on div "Active tasks 15 Waiting tasks 3 Longest wait 19s Everyone Agents Available 23 U…" at bounding box center [797, 403] width 1541 height 683
click at [981, 153] on div "Active tasks 14 Waiting tasks 3 Longest wait 24s Everyone Agents Available 23 U…" at bounding box center [797, 403] width 1541 height 683
click at [981, 153] on div "Active tasks 13 Waiting tasks 3 Longest wait 29s Everyone Agents Available 23 U…" at bounding box center [797, 403] width 1541 height 683
click at [981, 153] on div "Active tasks 13 Waiting tasks 3 Longest wait 34s Everyone Agents Available 23 U…" at bounding box center [797, 403] width 1541 height 683
click at [981, 153] on div "Active tasks 13 Waiting tasks 3 Longest wait 39s Everyone Agents Available 23 U…" at bounding box center [797, 403] width 1541 height 683
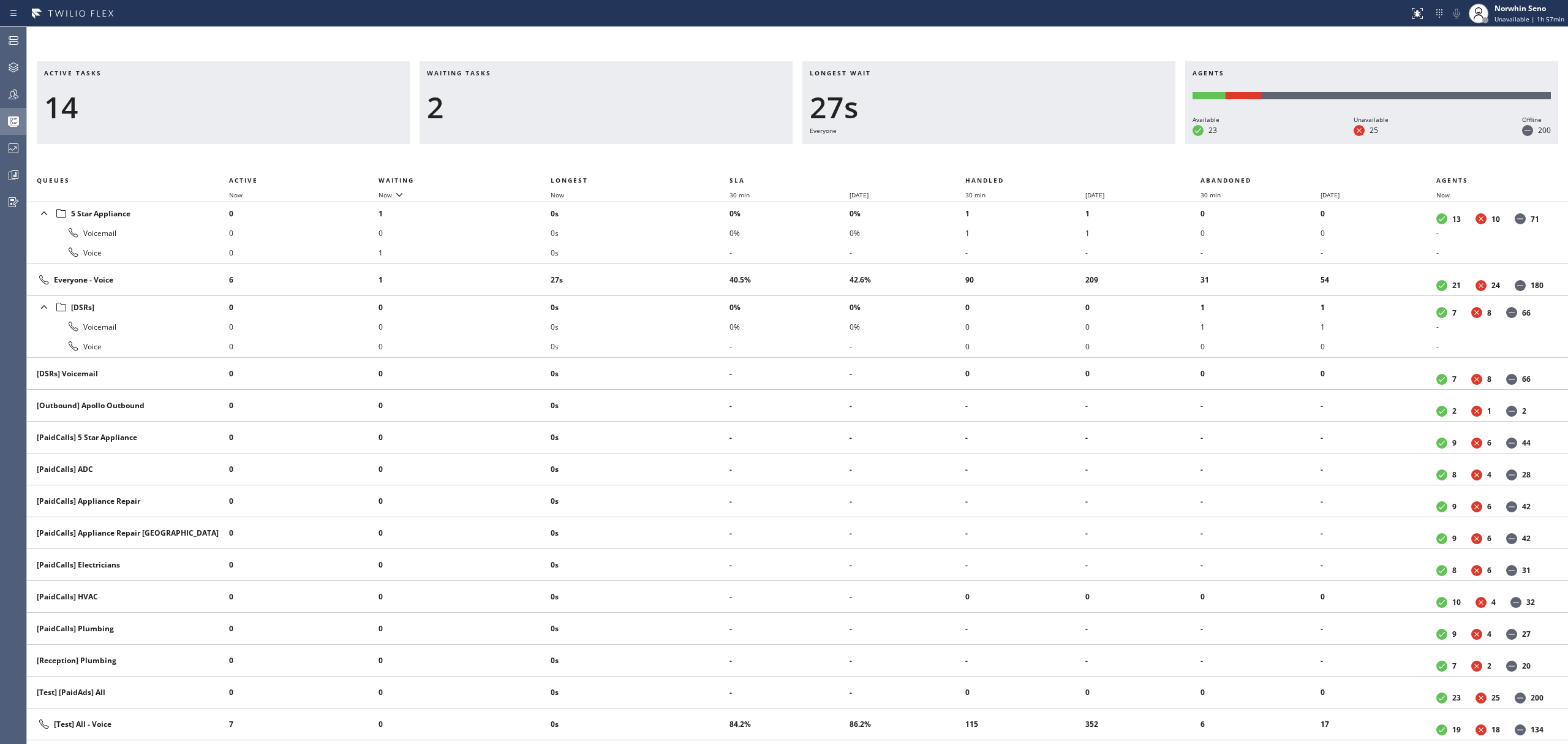
click at [981, 153] on div "Active tasks 14 Waiting tasks 2 Longest wait 27s Everyone Agents Available 23 U…" at bounding box center [797, 403] width 1541 height 683
click at [981, 153] on div "Active tasks 13 Waiting tasks 2 Longest wait 32s Everyone Agents Available 23 U…" at bounding box center [797, 403] width 1541 height 683
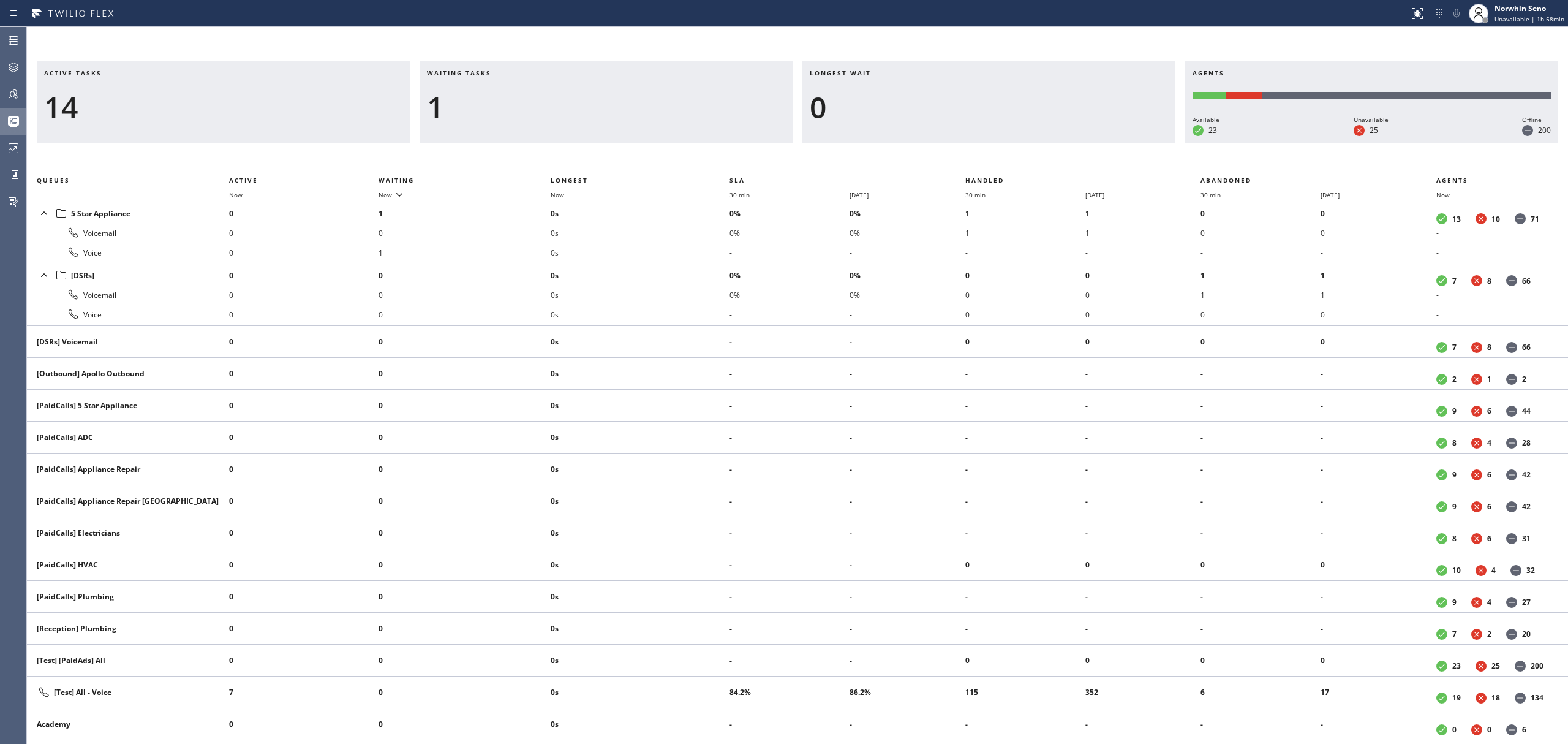
click at [981, 153] on div "Active tasks 14 Waiting tasks 1 Longest wait 0 Agents Available 23 Unavailable …" at bounding box center [797, 403] width 1541 height 683
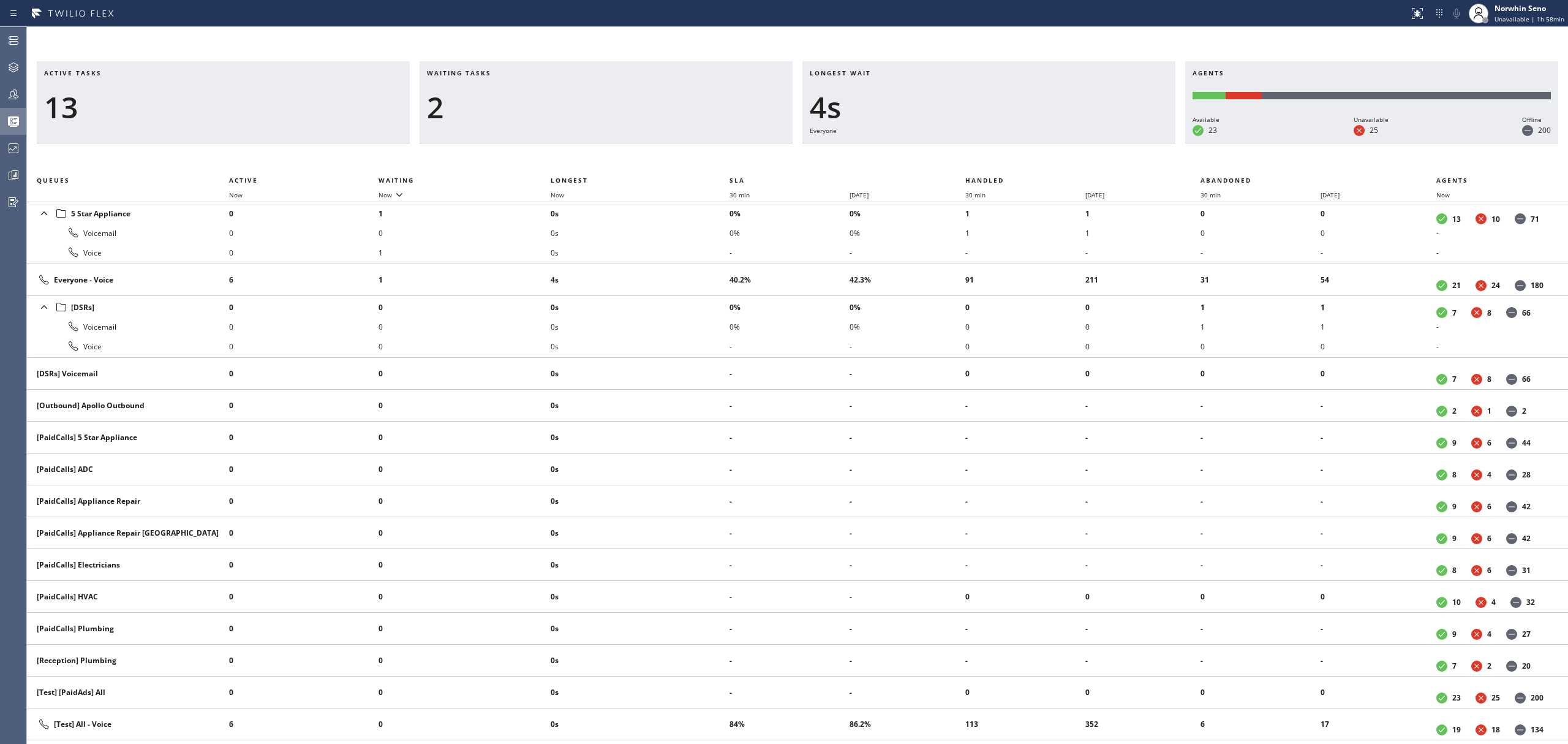
click at [981, 153] on div "Active tasks 13 Waiting tasks 2 Longest wait 4s Everyone Agents Available 23 Un…" at bounding box center [797, 403] width 1541 height 683
click at [981, 153] on div "Active tasks 12 Waiting tasks 2 Longest wait 9s Everyone Agents Available 23 Un…" at bounding box center [797, 403] width 1541 height 683
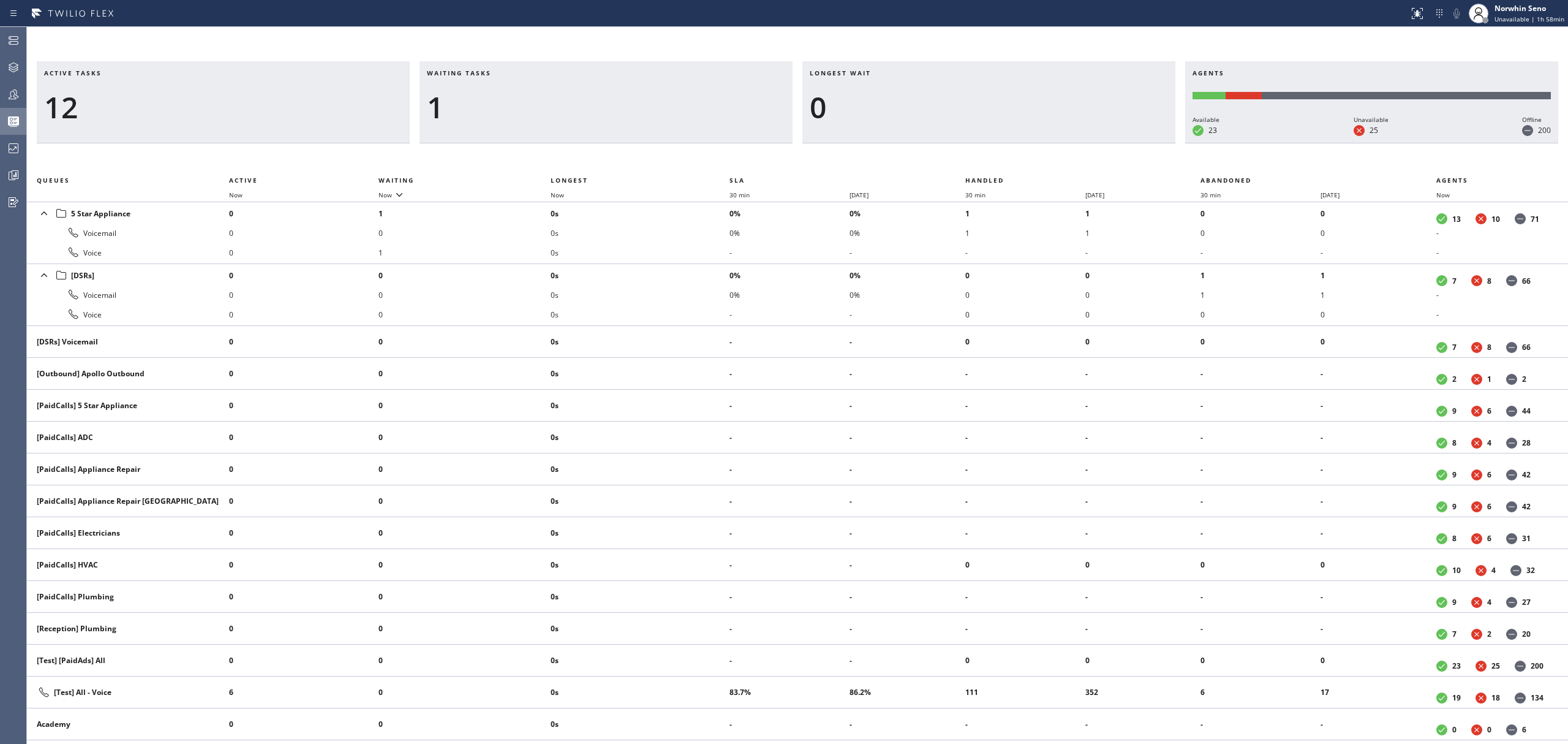
click at [981, 153] on div "Active tasks 12 Waiting tasks 1 Longest wait 0 Agents Available 23 Unavailable …" at bounding box center [797, 403] width 1541 height 683
click at [981, 153] on div "Active tasks 11 Waiting tasks 1 Longest wait 0 Agents Available 23 Unavailable …" at bounding box center [797, 403] width 1541 height 683
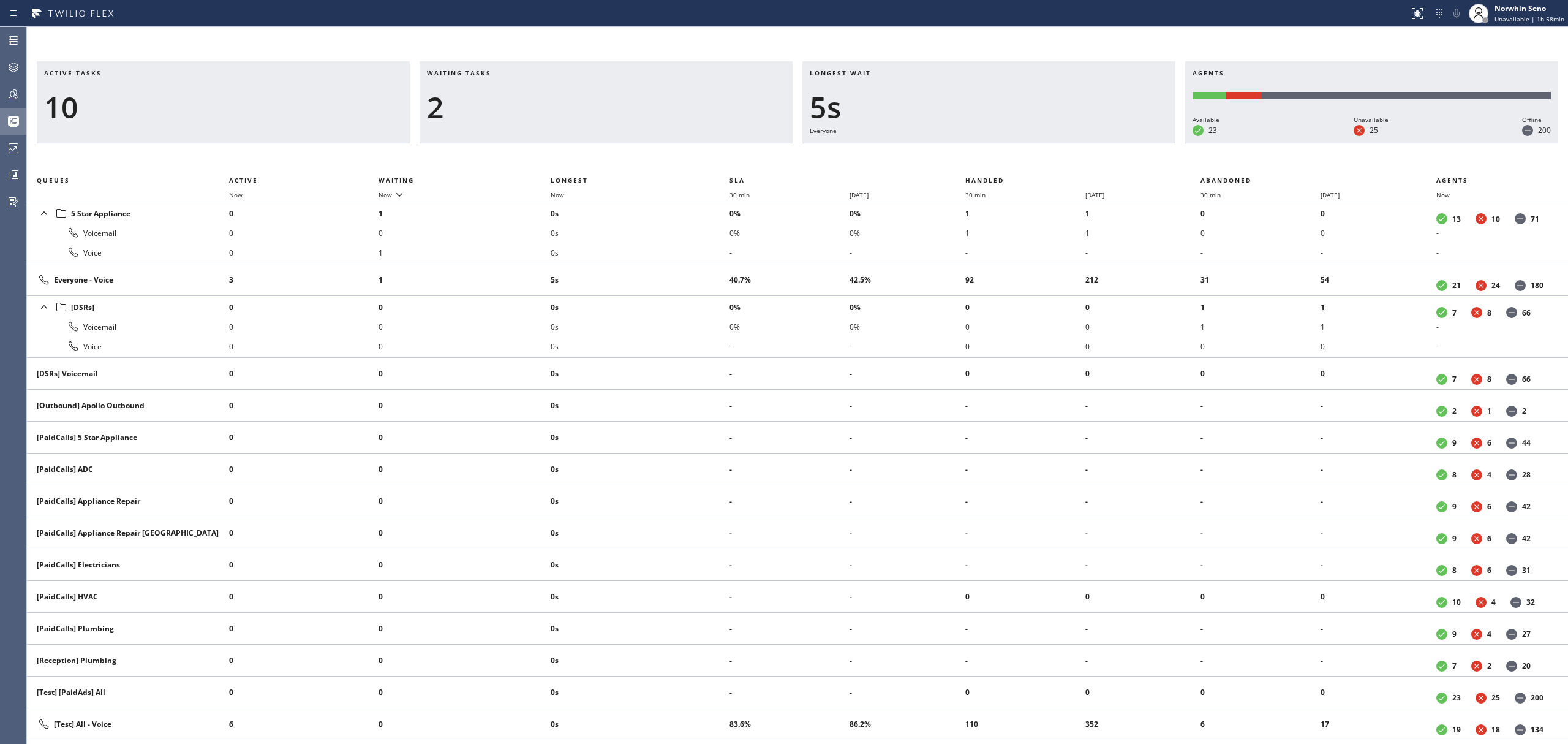
click at [981, 153] on div "Active tasks 10 Waiting tasks 2 Longest wait 5s Everyone Agents Available 23 Un…" at bounding box center [797, 403] width 1541 height 683
click at [981, 153] on div "Active tasks 10 Waiting tasks 2 Longest wait 10s Everyone Agents Available 23 U…" at bounding box center [797, 403] width 1541 height 683
click at [981, 153] on div "Active tasks 10 Waiting tasks 2 Longest wait 15s Everyone Agents Available 23 U…" at bounding box center [797, 403] width 1541 height 683
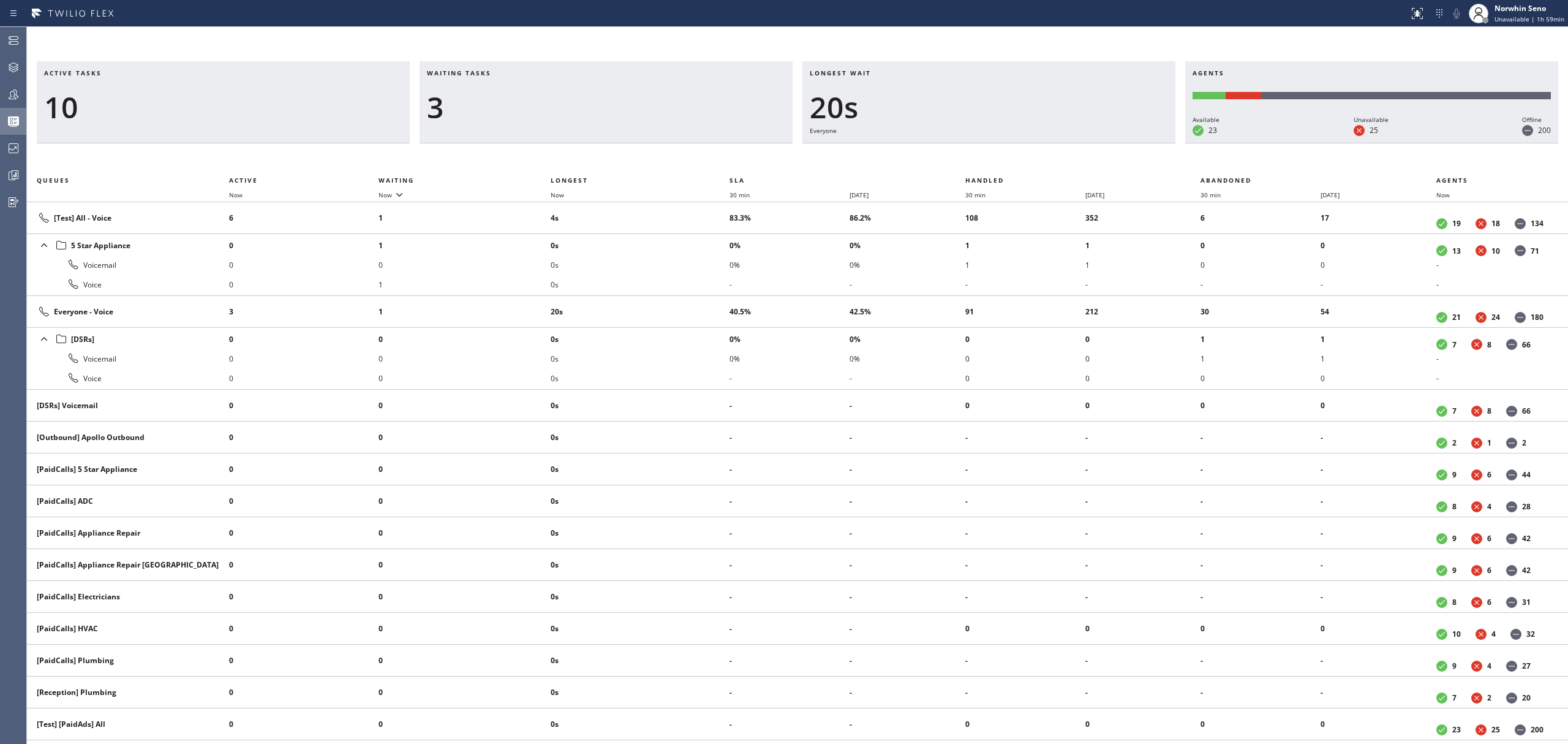
click at [981, 153] on div "Active tasks 10 Waiting tasks 3 Longest wait 20s Everyone Agents Available 23 U…" at bounding box center [797, 403] width 1541 height 683
click at [981, 153] on div "Active tasks 9 Waiting tasks 4 Longest wait 25s Everyone Agents Available 23 Un…" at bounding box center [797, 403] width 1541 height 683
click at [981, 153] on div "Active tasks 11 Waiting tasks 4 Longest wait 7s [Test] All Agents Available 23 …" at bounding box center [797, 403] width 1541 height 683
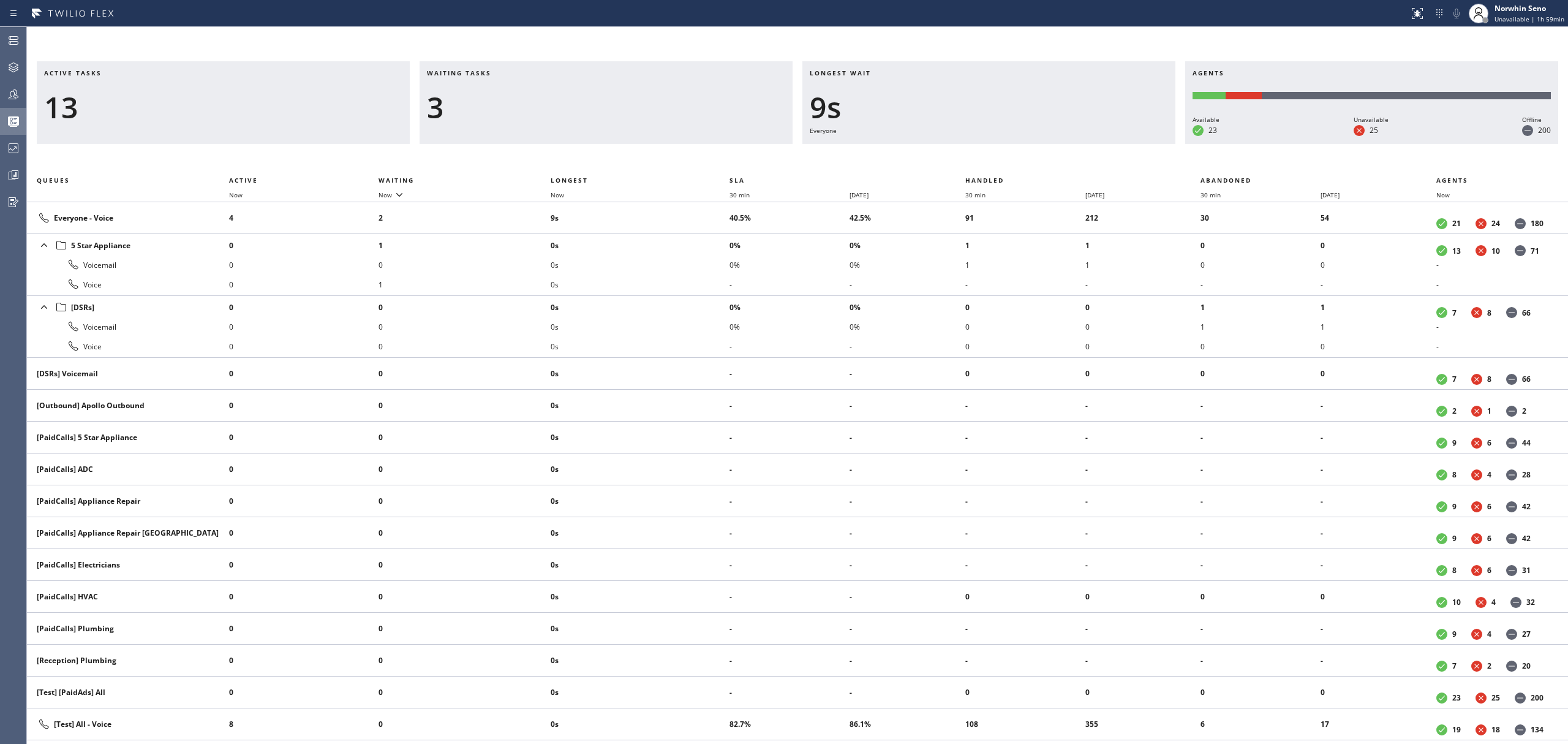
click at [981, 153] on div "Active tasks 13 Waiting tasks 3 Longest wait 9s Everyone Agents Available 23 Un…" at bounding box center [797, 403] width 1541 height 683
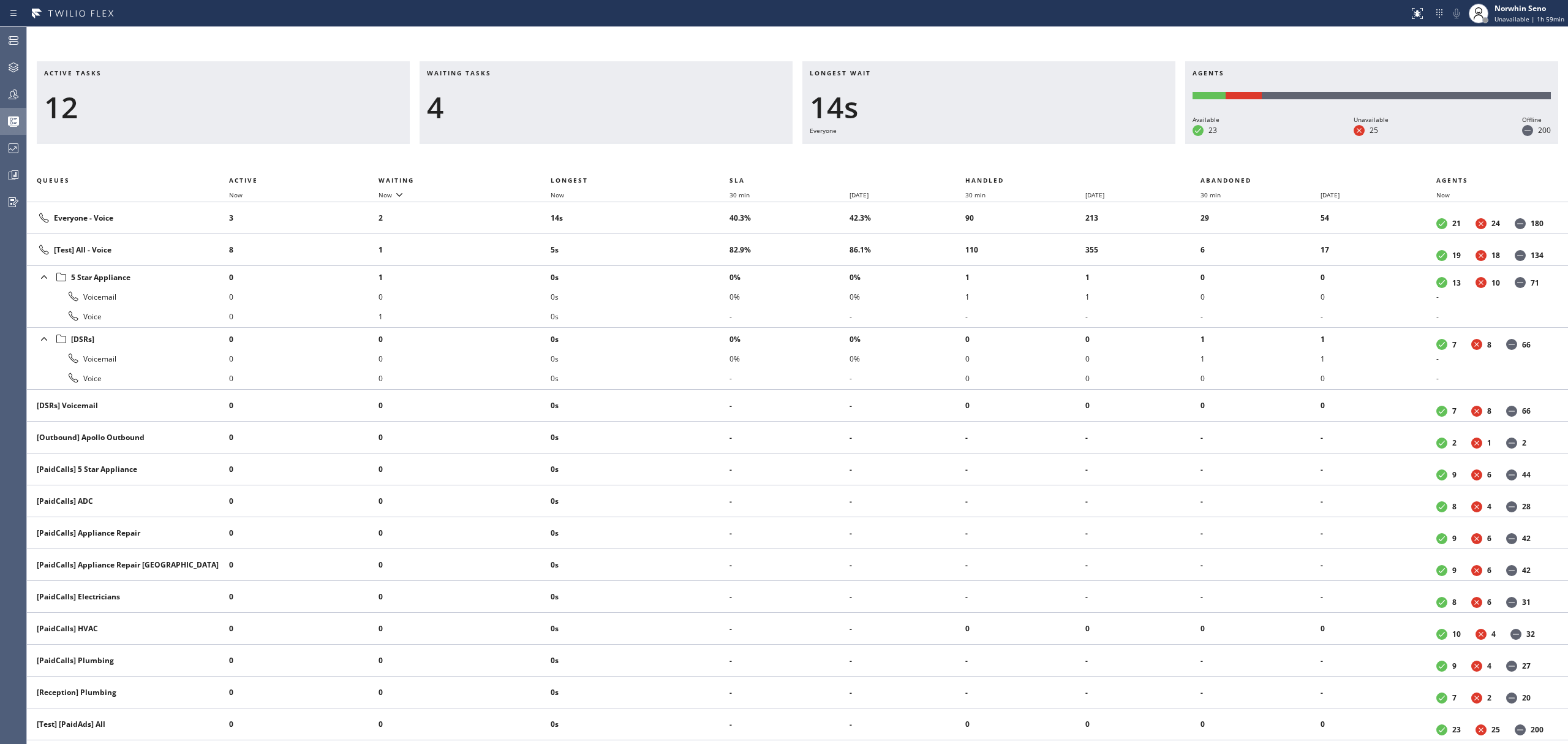
click at [981, 153] on div "Active tasks 12 Waiting tasks 4 Longest wait 14s Everyone Agents Available 23 U…" at bounding box center [797, 403] width 1541 height 683
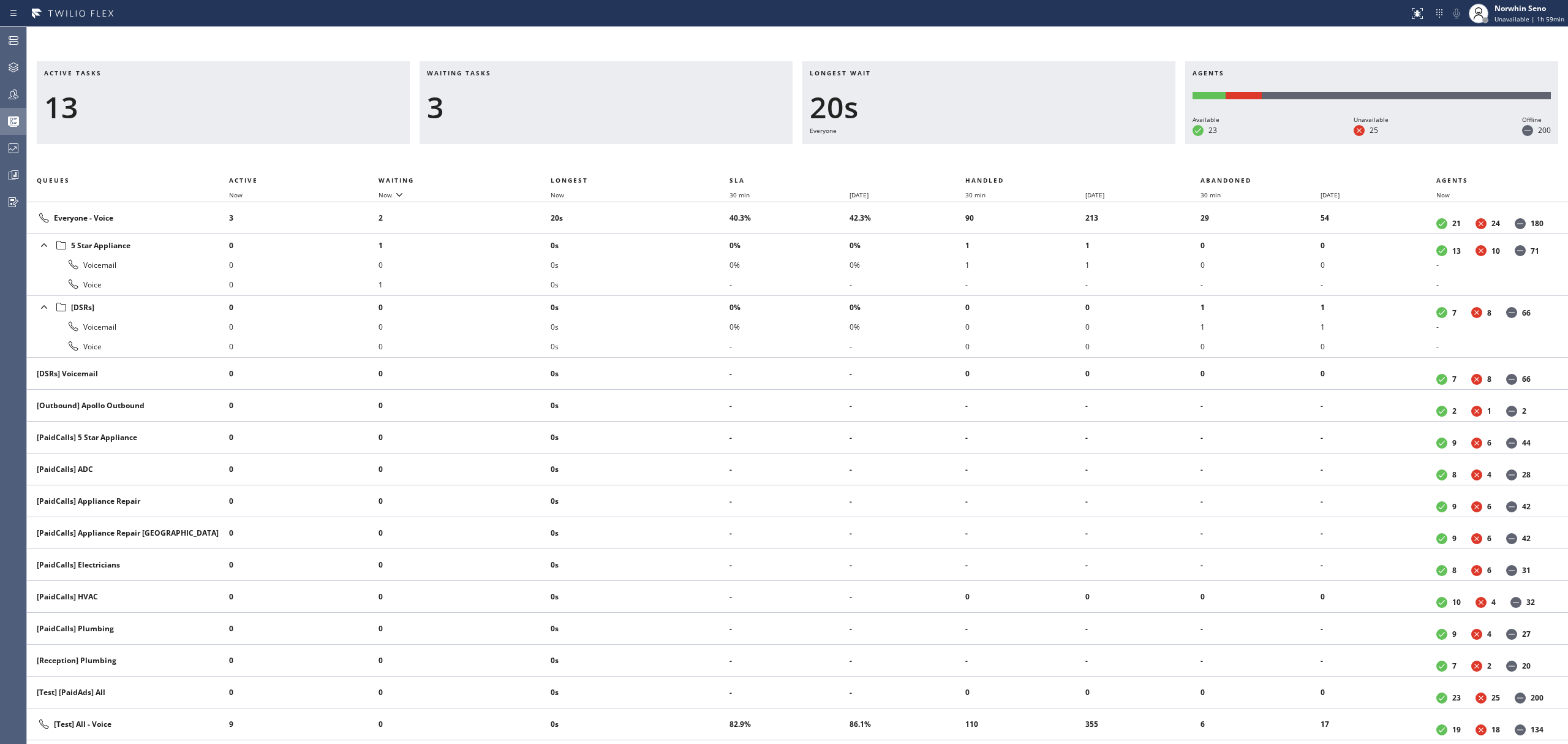
click at [981, 153] on div "Active tasks 13 Waiting tasks 3 Longest wait 20s Everyone Agents Available 23 U…" at bounding box center [797, 403] width 1541 height 683
click at [981, 153] on div "Active tasks 13 Waiting tasks 2 Longest wait 3s [Test] All Agents Available 23 …" at bounding box center [797, 403] width 1541 height 683
click at [981, 153] on div "Active tasks 13 Waiting tasks 2 Longest wait 8s [Test] All Agents Available 23 …" at bounding box center [797, 403] width 1541 height 683
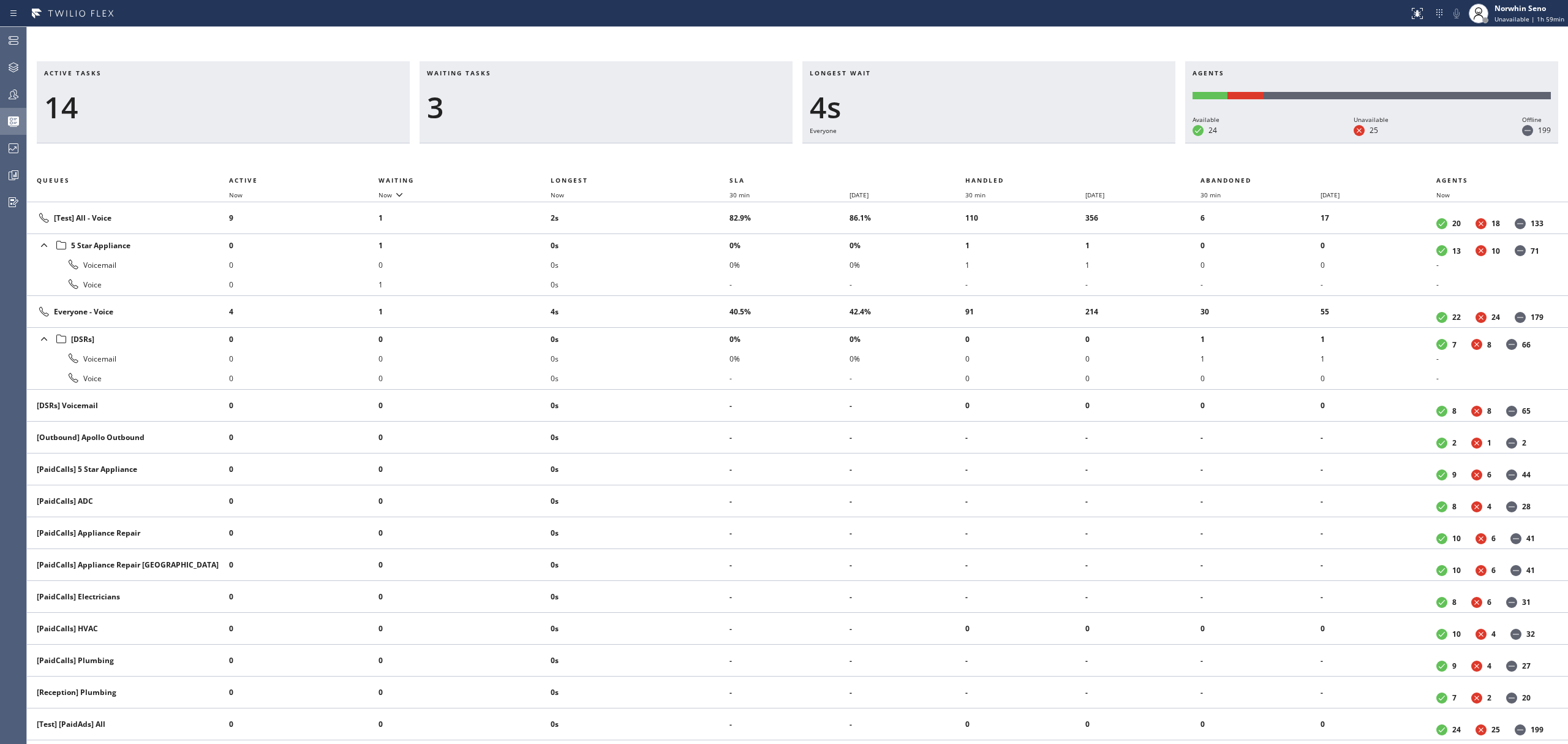
click at [981, 153] on div "Active tasks 14 Waiting tasks 3 Longest wait 4s Everyone Agents Available 24 Un…" at bounding box center [797, 403] width 1541 height 683
click at [981, 153] on div "Active tasks 14 Waiting tasks 3 Longest wait 9s Everyone Agents Available 24 Un…" at bounding box center [797, 403] width 1541 height 683
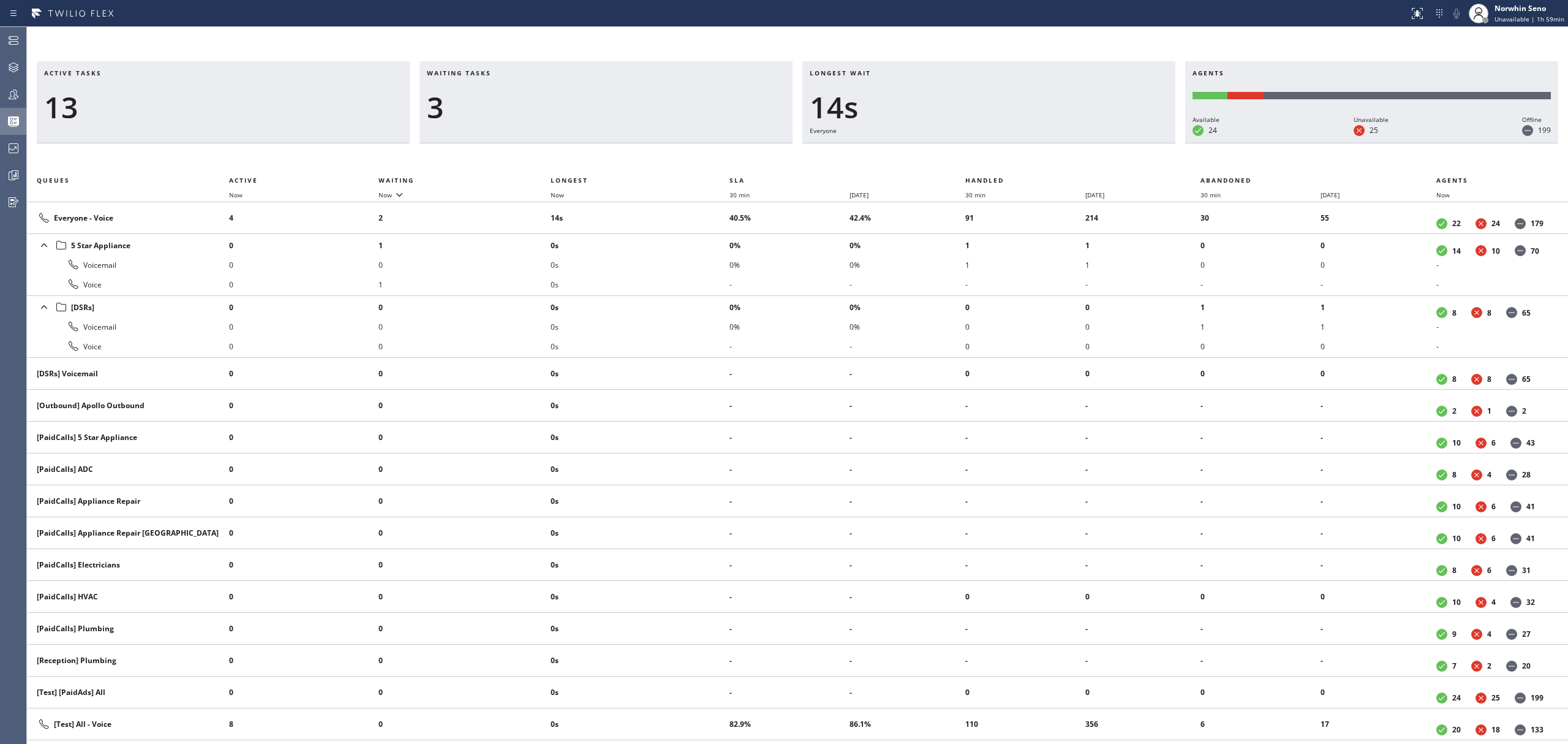
click at [981, 153] on div "Active tasks 13 Waiting tasks 3 Longest wait 14s Everyone Agents Available 24 U…" at bounding box center [797, 403] width 1541 height 683
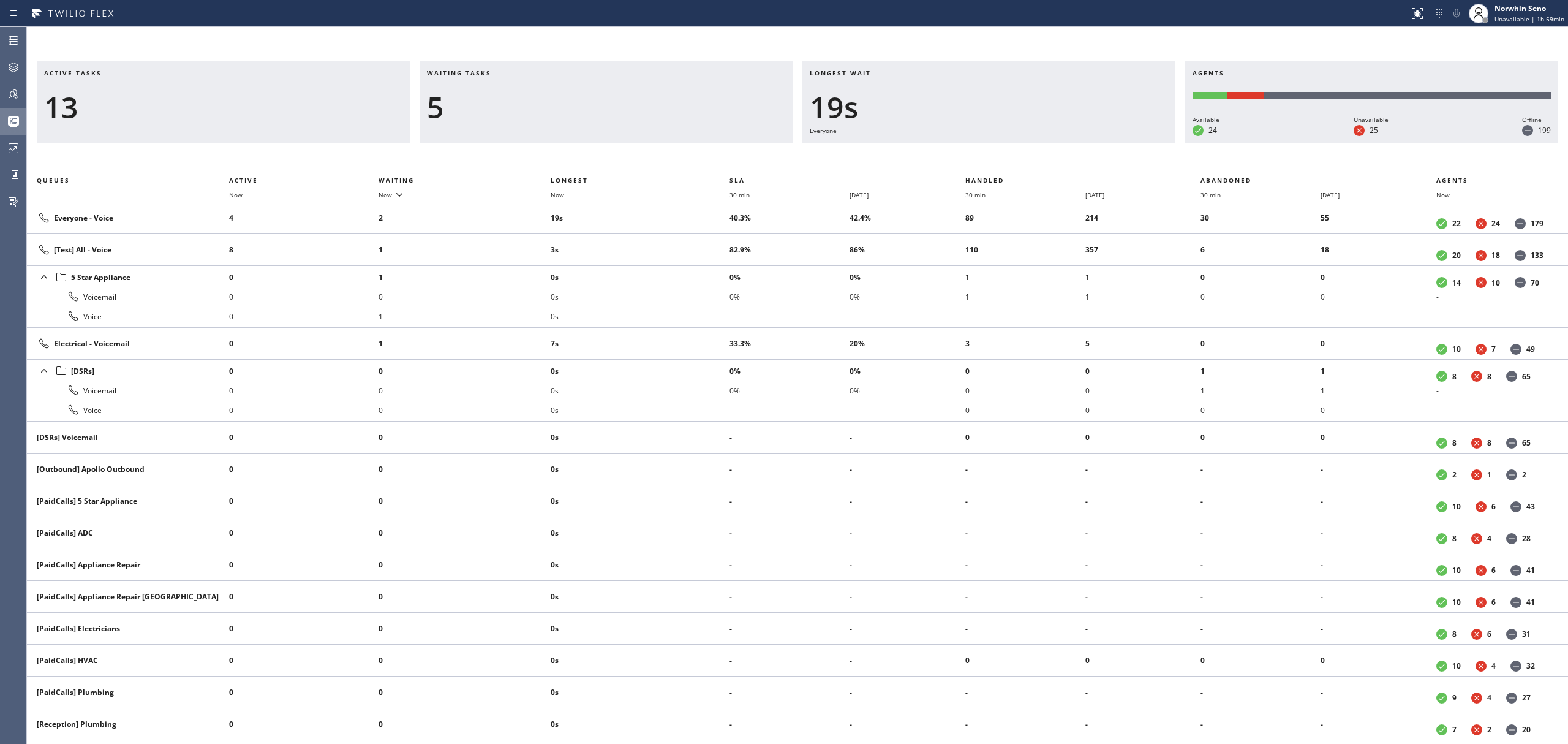
click at [981, 153] on div "Active tasks 13 Waiting tasks 5 Longest wait 19s Everyone Agents Available 24 U…" at bounding box center [797, 403] width 1541 height 683
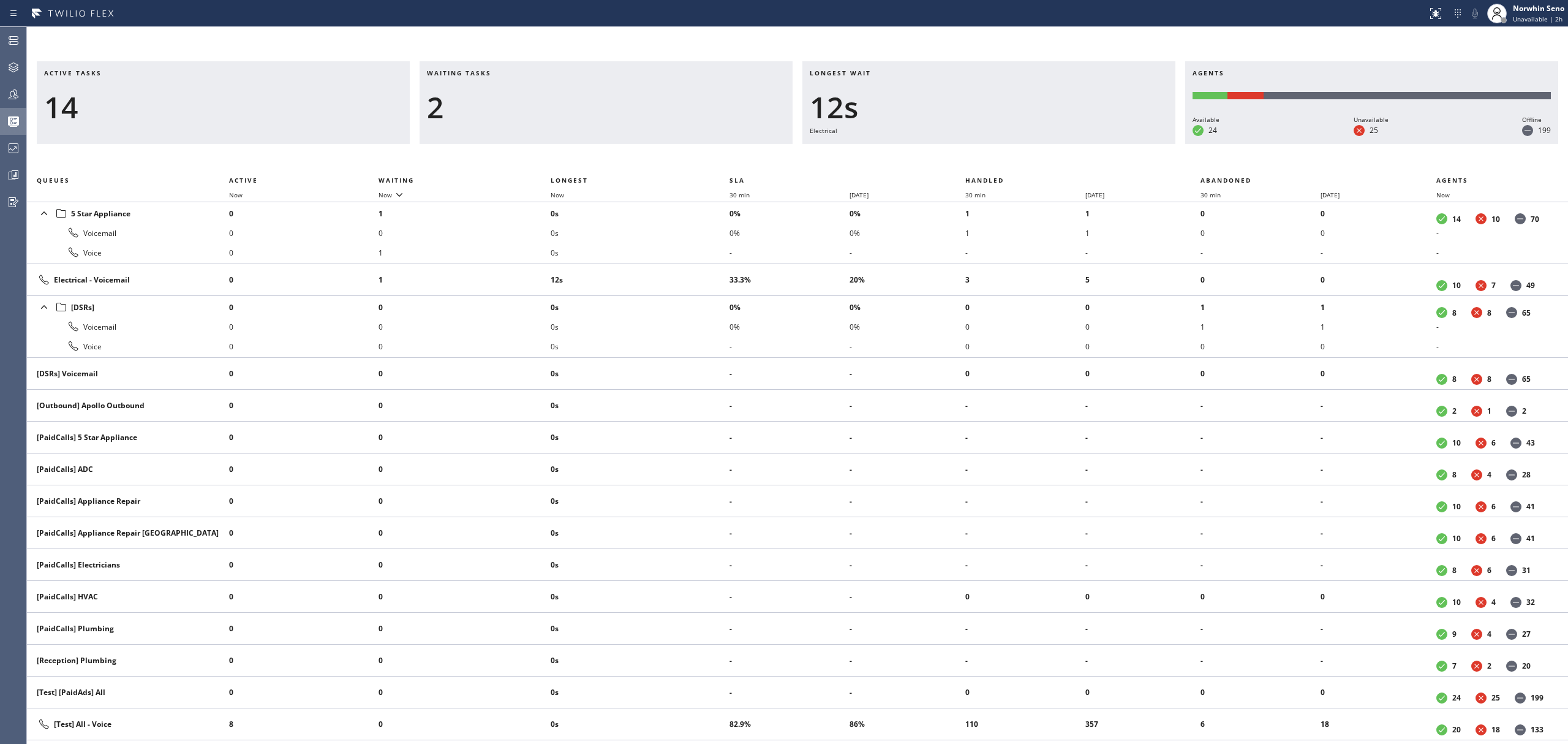
click at [981, 153] on div "Active tasks 14 Waiting tasks 2 Longest wait 12s Electrical Agents Available 24…" at bounding box center [797, 403] width 1541 height 683
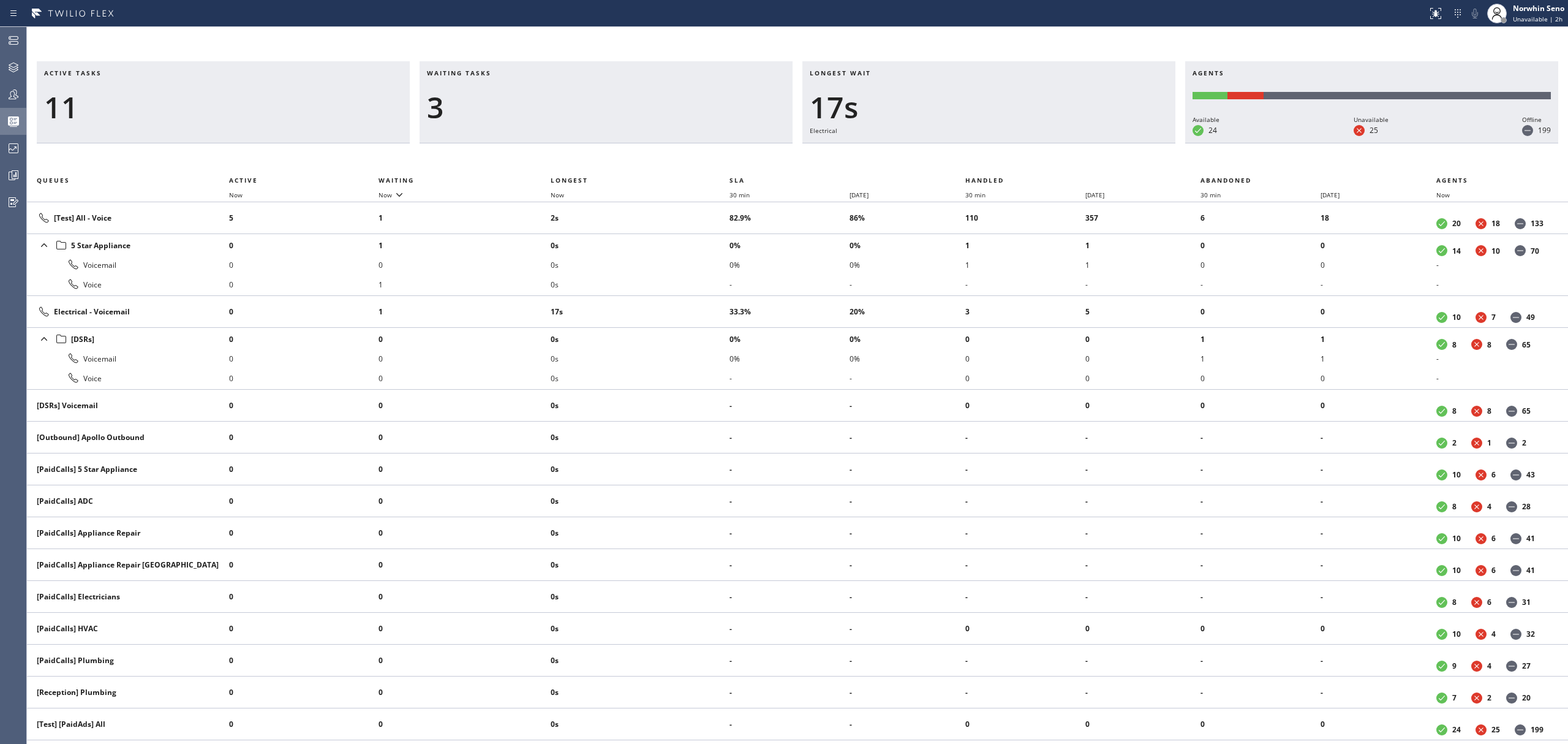
click at [981, 153] on div "Active tasks 11 Waiting tasks 3 Longest wait 17s Electrical Agents Available 24…" at bounding box center [797, 403] width 1541 height 683
click at [981, 153] on div "Active tasks 11 Waiting tasks 3 Longest wait 22s Electrical Agents Available 24…" at bounding box center [797, 403] width 1541 height 683
click at [981, 153] on div "Active tasks 10 Waiting tasks 3 Longest wait 27s Electrical Agents Available 24…" at bounding box center [797, 403] width 1541 height 683
click at [981, 153] on div "Active tasks 10 Waiting tasks 3 Longest wait 32s Electrical Agents Available 24…" at bounding box center [797, 403] width 1541 height 683
click at [981, 153] on div "Active tasks 10 Waiting tasks 3 Longest wait 38s Electrical Agents Available 24…" at bounding box center [797, 403] width 1541 height 683
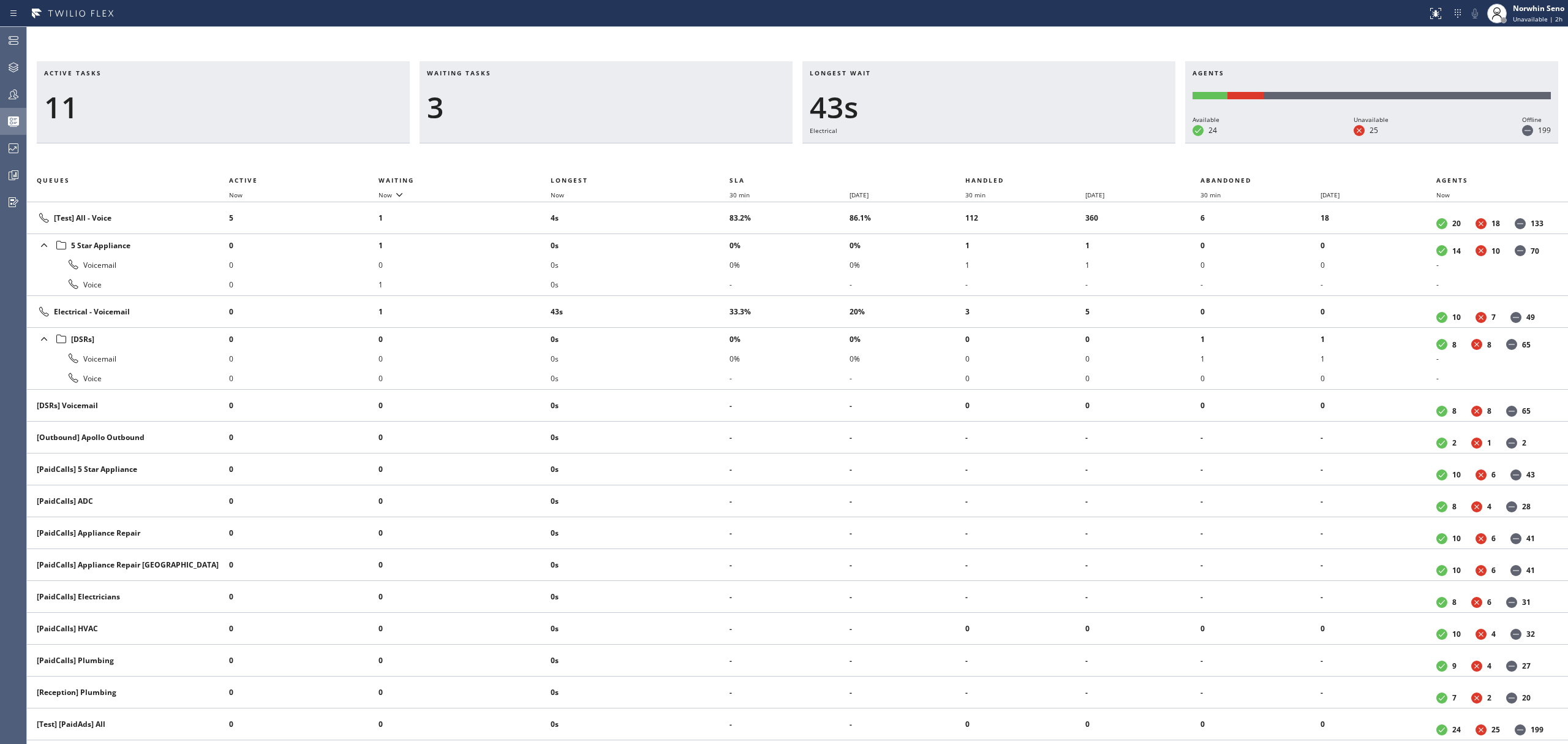
click at [981, 153] on div "Active tasks 11 Waiting tasks 3 Longest wait 43s Electrical Agents Available 24…" at bounding box center [797, 403] width 1541 height 683
click at [981, 153] on div "Active tasks 10 Waiting tasks 4 Longest wait 48s Electrical Agents Available 24…" at bounding box center [797, 403] width 1541 height 683
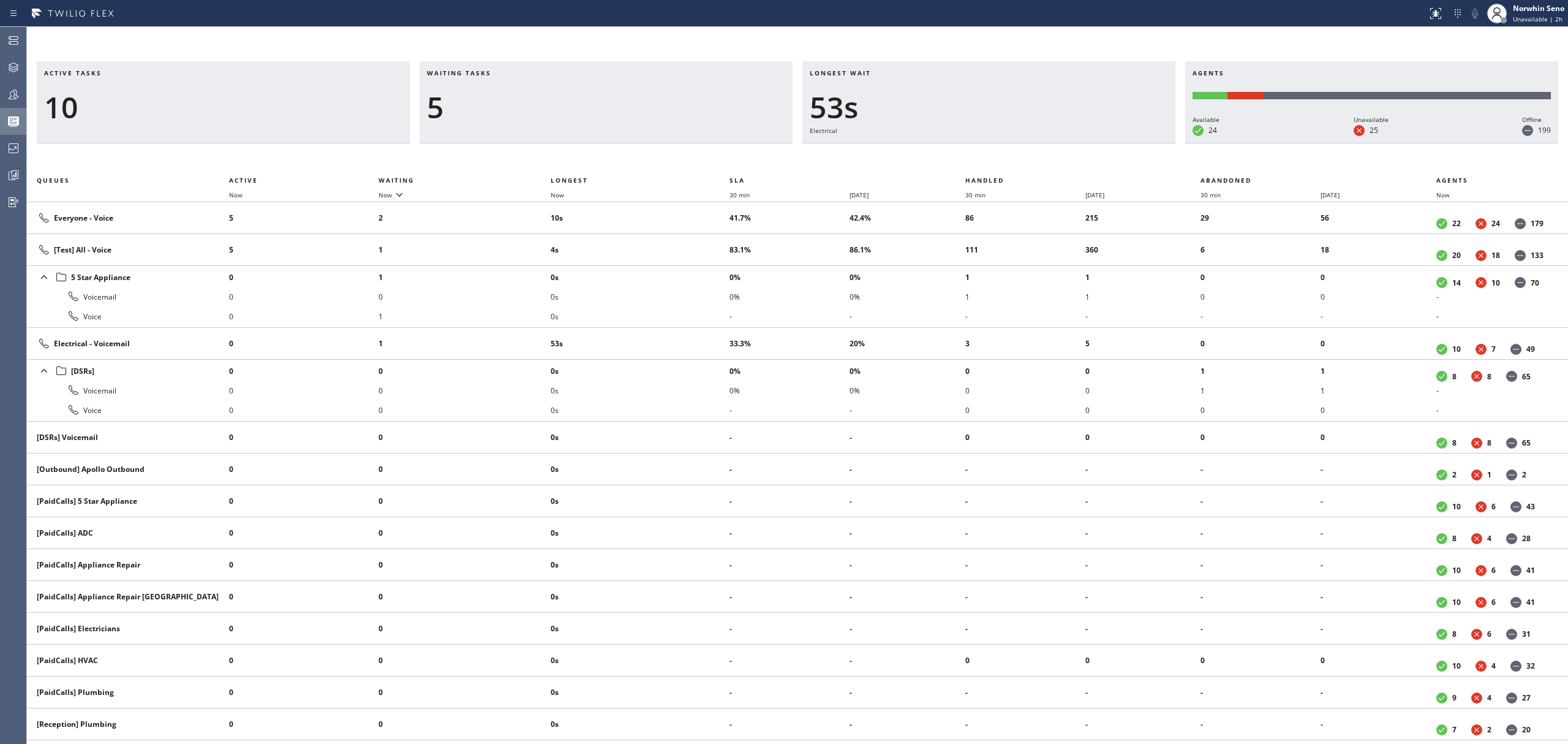
click at [981, 153] on div "Active tasks 10 Waiting tasks 5 Longest wait 53s Electrical Agents Available 24…" at bounding box center [797, 403] width 1541 height 683
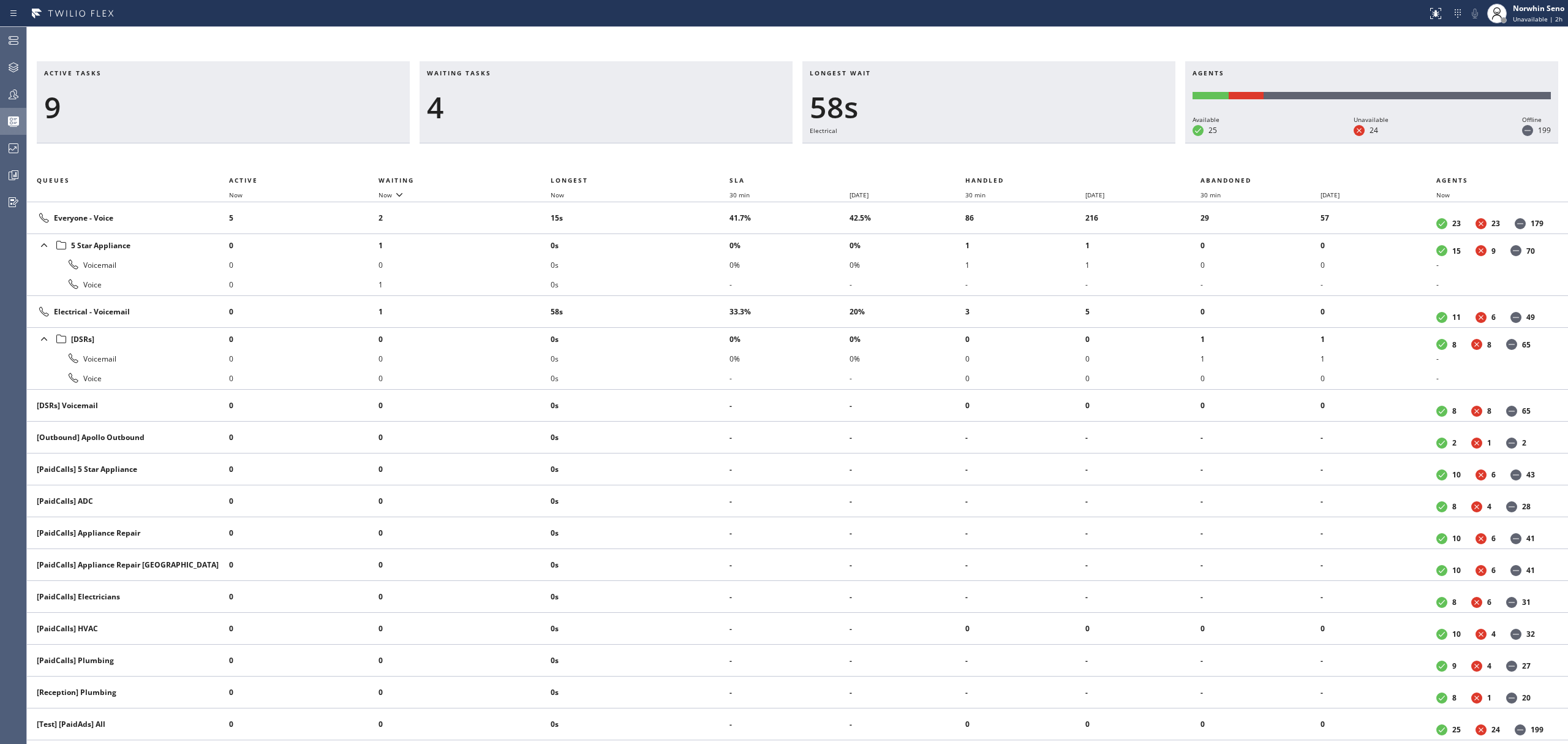
click at [981, 153] on div "Active tasks 9 Waiting tasks 4 Longest wait 58s Electrical Agents Available 25 …" at bounding box center [797, 403] width 1541 height 683
click at [981, 153] on div "Active tasks 11 Waiting tasks 4 Longest wait 1:03 Electrical Agents Available 2…" at bounding box center [797, 403] width 1541 height 683
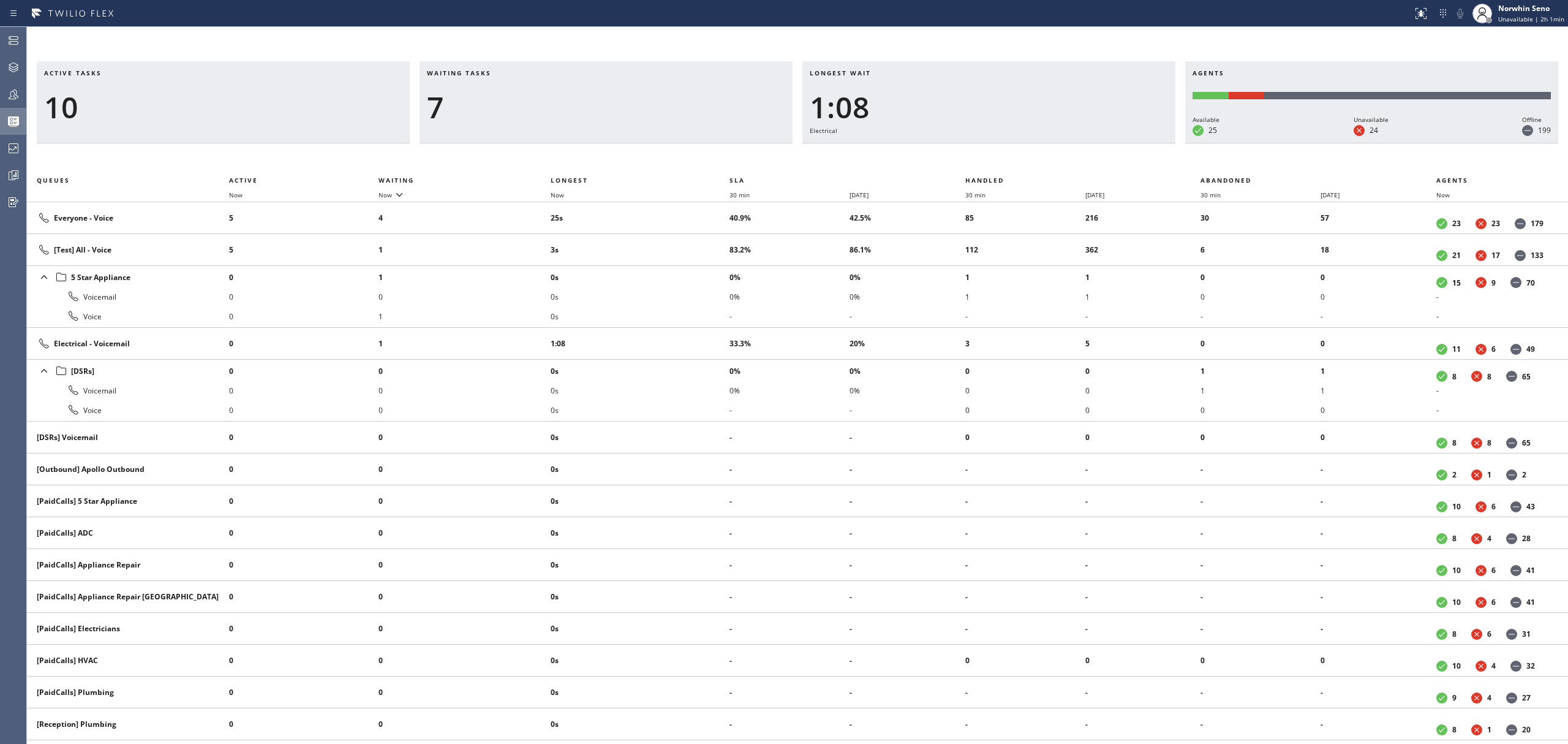
click at [981, 153] on div "Active tasks 10 Waiting tasks 7 Longest wait 1:08 Electrical Agents Available 2…" at bounding box center [797, 403] width 1541 height 683
click at [981, 153] on div "Active tasks 11 Waiting tasks 6 Longest wait 1:13 Electrical Agents Available 2…" at bounding box center [797, 403] width 1541 height 683
click at [981, 153] on div "Active tasks 12 Waiting tasks 5 Longest wait 1:18 Electrical Agents Available 2…" at bounding box center [797, 403] width 1541 height 683
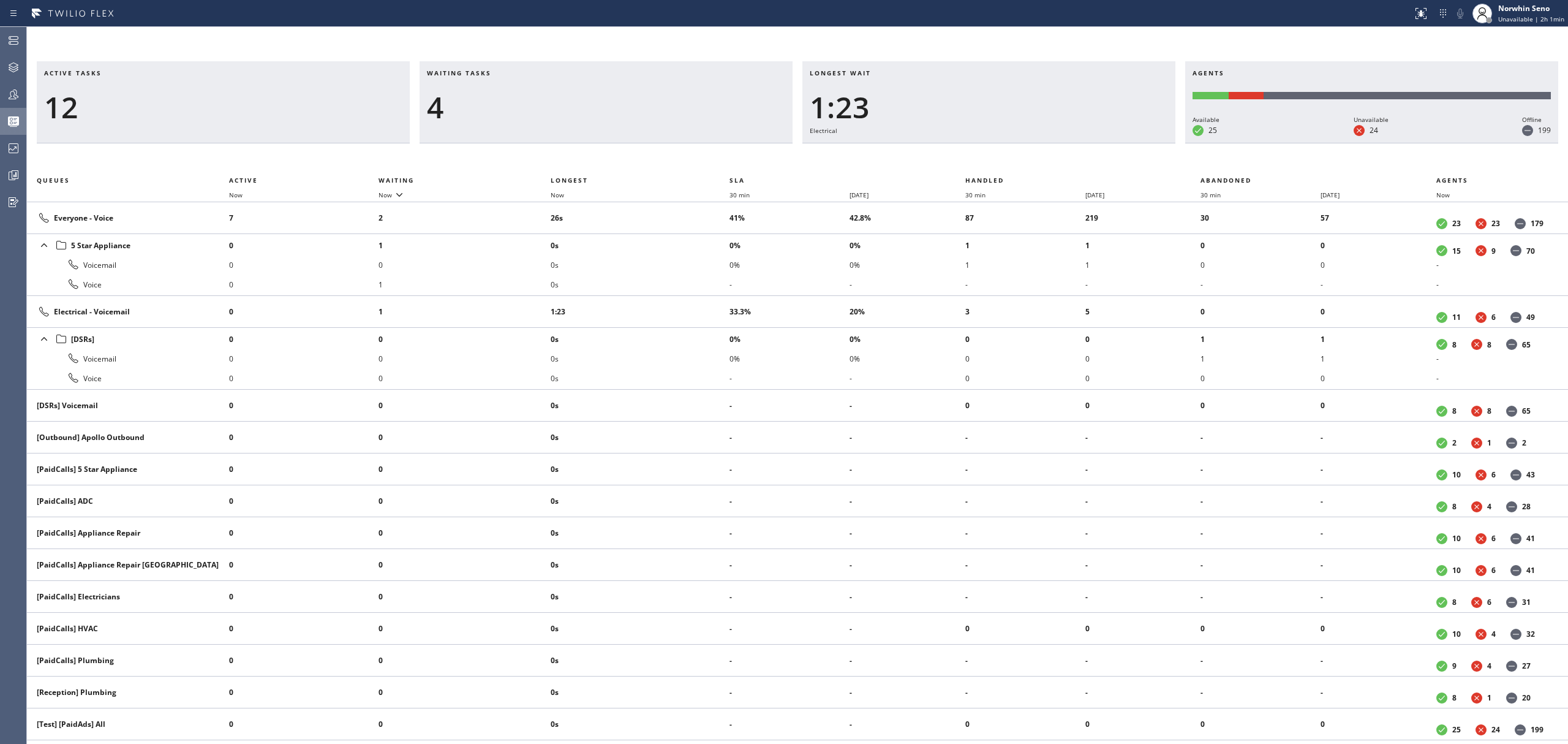
click at [981, 153] on div "Active tasks 12 Waiting tasks 4 Longest wait 1:23 Electrical Agents Available 2…" at bounding box center [797, 403] width 1541 height 683
click at [981, 153] on div "Active tasks 11 Waiting tasks 3 Longest wait 1:29 Electrical Agents Available 2…" at bounding box center [797, 403] width 1541 height 683
click at [981, 153] on div "Active tasks 11 Waiting tasks 3 Longest wait 1:34 Electrical Agents Available 2…" at bounding box center [797, 403] width 1541 height 683
click at [981, 153] on div "Active tasks 12 Waiting tasks 4 Longest wait 1:39 Electrical Agents Available 2…" at bounding box center [797, 403] width 1541 height 683
click at [981, 153] on div "Active tasks 12 Waiting tasks 3 Longest wait 1:44 Electrical Agents Available 2…" at bounding box center [797, 403] width 1541 height 683
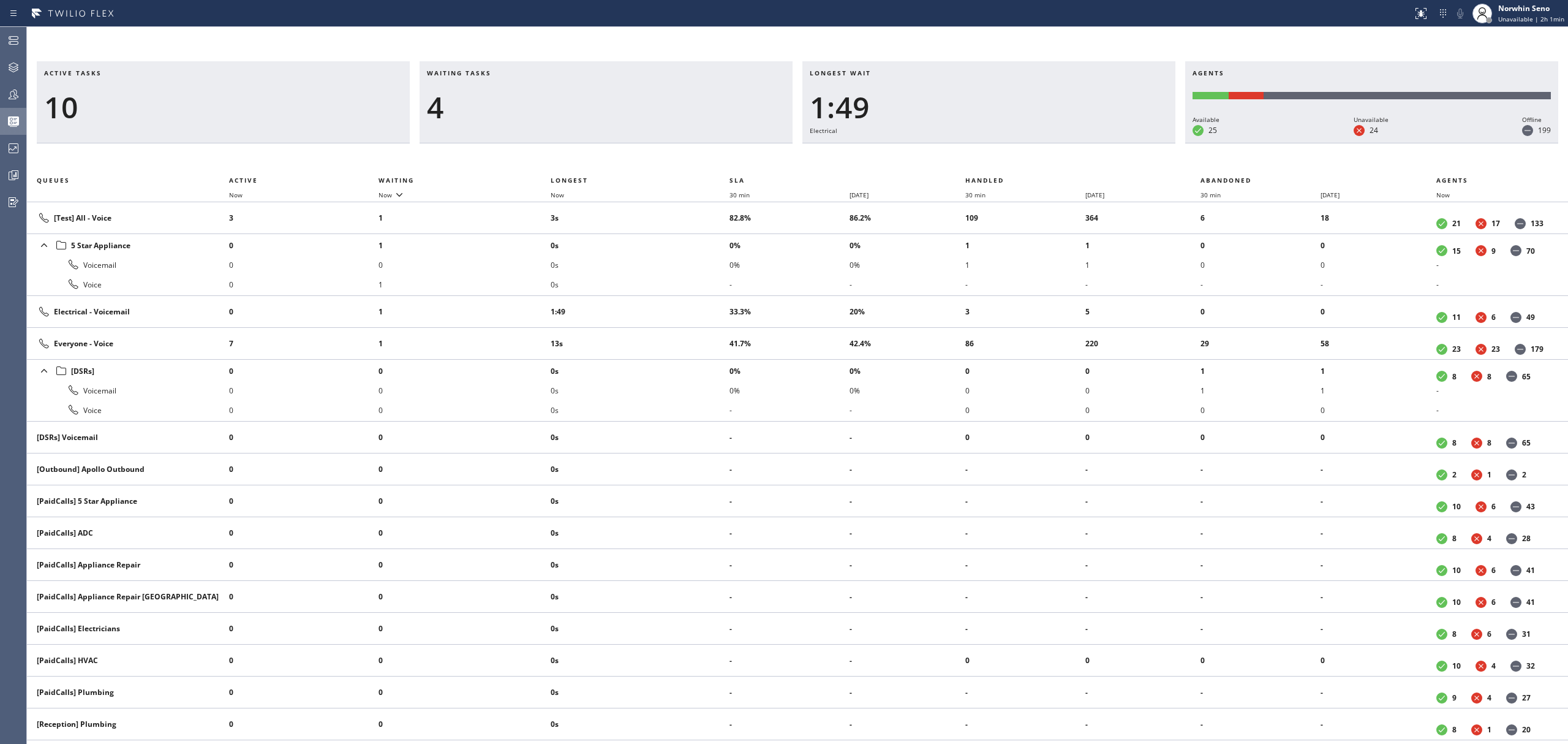
click at [981, 153] on div "Active tasks 10 Waiting tasks 4 Longest wait 1:49 Electrical Agents Available 2…" at bounding box center [797, 403] width 1541 height 683
click at [981, 153] on div "Active tasks 11 Waiting tasks 4 Longest wait 1:54 Electrical Agents Available 2…" at bounding box center [797, 403] width 1541 height 683
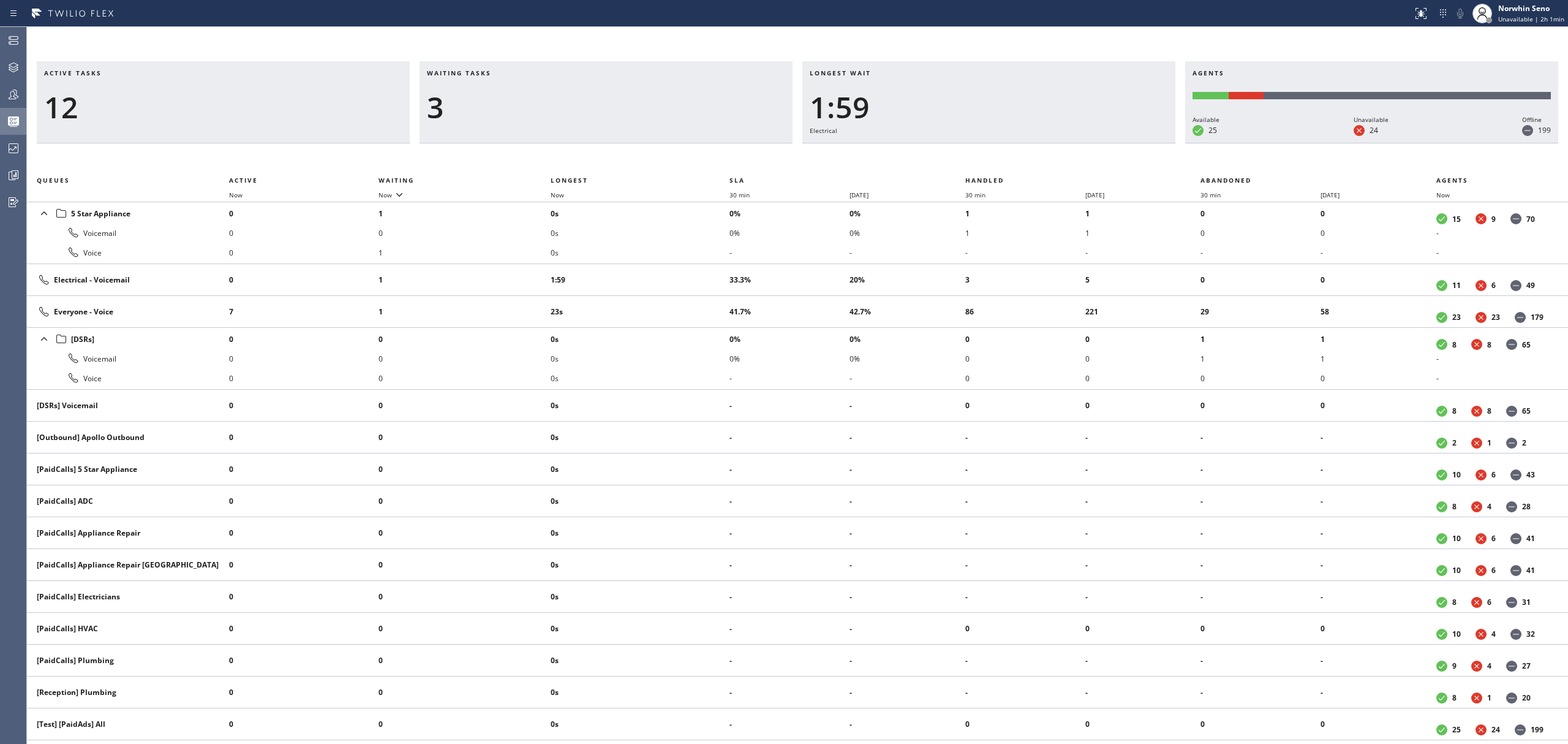
click at [981, 153] on div "Active tasks 12 Waiting tasks 3 Longest wait 1:59 Electrical Agents Available 2…" at bounding box center [797, 403] width 1541 height 683
click at [981, 153] on div "Active tasks 12 Waiting tasks 3 Longest wait 2:04 Electrical Agents Available 2…" at bounding box center [797, 403] width 1541 height 683
click at [981, 153] on div "Active tasks 12 Waiting tasks 3 Longest wait 2:09 Electrical Agents Available 2…" at bounding box center [797, 403] width 1541 height 683
click at [981, 153] on div "Active tasks 13 Waiting tasks 3 Longest wait 2:14 Electrical Agents Available 2…" at bounding box center [797, 403] width 1541 height 683
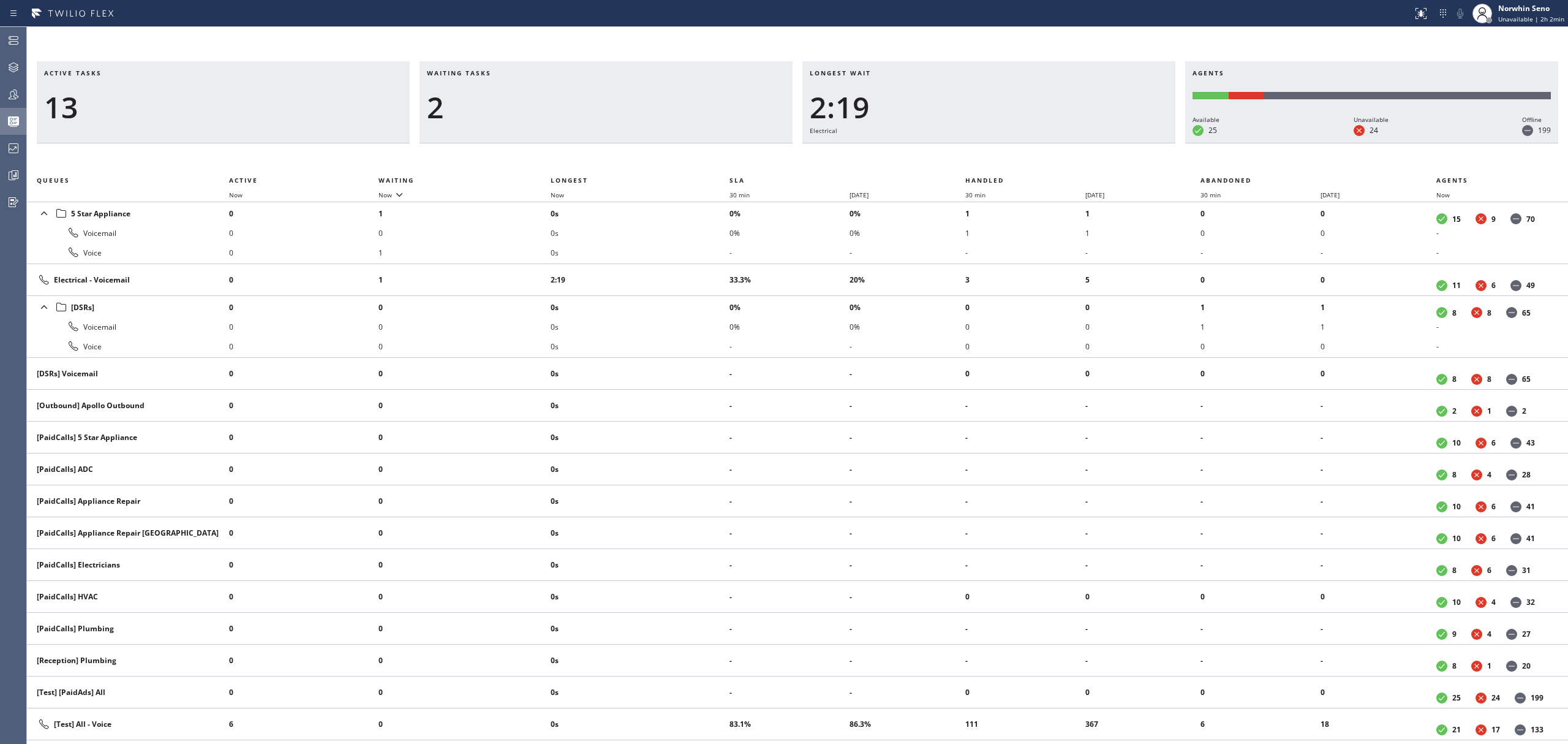
click at [981, 153] on div "Active tasks 13 Waiting tasks 2 Longest wait 2:19 Electrical Agents Available 2…" at bounding box center [797, 403] width 1541 height 683
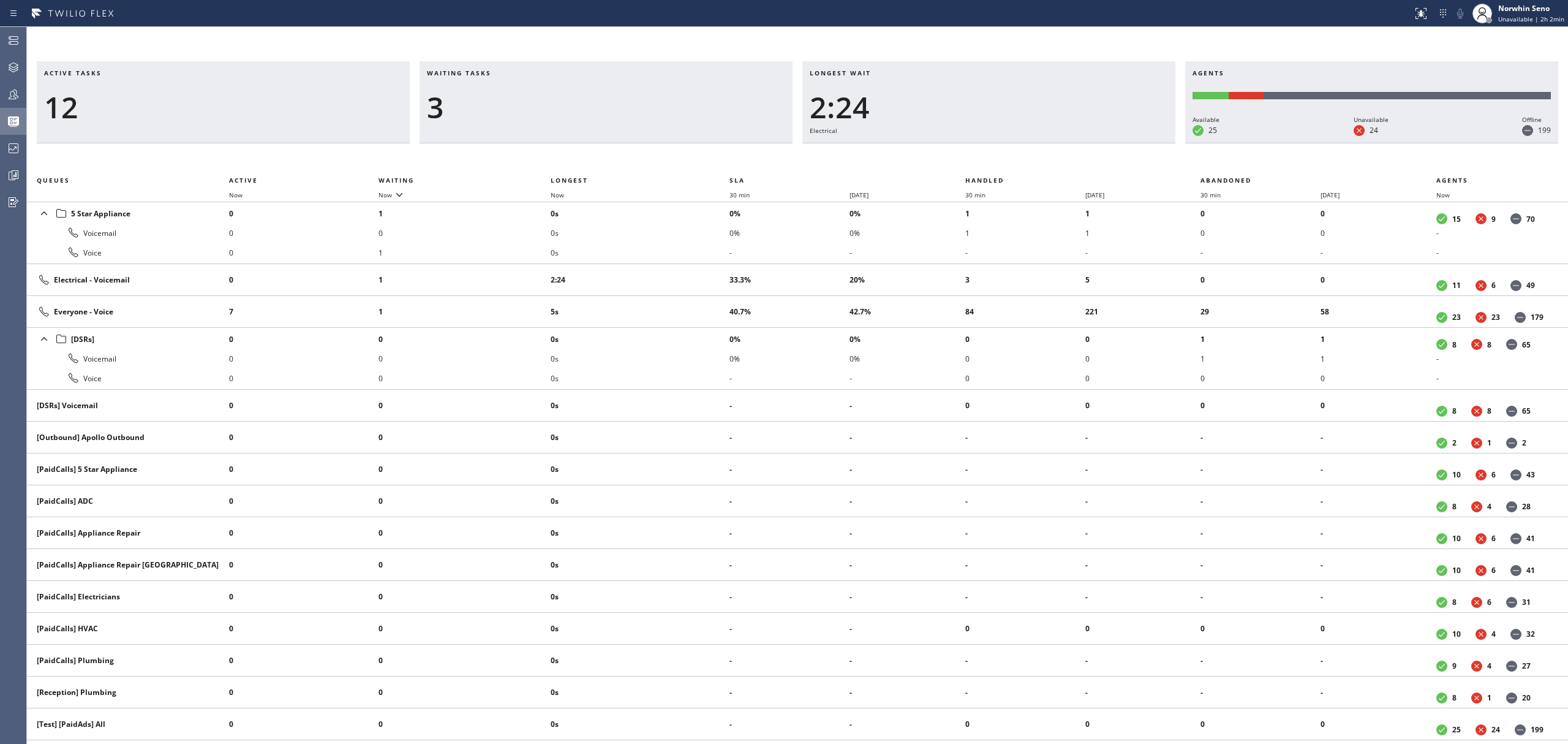
click at [981, 153] on div "Active tasks 12 Waiting tasks 3 Longest wait 2:24 Electrical Agents Available 2…" at bounding box center [797, 403] width 1541 height 683
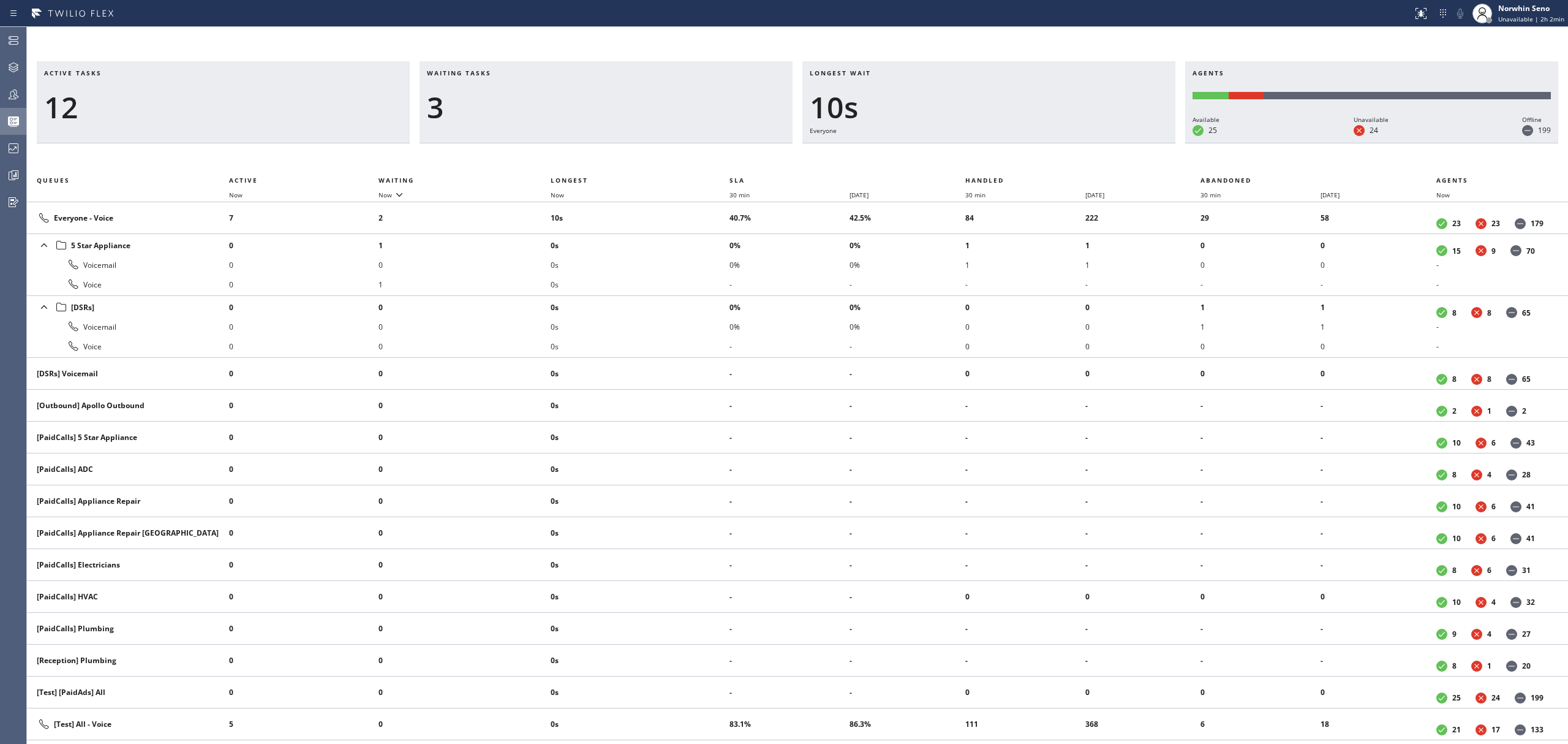
click at [981, 153] on div "Active tasks 12 Waiting tasks 3 Longest wait 10s Everyone Agents Available 25 U…" at bounding box center [797, 403] width 1541 height 683
click at [981, 153] on div "Active tasks 12 Waiting tasks 4 Longest wait 16s Everyone Agents Available 25 U…" at bounding box center [797, 403] width 1541 height 683
click at [981, 153] on div "Active tasks 12 Waiting tasks 4 Longest wait 21s Everyone Agents Available 25 U…" at bounding box center [797, 403] width 1541 height 683
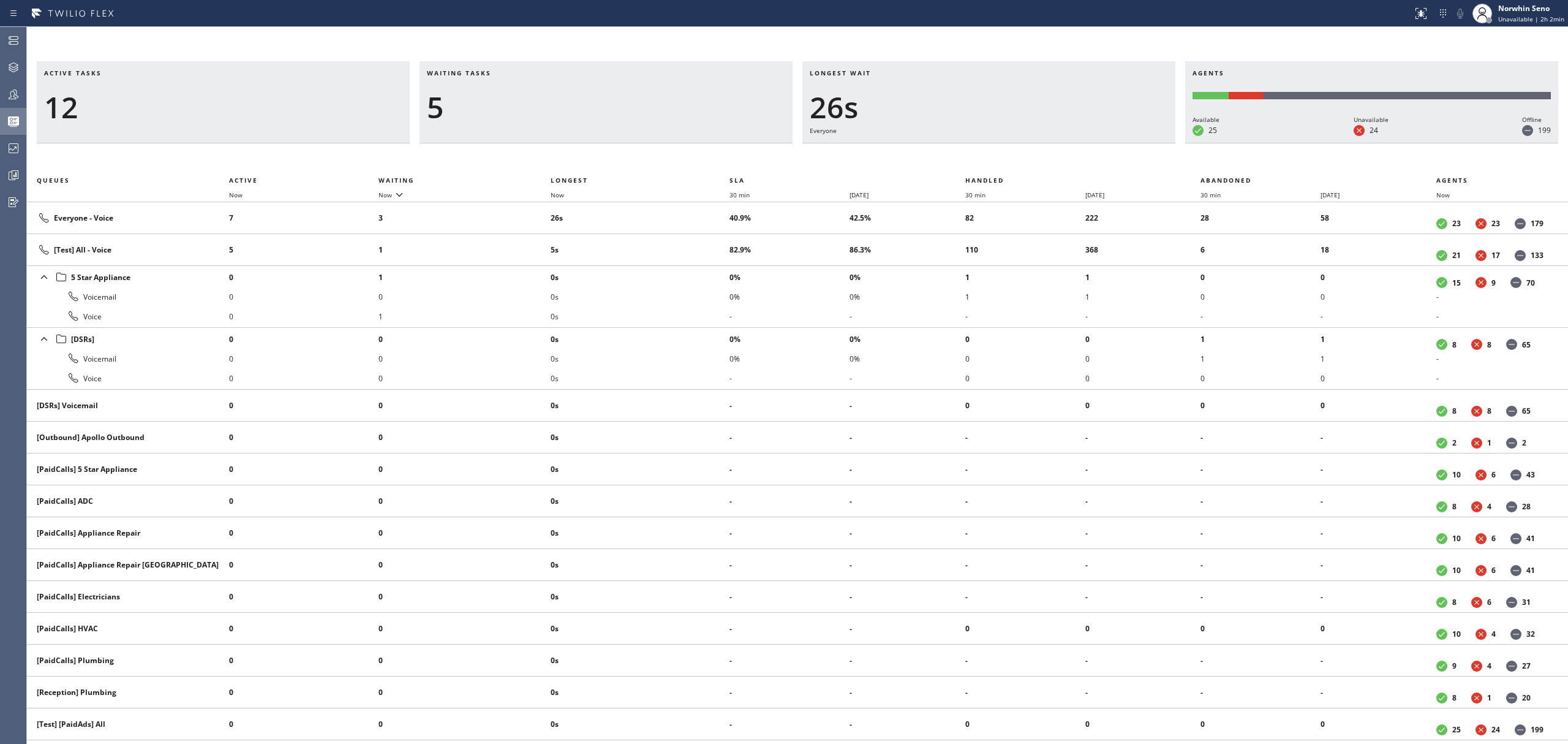
click at [981, 153] on div "Active tasks 12 Waiting tasks 5 Longest wait 26s Everyone Agents Available 25 U…" at bounding box center [797, 403] width 1541 height 683
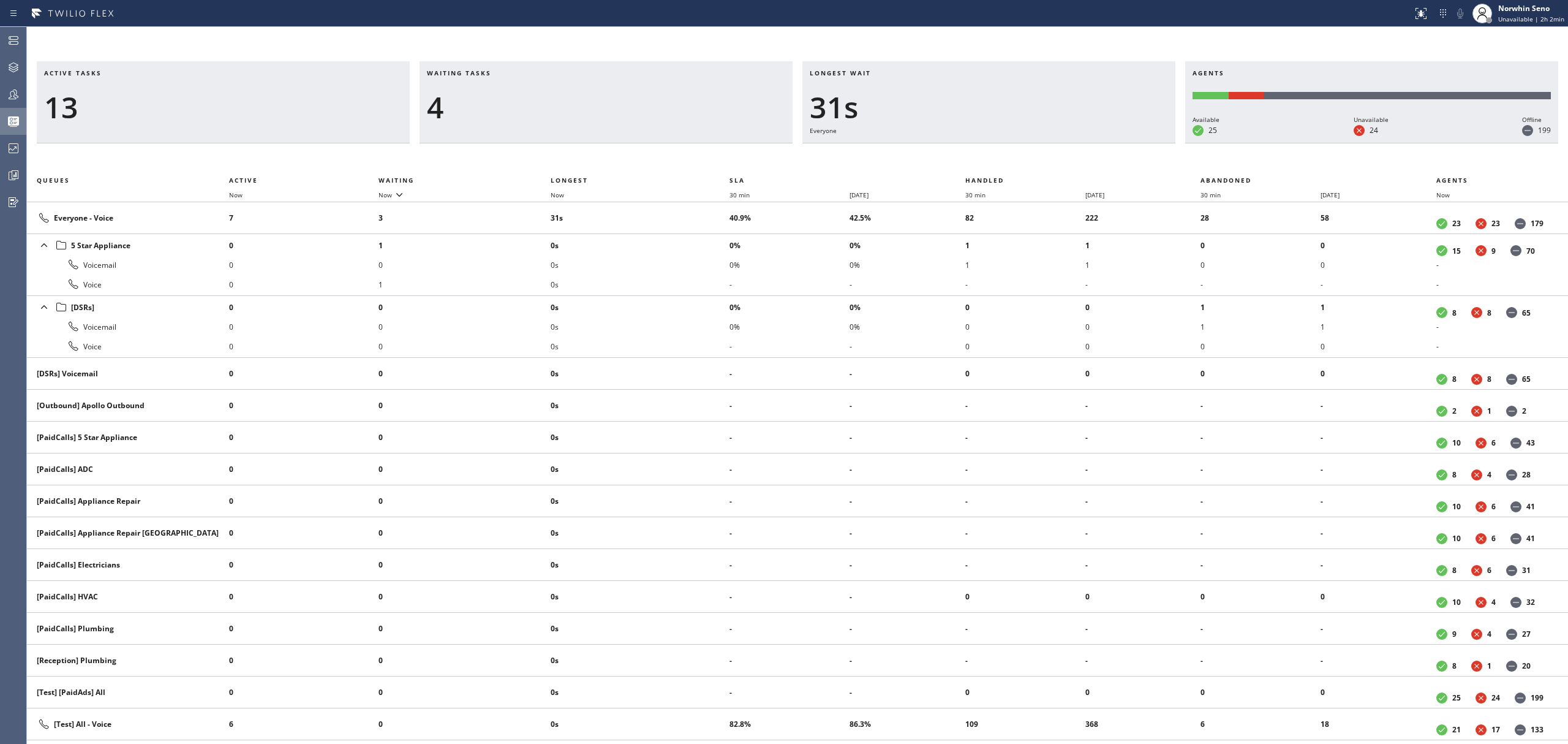
click at [981, 153] on div "Active tasks 13 Waiting tasks 4 Longest wait 31s Everyone Agents Available 25 U…" at bounding box center [797, 403] width 1541 height 683
click at [981, 153] on div "Active tasks 13 Waiting tasks 3 Longest wait 36s Everyone Agents Available 25 U…" at bounding box center [797, 403] width 1541 height 683
click at [981, 153] on div "Active tasks 12 Waiting tasks 3 Longest wait 41s Everyone Agents Available 25 U…" at bounding box center [797, 403] width 1541 height 683
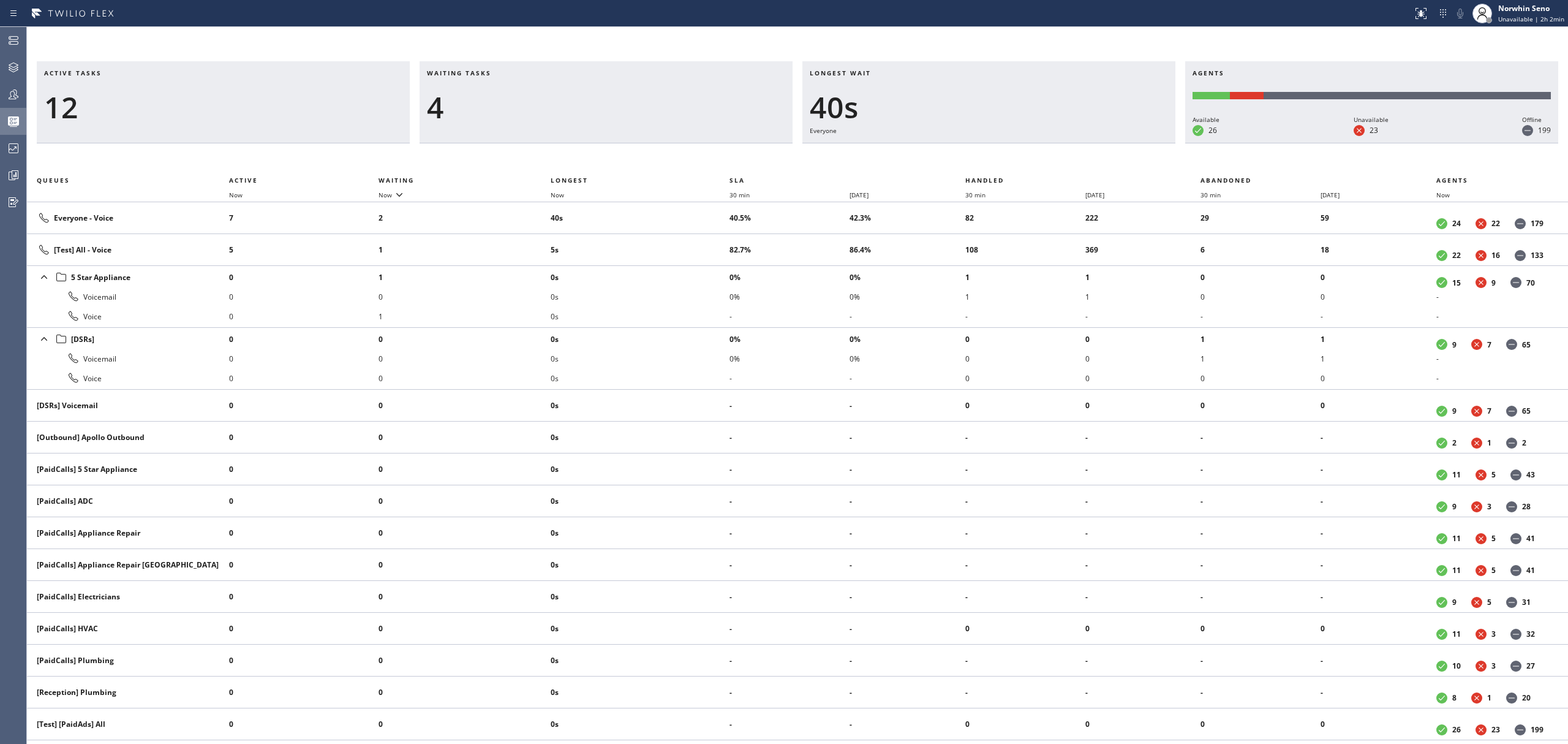
click at [981, 153] on div "Active tasks 12 Waiting tasks 4 Longest wait 40s Everyone Agents Available 26 U…" at bounding box center [797, 403] width 1541 height 683
click at [981, 153] on div "Active tasks 14 Waiting tasks 4 Longest wait 10s Everyone Agents Available 26 U…" at bounding box center [797, 403] width 1541 height 683
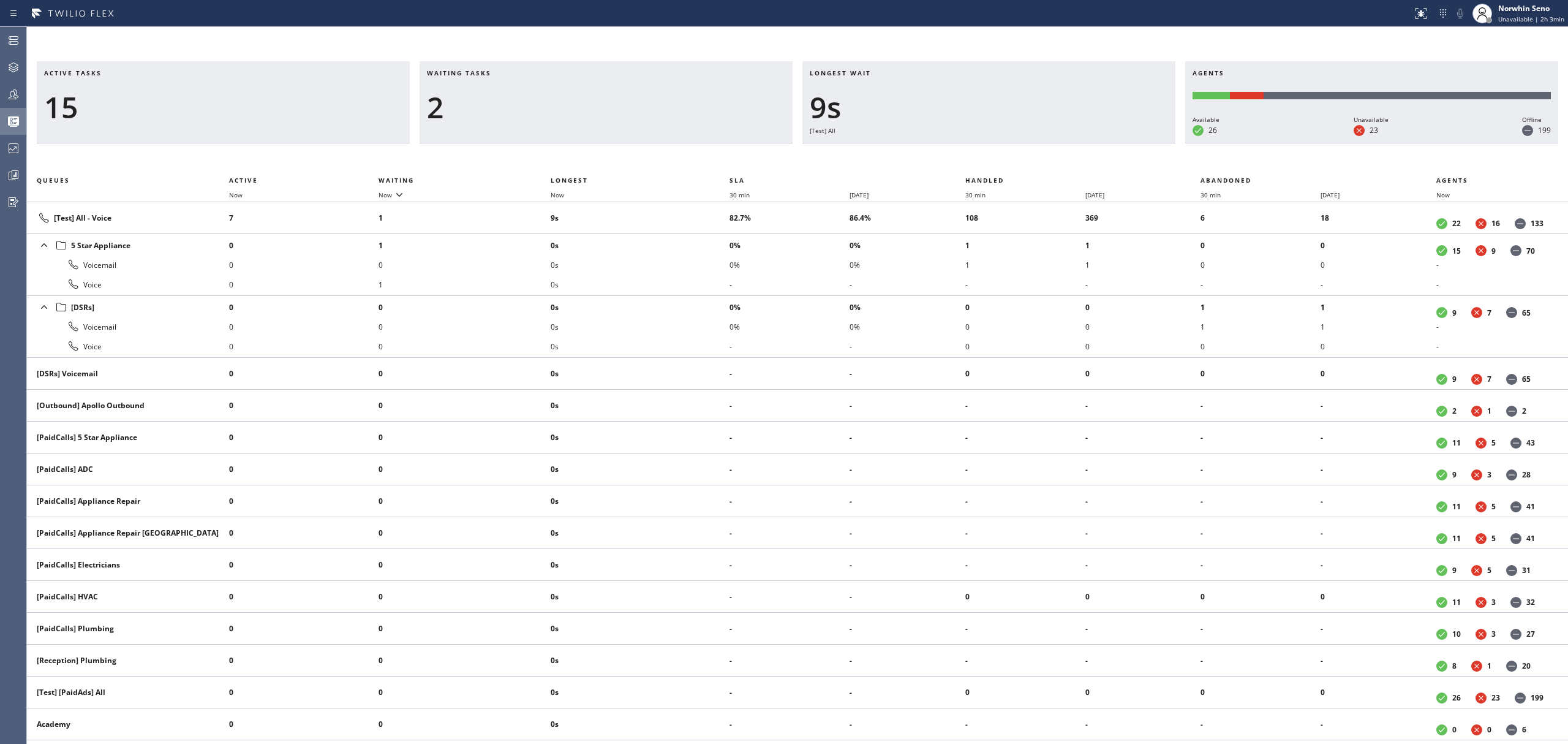
click at [981, 153] on div "Active tasks 15 Waiting tasks 2 Longest wait 9s [Test] All Agents Available 26 …" at bounding box center [797, 403] width 1541 height 683
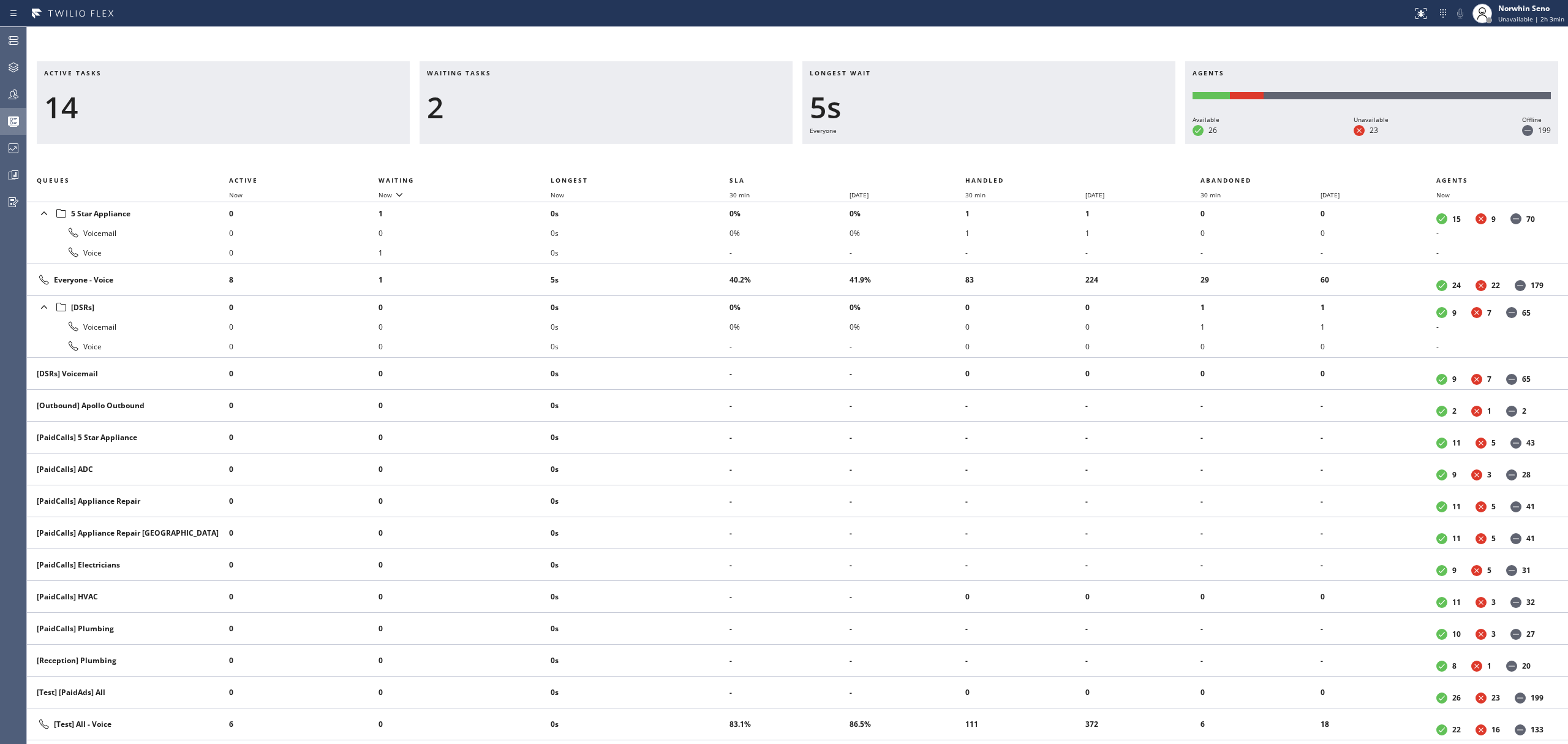
click at [981, 153] on div "Active tasks 14 Waiting tasks 2 Longest wait 5s Everyone Agents Available 26 Un…" at bounding box center [797, 403] width 1541 height 683
click at [981, 153] on div "Active tasks 14 Waiting tasks 2 Longest wait 10s Everyone Agents Available 26 U…" at bounding box center [797, 403] width 1541 height 683
click at [981, 153] on div "Active tasks 15 Waiting tasks 2 Longest wait 15s Everyone Agents Available 26 U…" at bounding box center [797, 403] width 1541 height 683
click at [981, 153] on div "Active tasks 14 Waiting tasks 2 Longest wait 21s Everyone Agents Available 26 U…" at bounding box center [797, 403] width 1541 height 683
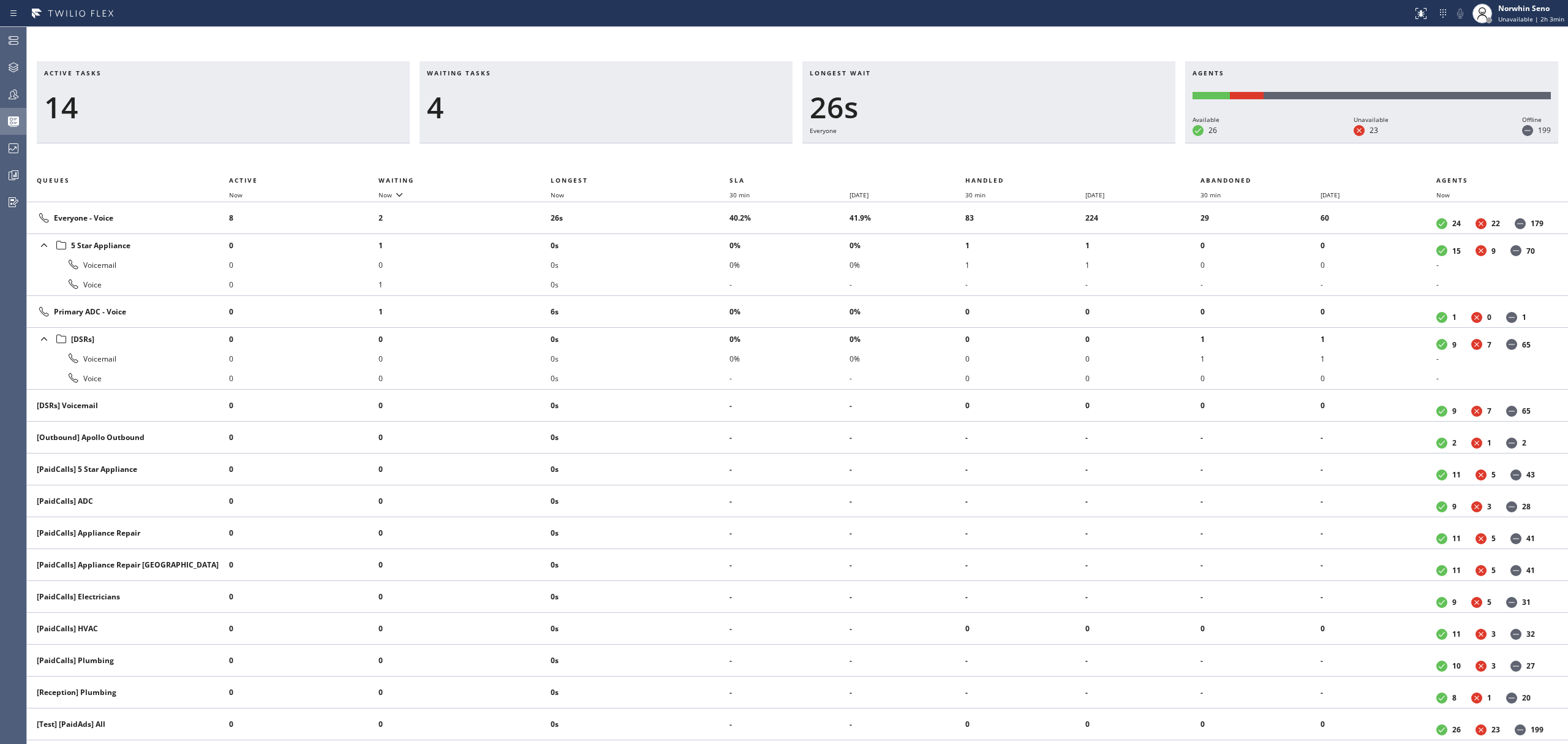
click at [981, 153] on div "Active tasks 14 Waiting tasks 4 Longest wait 26s Everyone Agents Available 26 U…" at bounding box center [797, 403] width 1541 height 683
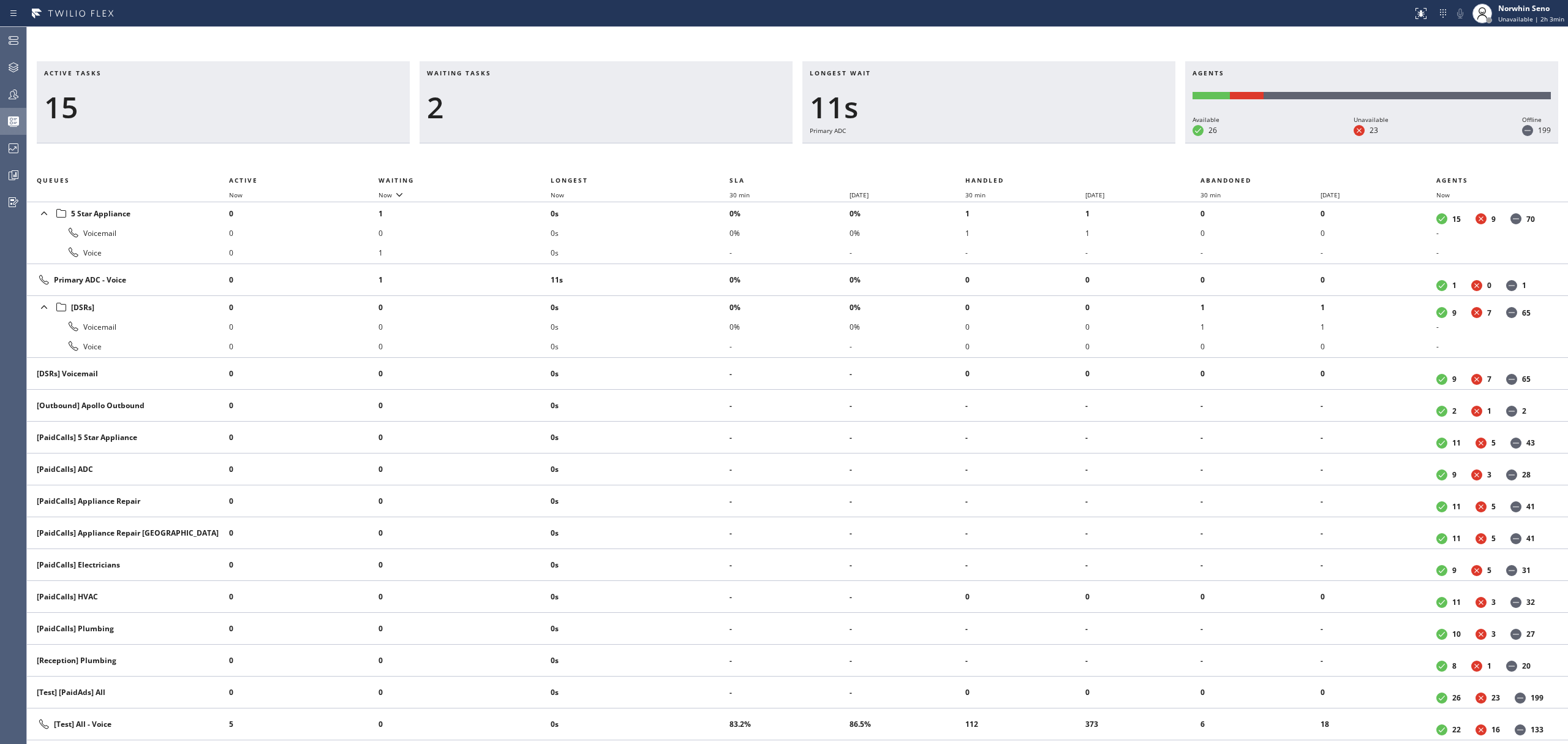
click at [981, 153] on div "Active tasks 15 Waiting tasks 2 Longest wait 11s Primary ADC Agents Available 2…" at bounding box center [797, 403] width 1541 height 683
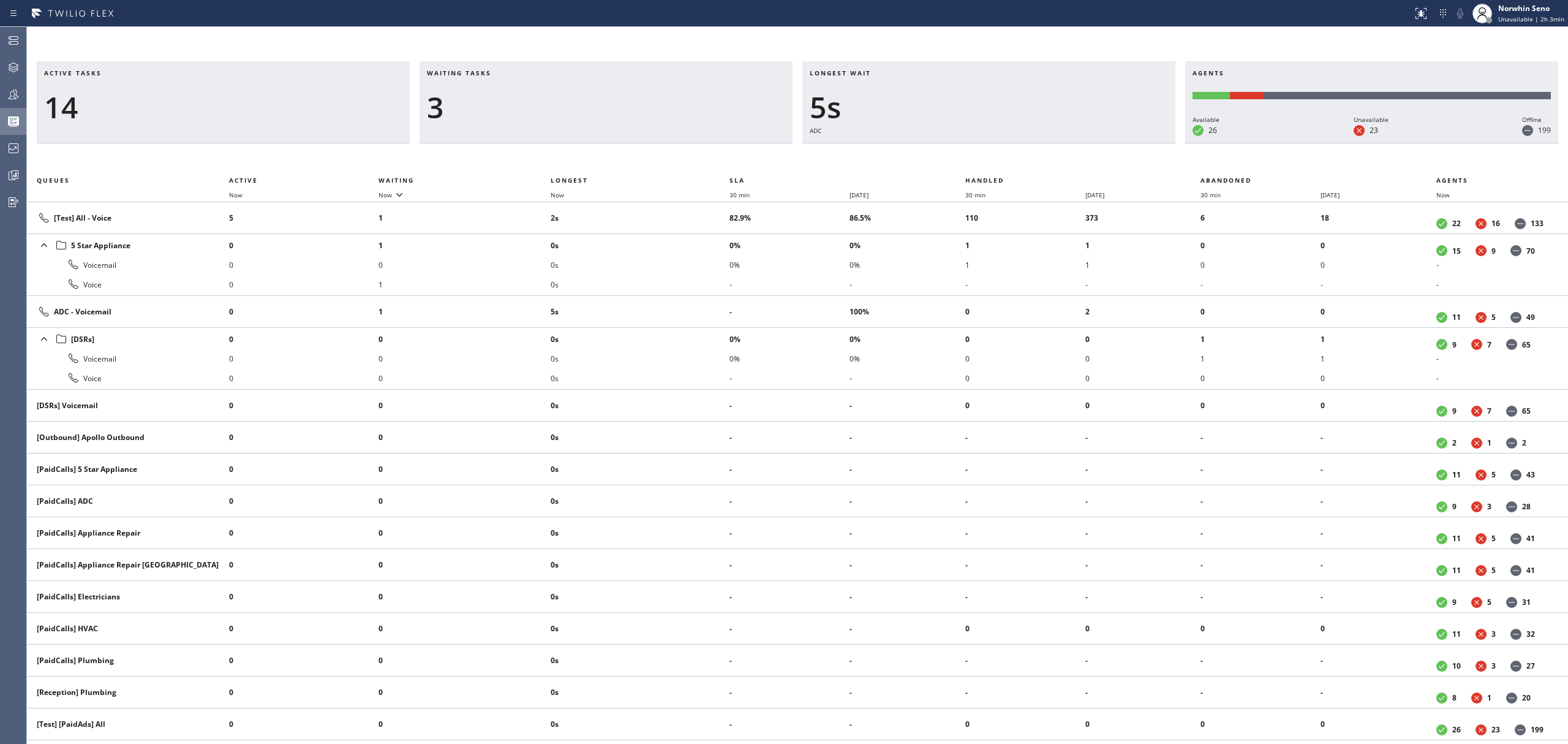
click at [981, 153] on div "Active tasks 14 Waiting tasks 3 Longest wait 5s ADC Agents Available 26 Unavail…" at bounding box center [797, 403] width 1541 height 683
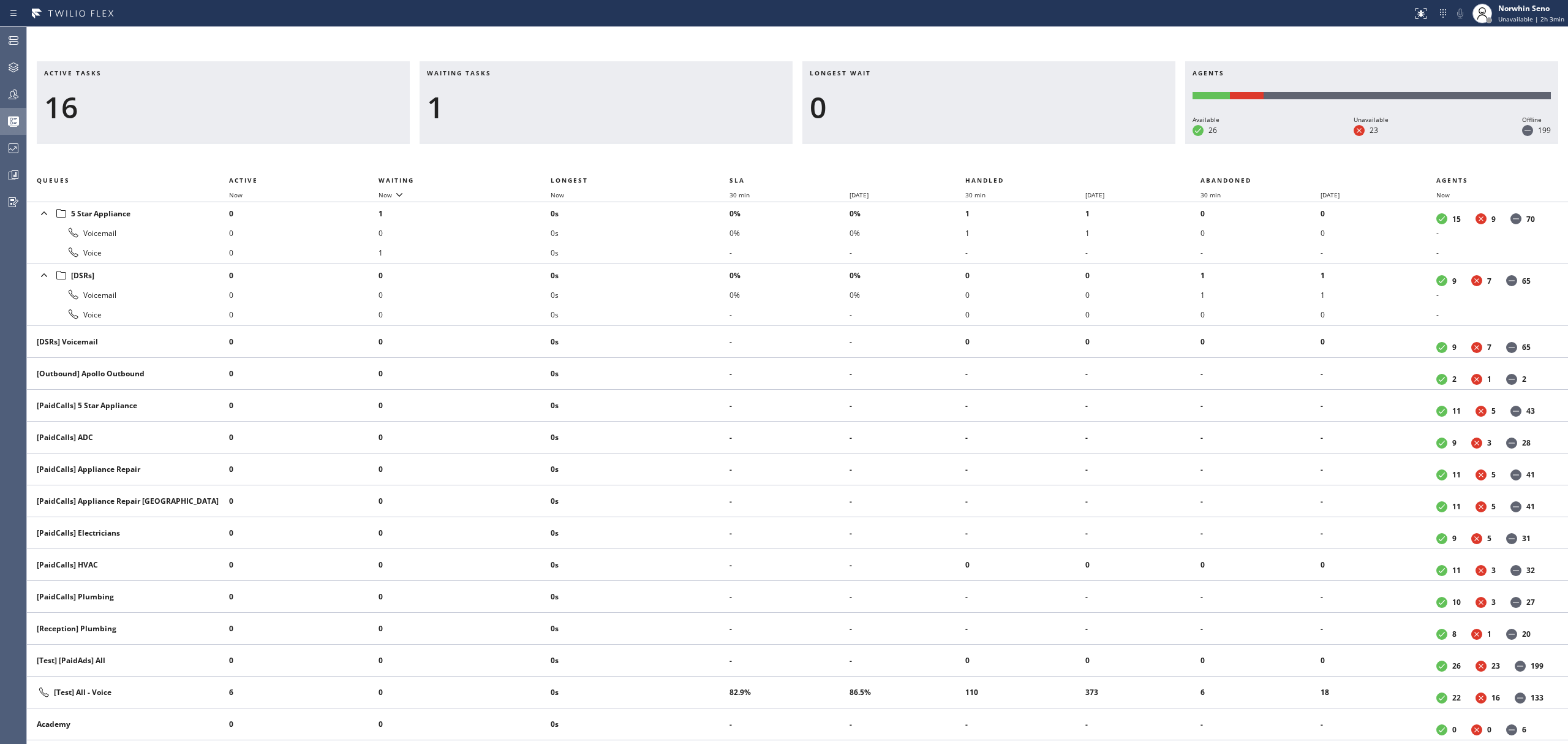
click at [981, 153] on div "Active tasks 16 Waiting tasks 1 Longest wait 0 Agents Available 26 Unavailable …" at bounding box center [797, 403] width 1541 height 683
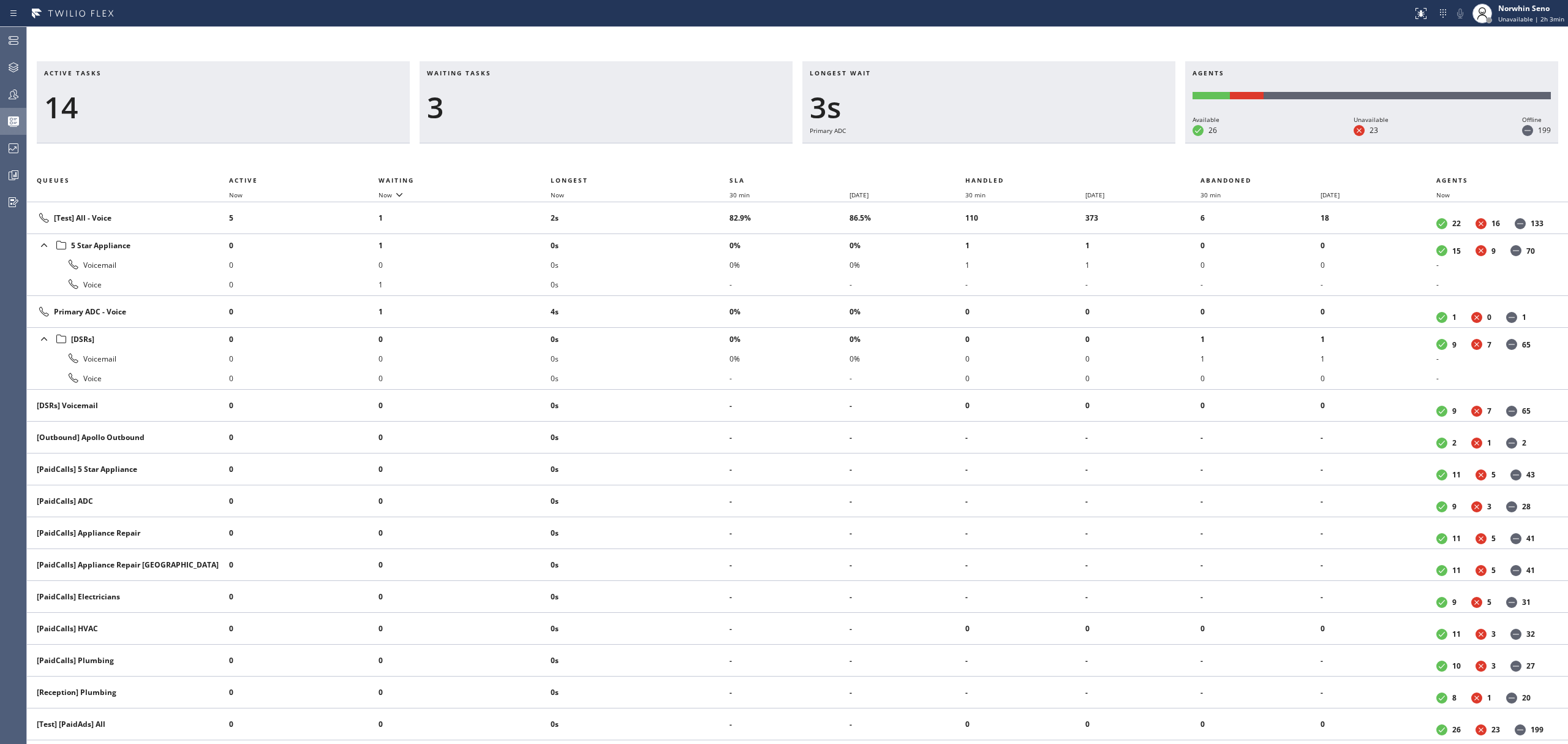
click at [981, 153] on div "Active tasks 14 Waiting tasks 3 Longest wait 3s Primary ADC Agents Available 26…" at bounding box center [797, 403] width 1541 height 683
click at [981, 153] on div "Active tasks 14 Waiting tasks 3 Longest wait 8s Primary ADC Agents Available 26…" at bounding box center [797, 403] width 1541 height 683
click at [981, 153] on div "Active tasks 15 Waiting tasks 3 Longest wait 3s [Test] All Agents Available 26 …" at bounding box center [797, 403] width 1541 height 683
click at [981, 153] on div "Active tasks 14 Waiting tasks 3 Longest wait 7s Everyone Agents Available 26 Un…" at bounding box center [797, 403] width 1541 height 683
click at [981, 153] on div "Active tasks 15 Waiting tasks 3 Longest wait 12s Everyone Agents Available 26 U…" at bounding box center [797, 403] width 1541 height 683
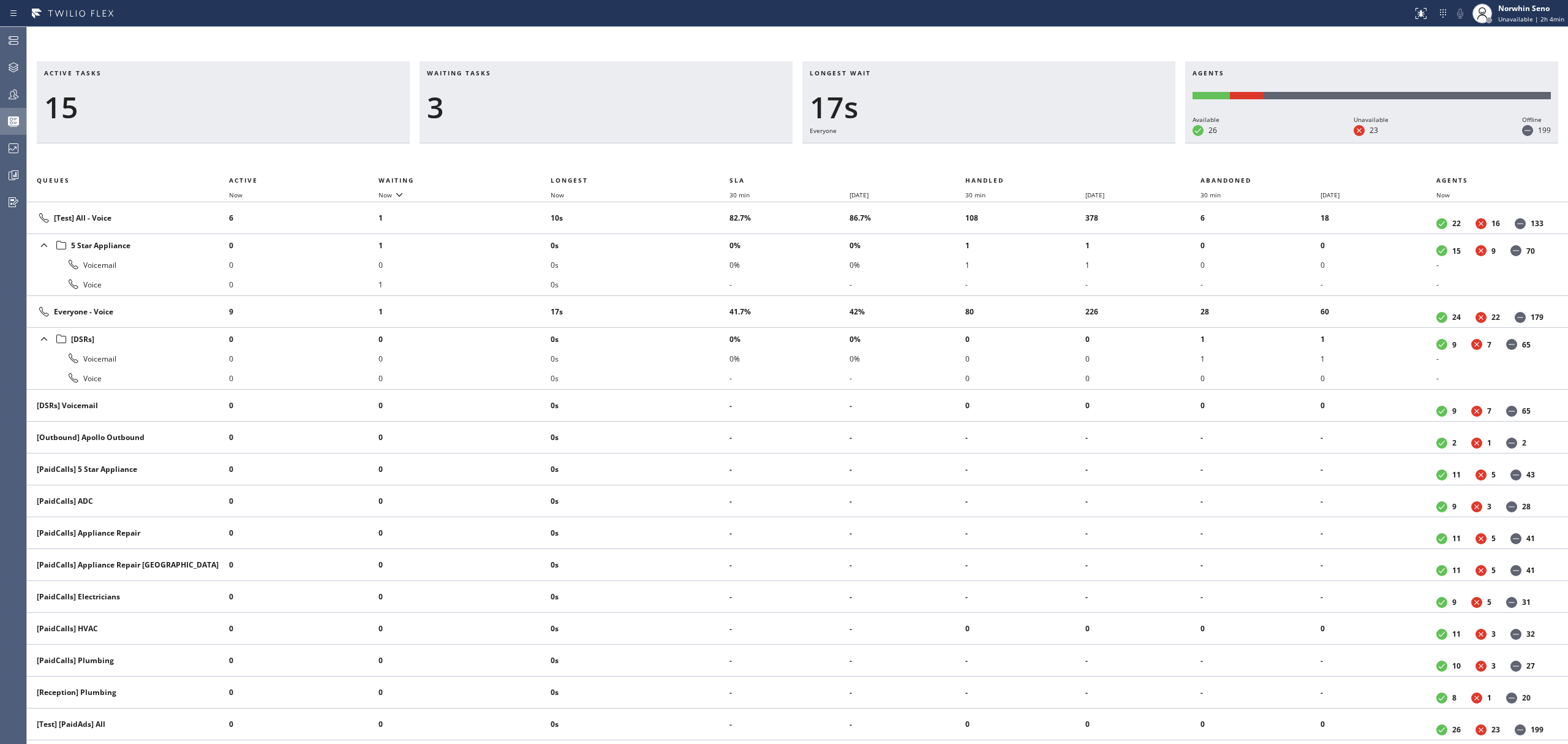
click at [981, 153] on div "Active tasks 15 Waiting tasks 3 Longest wait 17s Everyone Agents Available 26 U…" at bounding box center [797, 403] width 1541 height 683
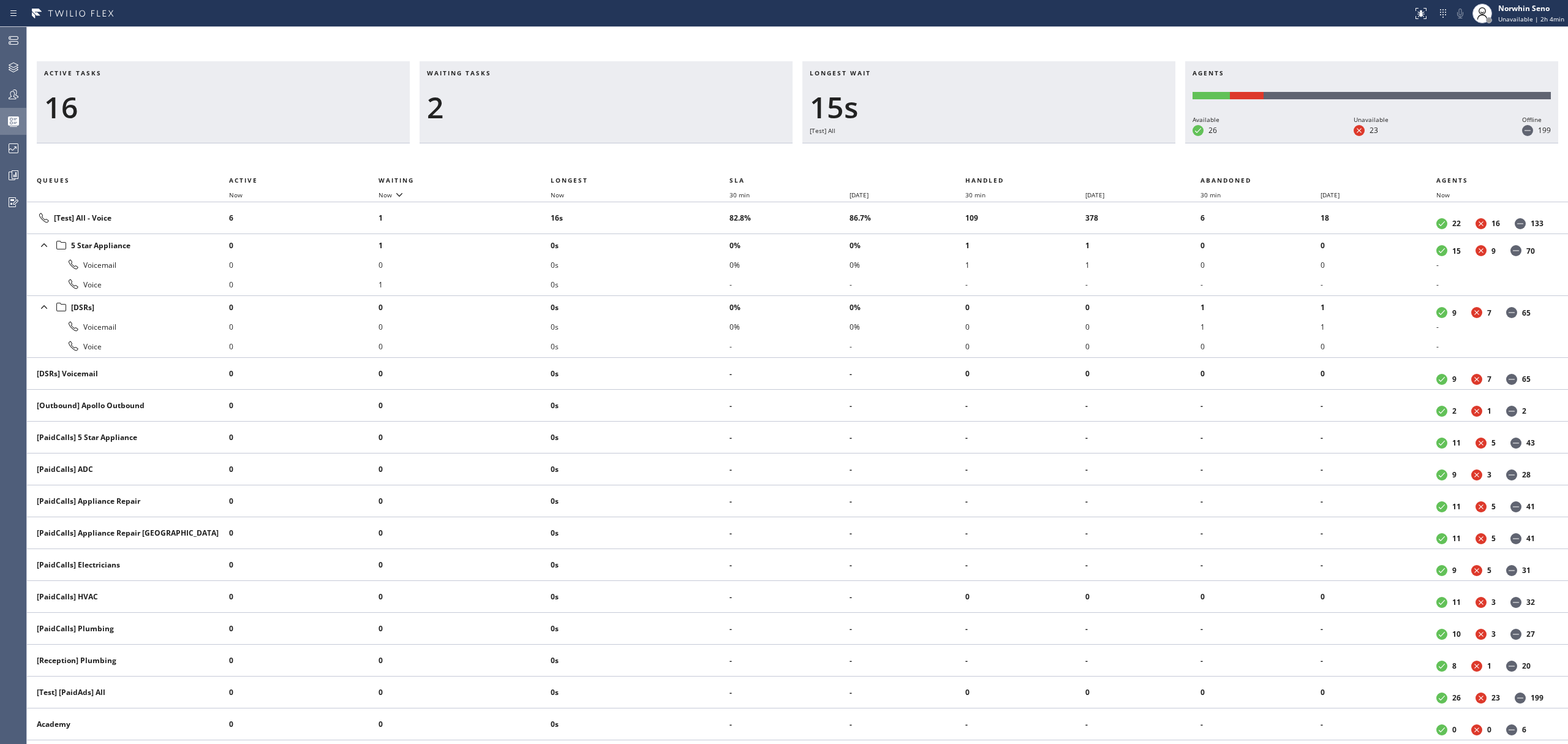
click at [981, 153] on div "Active tasks 16 Waiting tasks 2 Longest wait 15s [Test] All Agents Available 26…" at bounding box center [797, 403] width 1541 height 683
click at [981, 153] on div "Active tasks 15 Waiting tasks 2 Longest wait 4s [Test] All Agents Available 26 …" at bounding box center [797, 403] width 1541 height 683
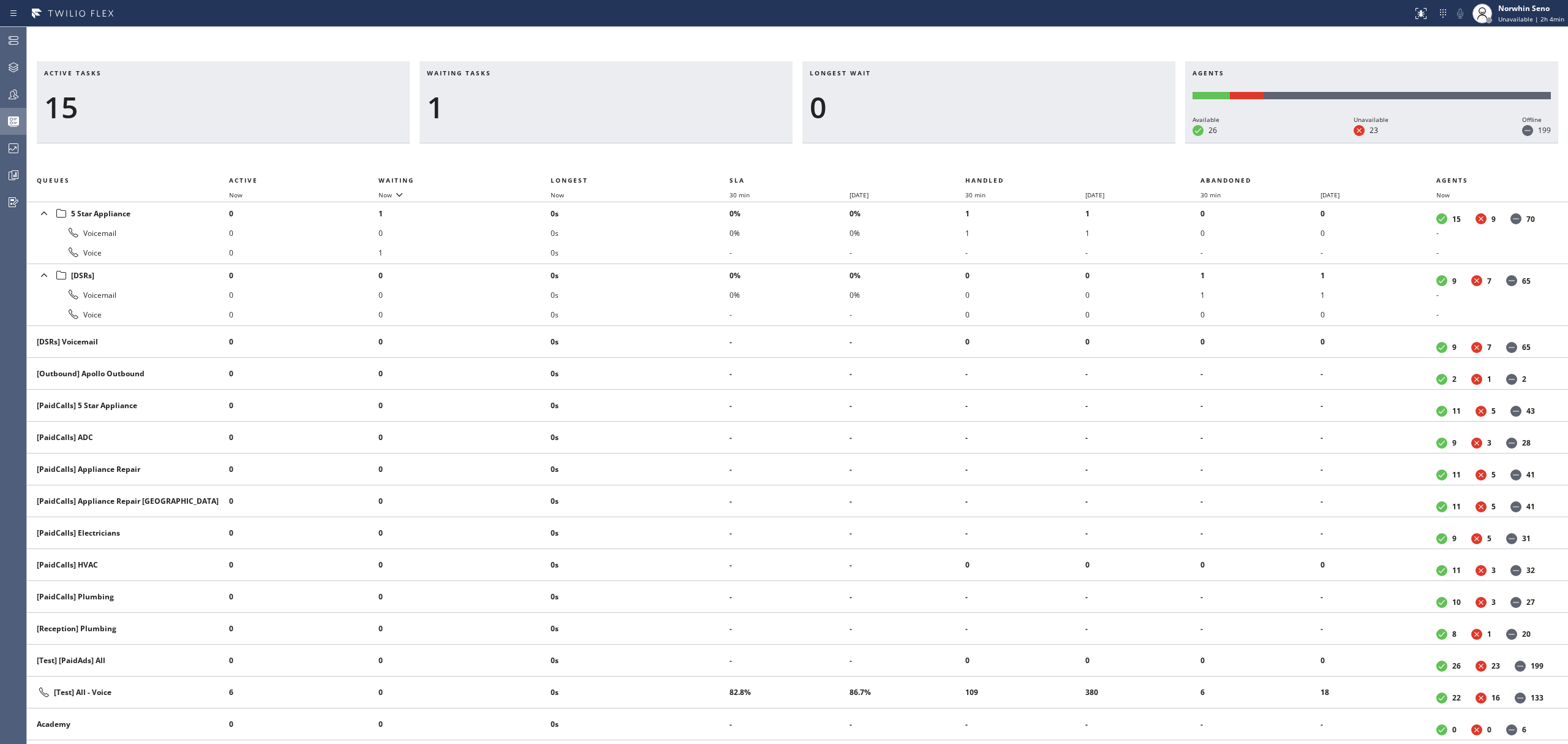
click at [981, 153] on div "Active tasks 15 Waiting tasks 1 Longest wait 0 Agents Available 26 Unavailable …" at bounding box center [797, 403] width 1541 height 683
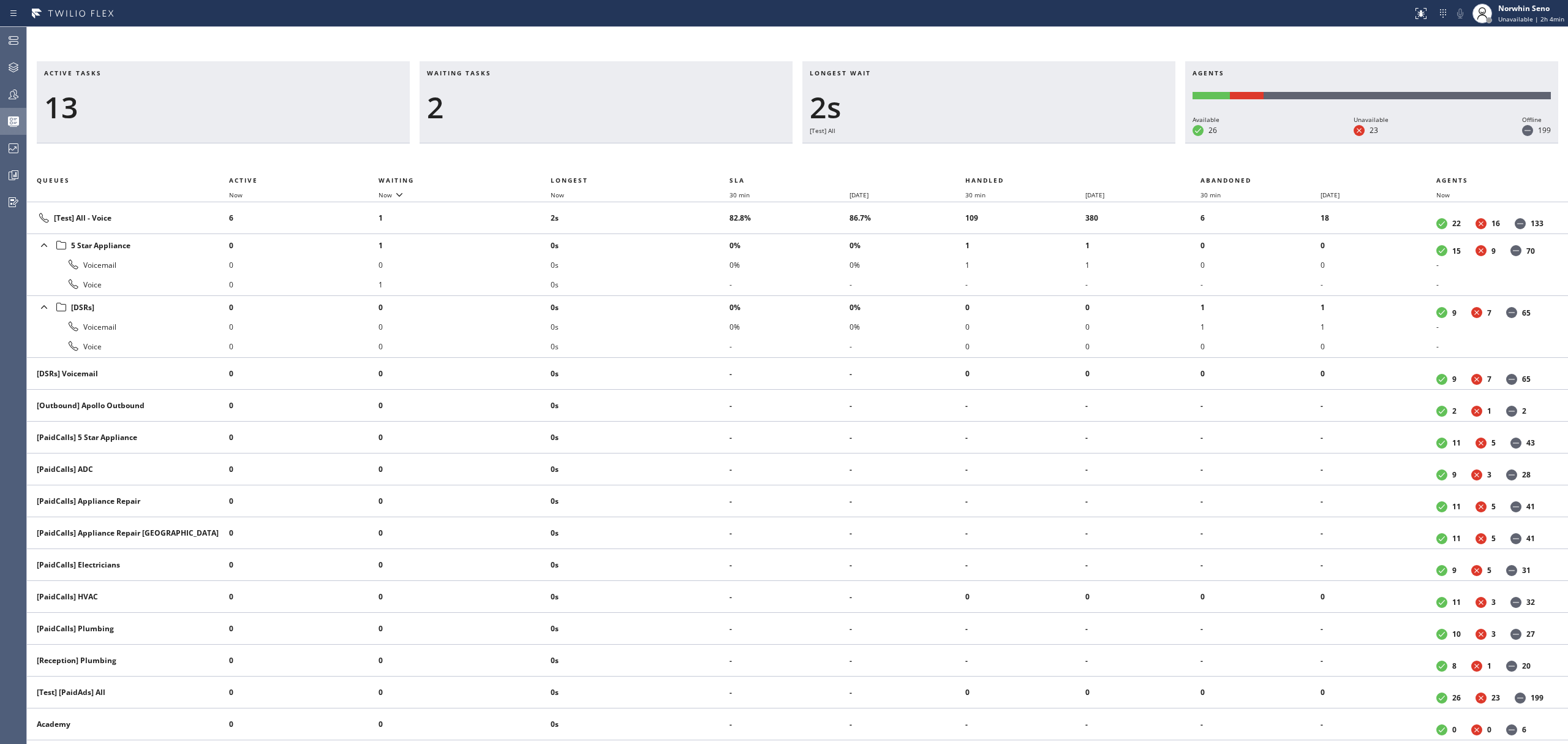
click at [981, 153] on div "Active tasks 13 Waiting tasks 2 Longest wait 2s [Test] All Agents Available 26 …" at bounding box center [797, 403] width 1541 height 683
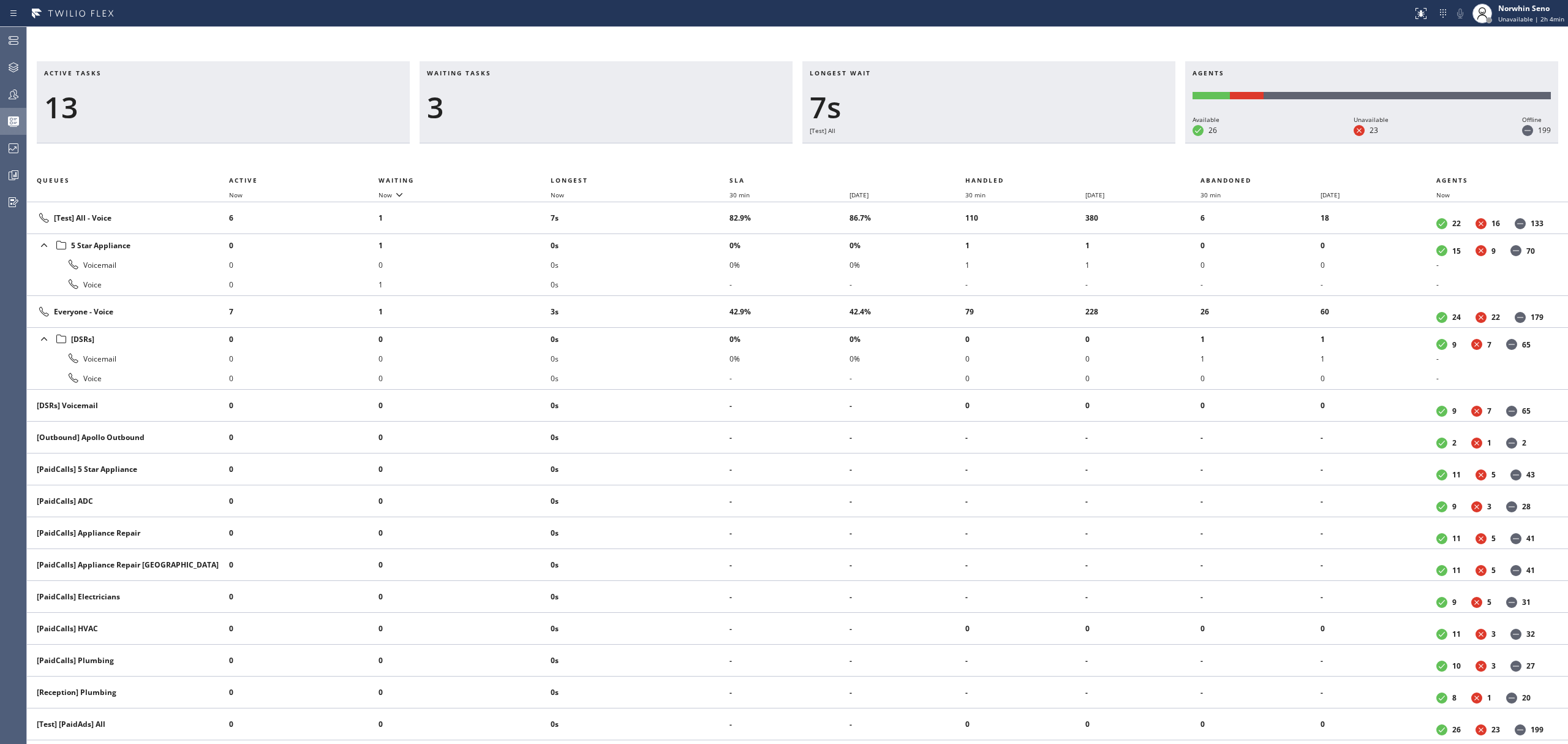
click at [981, 153] on div "Active tasks 13 Waiting tasks 3 Longest wait 7s [Test] All Agents Available 26 …" at bounding box center [797, 403] width 1541 height 683
click at [981, 153] on div "Active tasks 11 Waiting tasks 4 Longest wait 12s [Test] All Agents Available 26…" at bounding box center [797, 403] width 1541 height 683
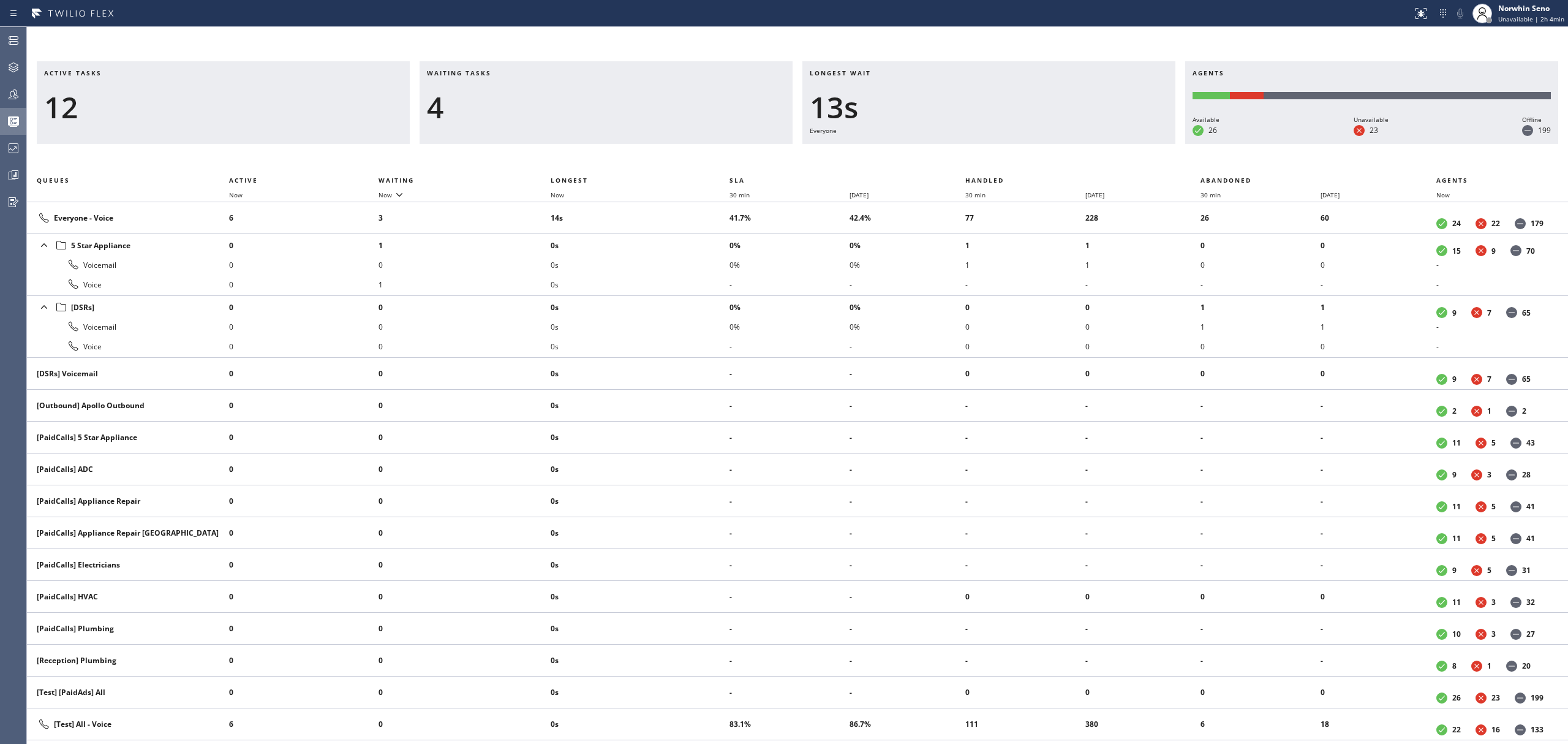
click at [981, 153] on div "Active tasks 12 Waiting tasks 4 Longest wait 13s Everyone Agents Available 26 U…" at bounding box center [797, 403] width 1541 height 683
click at [981, 153] on div "Active tasks 12 Waiting tasks 4 Longest wait 18s Everyone Agents Available 26 U…" at bounding box center [797, 403] width 1541 height 683
click at [981, 153] on div "Active tasks 11 Waiting tasks 4 Longest wait 23s Everyone Agents Available 26 U…" at bounding box center [797, 403] width 1541 height 683
click at [981, 153] on div "Active tasks 10 Waiting tasks 4 Longest wait 28s Everyone Agents Available 26 U…" at bounding box center [797, 403] width 1541 height 683
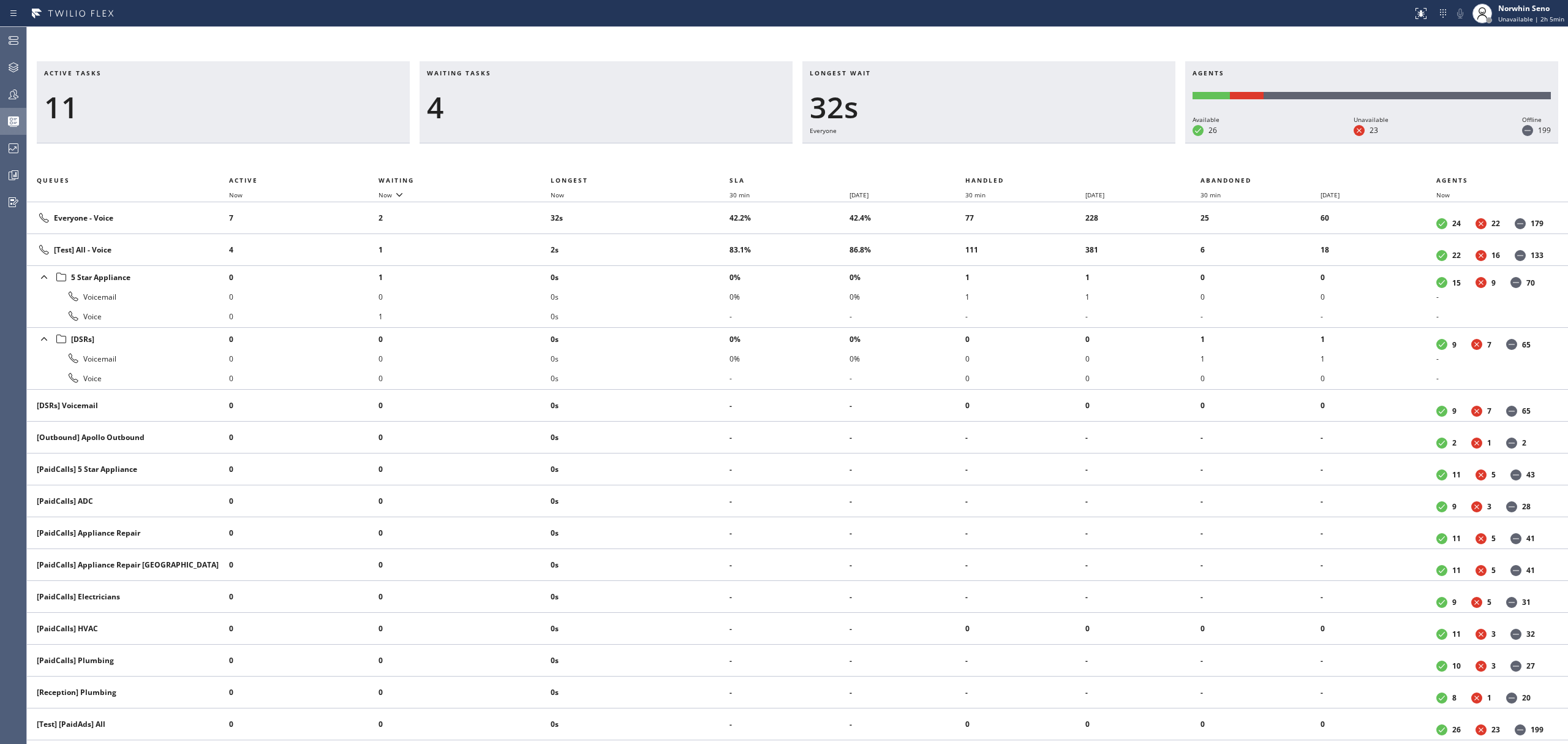
click at [981, 153] on div "Active tasks 11 Waiting tasks 4 Longest wait 32s Everyone Agents Available 26 U…" at bounding box center [797, 403] width 1541 height 683
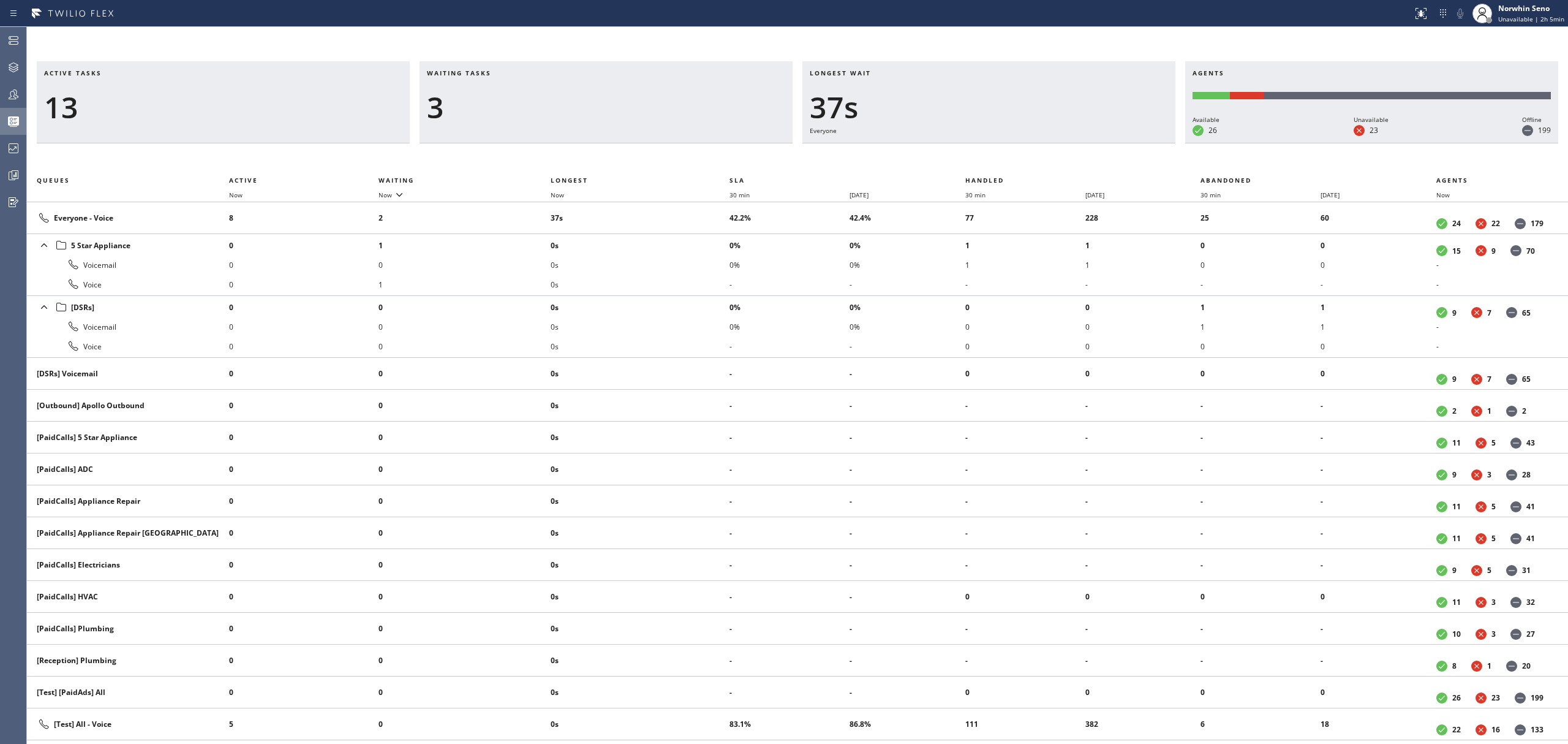
click at [981, 153] on div "Active tasks 13 Waiting tasks 3 Longest wait 37s Everyone Agents Available 26 U…" at bounding box center [797, 403] width 1541 height 683
click at [981, 153] on div "Active tasks 12 Waiting tasks 3 Longest wait 42s Everyone Agents Available 26 U…" at bounding box center [797, 403] width 1541 height 683
click at [981, 153] on div "Active tasks 12 Waiting tasks 4 Longest wait 48s Everyone Agents Available 26 U…" at bounding box center [797, 403] width 1541 height 683
click at [981, 153] on div "Active tasks 13 Waiting tasks 2 Longest wait 8s Everyone Agents Available 26 Un…" at bounding box center [797, 403] width 1541 height 683
click at [981, 153] on div "Active tasks 13 Waiting tasks 2 Longest wait 13s Everyone Agents Available 26 U…" at bounding box center [797, 403] width 1541 height 683
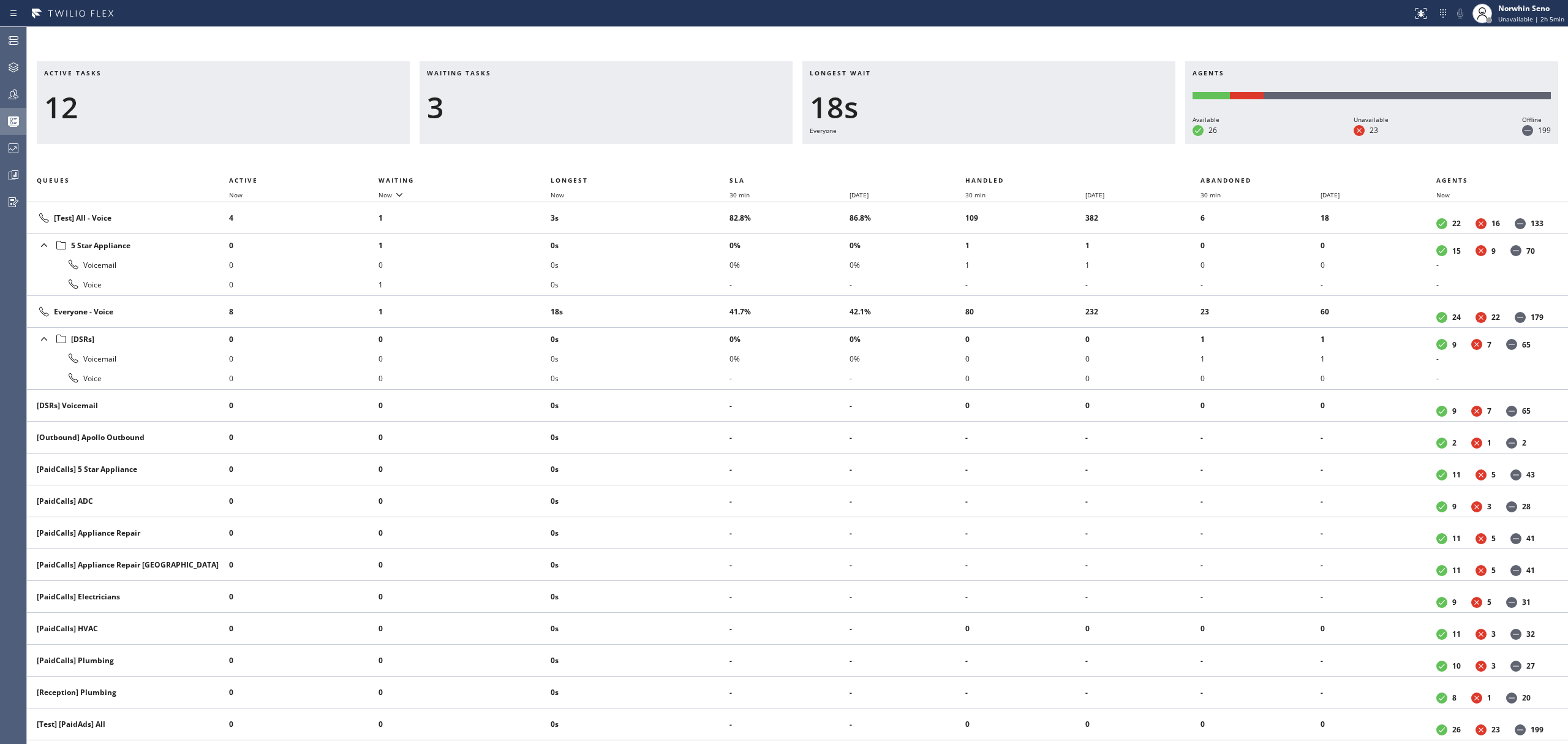
click at [981, 153] on div "Active tasks 12 Waiting tasks 3 Longest wait 18s Everyone Agents Available 26 U…" at bounding box center [797, 403] width 1541 height 683
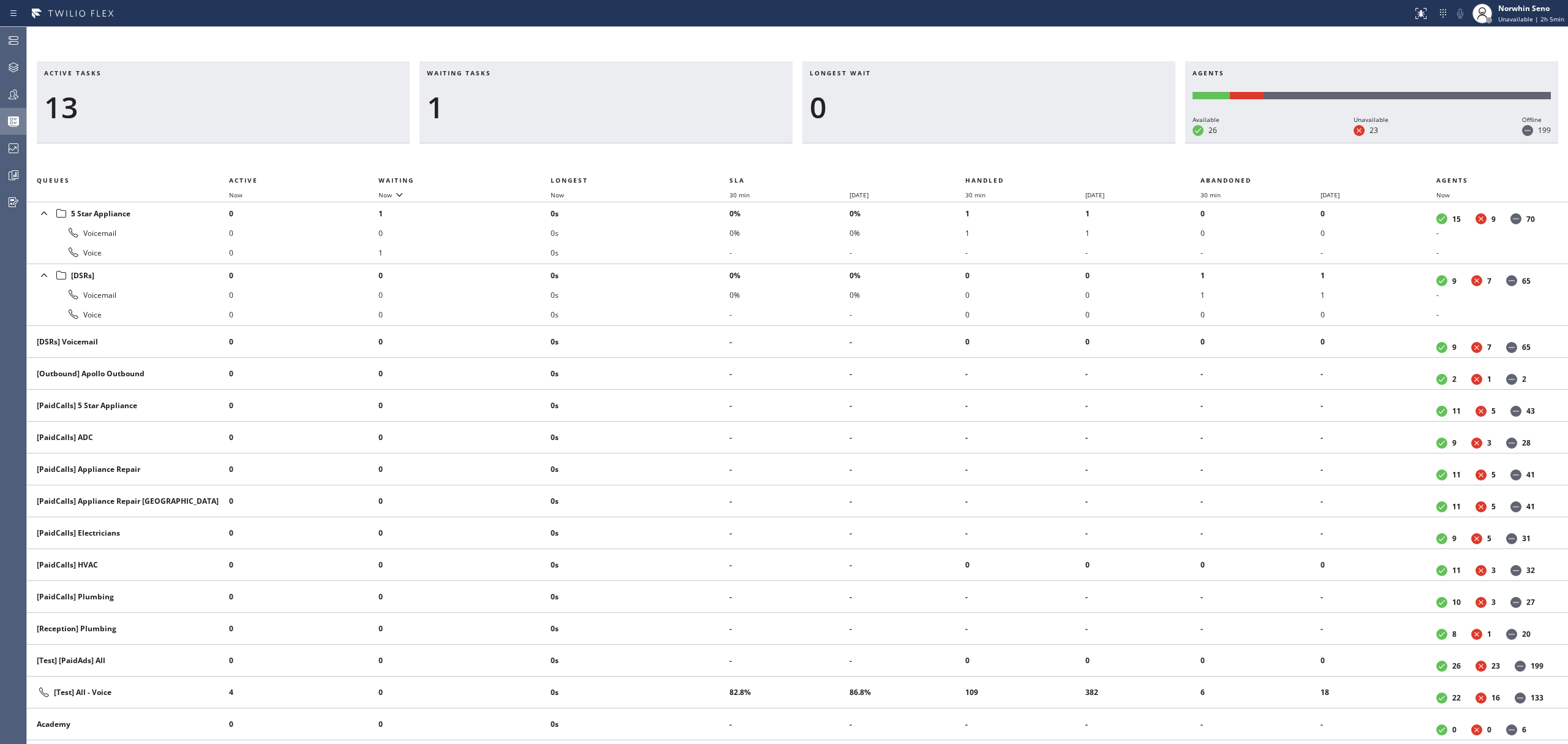
click at [981, 153] on div "Active tasks 13 Waiting tasks 1 Longest wait 0 Agents Available 26 Unavailable …" at bounding box center [797, 403] width 1541 height 683
click at [981, 153] on div "Active tasks 12 Waiting tasks 1 Longest wait 0 Agents Available 26 Unavailable …" at bounding box center [797, 403] width 1541 height 683
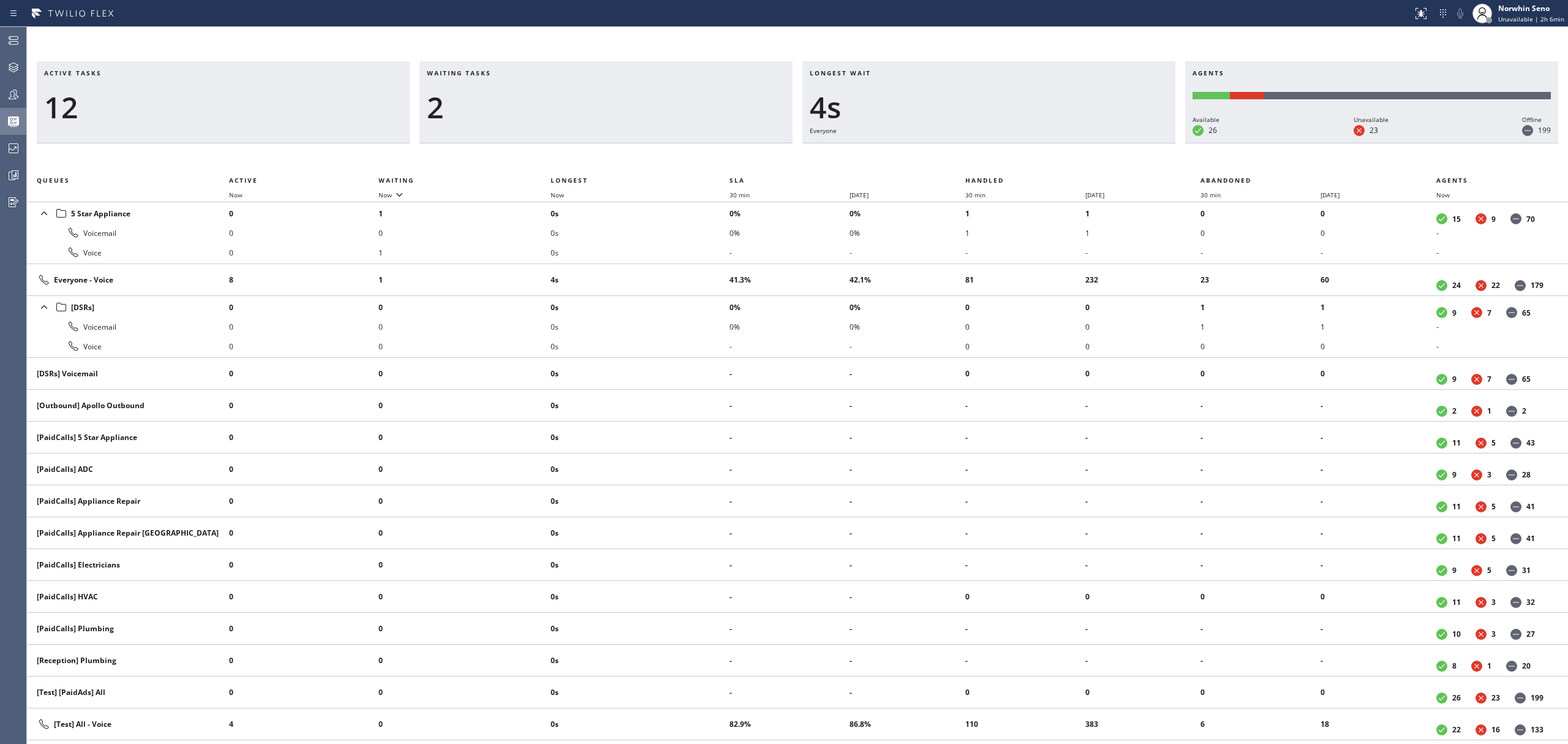
click at [981, 153] on div "Active tasks 12 Waiting tasks 2 Longest wait 4s Everyone Agents Available 26 Un…" at bounding box center [797, 403] width 1541 height 683
click at [981, 153] on div "Active tasks 11 Waiting tasks 2 Longest wait 9s Everyone Agents Available 26 Un…" at bounding box center [797, 403] width 1541 height 683
click at [981, 153] on div "Active tasks 12 Waiting tasks 2 Longest wait 4s Everyone Agents Available 26 Un…" at bounding box center [797, 403] width 1541 height 683
click at [981, 153] on div "Active tasks 12 Waiting tasks 2 Longest wait 9s Everyone Agents Available 26 Un…" at bounding box center [797, 403] width 1541 height 683
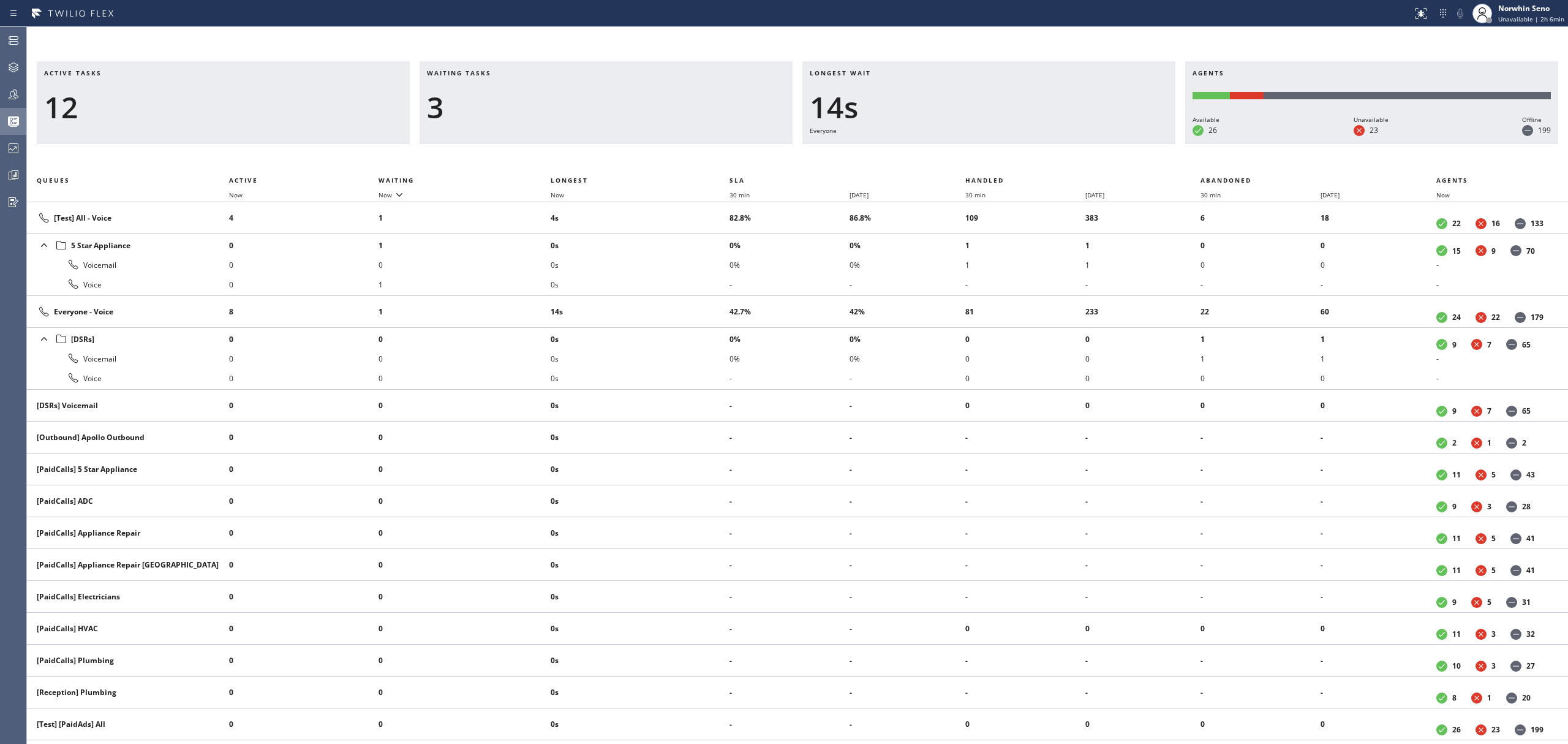
click at [981, 153] on div "Active tasks 12 Waiting tasks 3 Longest wait 14s Everyone Agents Available 26 U…" at bounding box center [797, 403] width 1541 height 683
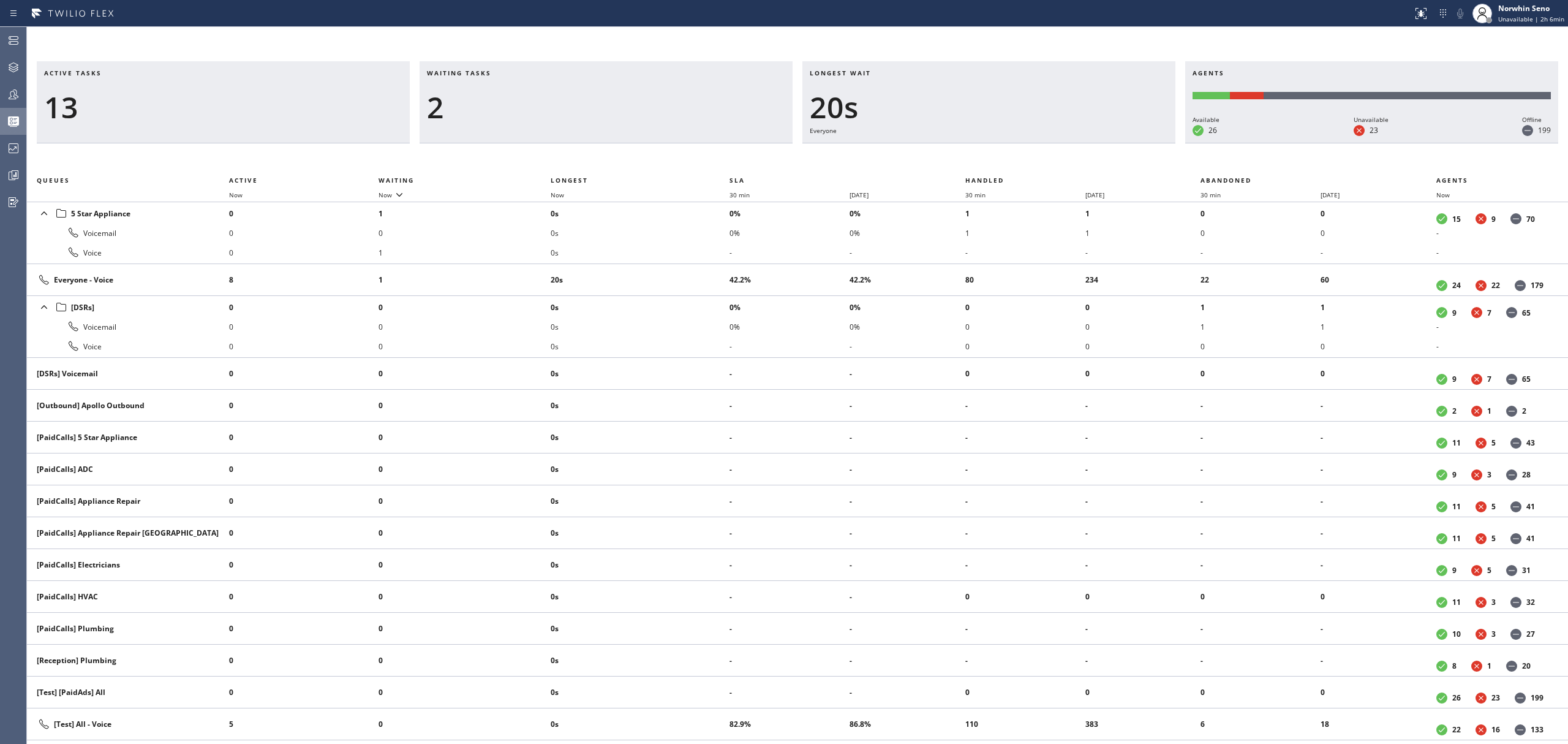
click at [981, 153] on div "Active tasks 13 Waiting tasks 2 Longest wait 20s Everyone Agents Available 26 U…" at bounding box center [797, 403] width 1541 height 683
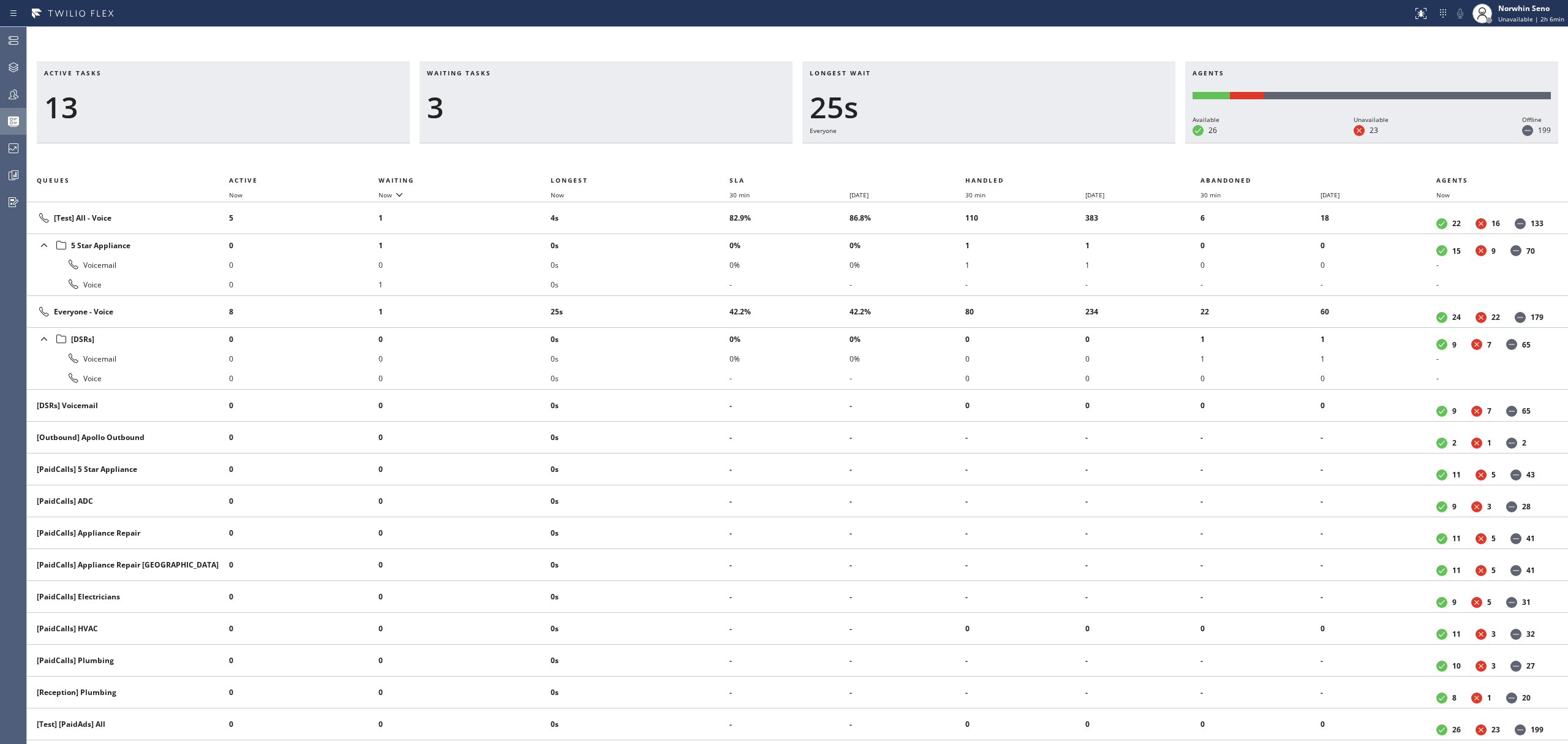
click at [981, 153] on div "Active tasks 13 Waiting tasks 3 Longest wait 25s Everyone Agents Available 26 U…" at bounding box center [797, 403] width 1541 height 683
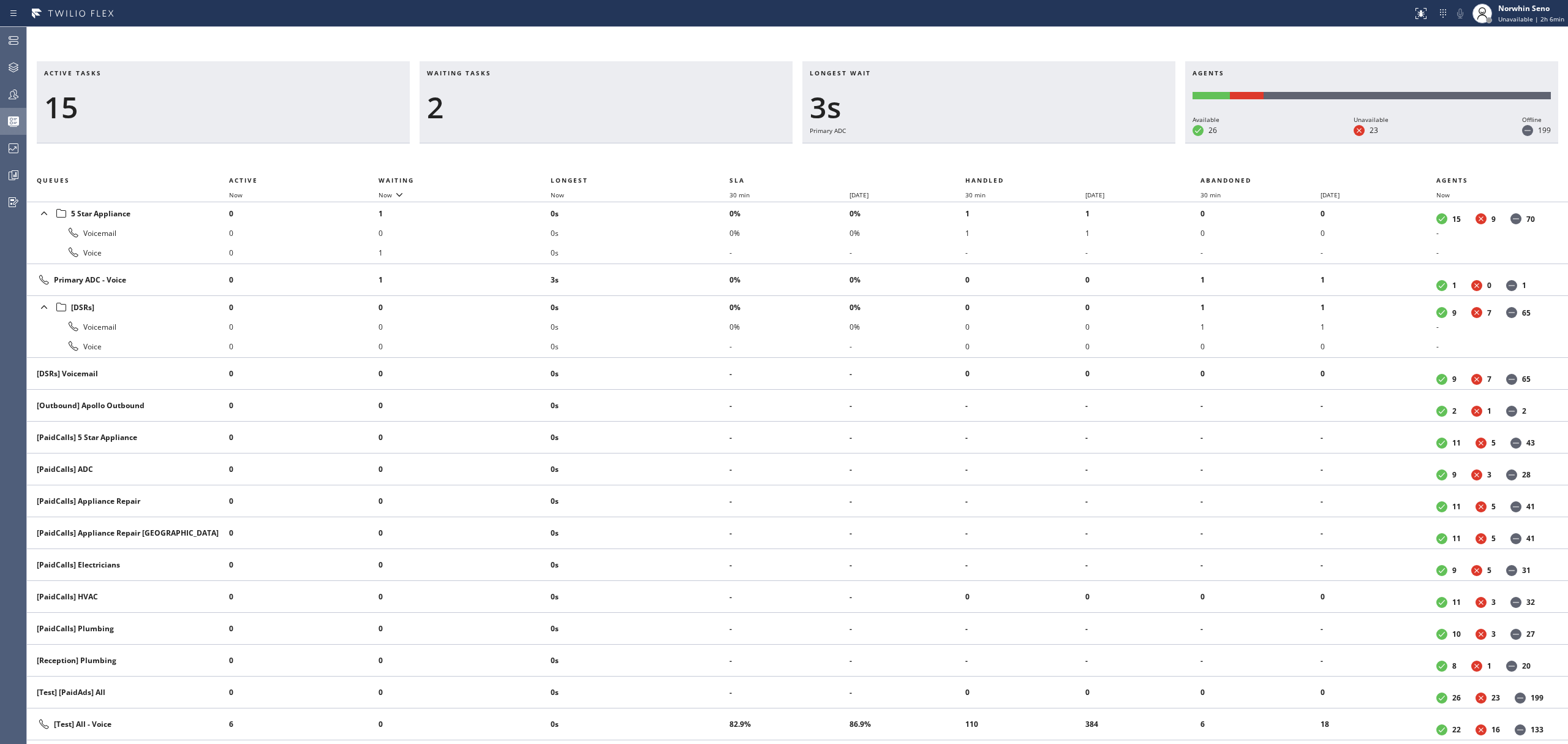
click at [981, 153] on div "Active tasks 15 Waiting tasks 2 Longest wait 3s Primary ADC Agents Available 26…" at bounding box center [797, 403] width 1541 height 683
click at [981, 153] on div "Active tasks 14 Waiting tasks 2 Longest wait 8s Primary ADC Agents Available 26…" at bounding box center [797, 403] width 1541 height 683
click at [981, 153] on div "Active tasks 14 Waiting tasks 3 Longest wait 3s [Test] All Agents Available 26 …" at bounding box center [797, 403] width 1541 height 683
click at [981, 153] on div "Active tasks 14 Waiting tasks 4 Longest wait 7s [Test] All Agents Available 26 …" at bounding box center [797, 403] width 1541 height 683
click at [981, 153] on div "Active tasks 15 Waiting tasks 2 Longest wait 7s [Test] All Agents Available 26 …" at bounding box center [797, 403] width 1541 height 683
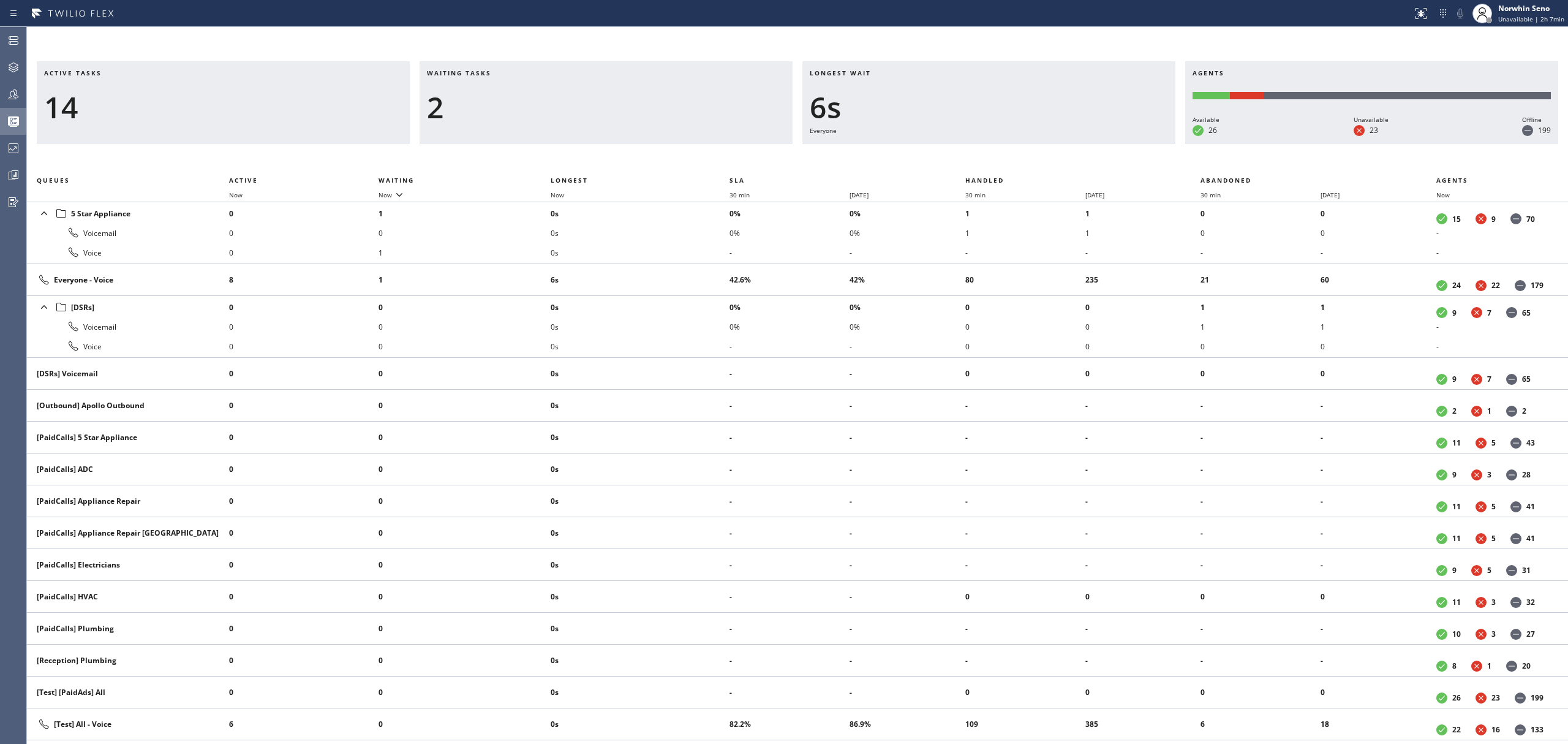
click at [981, 153] on div "Active tasks 14 Waiting tasks 2 Longest wait 6s Everyone Agents Available 26 Un…" at bounding box center [797, 403] width 1541 height 683
click at [981, 153] on div "Active tasks 12 Waiting tasks 3 Longest wait 11s Everyone Agents Available 26 U…" at bounding box center [797, 403] width 1541 height 683
click at [981, 153] on div "Active tasks 13 Waiting tasks 2 Longest wait 9s Everyone Agents Available 26 Un…" at bounding box center [797, 403] width 1541 height 683
click at [981, 153] on div "Active tasks 13 Waiting tasks 2 Longest wait 15s Everyone Agents Available 26 U…" at bounding box center [797, 403] width 1541 height 683
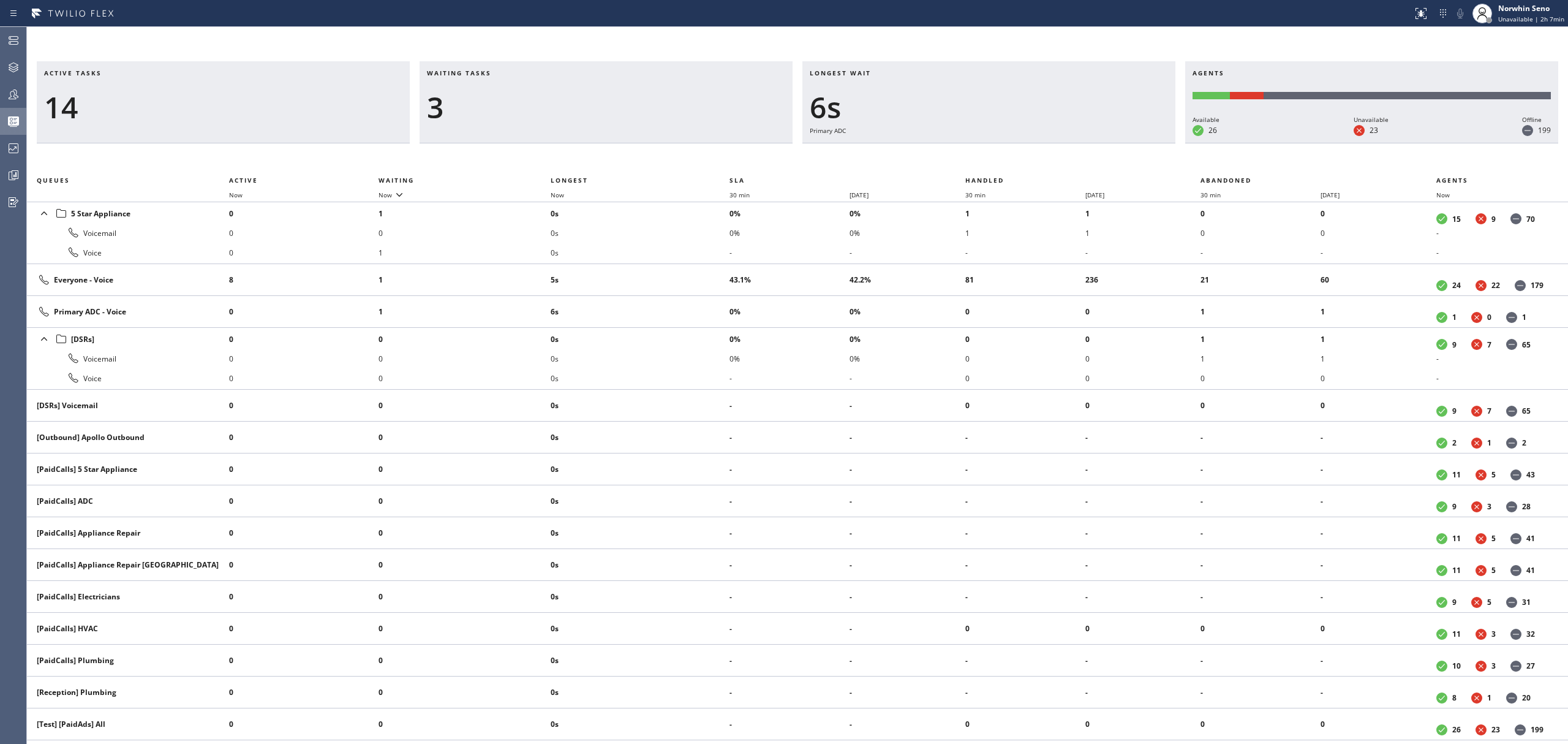
click at [981, 153] on div "Active tasks 14 Waiting tasks 3 Longest wait 6s Primary ADC Agents Available 26…" at bounding box center [797, 403] width 1541 height 683
click at [981, 153] on div "Active tasks 14 Waiting tasks 3 Longest wait 11s Primary ADC Agents Available 2…" at bounding box center [797, 403] width 1541 height 683
click at [981, 153] on div "Active tasks 15 Waiting tasks 3 Longest wait 6s Everyone Agents Available 26 Un…" at bounding box center [797, 403] width 1541 height 683
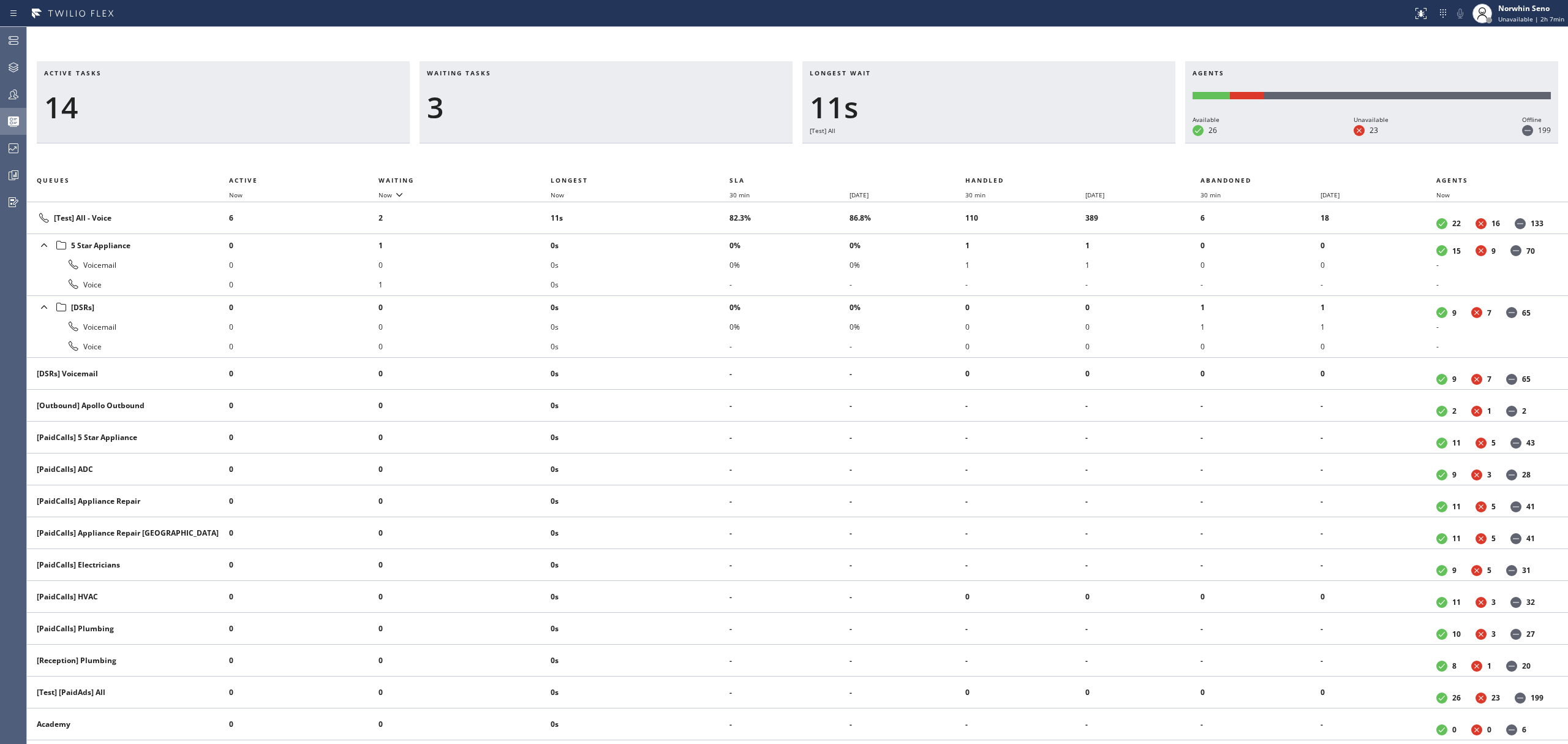
click at [981, 153] on div "Active tasks 14 Waiting tasks 3 Longest wait 11s [Test] All Agents Available 26…" at bounding box center [797, 403] width 1541 height 683
click at [981, 153] on div "Active tasks 15 Waiting tasks 2 Longest wait 7s [Test] All Agents Available 26 …" at bounding box center [797, 403] width 1541 height 683
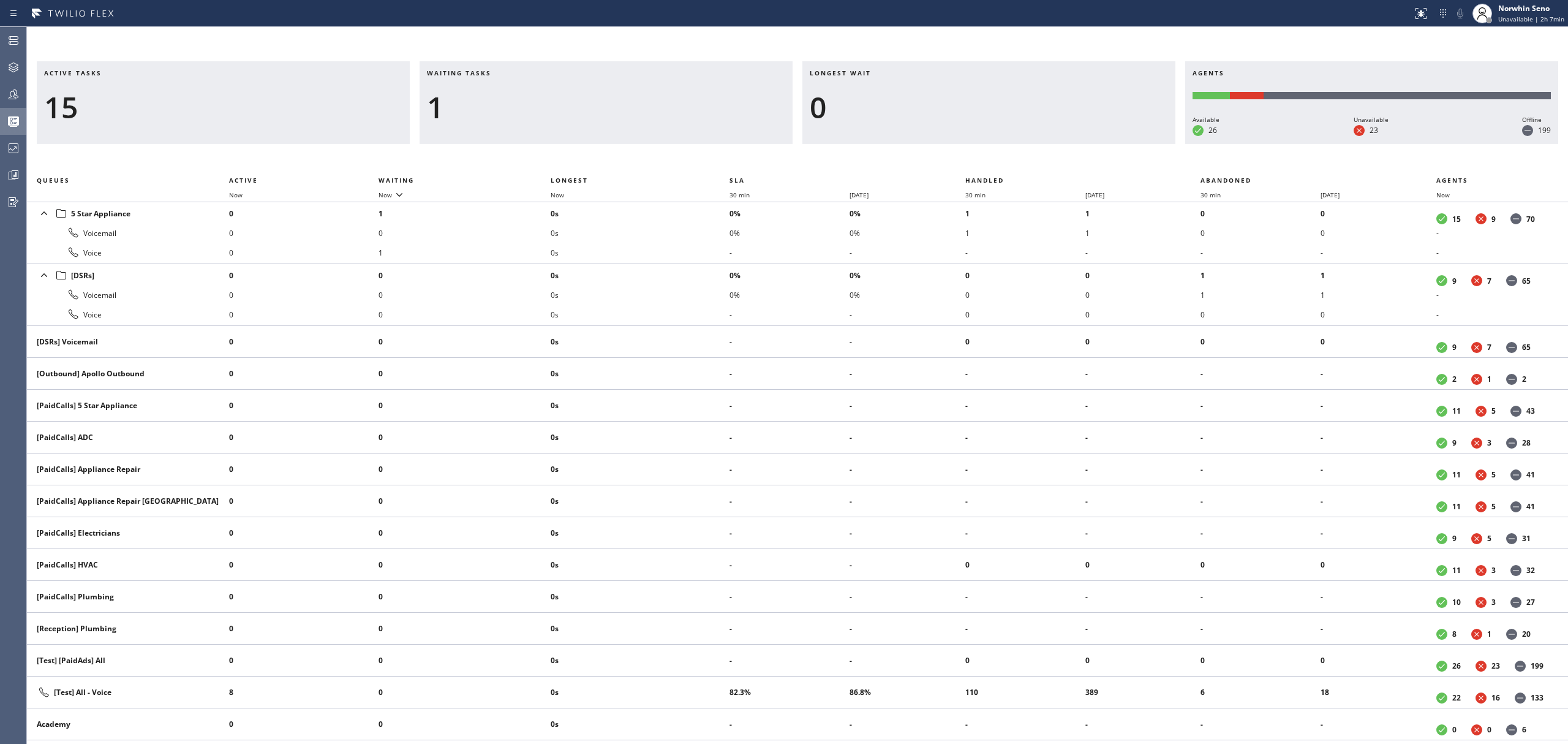
click at [981, 153] on div "Active tasks 15 Waiting tasks 1 Longest wait 0 Agents Available 26 Unavailable …" at bounding box center [797, 403] width 1541 height 683
click at [981, 153] on div "Active tasks 13 Waiting tasks 1 Longest wait 0 Agents Available 26 Unavailable …" at bounding box center [797, 403] width 1541 height 683
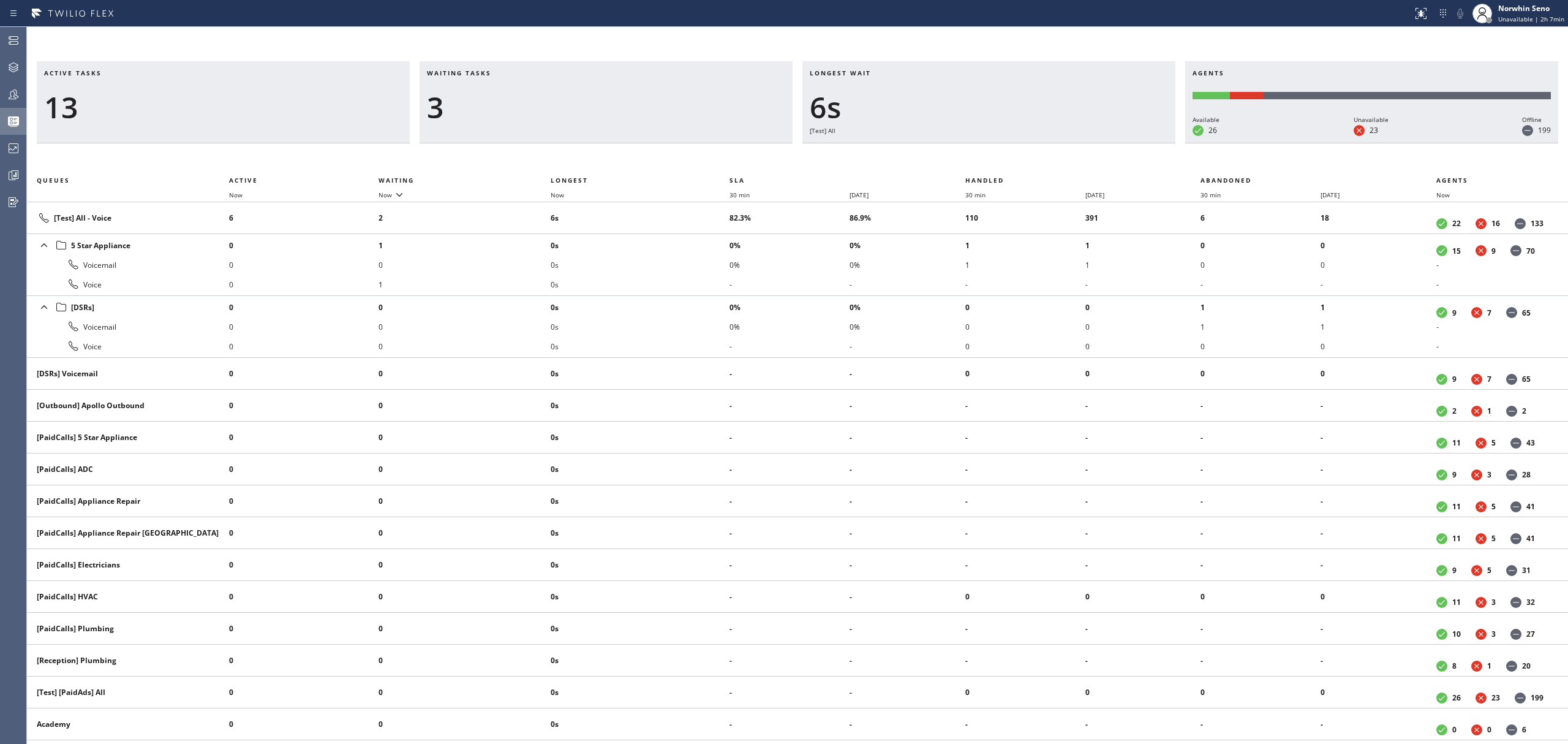
click at [981, 153] on div "Active tasks 13 Waiting tasks 3 Longest wait 6s [Test] All Agents Available 26 …" at bounding box center [797, 403] width 1541 height 683
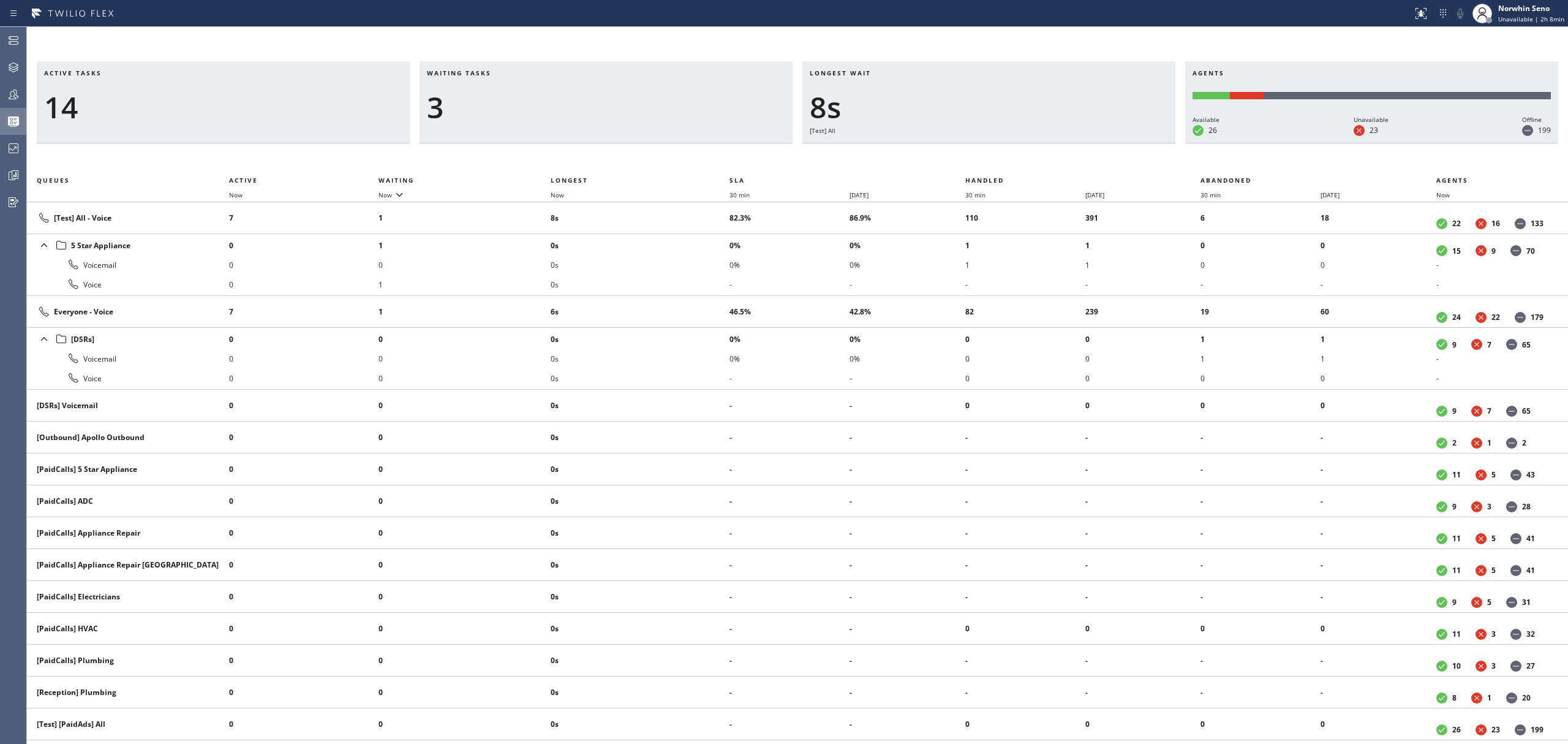
click at [981, 153] on div "Active tasks 14 Waiting tasks 3 Longest wait 8s [Test] All Agents Available 26 …" at bounding box center [797, 403] width 1541 height 683
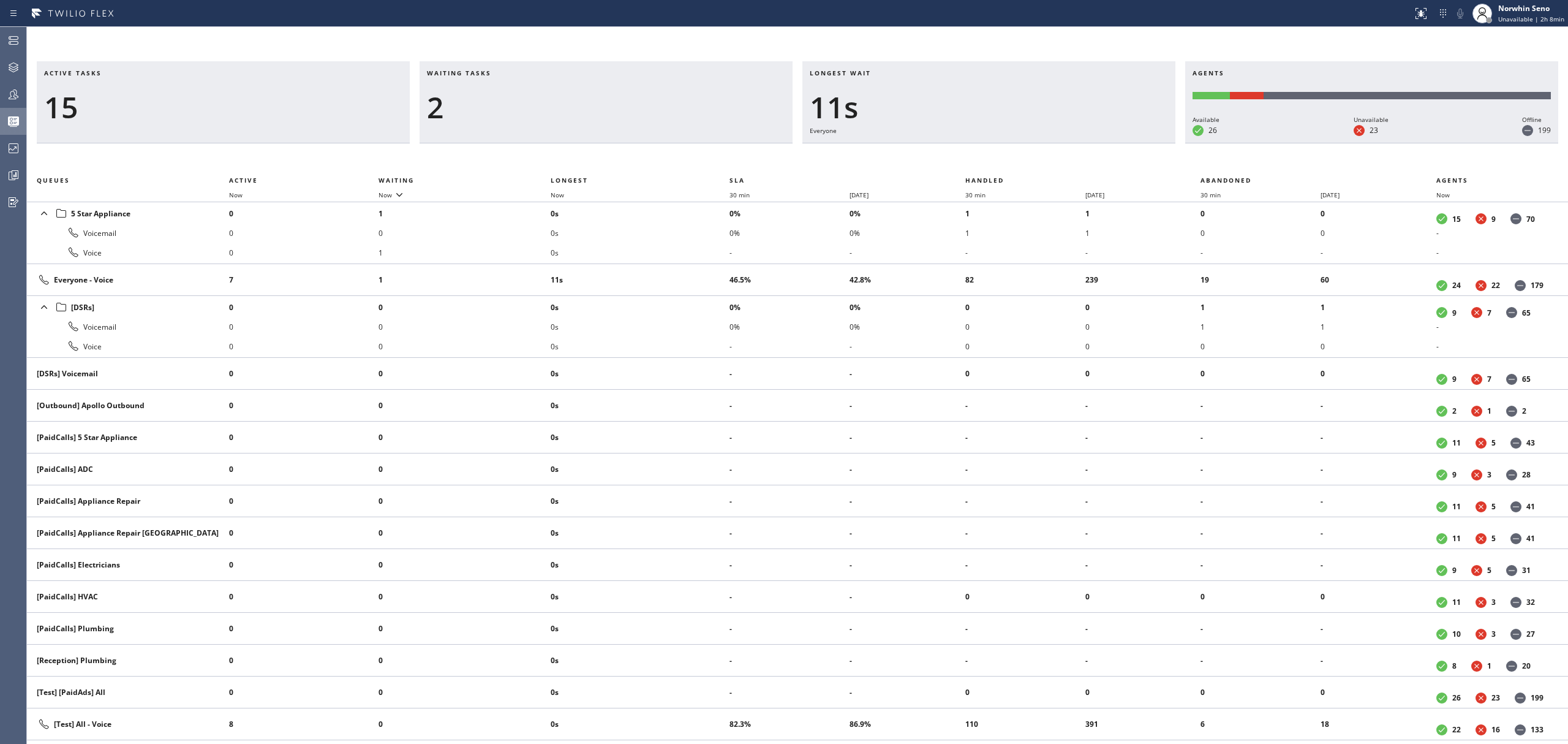
click at [981, 153] on div "Active tasks 15 Waiting tasks 2 Longest wait 11s Everyone Agents Available 26 U…" at bounding box center [797, 403] width 1541 height 683
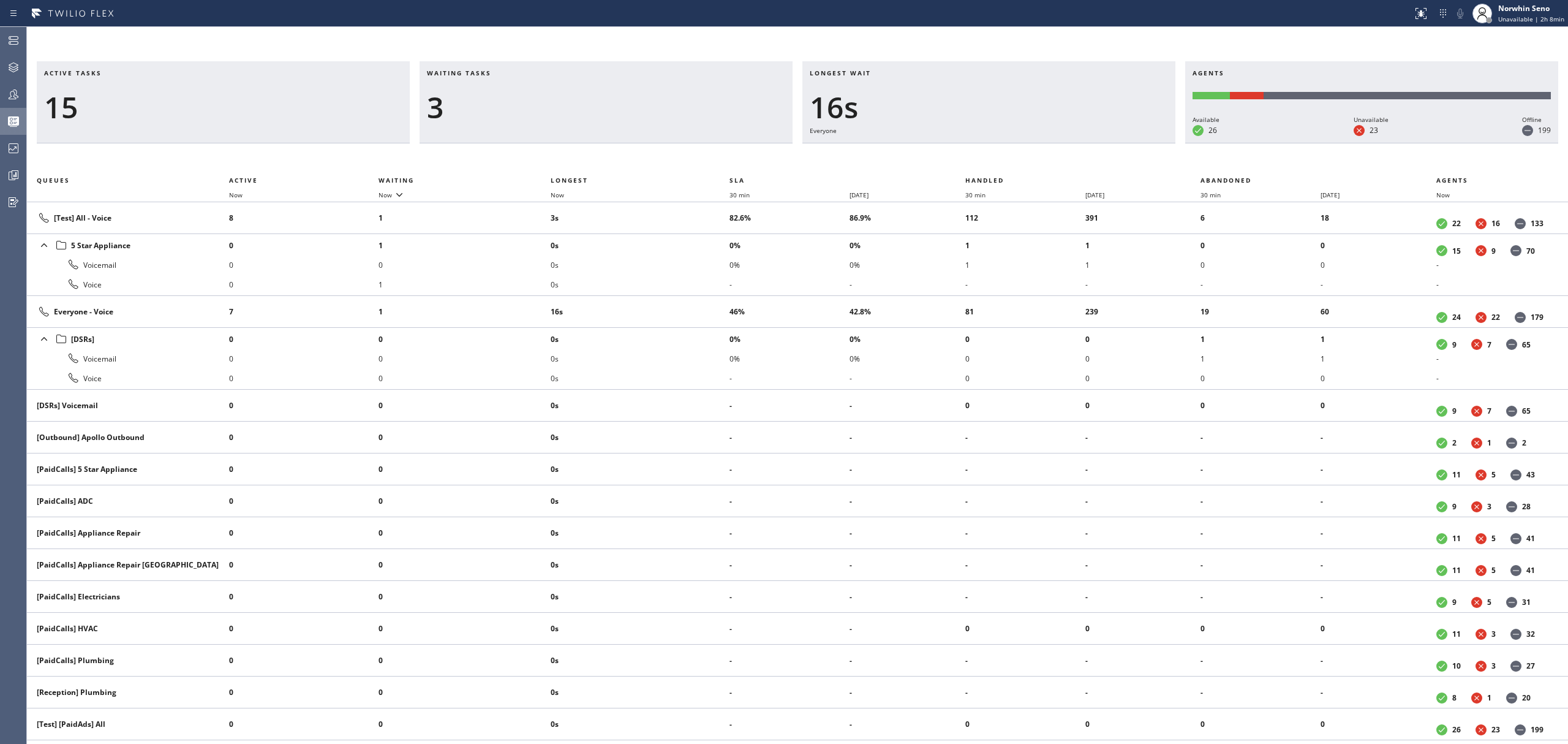
click at [981, 153] on div "Active tasks 15 Waiting tasks 3 Longest wait 16s Everyone Agents Available 26 U…" at bounding box center [797, 403] width 1541 height 683
click at [981, 153] on div "Active tasks 15 Waiting tasks 3 Longest wait 22s Everyone Agents Available 26 U…" at bounding box center [797, 403] width 1541 height 683
click at [981, 153] on div "Active tasks 15 Waiting tasks 3 Longest wait 27s Everyone Agents Available 26 U…" at bounding box center [797, 403] width 1541 height 683
click at [981, 153] on div "Active tasks 15 Waiting tasks 3 Longest wait 32s Everyone Agents Available 26 U…" at bounding box center [797, 403] width 1541 height 683
click at [981, 153] on div "Active tasks 16 Waiting tasks 3 Longest wait 37s Everyone Agents Available 26 U…" at bounding box center [797, 403] width 1541 height 683
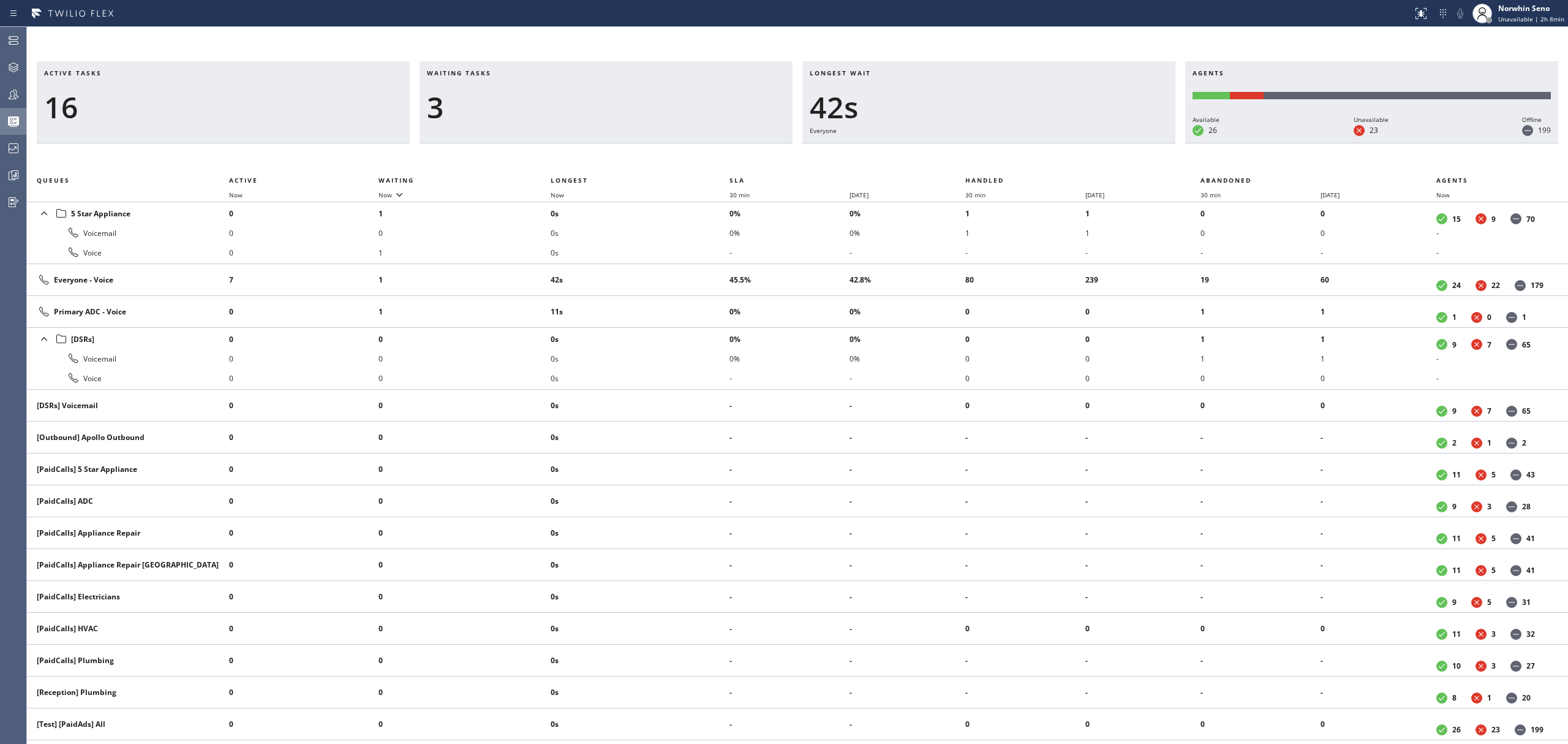
click at [981, 153] on div "Active tasks 16 Waiting tasks 3 Longest wait 42s Everyone Agents Available 26 U…" at bounding box center [797, 403] width 1541 height 683
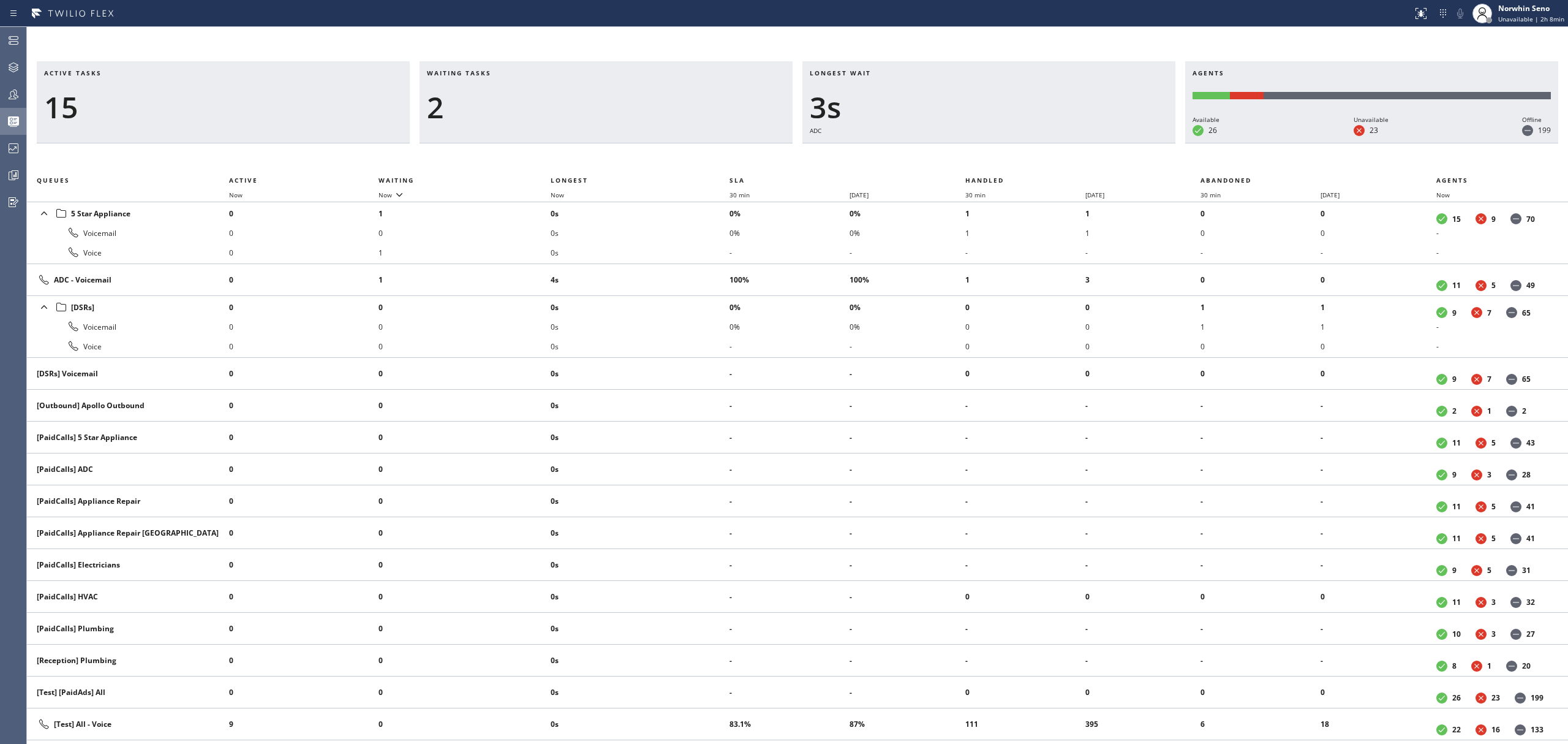
click at [981, 153] on div "Active tasks 15 Waiting tasks 2 Longest wait 3s ADC Agents Available 26 Unavail…" at bounding box center [797, 403] width 1541 height 683
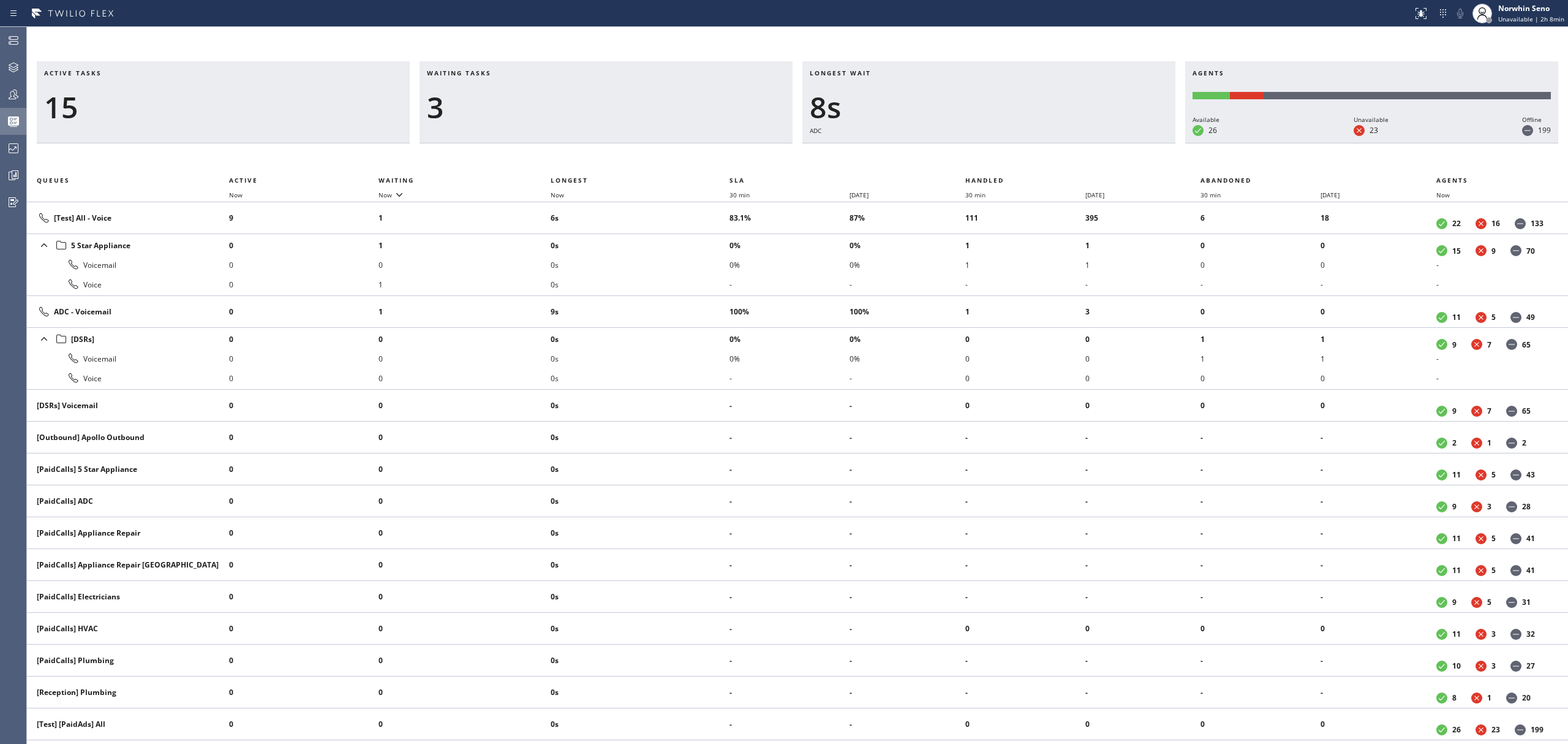
click at [981, 153] on div "Active tasks 15 Waiting tasks 3 Longest wait 8s ADC Agents Available 26 Unavail…" at bounding box center [797, 403] width 1541 height 683
click at [981, 153] on div "Active tasks 13 Waiting tasks 3 Longest wait 13s ADC Agents Available 25 Unavai…" at bounding box center [797, 403] width 1541 height 683
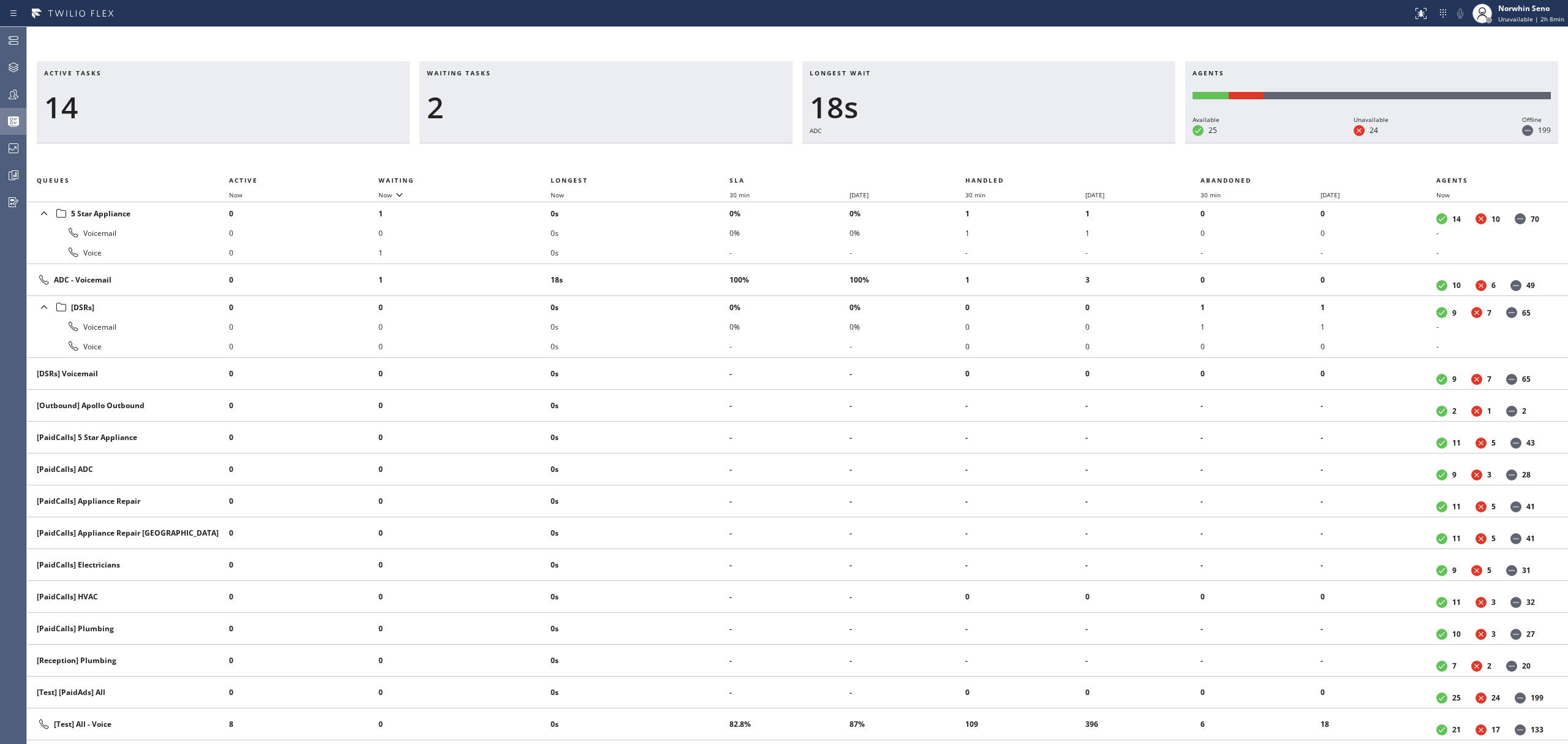
click at [981, 153] on div "Active tasks 14 Waiting tasks 2 Longest wait 18s ADC Agents Available 25 Unavai…" at bounding box center [797, 403] width 1541 height 683
click at [981, 153] on div "Active tasks 12 Waiting tasks 2 Longest wait 23s ADC Agents Available 25 Unavai…" at bounding box center [797, 403] width 1541 height 683
click at [981, 153] on div "Active tasks 12 Waiting tasks 2 Longest wait 28s ADC Agents Available 25 Unavai…" at bounding box center [797, 403] width 1541 height 683
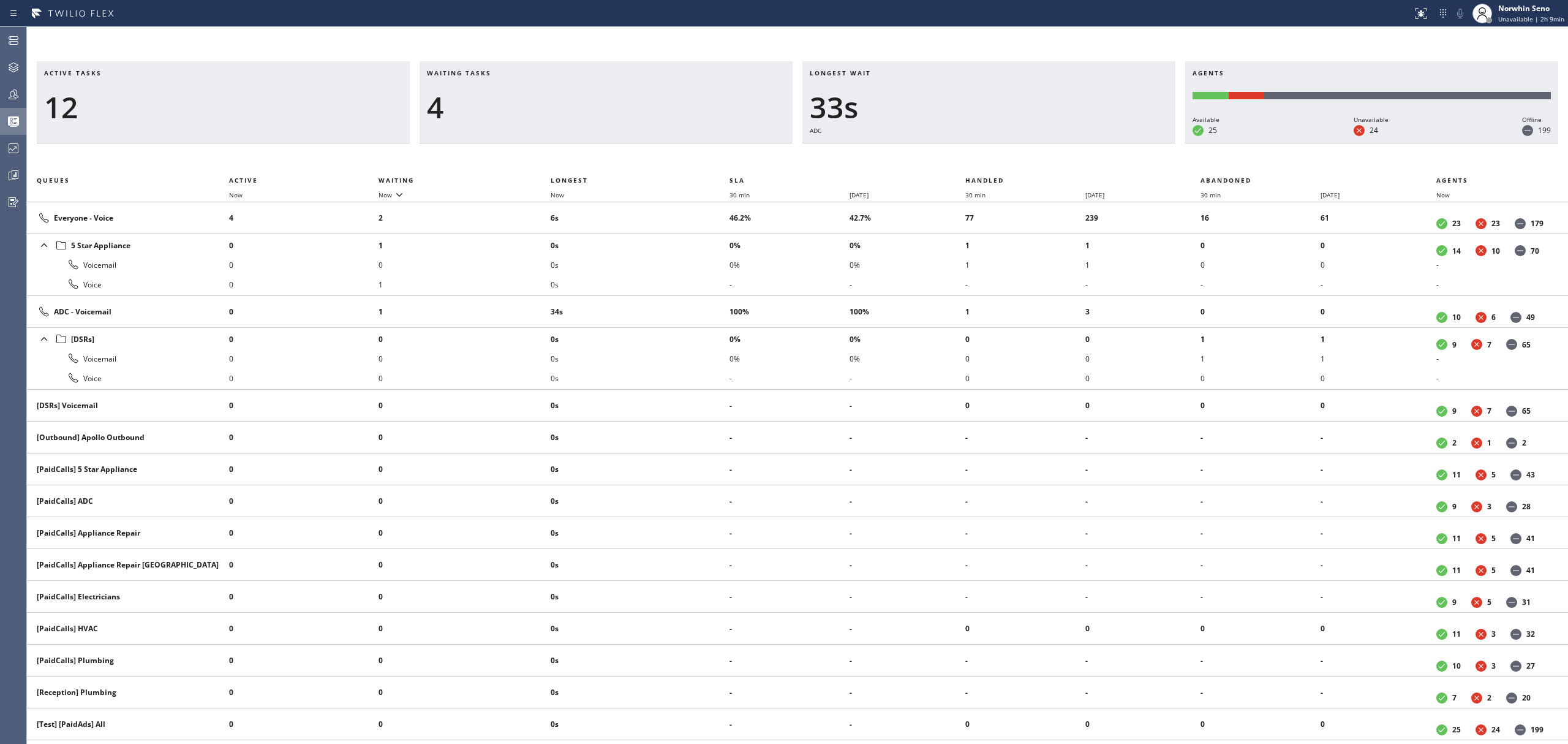
click at [981, 153] on div "Active tasks 12 Waiting tasks 4 Longest wait 33s ADC Agents Available 25 Unavai…" at bounding box center [797, 403] width 1541 height 683
click at [981, 153] on div "Active tasks 11 Waiting tasks 4 Longest wait 38s ADC Agents Available 25 Unavai…" at bounding box center [797, 403] width 1541 height 683
click at [981, 153] on div "Active tasks 10 Waiting tasks 4 Longest wait 43s ADC Agents Available 25 Unavai…" at bounding box center [797, 403] width 1541 height 683
click at [981, 153] on div "Active tasks 11 Waiting tasks 4 Longest wait 49s ADC Agents Available 25 Unavai…" at bounding box center [797, 403] width 1541 height 683
click at [981, 153] on div "Active tasks 11 Waiting tasks 4 Longest wait 54s ADC Agents Available 25 Unavai…" at bounding box center [797, 403] width 1541 height 683
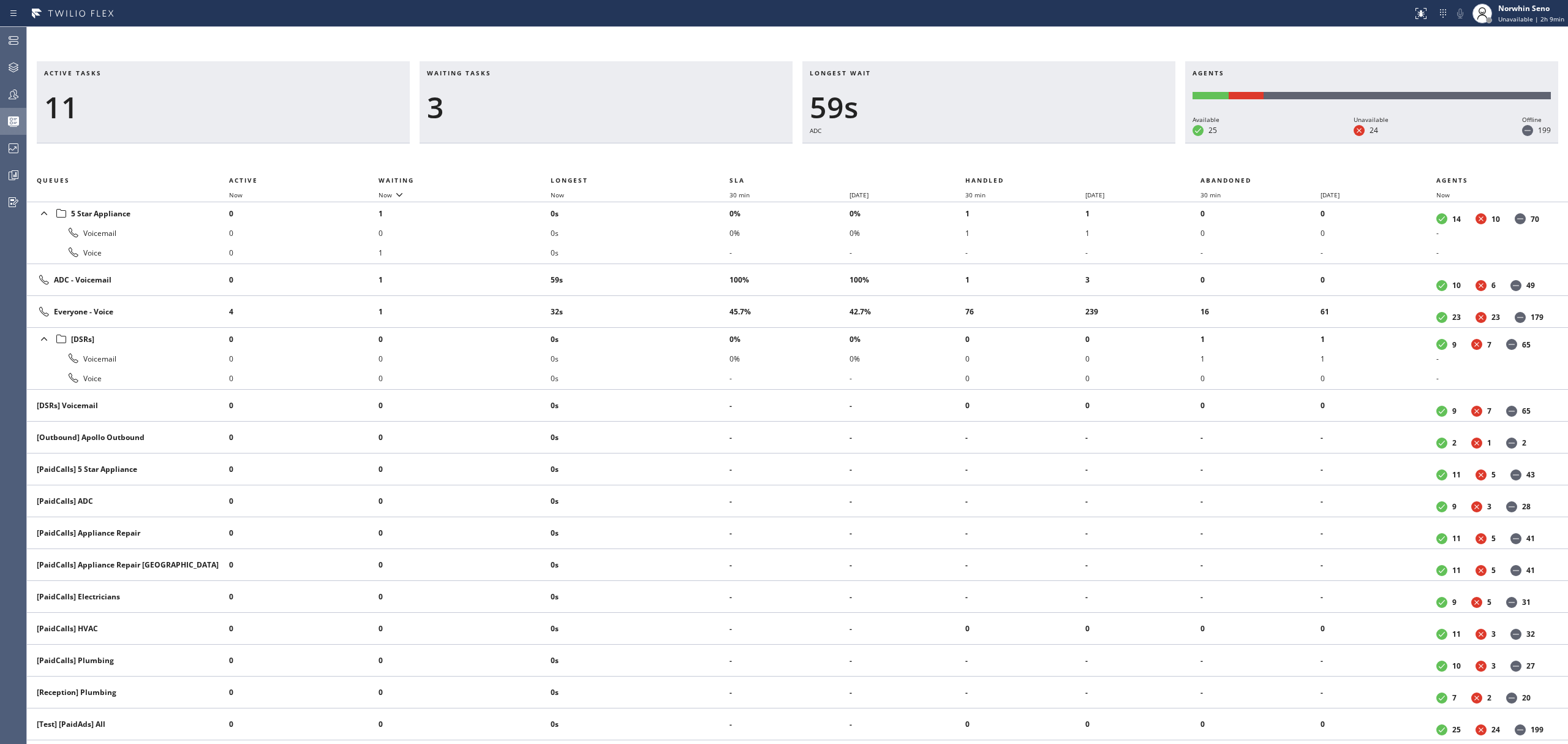
click at [981, 153] on div "Active tasks 11 Waiting tasks 3 Longest wait 59s ADC Agents Available 25 Unavai…" at bounding box center [797, 403] width 1541 height 683
click at [981, 153] on div "Active tasks 11 Waiting tasks 3 Longest wait 1:04 ADC Agents Available 25 Unava…" at bounding box center [797, 403] width 1541 height 683
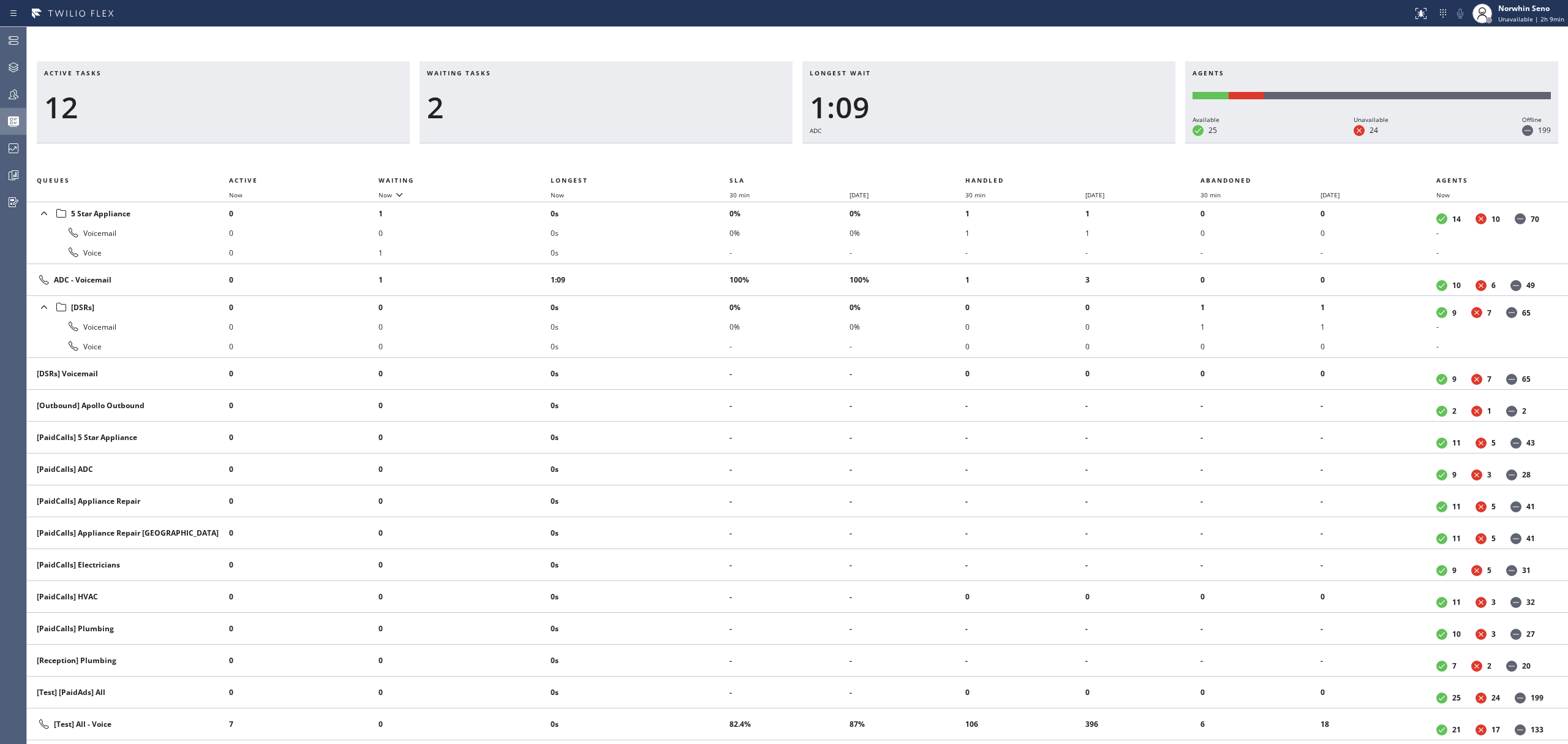
click at [981, 153] on div "Active tasks 12 Waiting tasks 2 Longest wait 1:09 ADC Agents Available 25 Unava…" at bounding box center [797, 403] width 1541 height 683
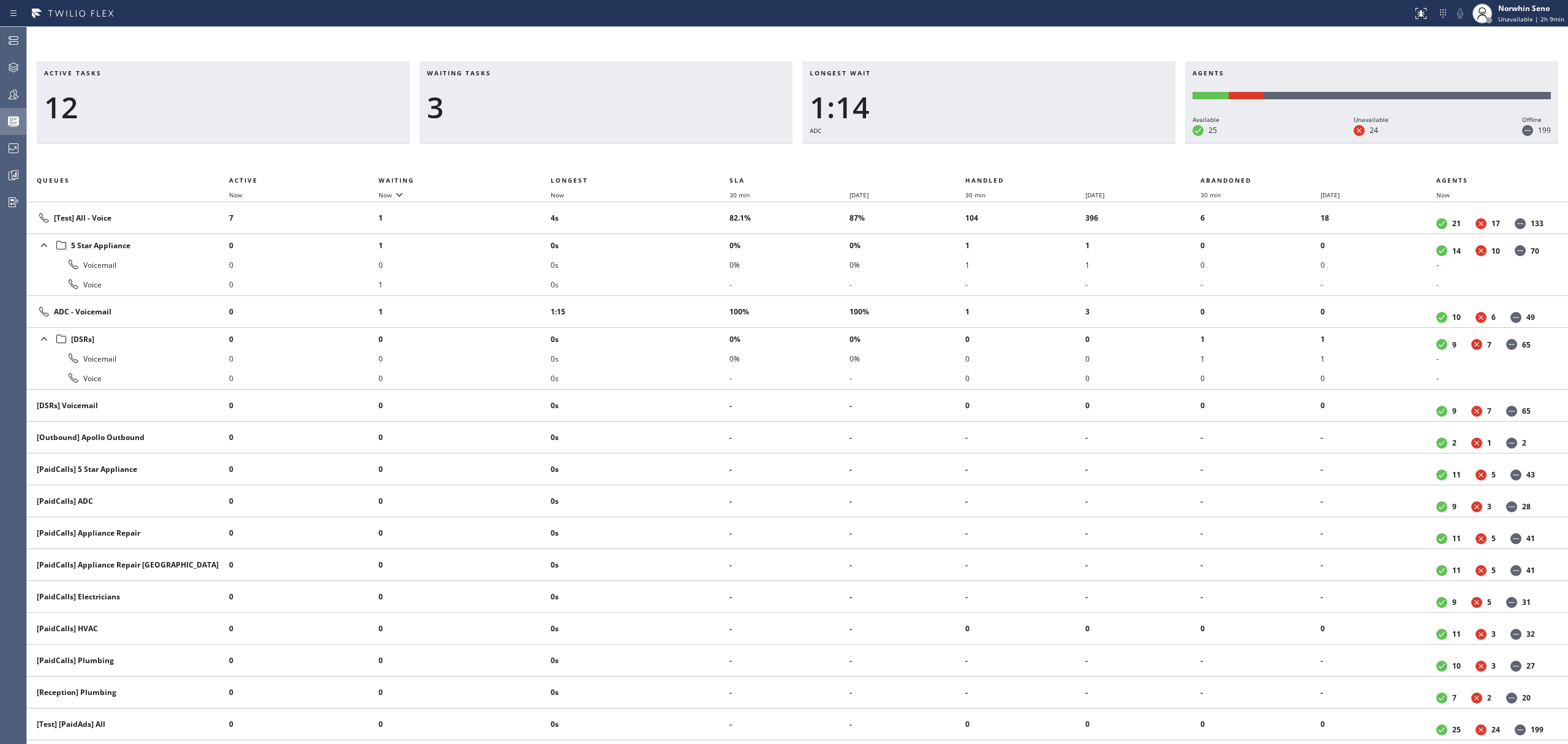
click at [981, 153] on div "Active tasks 12 Waiting tasks 3 Longest wait 1:14 ADC Agents Available 25 Unava…" at bounding box center [797, 403] width 1541 height 683
click at [981, 153] on div "Active tasks 13 Waiting tasks 3 Longest wait 1:19 ADC Agents Available 25 Unava…" at bounding box center [797, 403] width 1541 height 683
click at [981, 153] on div "Active tasks 13 Waiting tasks 3 Longest wait 1:24 ADC Agents Available 25 Unava…" at bounding box center [797, 403] width 1541 height 683
click at [981, 153] on div "Active tasks 13 Waiting tasks 4 Longest wait 1:29 ADC Agents Available 25 Unava…" at bounding box center [797, 403] width 1541 height 683
click at [981, 153] on div "Active tasks 11 Waiting tasks 4 Longest wait 1:34 ADC Agents Available 25 Unava…" at bounding box center [797, 403] width 1541 height 683
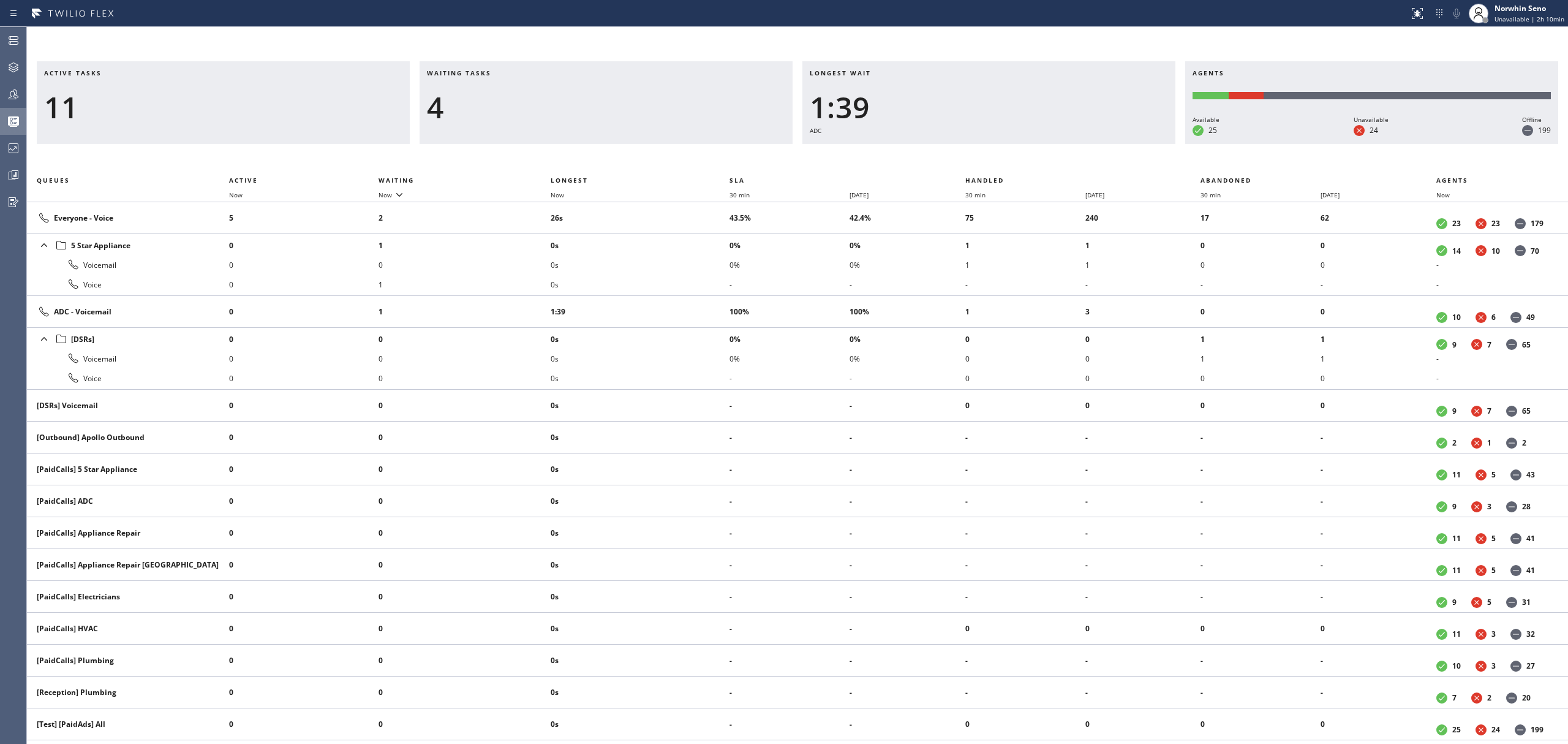
click at [981, 153] on div "Active tasks 11 Waiting tasks 4 Longest wait 1:39 ADC Agents Available 25 Unava…" at bounding box center [797, 403] width 1541 height 683
click at [981, 153] on div "Active tasks 12 Waiting tasks 3 Longest wait 1:44 ADC Agents Available 25 Unava…" at bounding box center [797, 403] width 1541 height 683
click at [981, 153] on div "Active tasks 11 Waiting tasks 3 Longest wait 1:50 ADC Agents Available 25 Unava…" at bounding box center [797, 403] width 1541 height 683
click at [981, 153] on div "Active tasks 12 Waiting tasks 3 Longest wait 1:55 ADC Agents Available 25 Unava…" at bounding box center [797, 403] width 1541 height 683
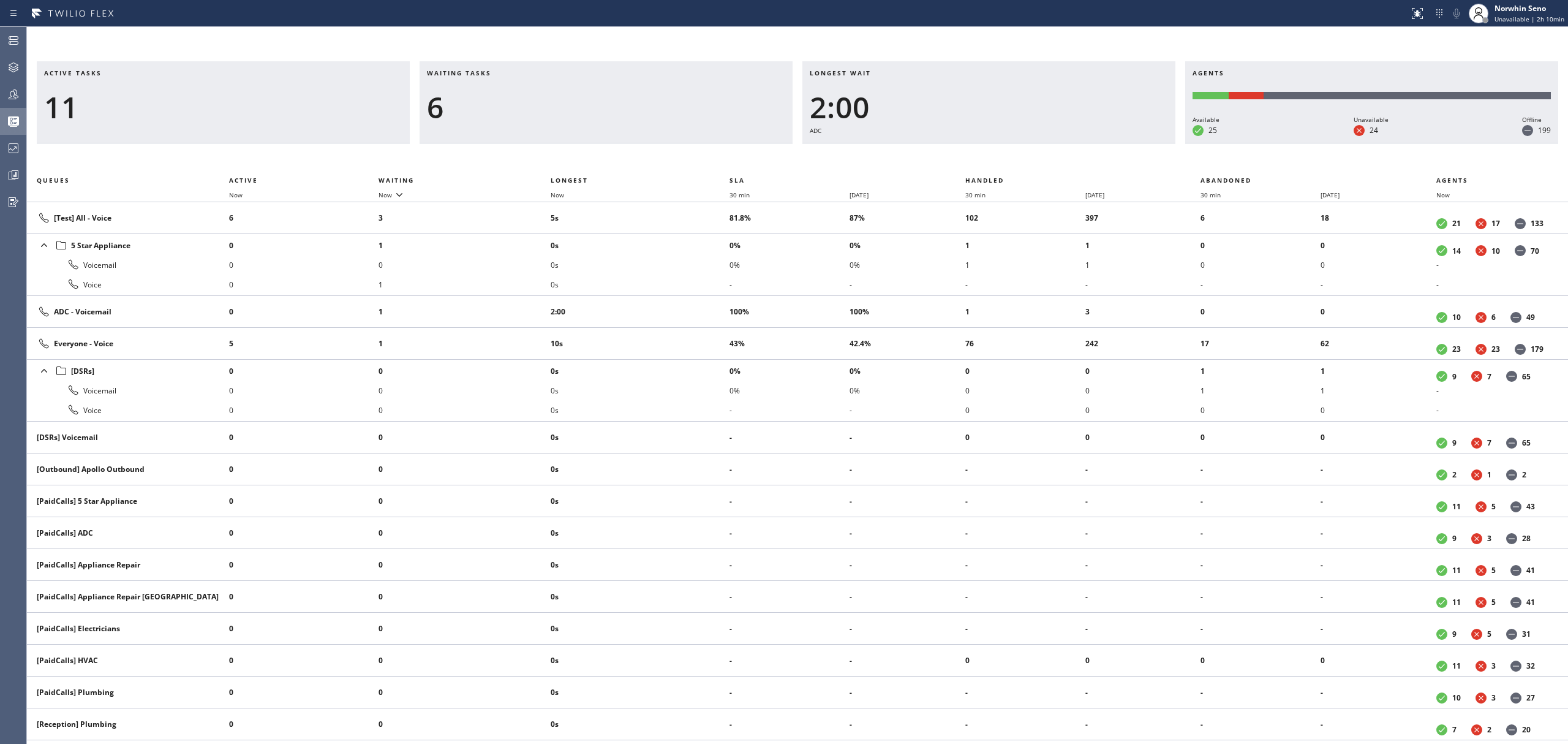
click at [981, 153] on div "Active tasks 11 Waiting tasks 6 Longest wait 2:00 ADC Agents Available 25 Unava…" at bounding box center [797, 403] width 1541 height 683
click at [981, 153] on div "Active tasks 12 Waiting tasks 6 Longest wait 2:05 ADC Agents Available 25 Unava…" at bounding box center [797, 403] width 1541 height 683
click at [981, 153] on div "Active tasks 13 Waiting tasks 5 Longest wait 2:10 ADC Agents Available 25 Unava…" at bounding box center [797, 403] width 1541 height 683
click at [981, 153] on div "Active tasks 13 Waiting tasks 4 Longest wait 2:15 ADC Agents Available 25 Unava…" at bounding box center [797, 403] width 1541 height 683
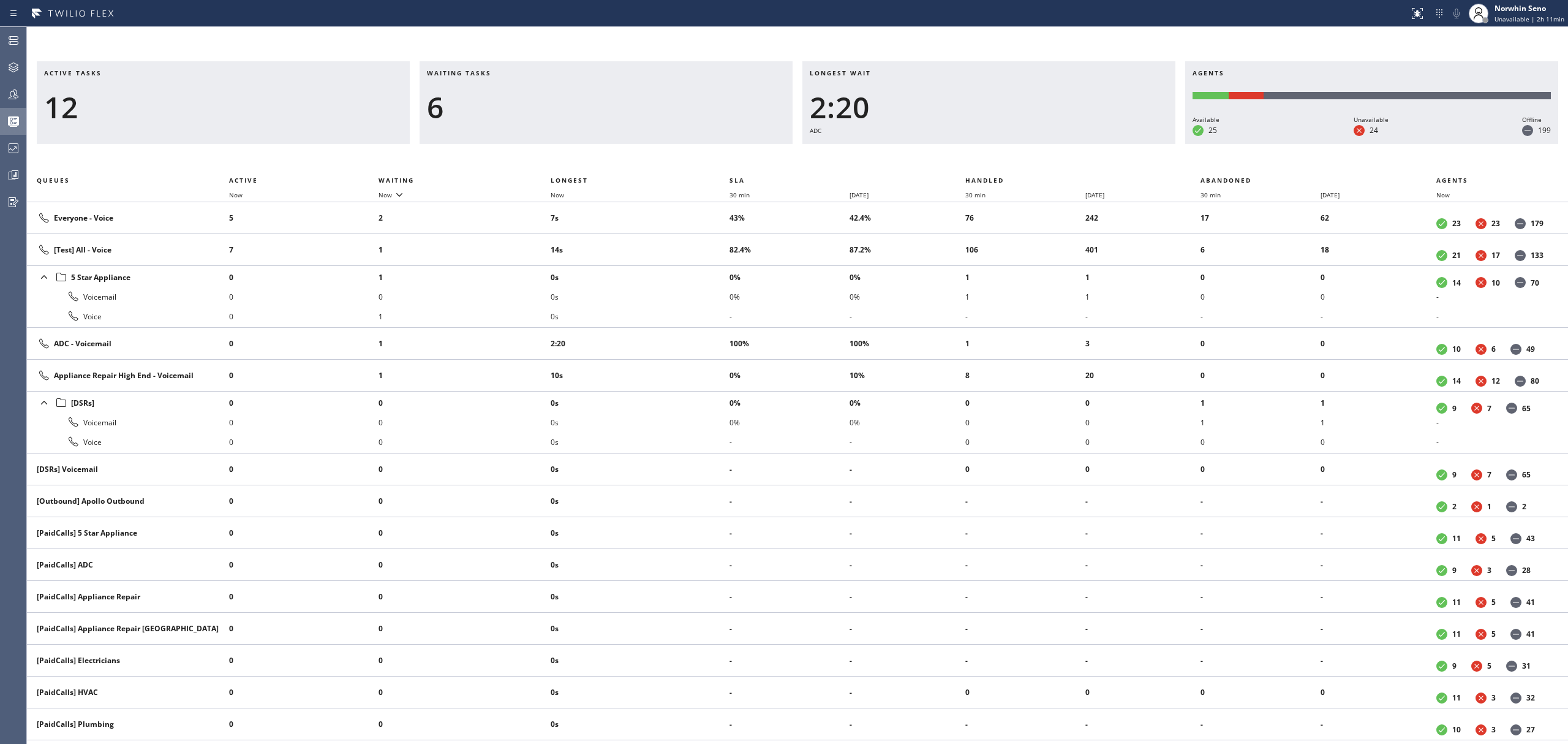
click at [981, 153] on div "Active tasks 12 Waiting tasks 6 Longest wait 2:20 ADC Agents Available 25 Unava…" at bounding box center [797, 403] width 1541 height 683
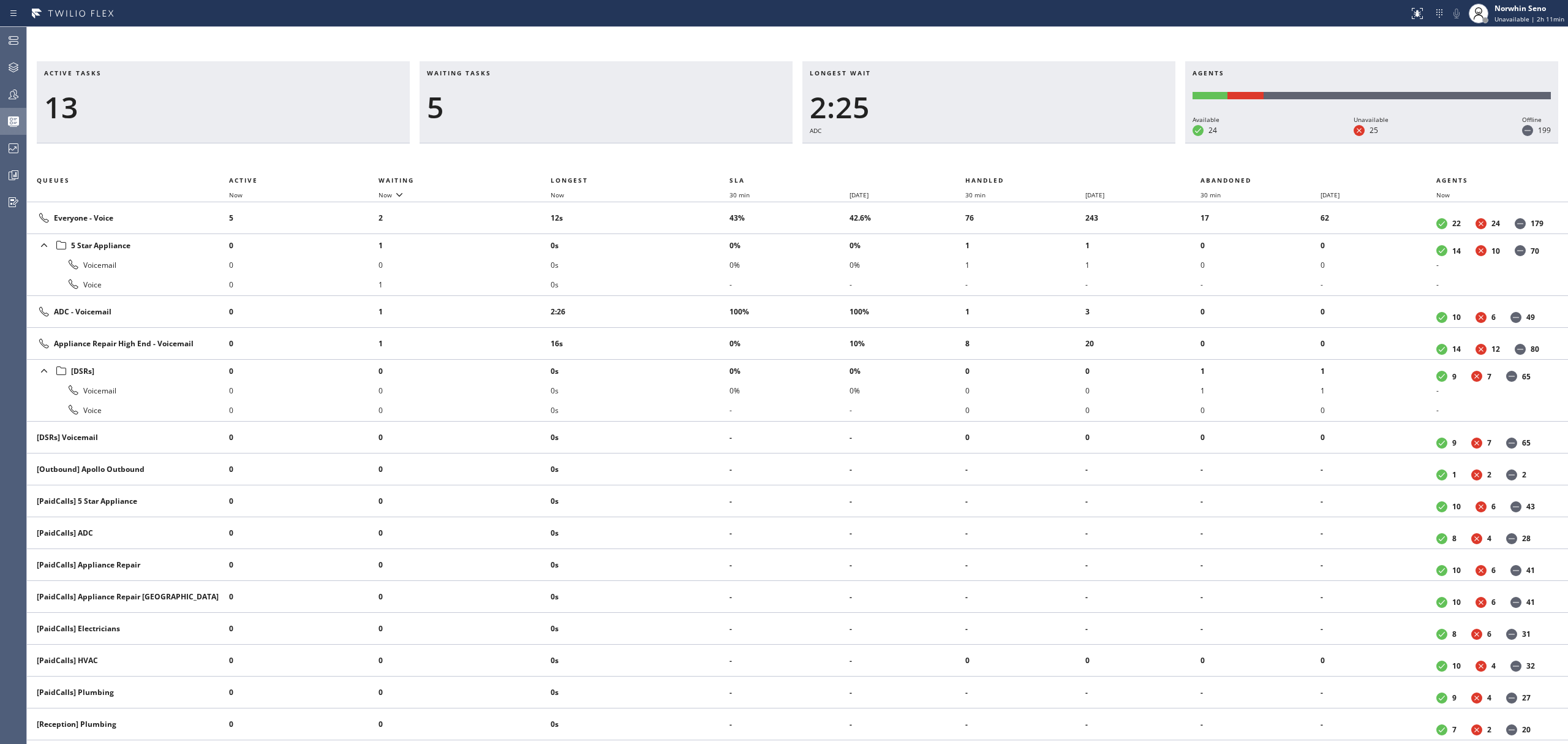
click at [981, 153] on div "Active tasks 13 Waiting tasks 5 Longest wait 2:25 ADC Agents Available 24 Unava…" at bounding box center [797, 403] width 1541 height 683
click at [981, 153] on div "Active tasks 13 Waiting tasks 5 Longest wait 2:30 ADC Agents Available 24 Unava…" at bounding box center [797, 403] width 1541 height 683
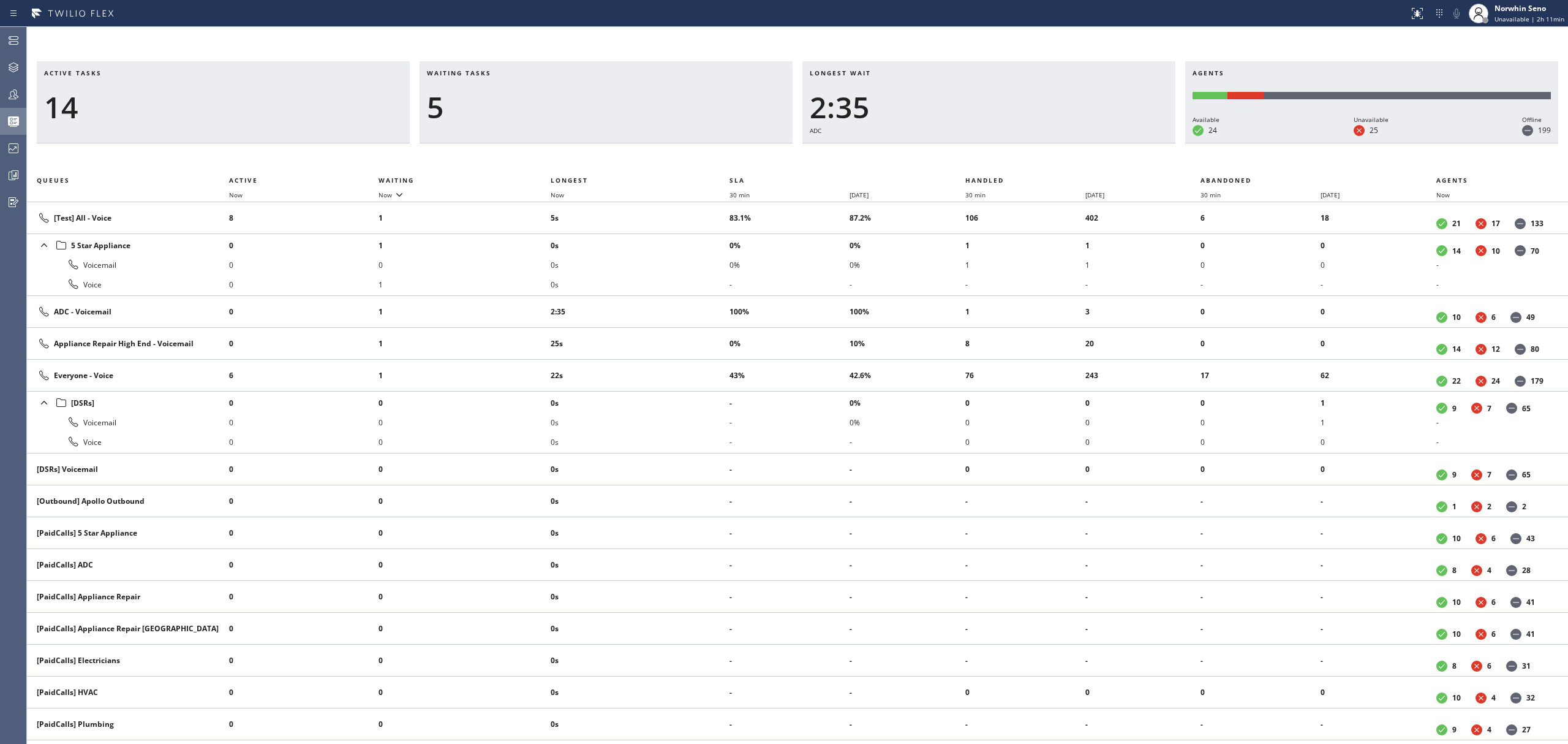
click at [981, 153] on div "Active tasks 14 Waiting tasks 5 Longest wait 2:35 ADC Agents Available 24 Unava…" at bounding box center [797, 403] width 1541 height 683
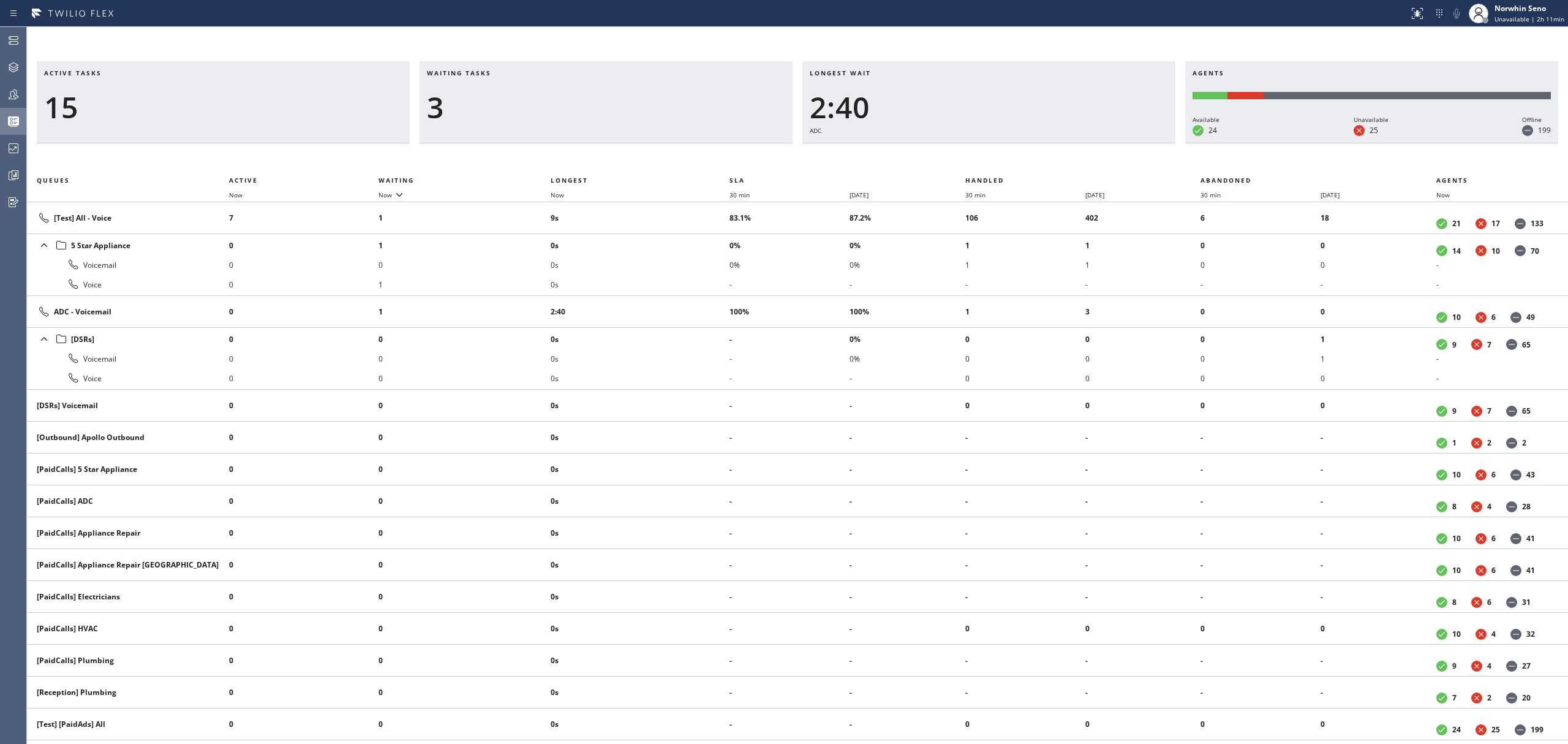
click at [981, 153] on div "Active tasks 15 Waiting tasks 3 Longest wait 2:40 ADC Agents Available 24 Unava…" at bounding box center [797, 403] width 1541 height 683
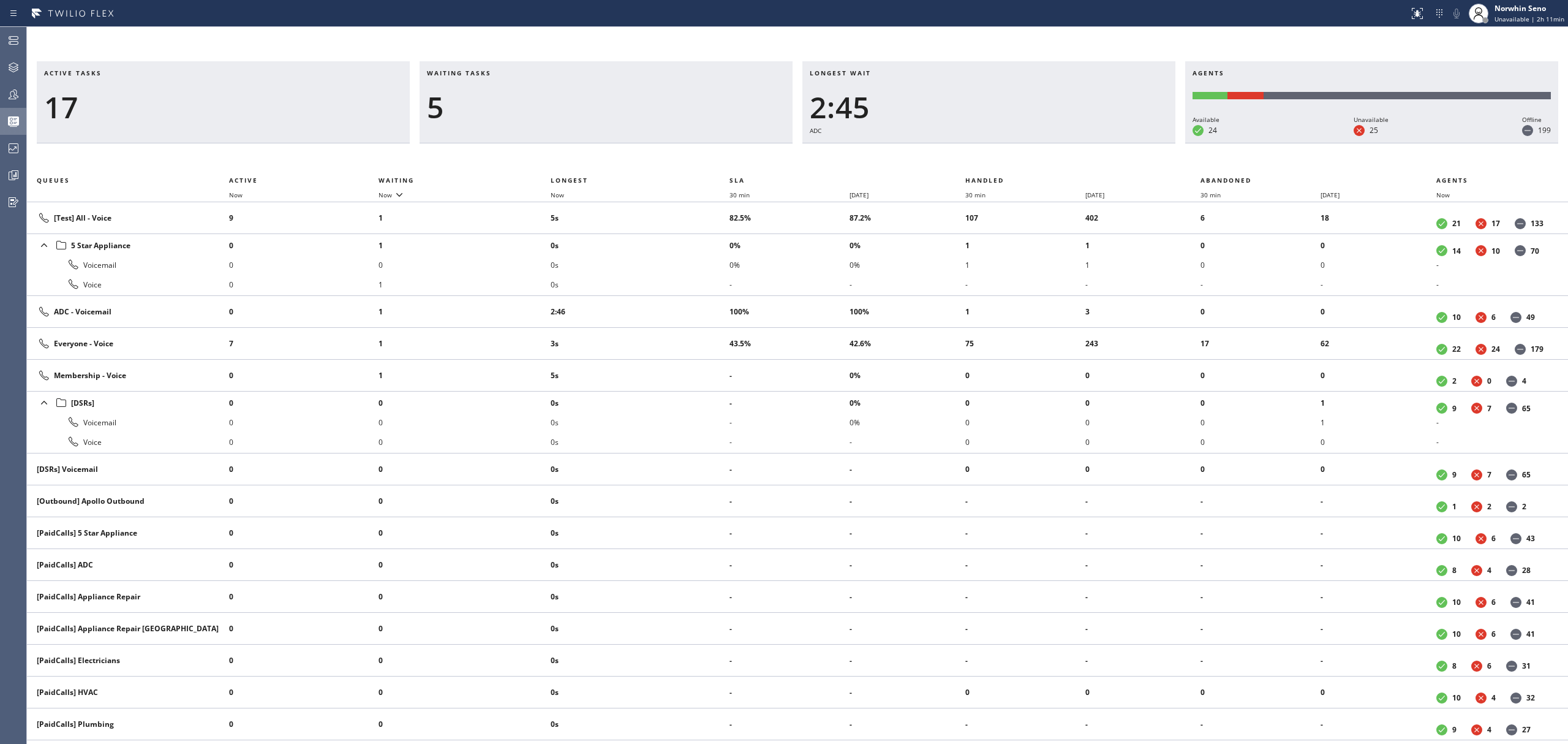
click at [981, 153] on div "Active tasks 17 Waiting tasks 5 Longest wait 2:45 ADC Agents Available 24 Unava…" at bounding box center [797, 403] width 1541 height 683
click at [981, 153] on div "Active tasks 16 Waiting tasks 6 Longest wait 2:51 ADC Agents Available 24 Unava…" at bounding box center [797, 403] width 1541 height 683
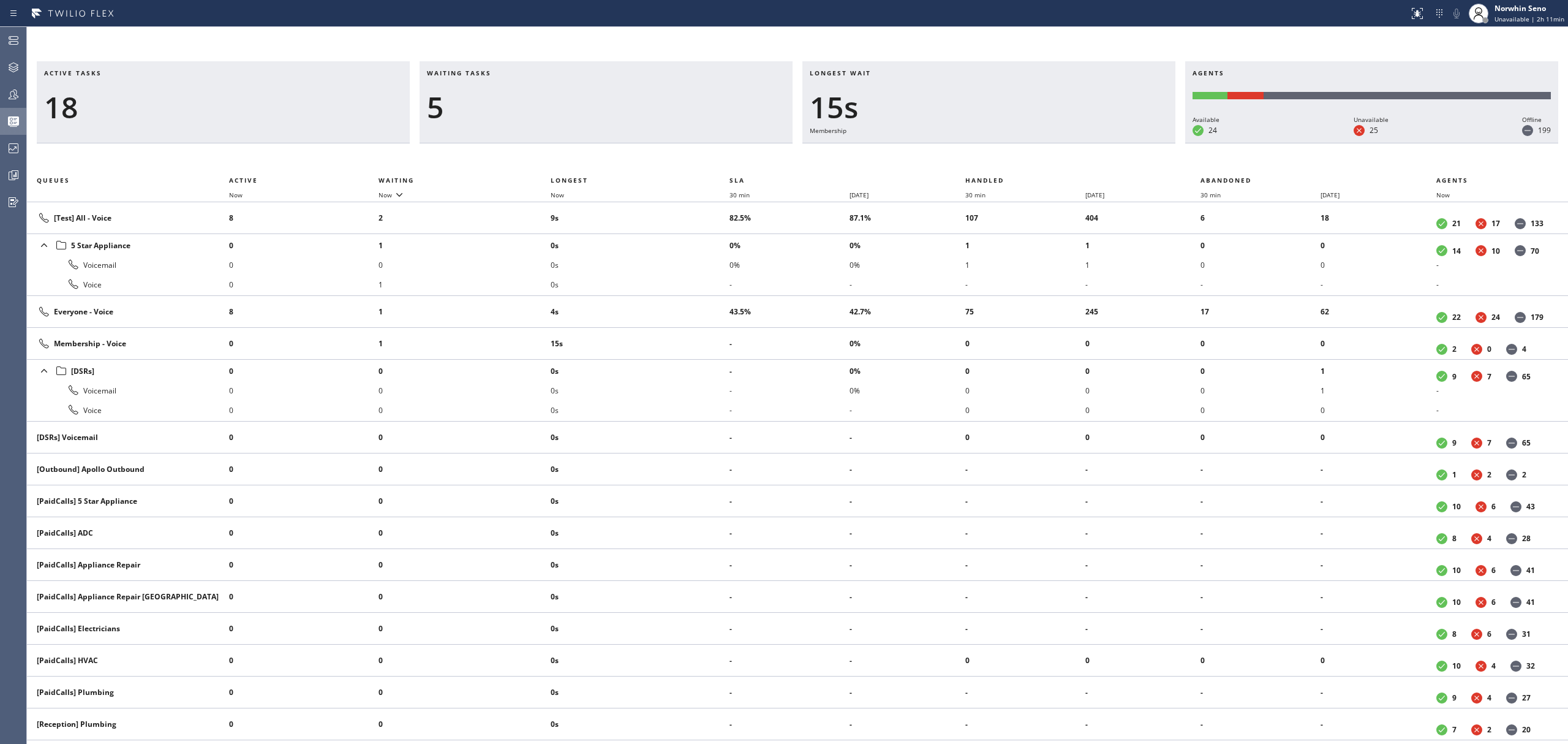
click at [981, 153] on div "Active tasks 18 Waiting tasks 5 Longest wait 15s Membership Agents Available 24…" at bounding box center [797, 403] width 1541 height 683
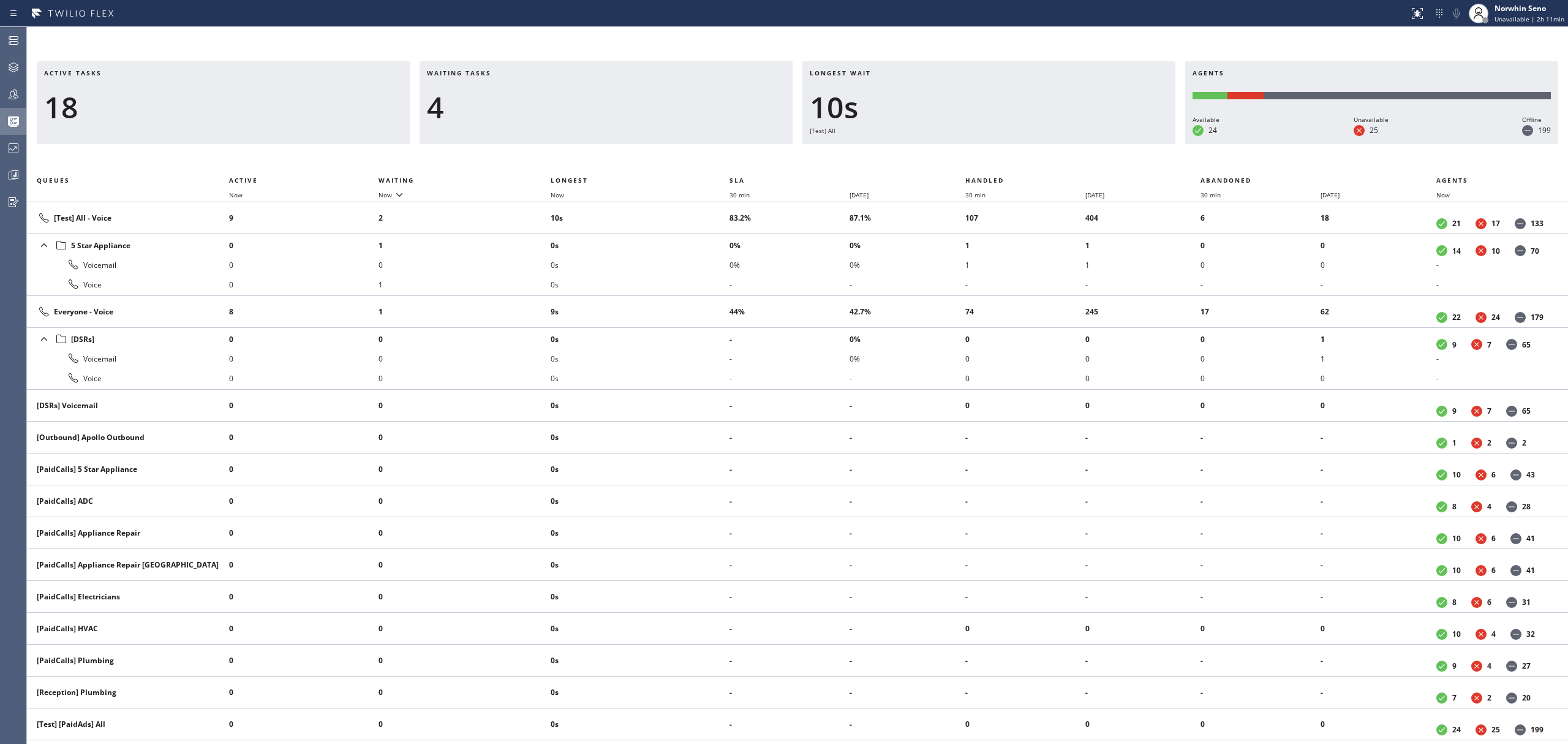
click at [981, 153] on div "Active tasks 18 Waiting tasks 4 Longest wait 10s [Test] All Agents Available 24…" at bounding box center [797, 403] width 1541 height 683
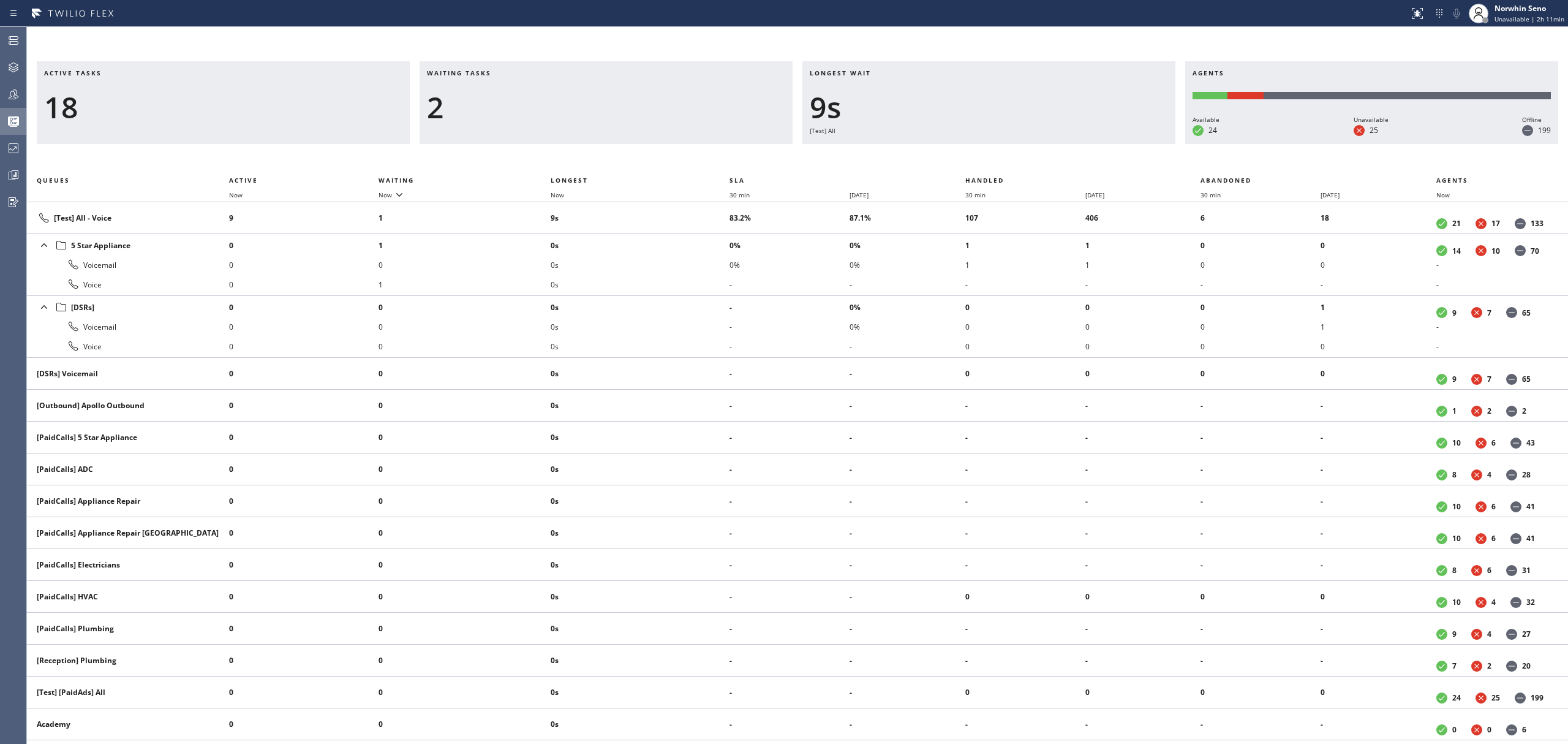
click at [981, 153] on div "Active tasks 18 Waiting tasks 2 Longest wait 9s [Test] All Agents Available 24 …" at bounding box center [797, 403] width 1541 height 683
click at [981, 153] on div "Active tasks 18 Waiting tasks 3 Longest wait 14s [Test] All Agents Available 24…" at bounding box center [797, 403] width 1541 height 683
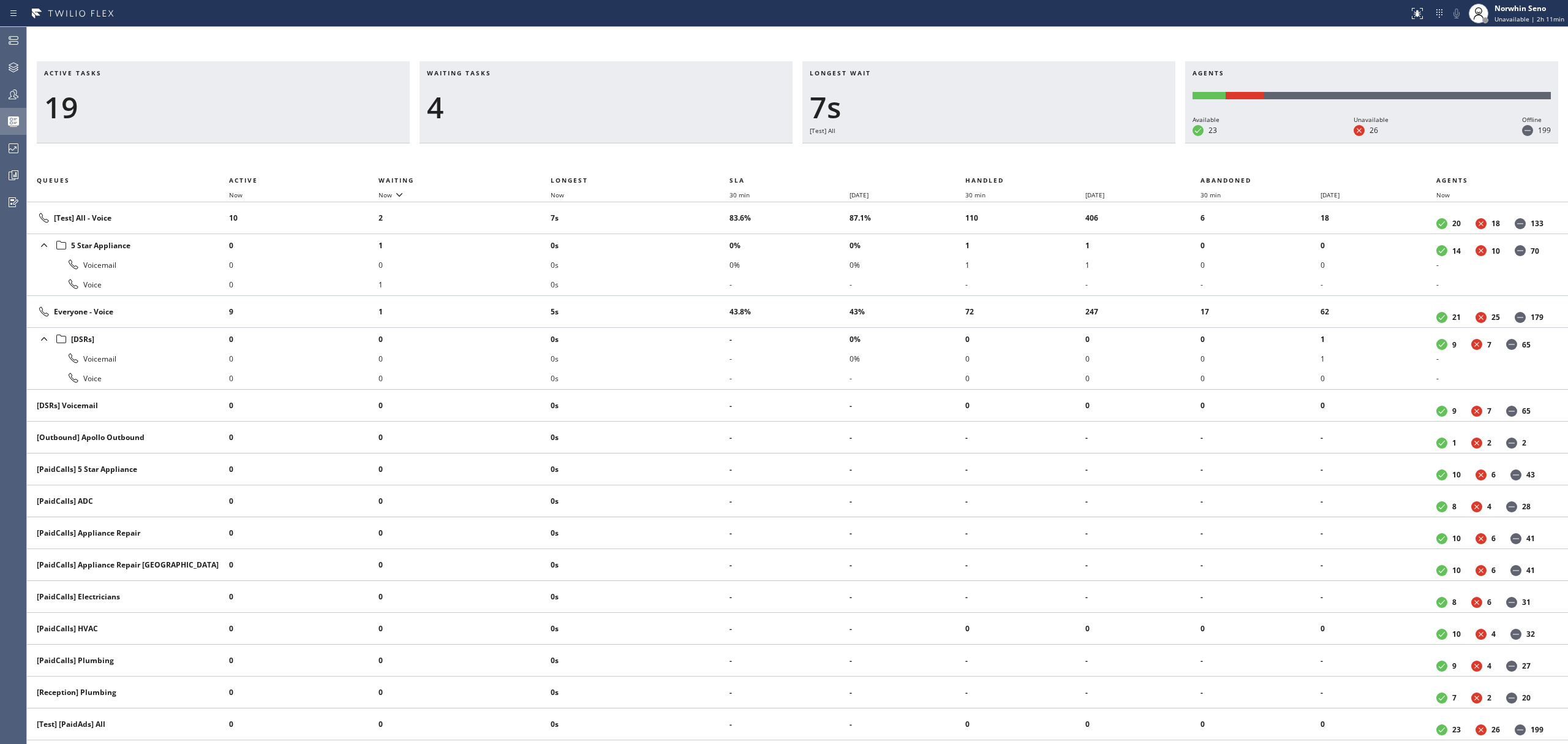
click at [981, 153] on div "Active tasks 19 Waiting tasks 4 Longest wait 7s [Test] All Agents Available 23 …" at bounding box center [797, 403] width 1541 height 683
click at [981, 153] on div "Active tasks 19 Waiting tasks 6 Longest wait 12s [Test] All Agents Available 23…" at bounding box center [797, 403] width 1541 height 683
click at [981, 153] on div "Active tasks 19 Waiting tasks 5 Longest wait 15s Everyone Agents Available 23 U…" at bounding box center [797, 403] width 1541 height 683
click at [981, 153] on div "Active tasks 20 Waiting tasks 4 Longest wait 18s [Test] All Agents Available 22…" at bounding box center [797, 403] width 1541 height 683
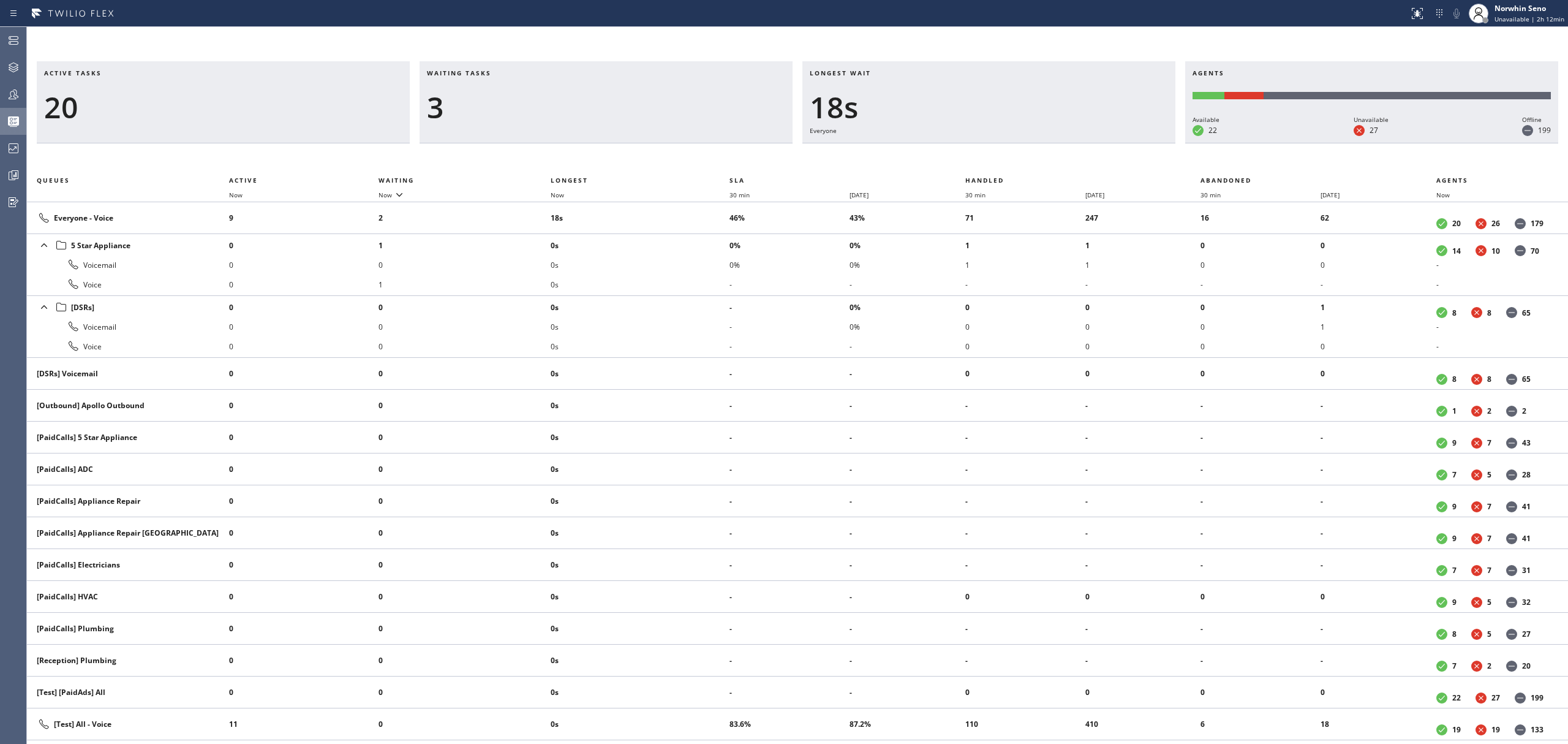
click at [981, 153] on div "Active tasks 20 Waiting tasks 3 Longest wait 18s Everyone Agents Available 22 U…" at bounding box center [797, 403] width 1541 height 683
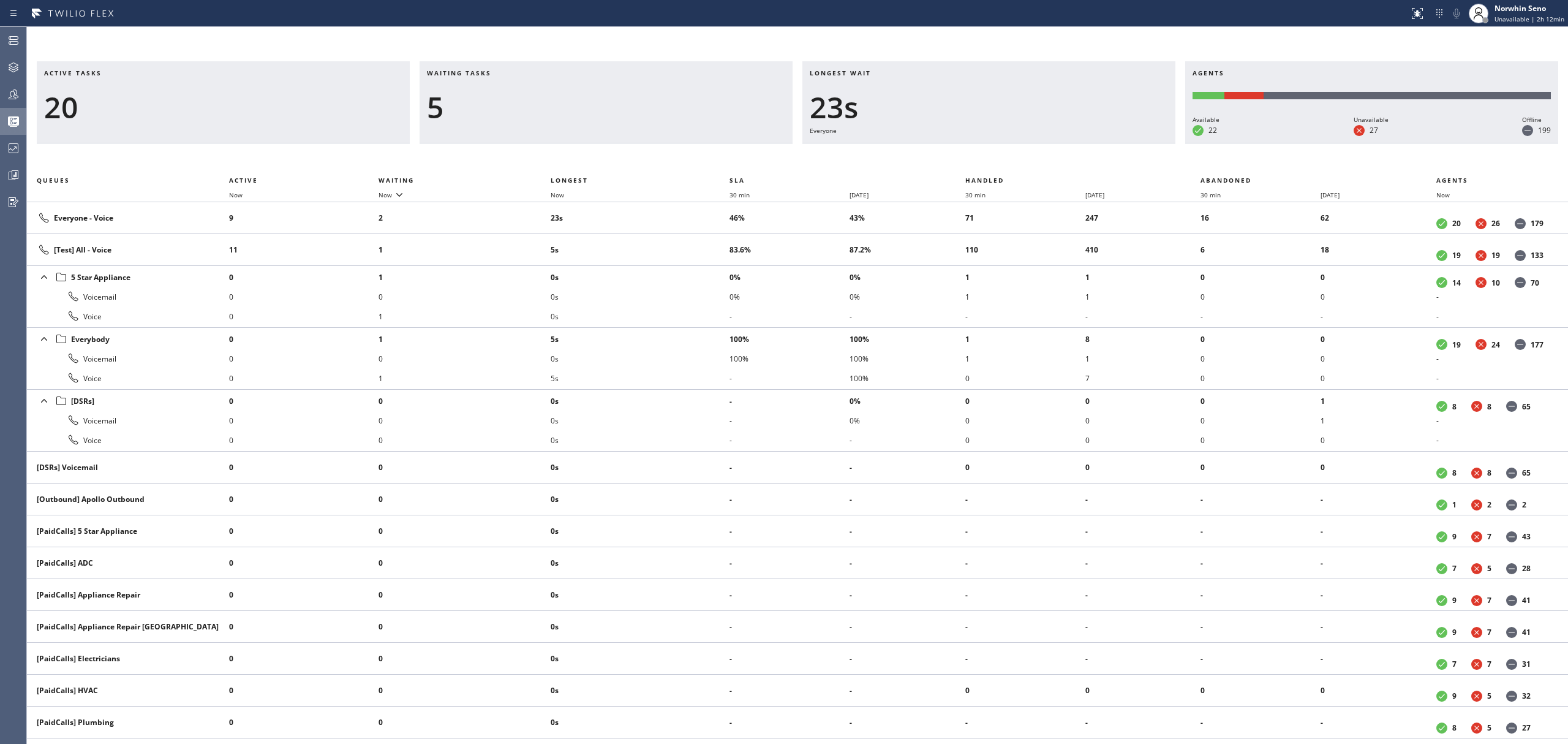
click at [981, 153] on div "Active tasks 20 Waiting tasks 5 Longest wait 23s Everyone Agents Available 22 U…" at bounding box center [797, 403] width 1541 height 683
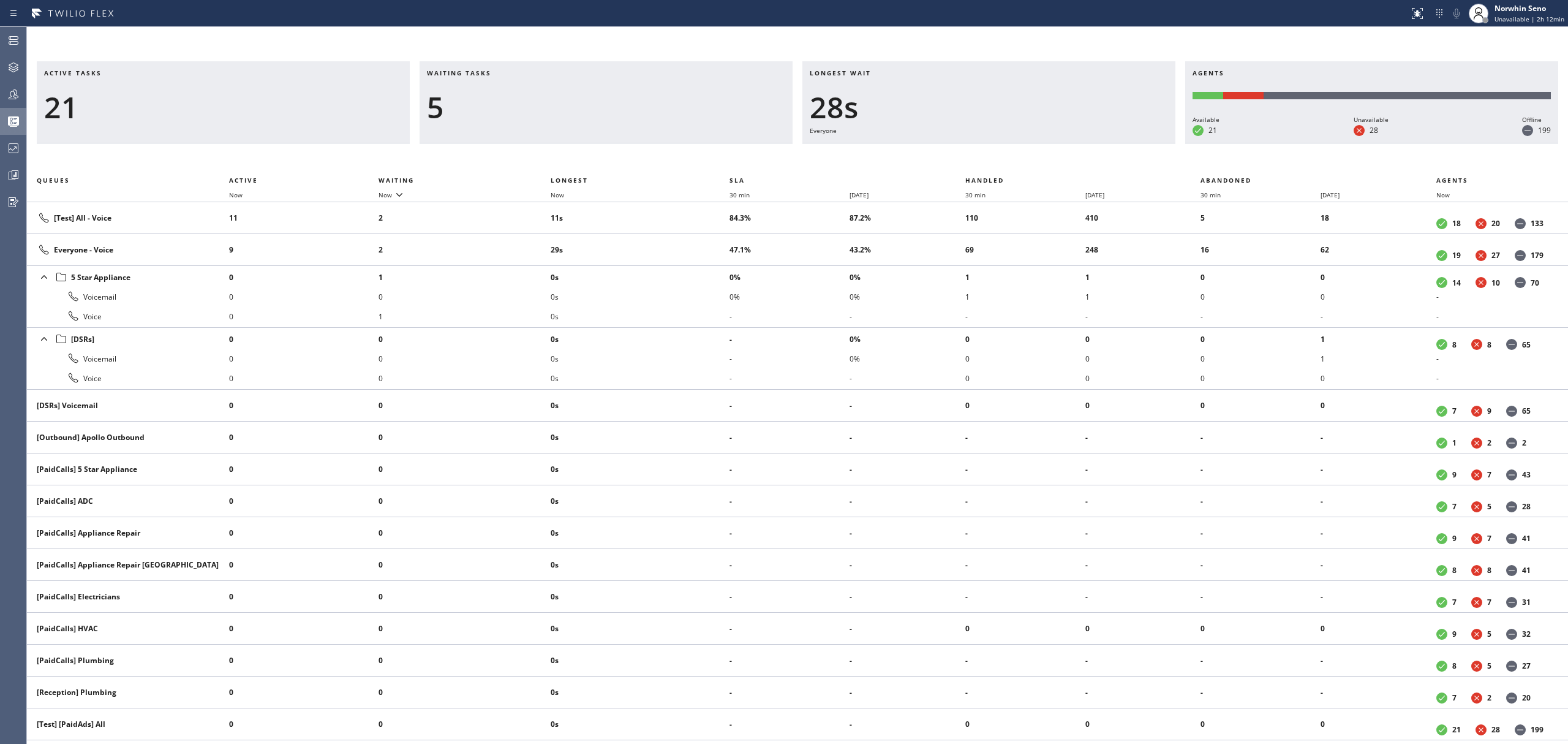
click at [981, 153] on div "Active tasks 21 Waiting tasks 5 Longest wait 28s Everyone Agents Available 21 U…" at bounding box center [797, 403] width 1541 height 683
click at [981, 153] on div "Active tasks 21 Waiting tasks 5 Longest wait 33s Everyone Agents Available 21 U…" at bounding box center [797, 403] width 1541 height 683
click at [981, 153] on div "Active tasks 21 Waiting tasks 3 Longest wait 38s Everyone Agents Available 21 U…" at bounding box center [797, 403] width 1541 height 683
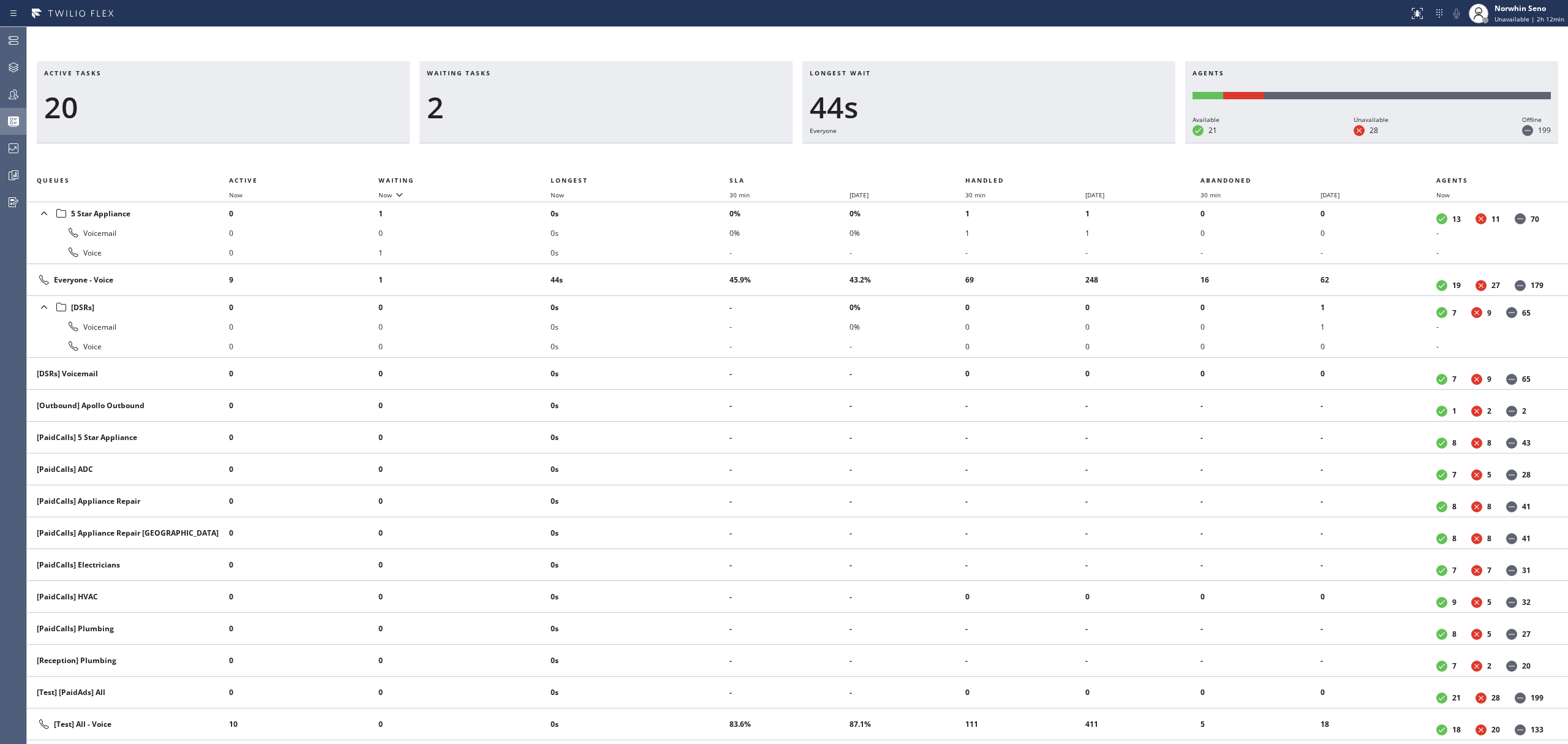
click at [981, 153] on div "Active tasks 20 Waiting tasks 2 Longest wait 44s Everyone Agents Available 21 U…" at bounding box center [797, 403] width 1541 height 683
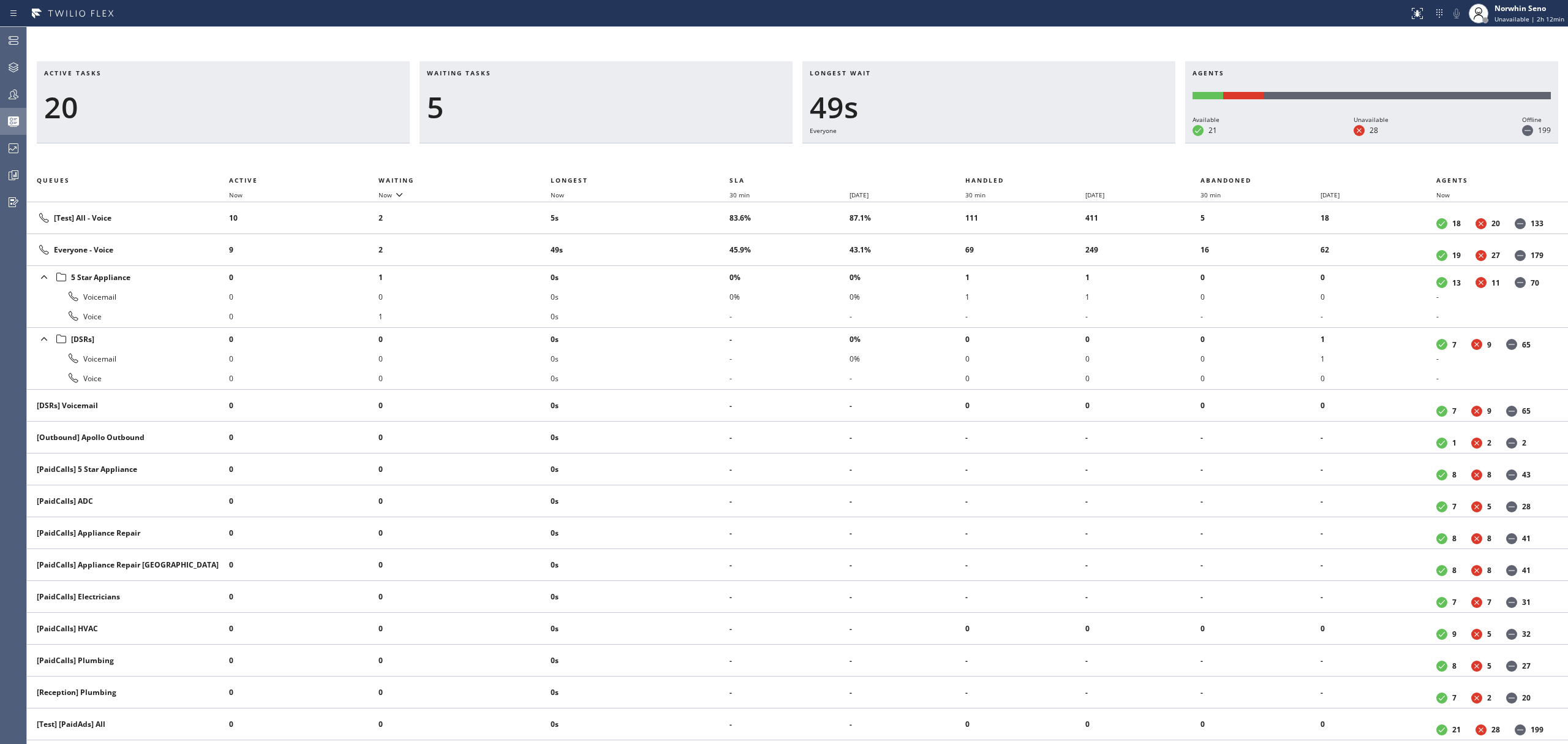
click at [981, 153] on div "Active tasks 20 Waiting tasks 5 Longest wait 49s Everyone Agents Available 21 U…" at bounding box center [797, 403] width 1541 height 683
click at [981, 153] on div "Active tasks 19 Waiting tasks 5 Longest wait 10s [Test] All Agents Available 21…" at bounding box center [797, 403] width 1541 height 683
click at [981, 153] on div "Active tasks 20 Waiting tasks 4 Longest wait 15s Everyone Agents Available 21 U…" at bounding box center [797, 403] width 1541 height 683
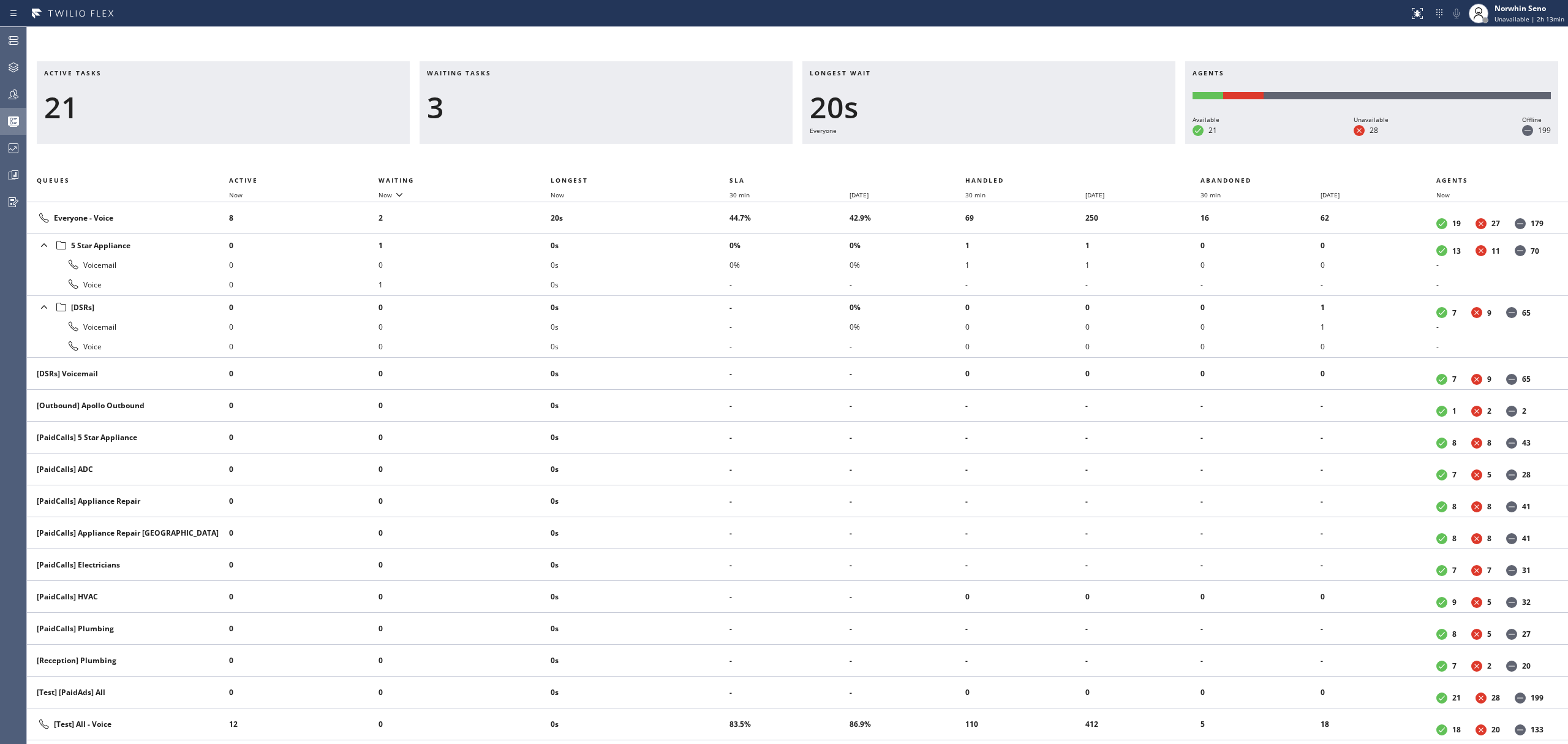
click at [981, 153] on div "Active tasks 21 Waiting tasks 3 Longest wait 20s Everyone Agents Available 21 U…" at bounding box center [797, 403] width 1541 height 683
click at [981, 153] on div "Active tasks 19 Waiting tasks 4 Longest wait 25s Everyone Agents Available 21 U…" at bounding box center [797, 403] width 1541 height 683
click at [981, 153] on div "Active tasks 20 Waiting tasks 4 Longest wait 25s Everyone Agents Available 21 U…" at bounding box center [797, 403] width 1541 height 683
click at [981, 153] on div "Active tasks 20 Waiting tasks 4 Longest wait 30s Everyone Agents Available 21 U…" at bounding box center [797, 403] width 1541 height 683
click at [981, 153] on div "Active tasks 20 Waiting tasks 4 Longest wait 35s Everyone Agents Available 21 U…" at bounding box center [797, 403] width 1541 height 683
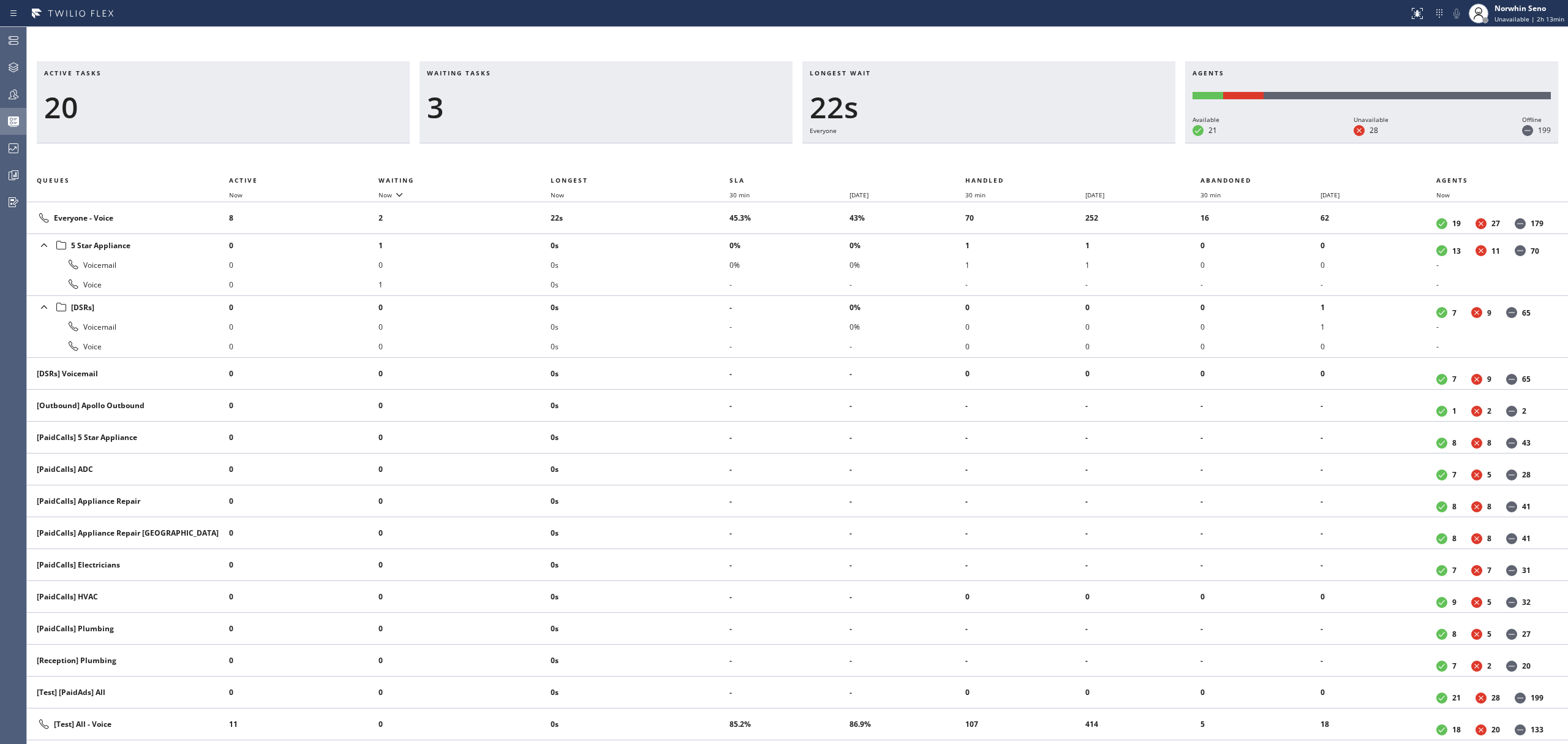
click at [981, 153] on div "Active tasks 20 Waiting tasks 3 Longest wait 22s Everyone Agents Available 21 U…" at bounding box center [797, 403] width 1541 height 683
click at [981, 153] on div "Active tasks 20 Waiting tasks 2 Longest wait 14s Everyone Agents Available 21 U…" at bounding box center [797, 403] width 1541 height 683
click at [981, 153] on div "Active tasks 19 Waiting tasks 3 Longest wait 19s Everyone Agents Available 21 U…" at bounding box center [797, 403] width 1541 height 683
click at [981, 153] on div "Active tasks 19 Waiting tasks 3 Longest wait 24s Everyone Agents Available 21 U…" at bounding box center [797, 403] width 1541 height 683
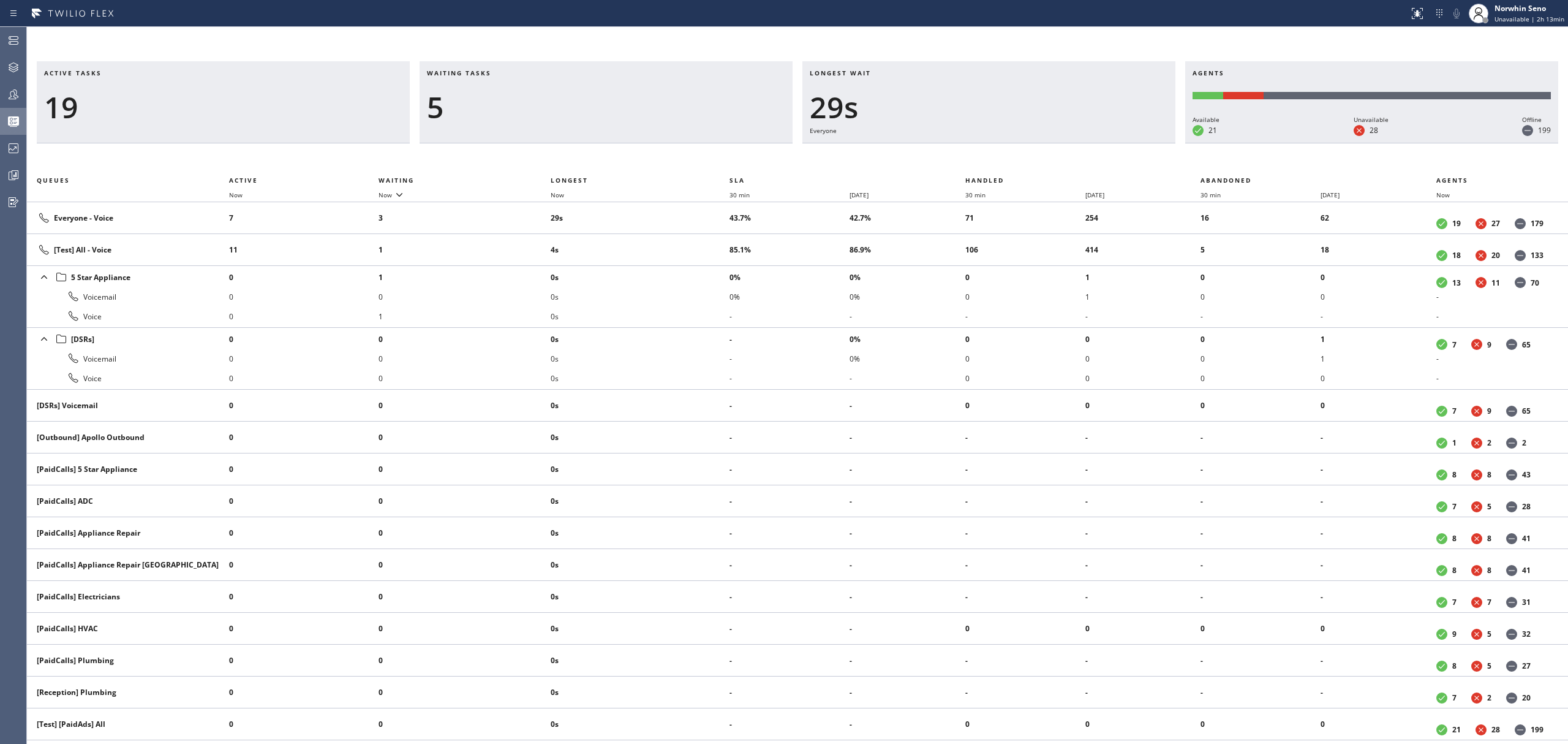
click at [981, 153] on div "Active tasks 19 Waiting tasks 5 Longest wait 29s Everyone Agents Available 21 U…" at bounding box center [797, 403] width 1541 height 683
click at [981, 153] on div "Active tasks 18 Waiting tasks 4 Longest wait 22s Everyone Agents Available 21 U…" at bounding box center [797, 403] width 1541 height 683
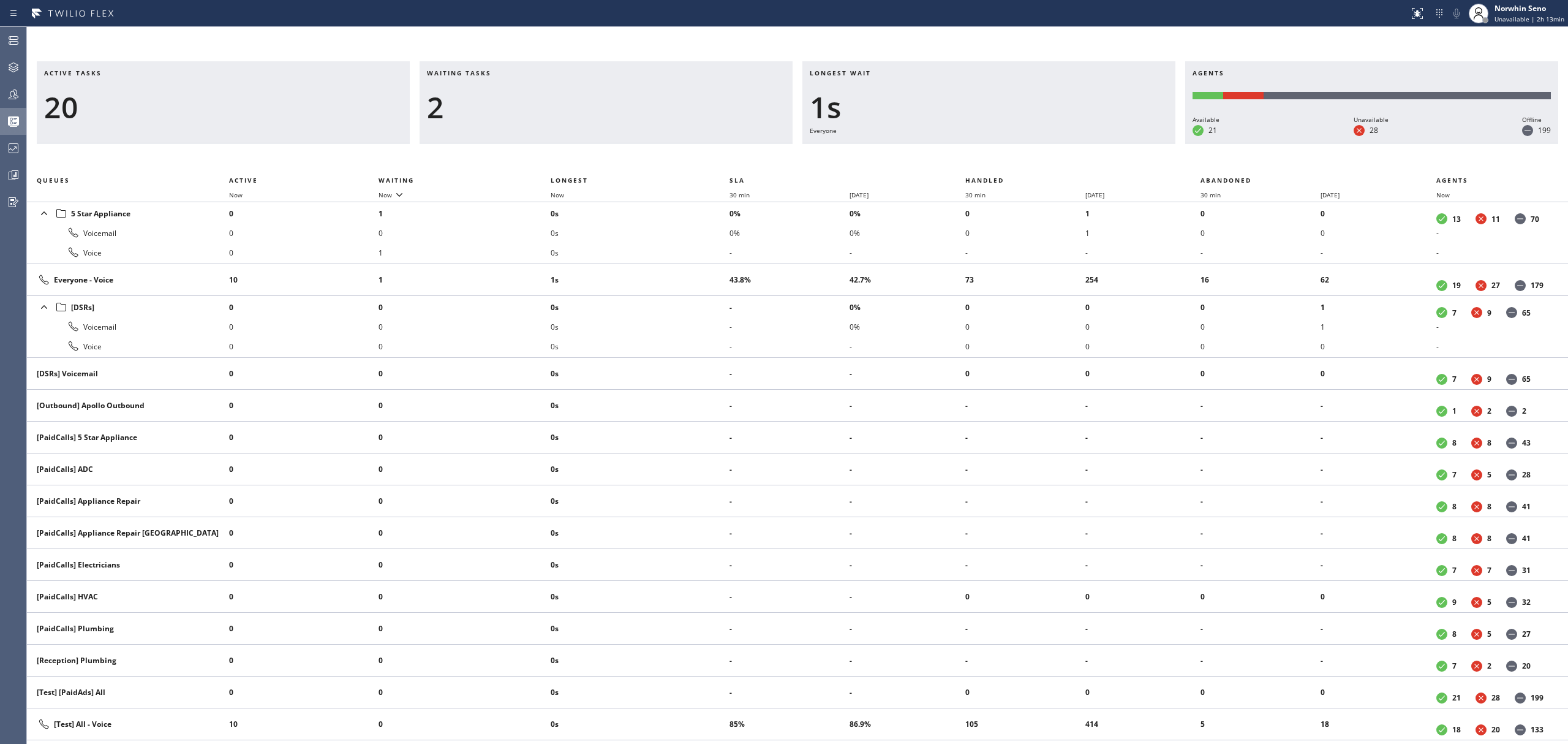
click at [981, 153] on div "Active tasks 20 Waiting tasks 2 Longest wait 1s Everyone Agents Available 21 Un…" at bounding box center [797, 403] width 1541 height 683
click at [981, 153] on div "Active tasks 20 Waiting tasks 2 Longest wait 6s Everyone Agents Available 21 Un…" at bounding box center [797, 403] width 1541 height 683
click at [981, 153] on div "Active tasks 18 Waiting tasks 2 Longest wait 11s Everyone Agents Available 21 U…" at bounding box center [797, 403] width 1541 height 683
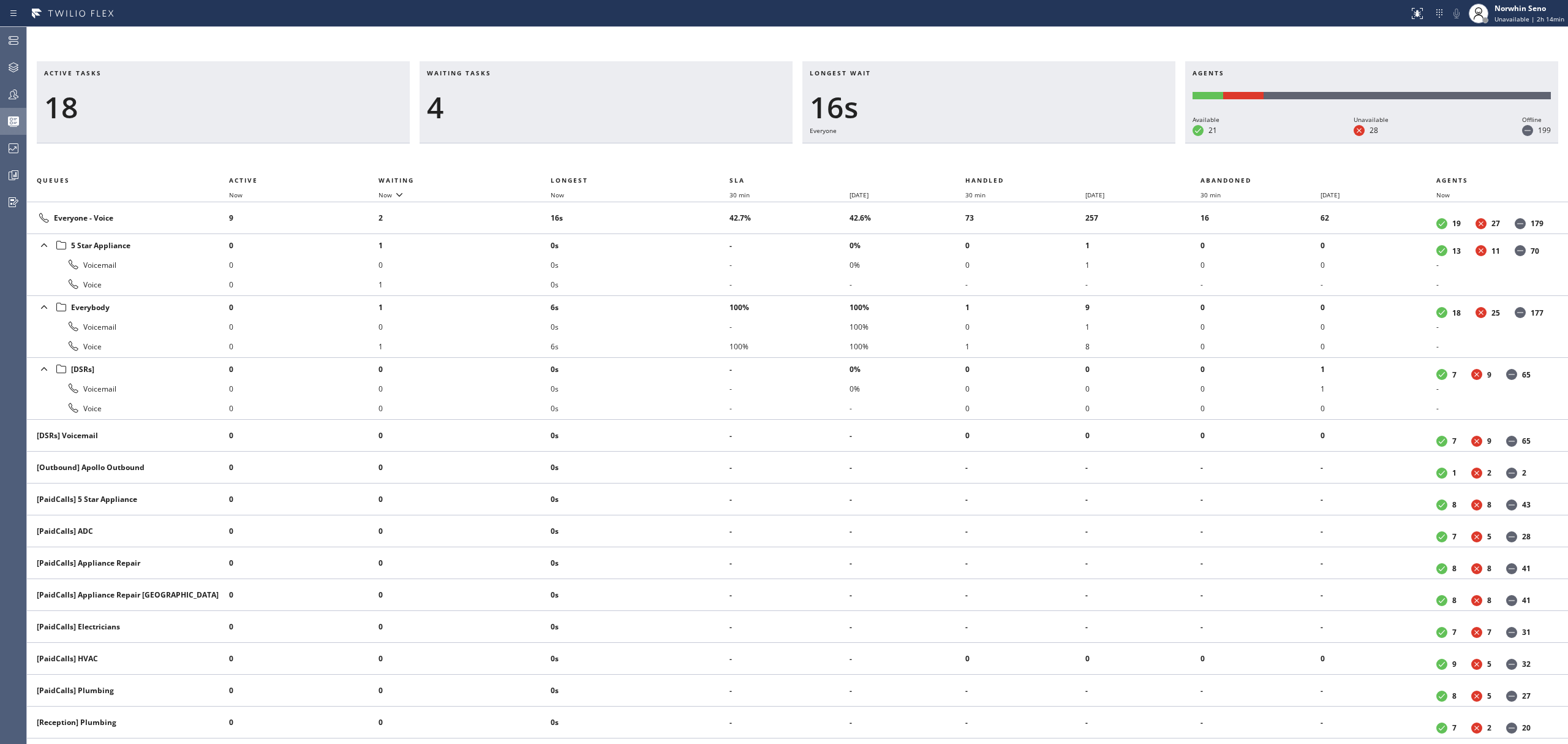
click at [981, 153] on div "Active tasks 18 Waiting tasks 4 Longest wait 16s Everyone Agents Available 21 U…" at bounding box center [797, 403] width 1541 height 683
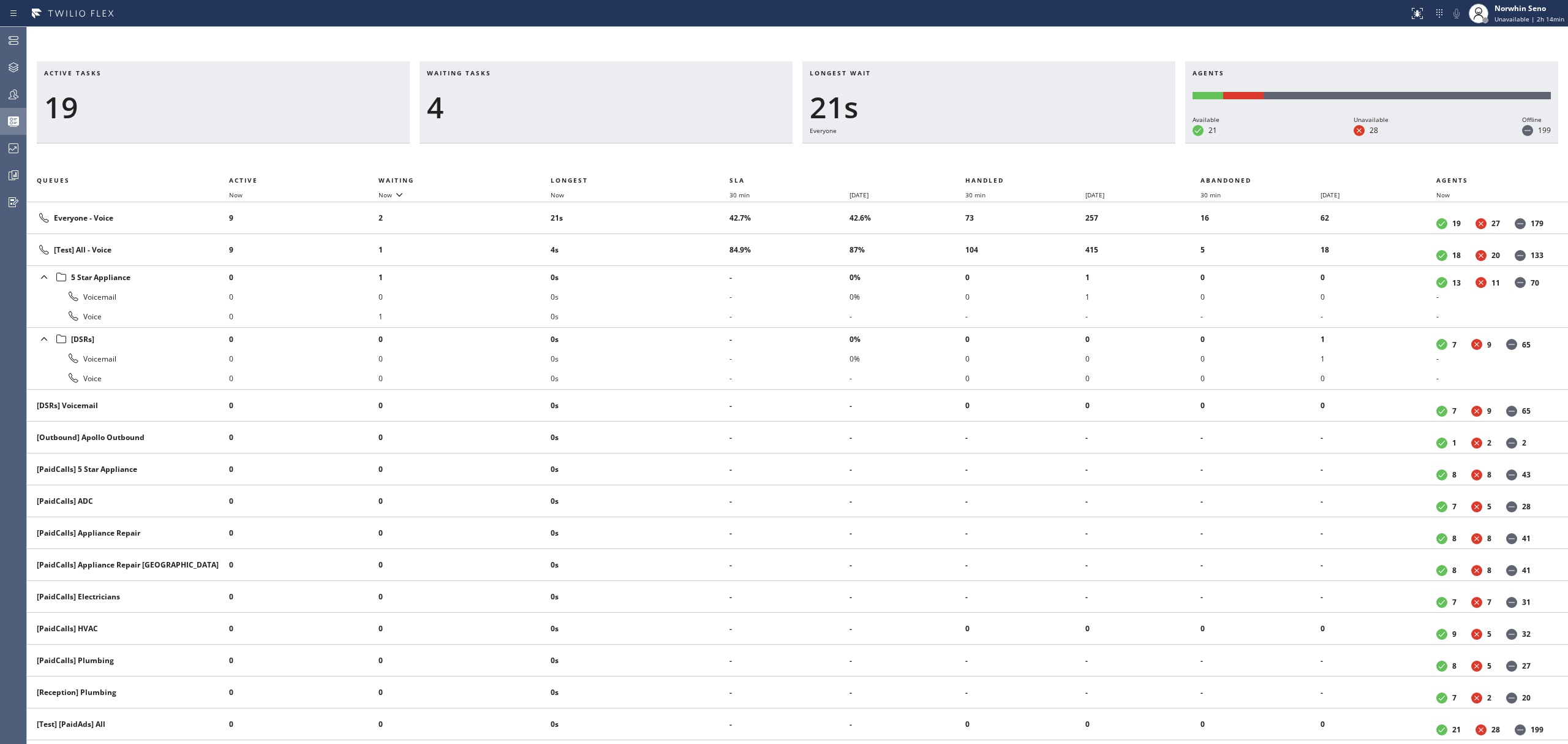
click at [981, 153] on div "Active tasks 19 Waiting tasks 4 Longest wait 21s Everyone Agents Available 21 U…" at bounding box center [797, 403] width 1541 height 683
click at [981, 153] on div "Active tasks 21 Waiting tasks 3 Longest wait 15s Everyone Agents Available 20 U…" at bounding box center [797, 403] width 1541 height 683
click at [981, 153] on div "Active tasks 21 Waiting tasks 3 Longest wait 20s Everyone Agents Available 20 U…" at bounding box center [797, 403] width 1541 height 683
click at [981, 153] on div "Active tasks 20 Waiting tasks 3 Longest wait 25s Everyone Agents Available 20 U…" at bounding box center [797, 403] width 1541 height 683
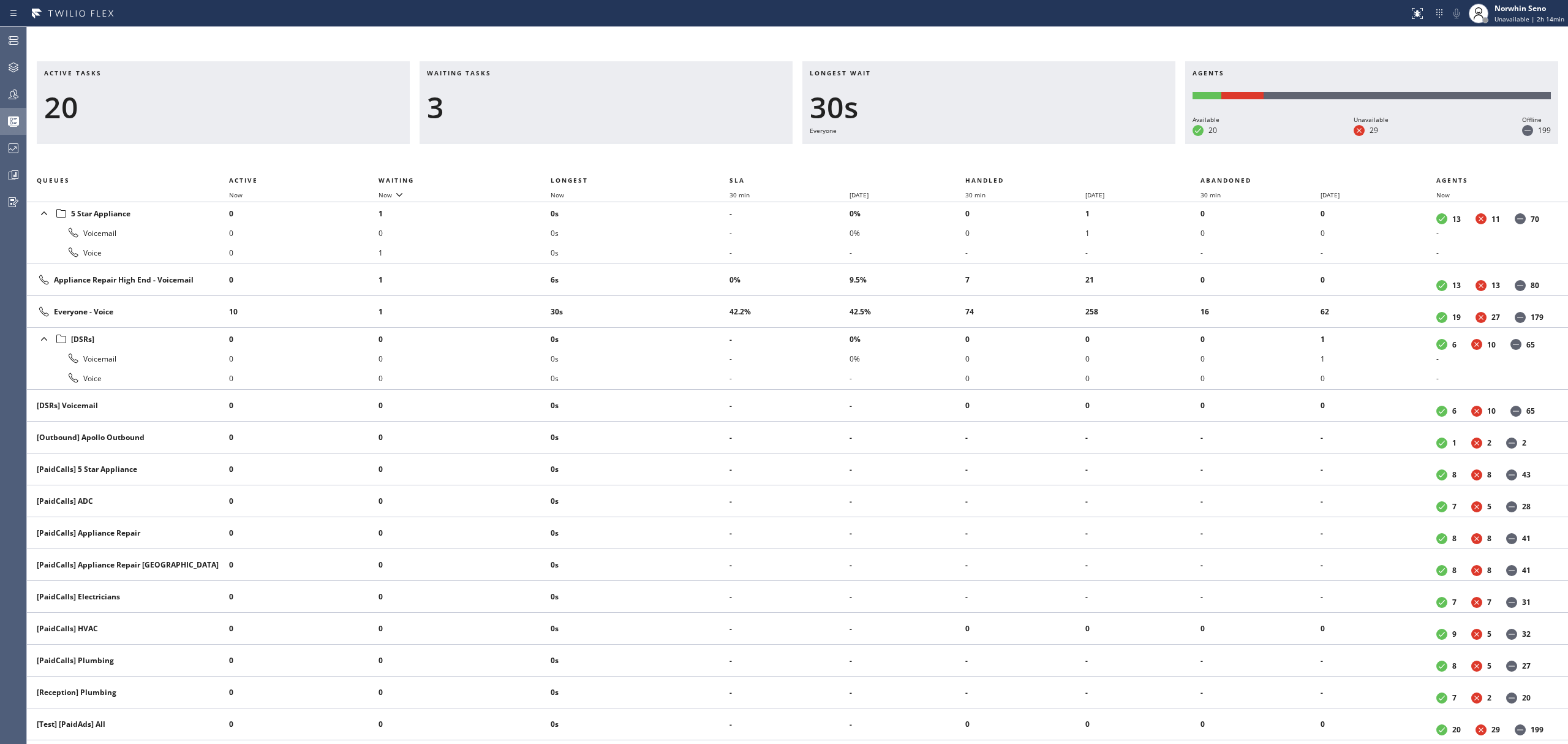
click at [981, 153] on div "Active tasks 20 Waiting tasks 3 Longest wait 30s Everyone Agents Available 20 U…" at bounding box center [797, 403] width 1541 height 683
click at [981, 153] on div "Active tasks 20 Waiting tasks 3 Longest wait 35s Everyone Agents Available 20 U…" at bounding box center [797, 403] width 1541 height 683
click at [981, 153] on div "Active tasks 20 Waiting tasks 4 Longest wait 40s Everyone Agents Available 20 U…" at bounding box center [797, 403] width 1541 height 683
click at [981, 153] on div "Active tasks 21 Waiting tasks 3 Longest wait 21s Appliance Repair High End Agen…" at bounding box center [797, 403] width 1541 height 683
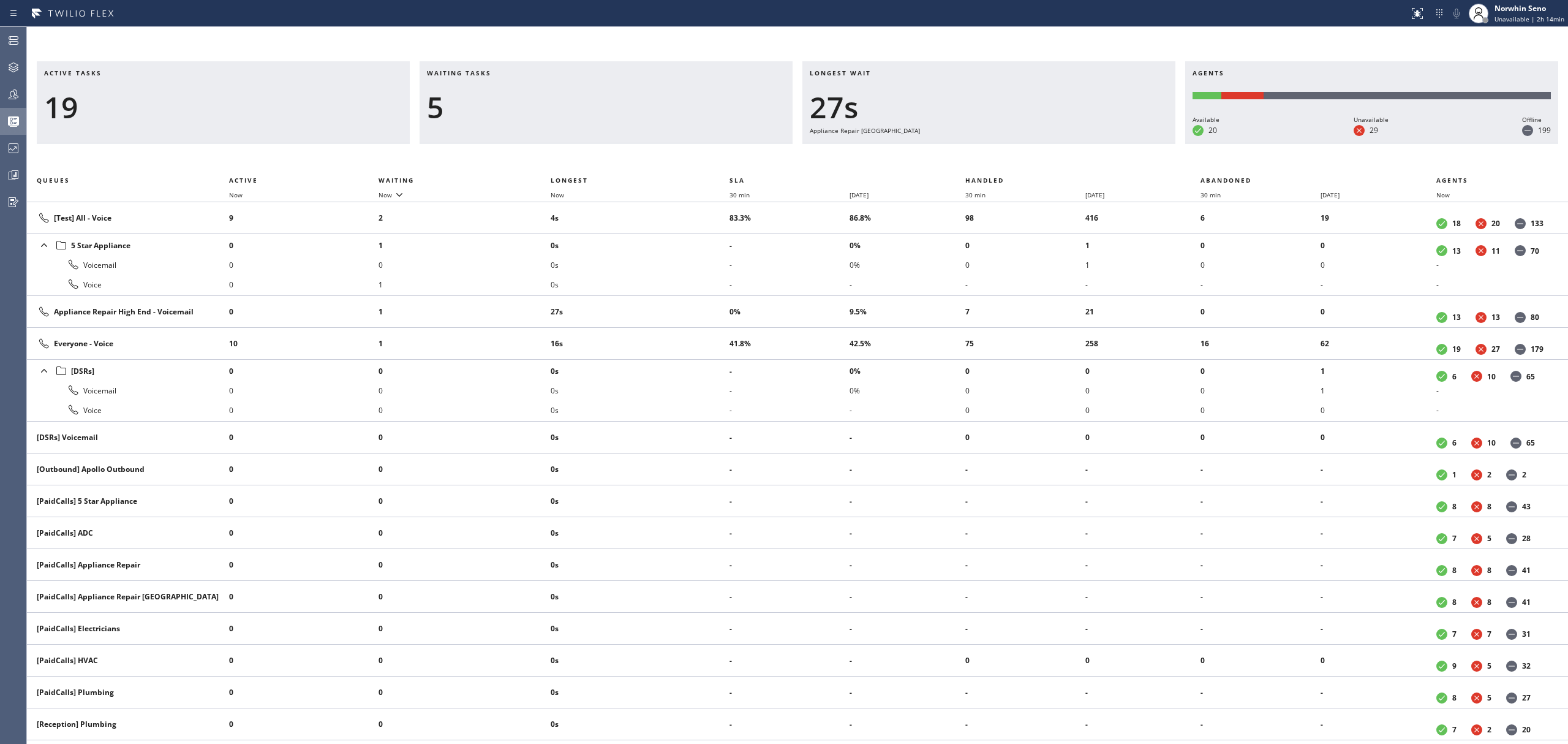
click at [981, 153] on div "Active tasks 19 Waiting tasks 5 Longest wait 27s Appliance Repair High End Agen…" at bounding box center [797, 403] width 1541 height 683
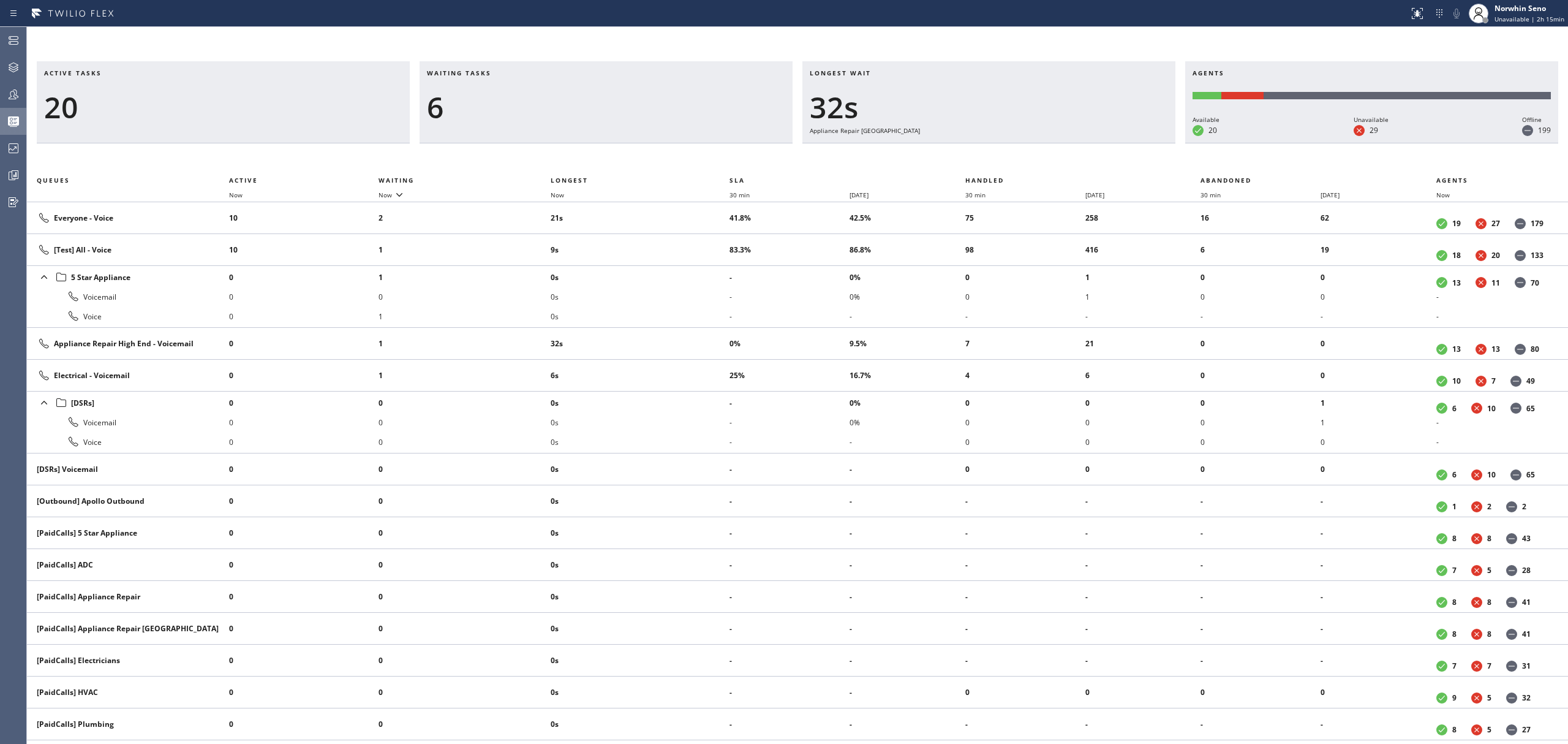
click at [981, 153] on div "Active tasks 20 Waiting tasks 6 Longest wait 32s Appliance Repair High End Agen…" at bounding box center [797, 403] width 1541 height 683
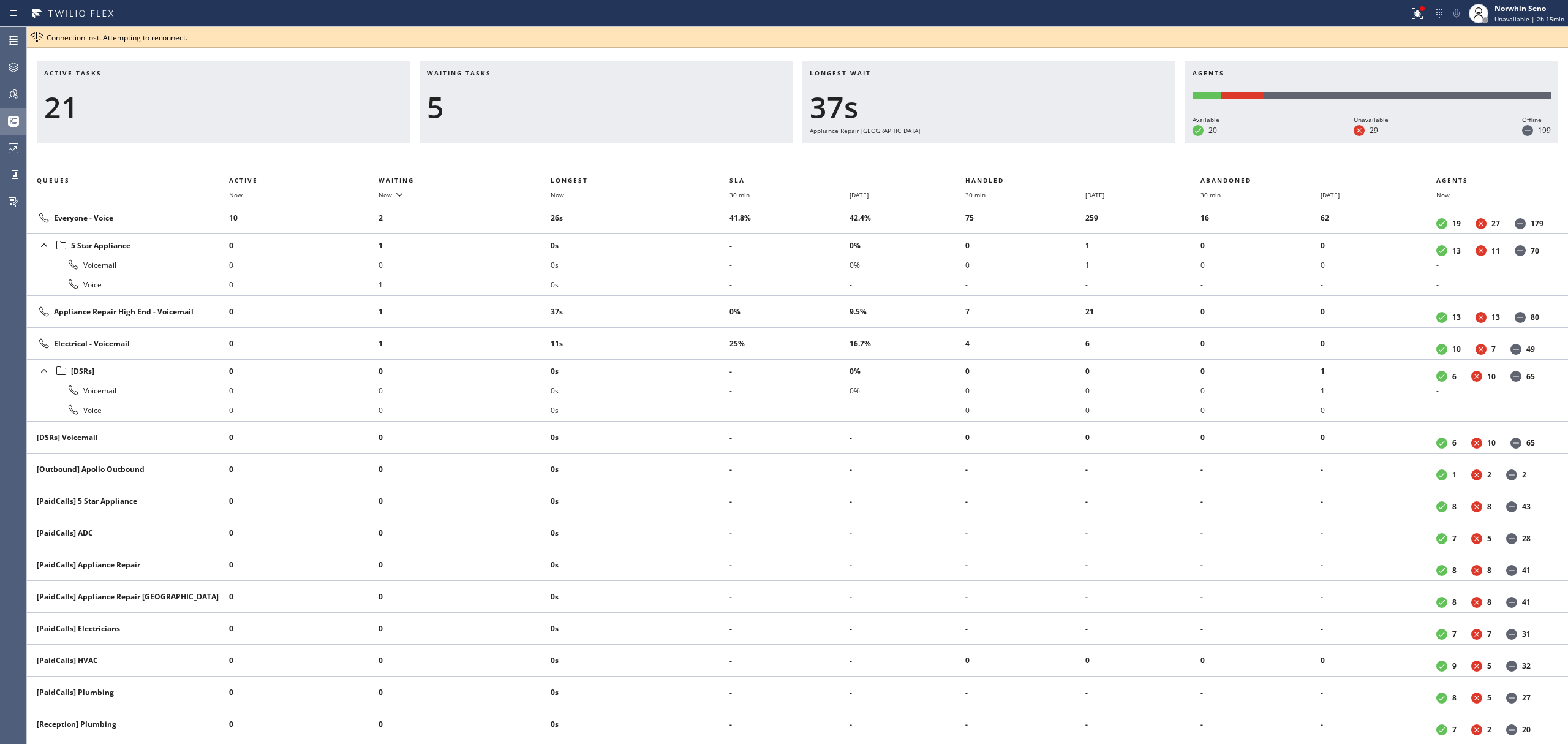
click at [981, 153] on div "Active tasks 21 Waiting tasks 5 Longest wait 37s Appliance Repair High End Agen…" at bounding box center [797, 403] width 1541 height 683
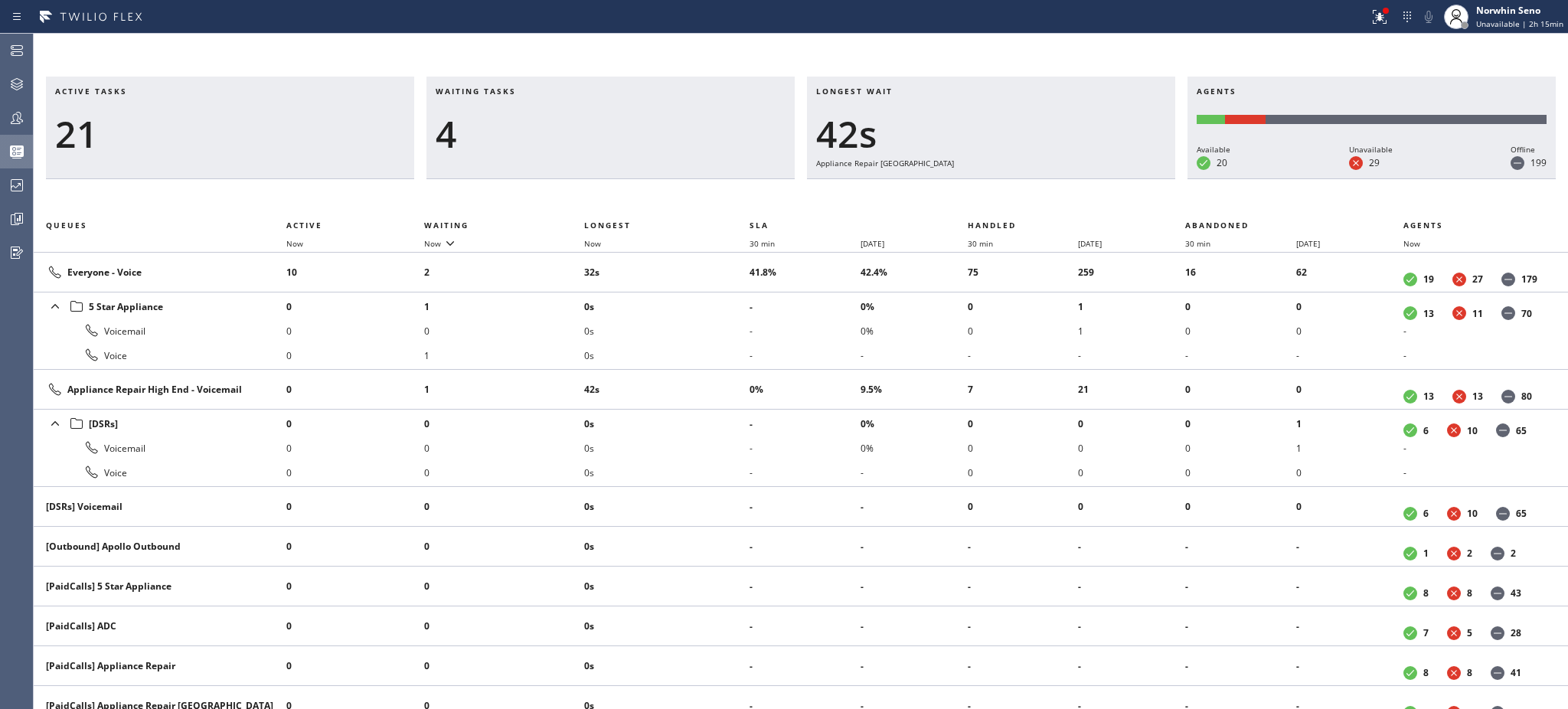
click at [1566, 128] on div "Active tasks 21 Waiting tasks 4 Longest wait 42s Appliance Repair High End Agen…" at bounding box center [800, 128] width 1534 height 103
click at [1566, 128] on div "Active tasks 18 Waiting tasks 4 Longest wait 47s Appliance Repair High End Agen…" at bounding box center [800, 128] width 1534 height 103
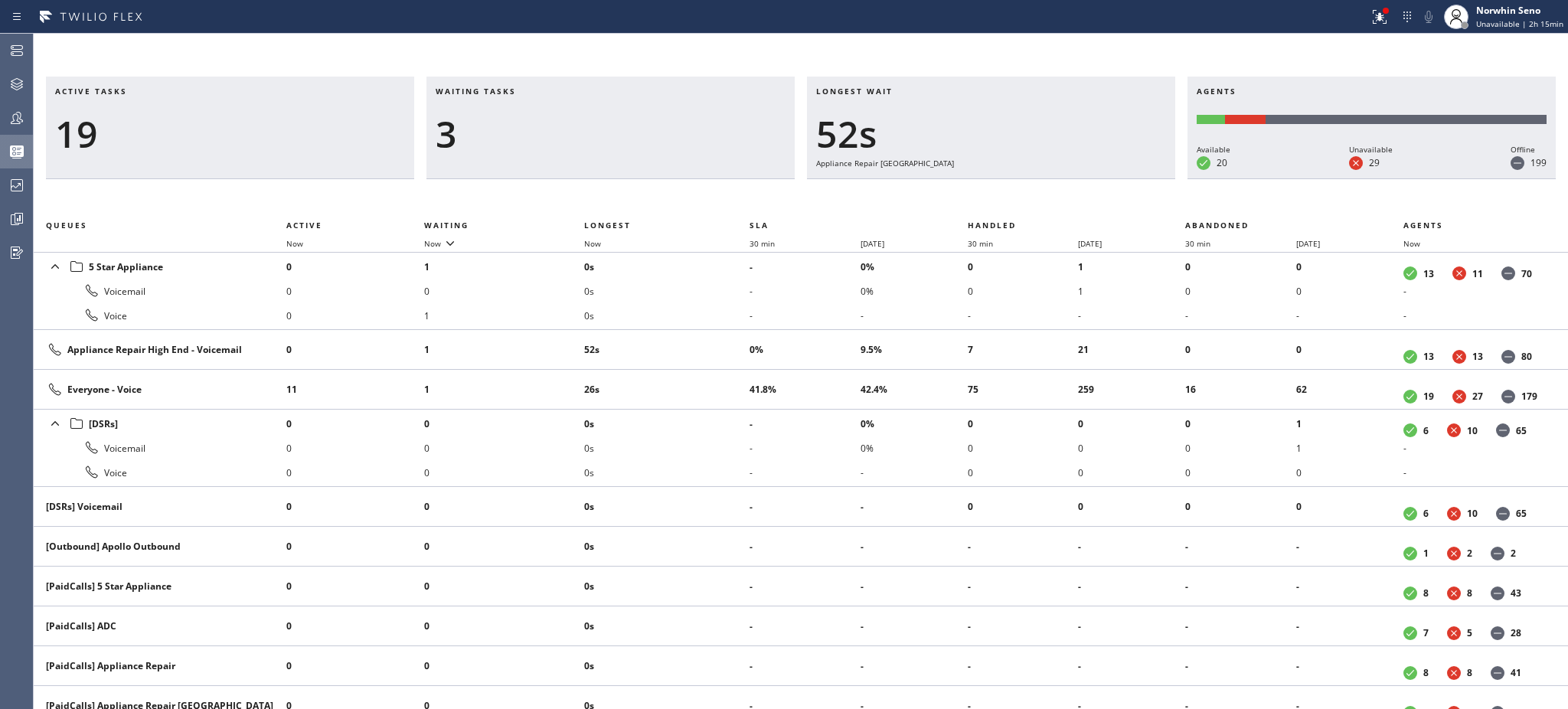
click at [1566, 128] on div "Active tasks 19 Waiting tasks 3 Longest wait 52s Appliance Repair High End Agen…" at bounding box center [800, 128] width 1534 height 103
click at [1566, 128] on div "Active tasks 19 Waiting tasks 3 Longest wait 57s Appliance Repair High End Agen…" at bounding box center [800, 128] width 1534 height 103
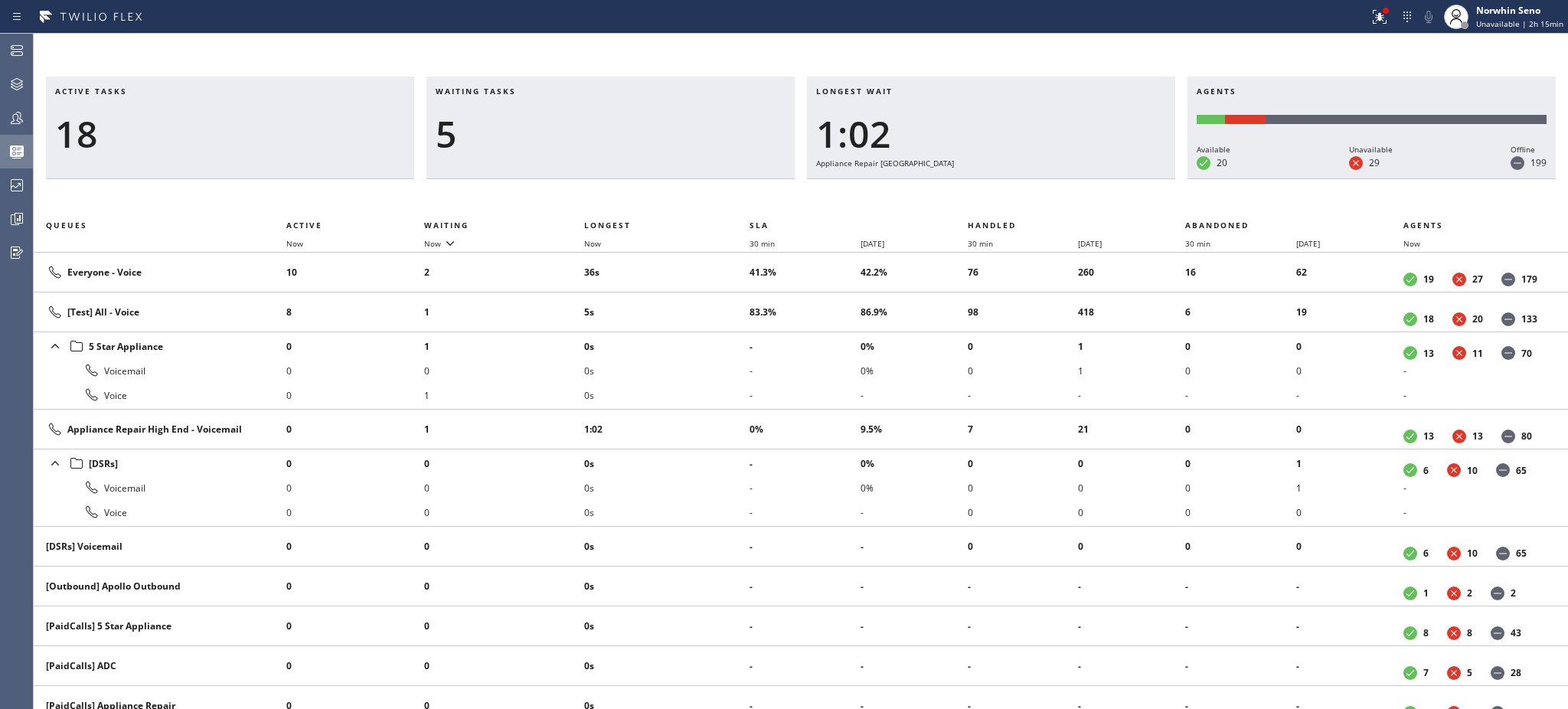
click at [1566, 128] on div "Active tasks 18 Waiting tasks 5 Longest wait 1:02 Appliance Repair High End Age…" at bounding box center [800, 128] width 1534 height 103
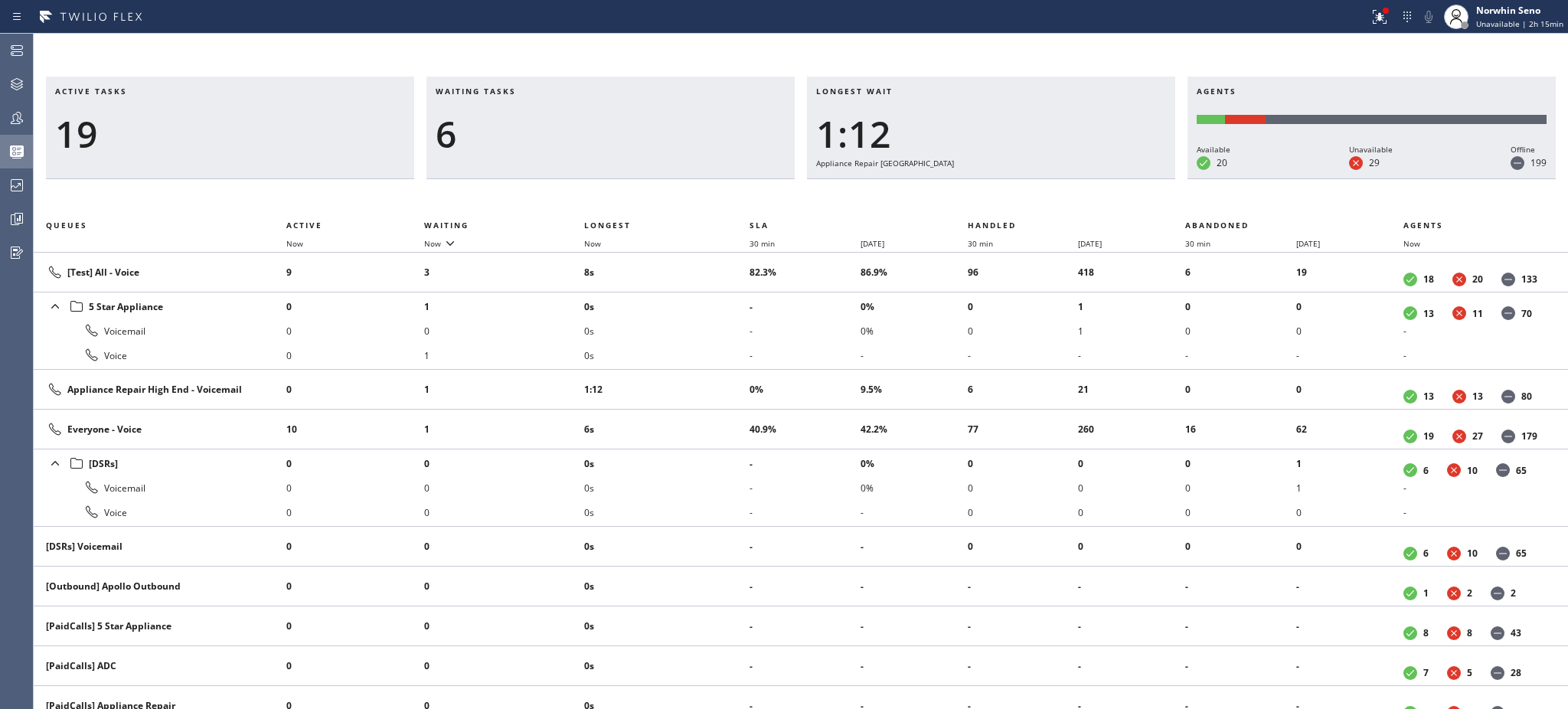
click at [1566, 109] on div "Active tasks 19 Waiting tasks 6 Longest wait 1:12 Appliance Repair High End Age…" at bounding box center [800, 128] width 1534 height 103
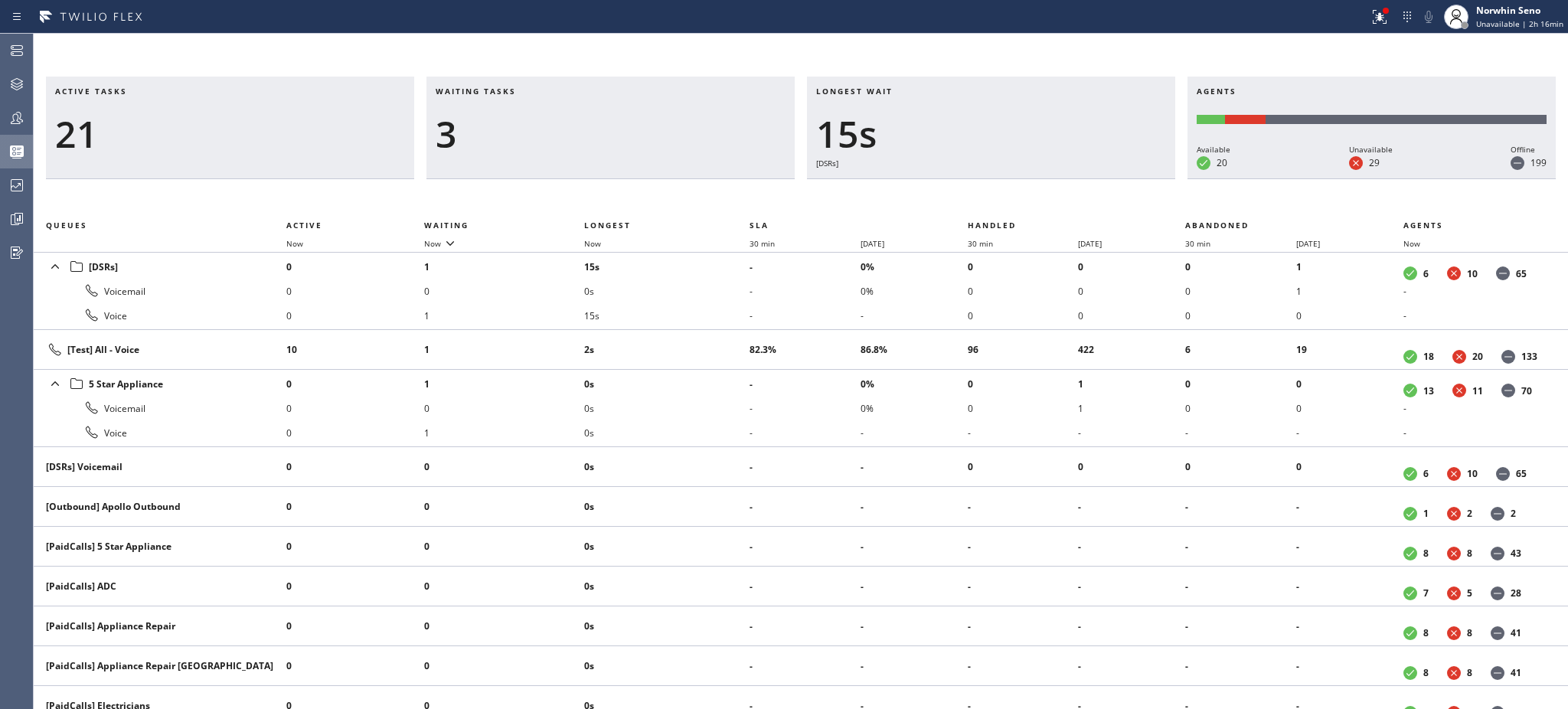
click at [616, 124] on div "3" at bounding box center [610, 133] width 350 height 44
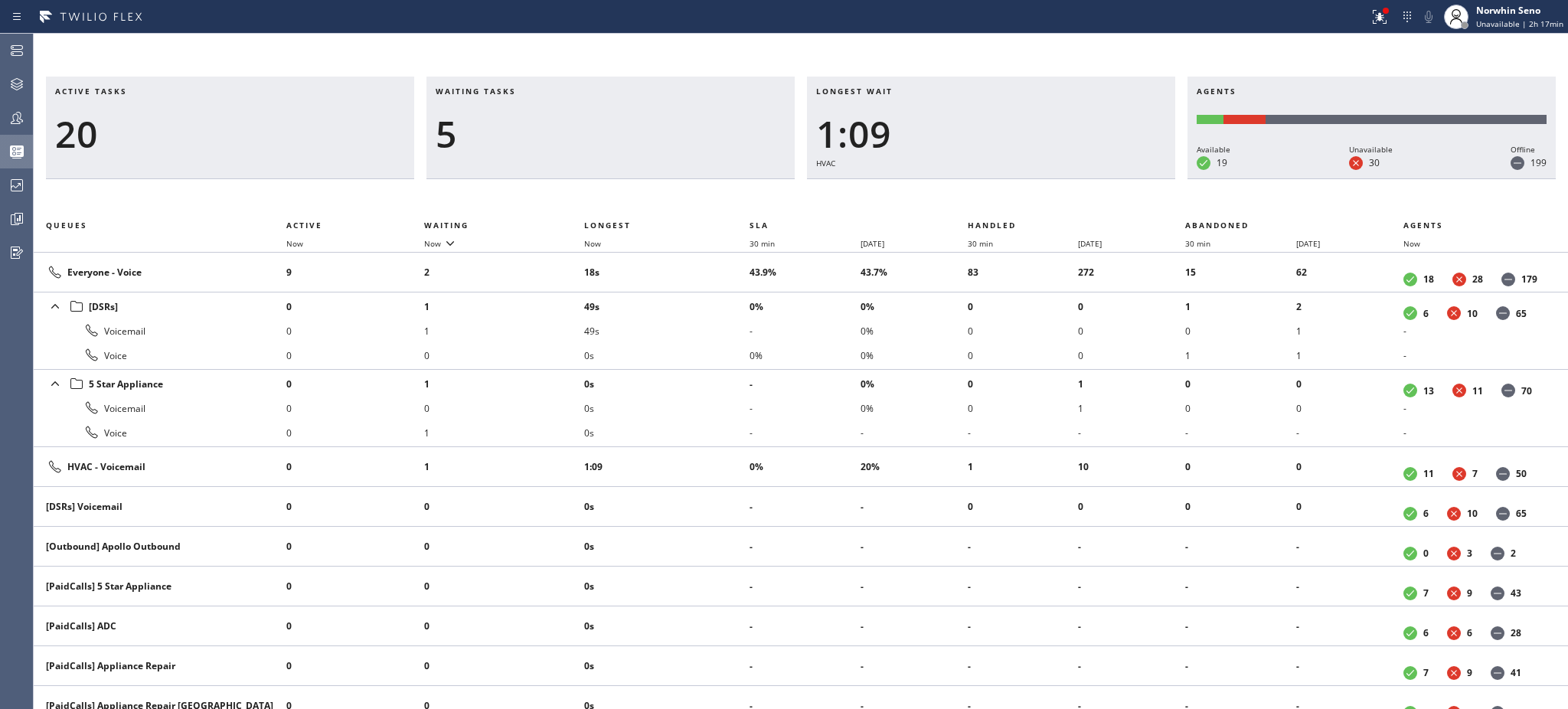
click at [634, 117] on div "5" at bounding box center [610, 133] width 350 height 44
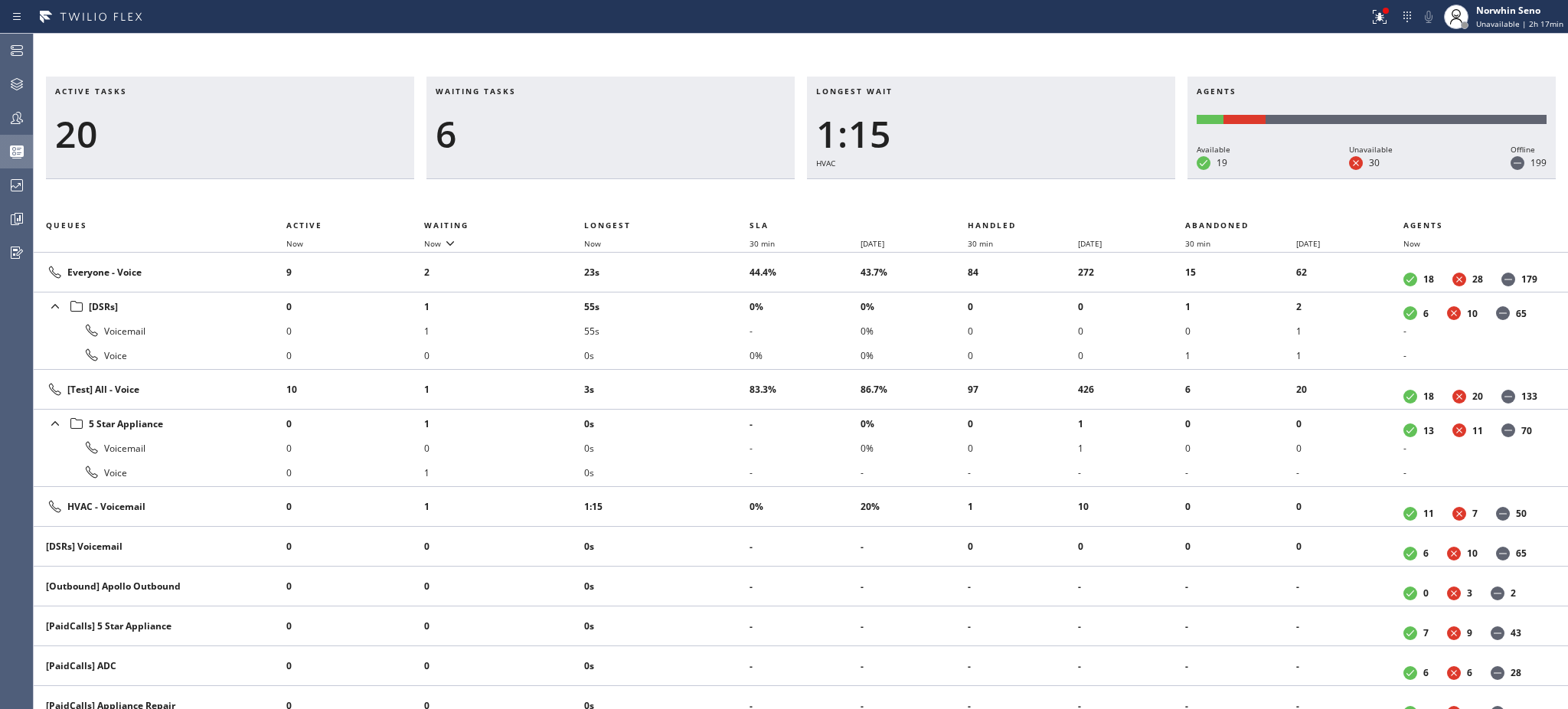
click at [719, 110] on div "Waiting tasks 6" at bounding box center [610, 128] width 368 height 103
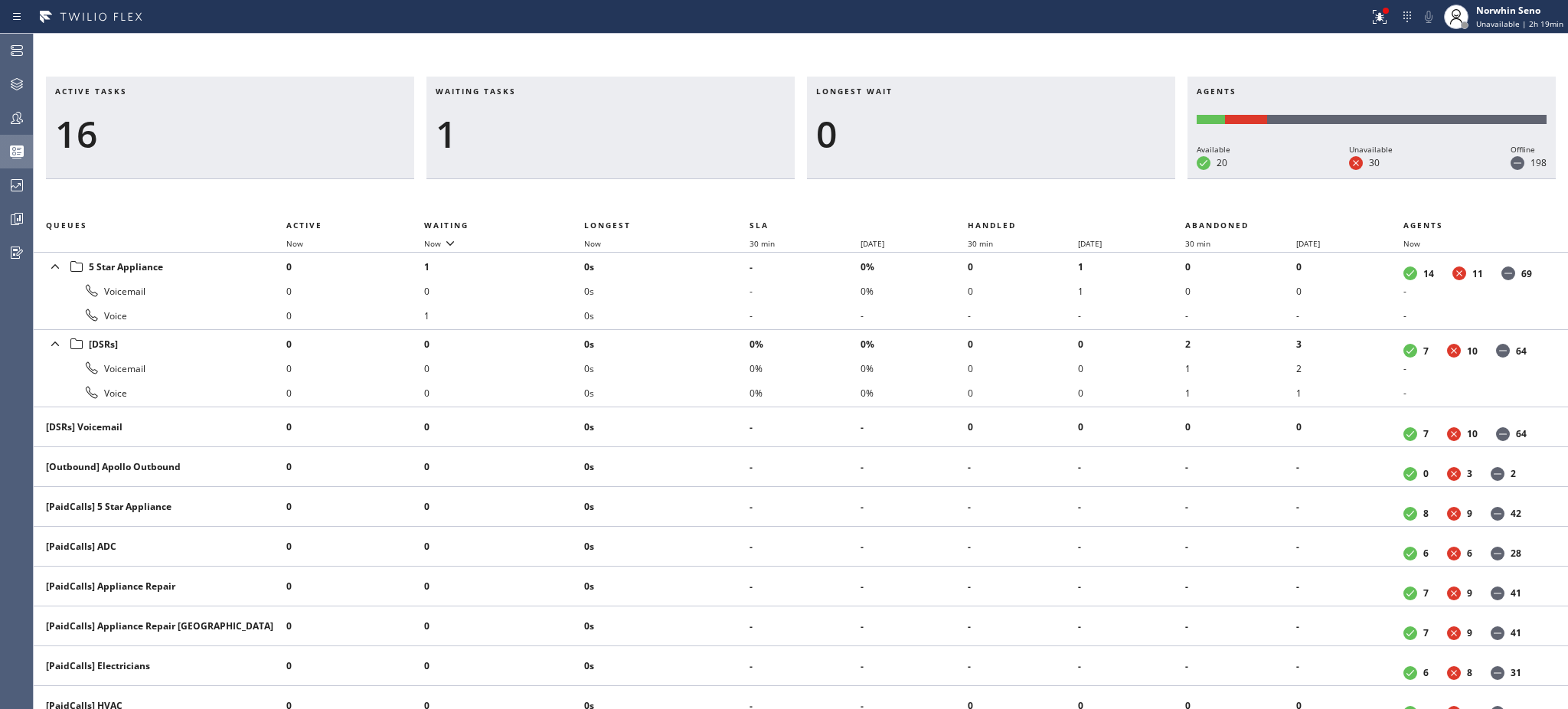
click at [144, 102] on h3 "Active tasks" at bounding box center [230, 97] width 350 height 23
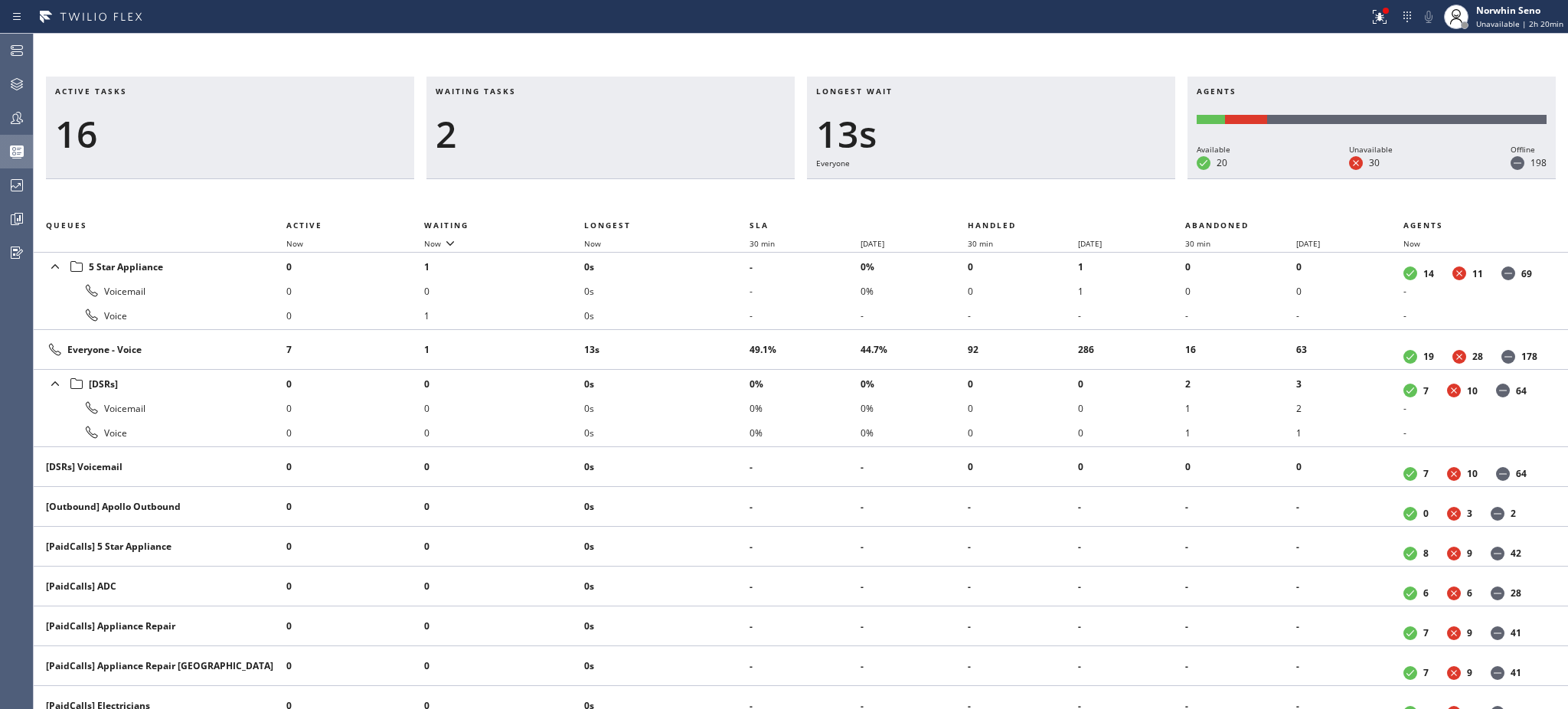
click at [572, 86] on h3 "Waiting tasks" at bounding box center [610, 97] width 350 height 23
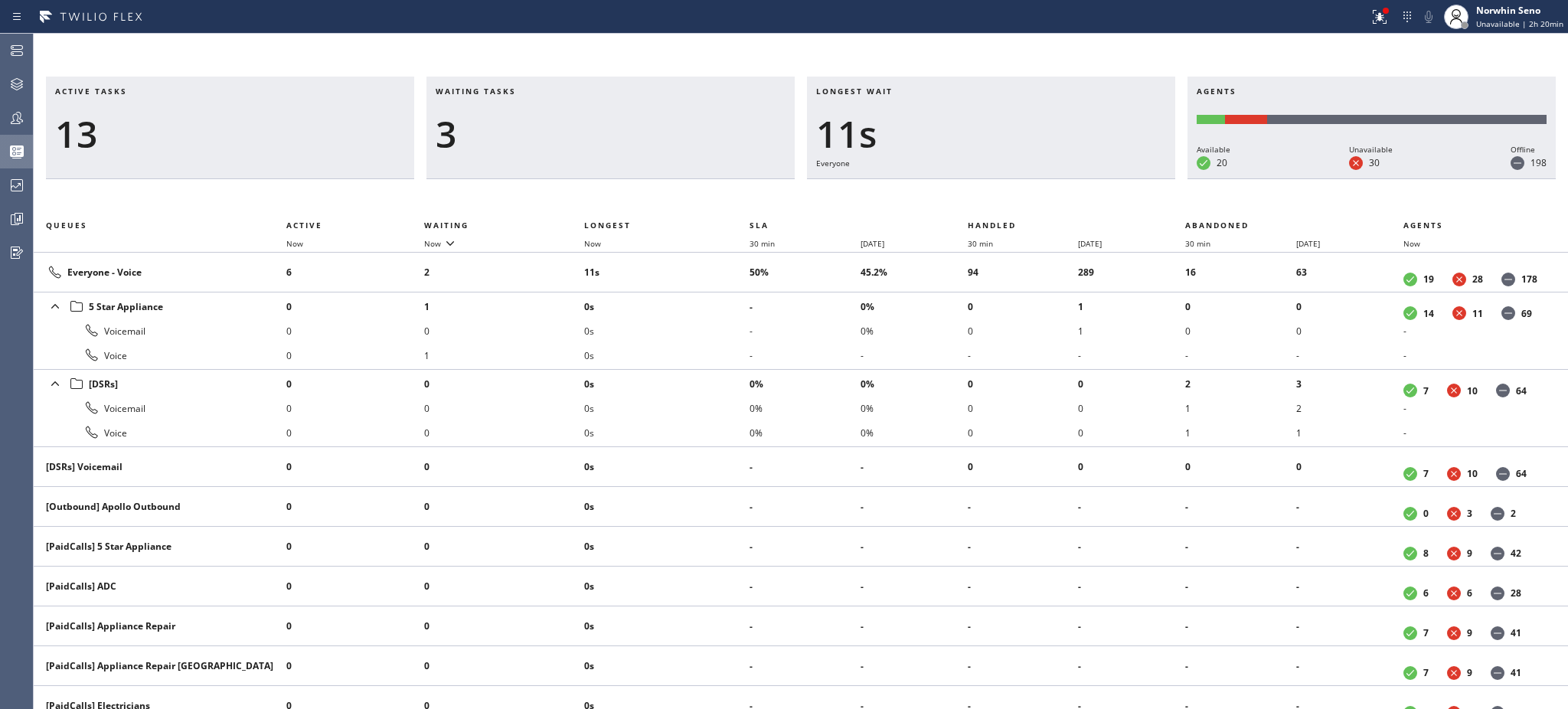
click at [572, 84] on div "Waiting tasks 3" at bounding box center [610, 128] width 368 height 103
click at [439, 96] on span "Waiting tasks" at bounding box center [475, 91] width 80 height 10
click at [490, 93] on span "Waiting tasks" at bounding box center [475, 91] width 80 height 10
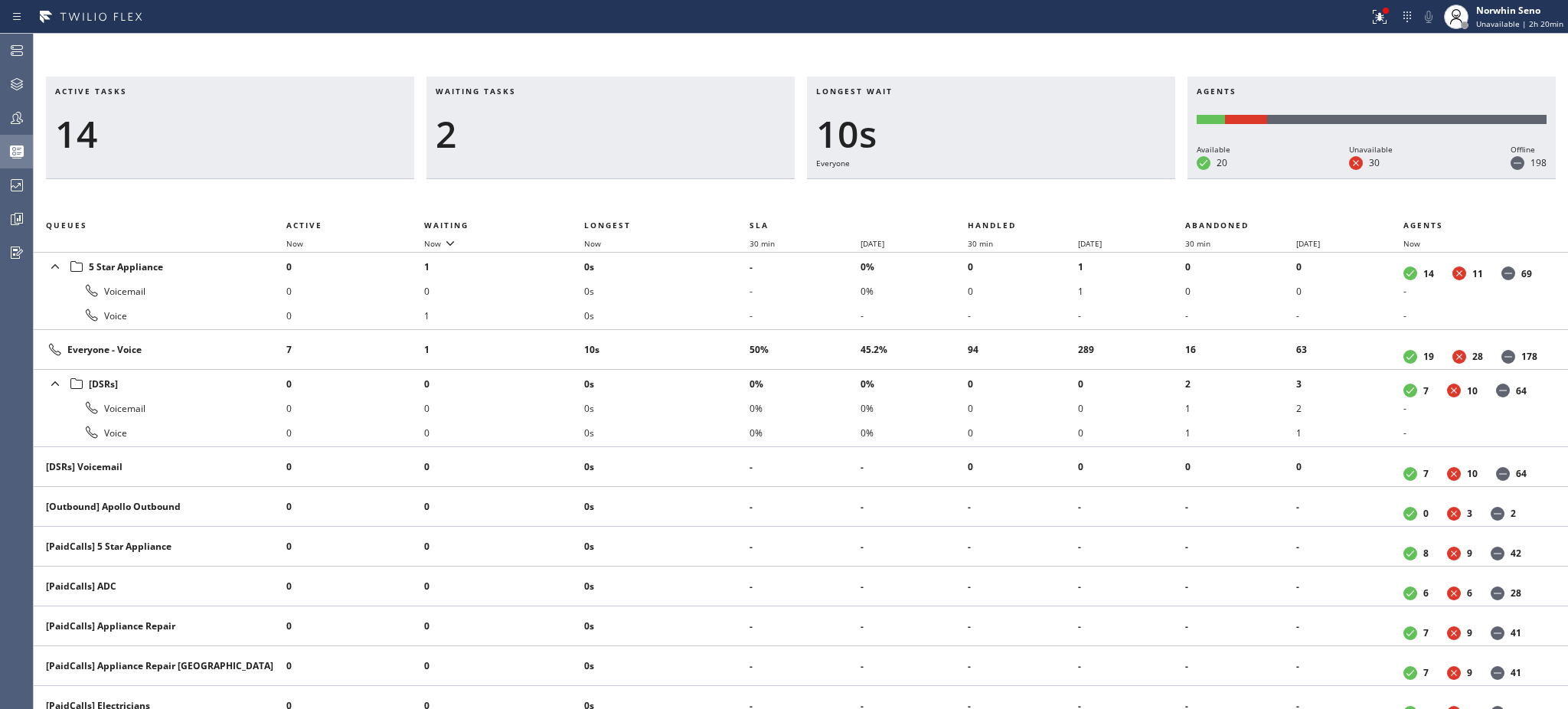
click at [67, 93] on span "Active tasks" at bounding box center [91, 91] width 72 height 10
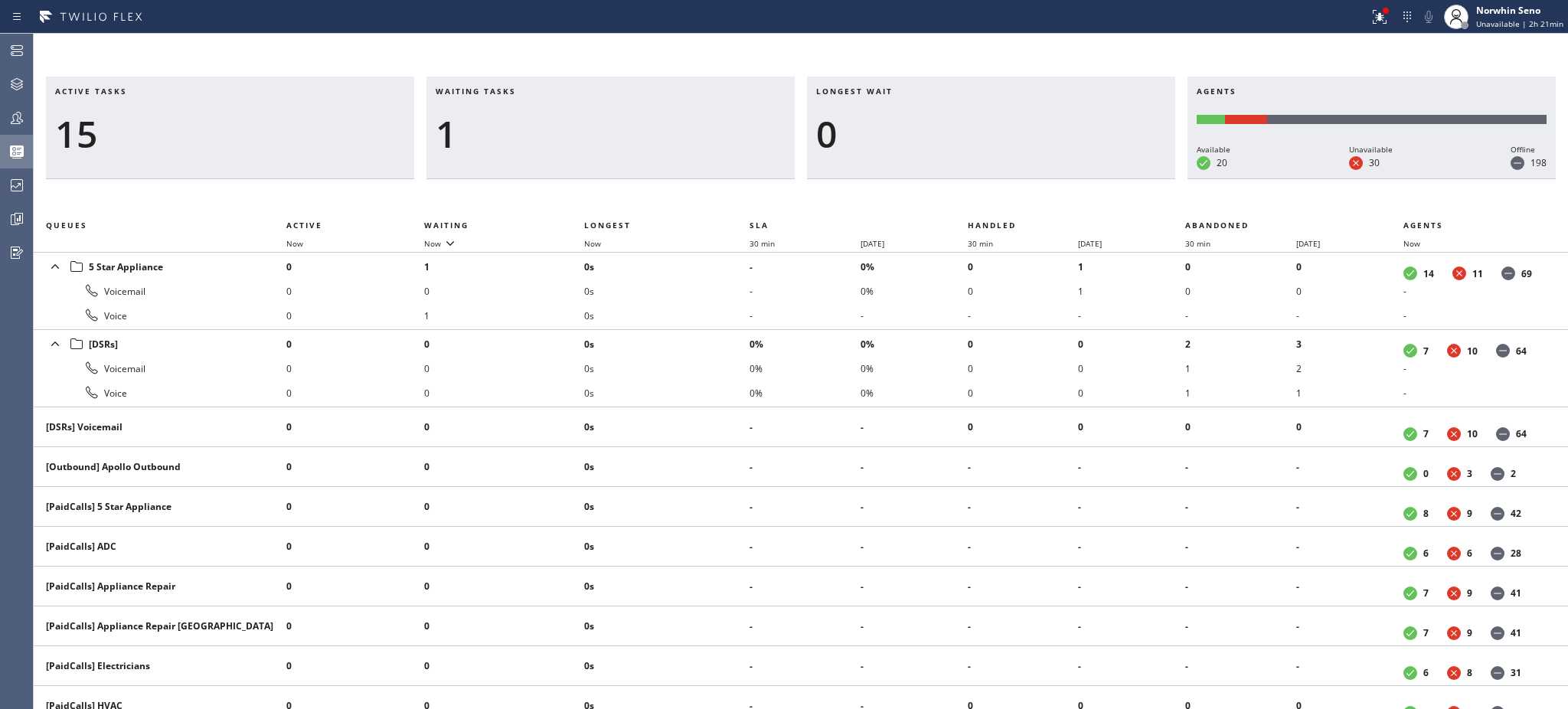
click at [116, 92] on span "Active tasks" at bounding box center [91, 91] width 72 height 10
click at [117, 93] on span "Active tasks" at bounding box center [91, 91] width 72 height 10
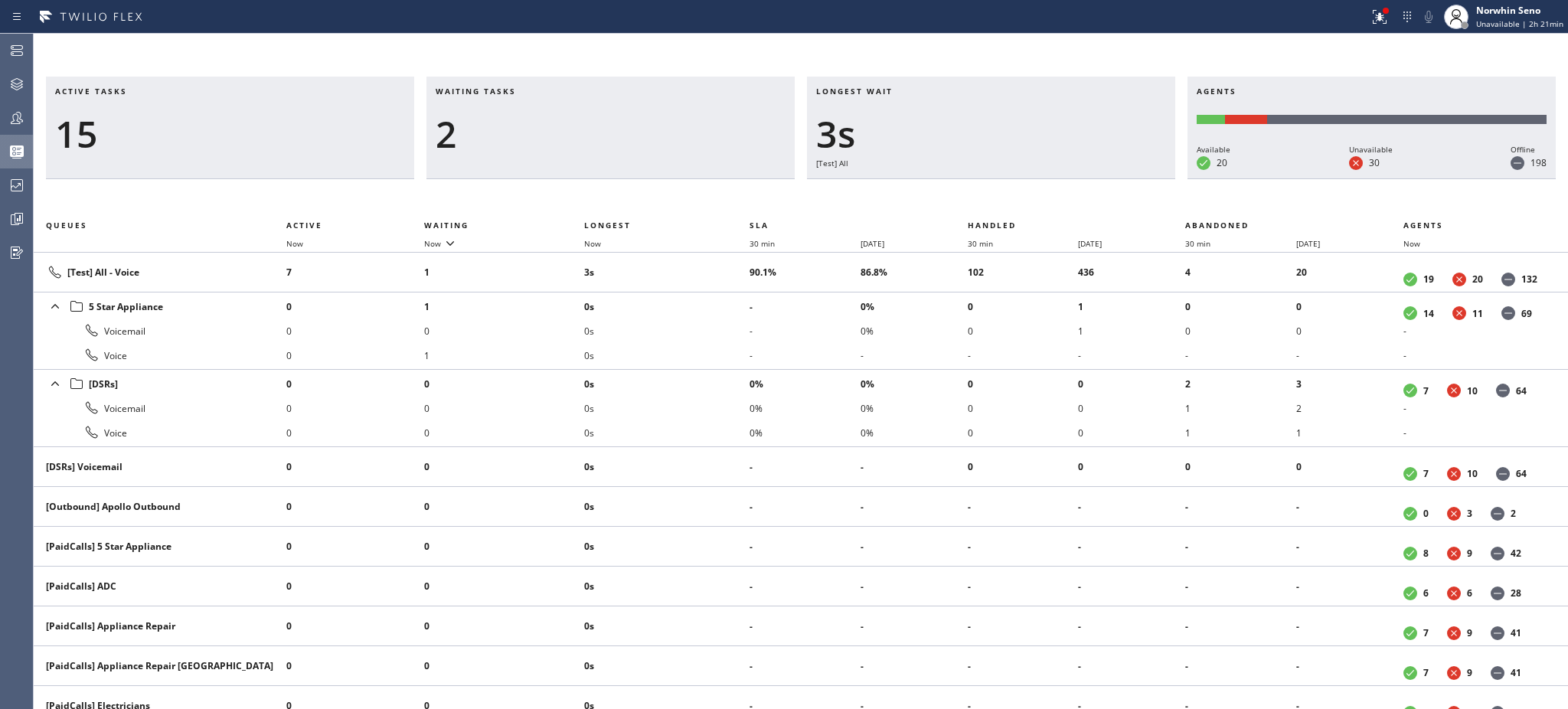
click at [69, 156] on div "15" at bounding box center [230, 133] width 350 height 44
click at [437, 133] on div "2" at bounding box center [610, 133] width 350 height 44
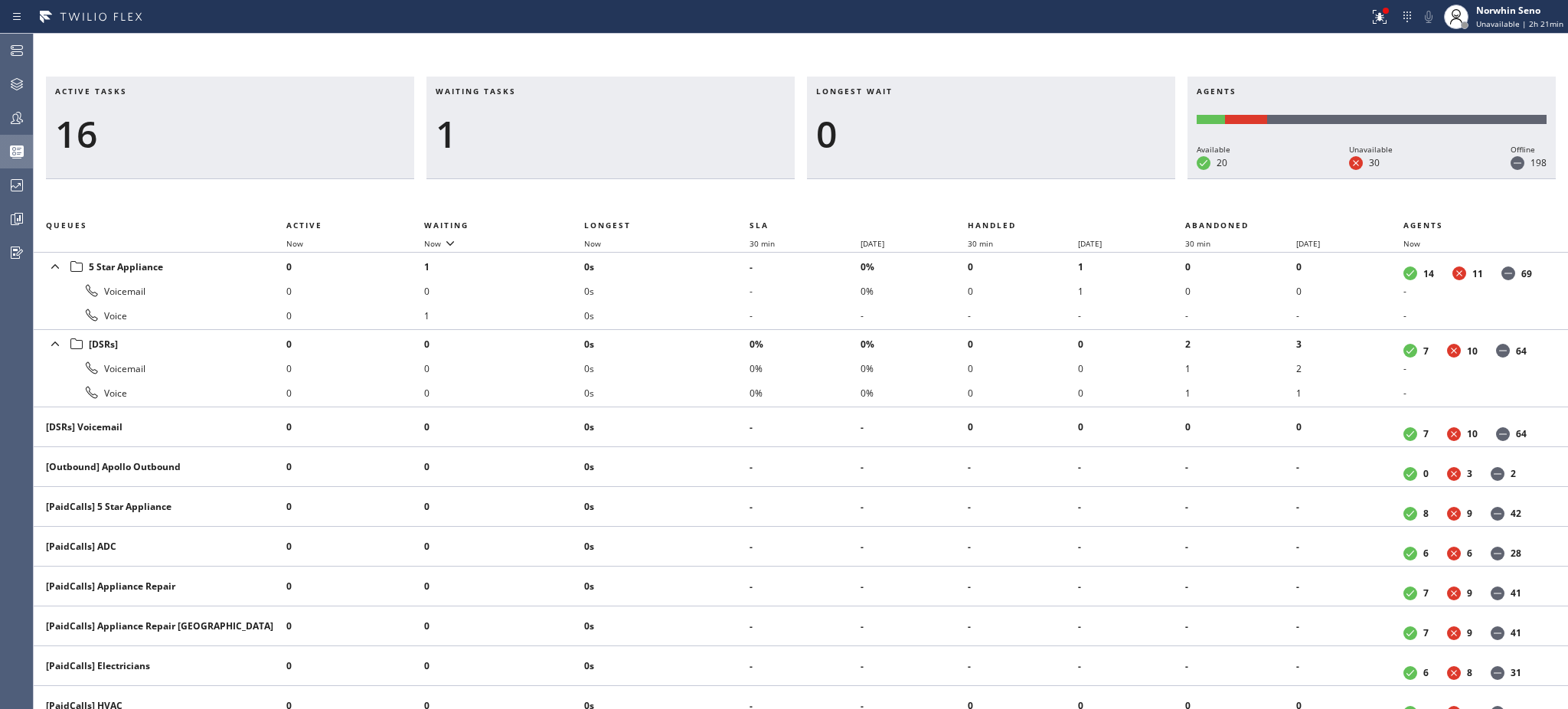
click at [830, 138] on div "0" at bounding box center [991, 133] width 350 height 44
click at [830, 137] on div "0" at bounding box center [991, 133] width 350 height 44
click at [830, 118] on div "0" at bounding box center [991, 133] width 350 height 44
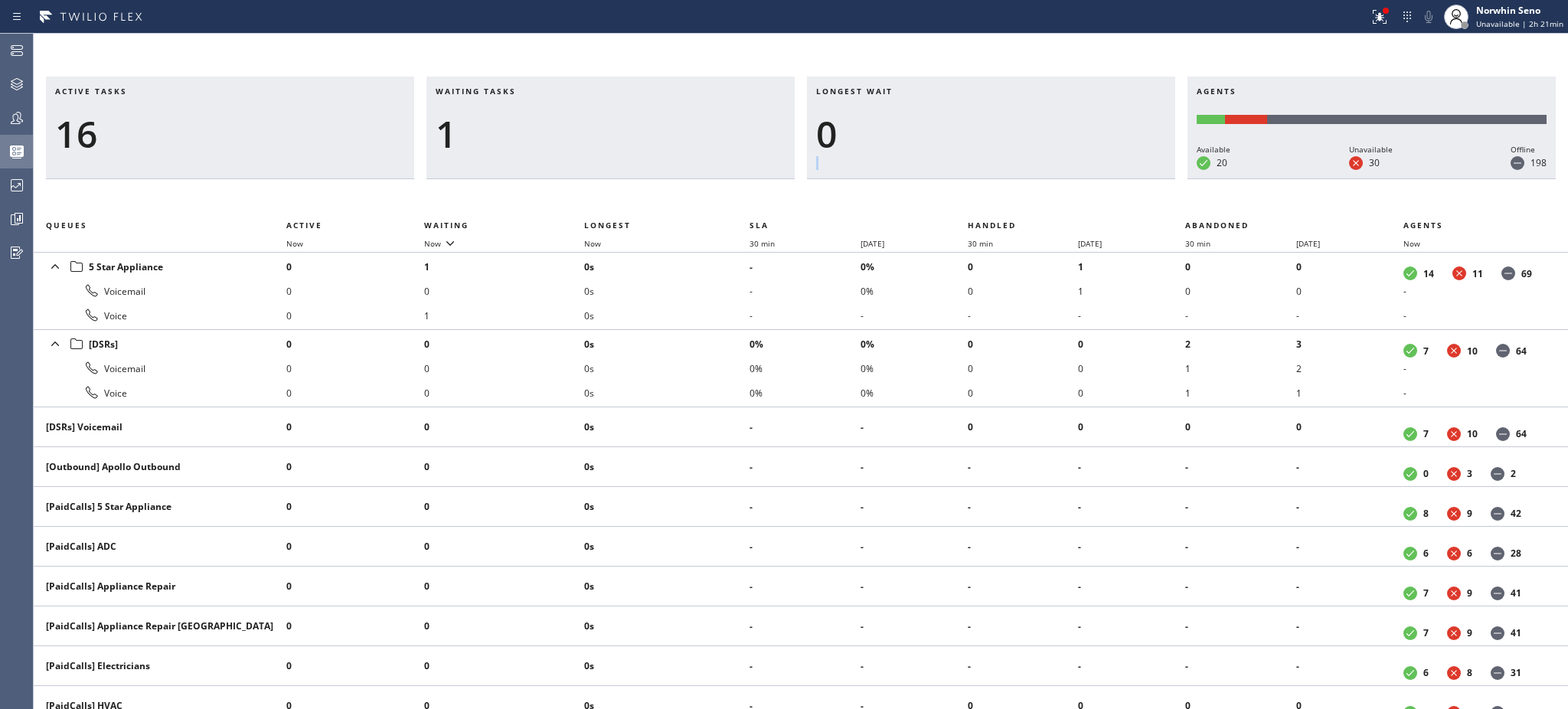
click at [830, 118] on div "0" at bounding box center [991, 133] width 350 height 44
click at [830, 87] on span "Longest wait" at bounding box center [854, 91] width 77 height 10
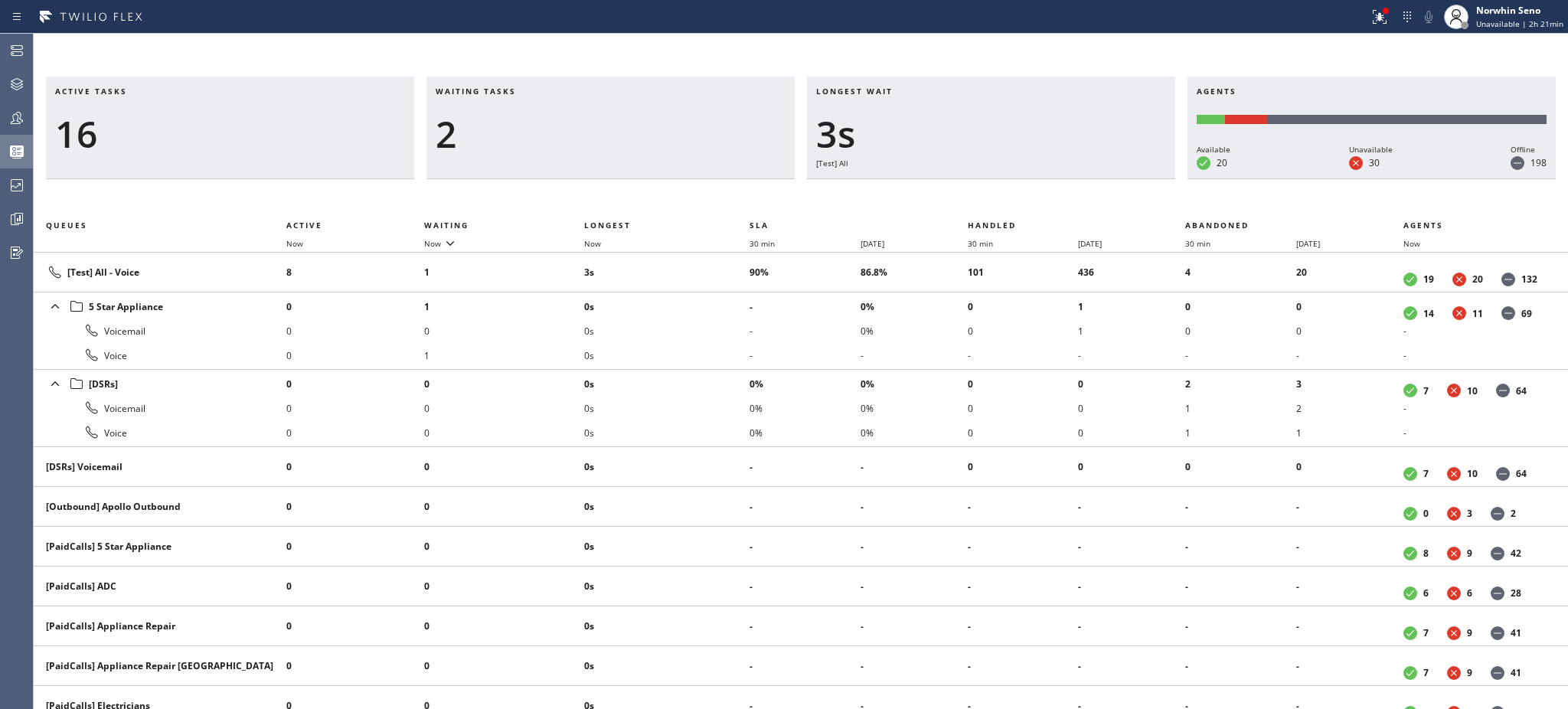
click at [880, 94] on span "Longest wait" at bounding box center [854, 91] width 77 height 10
click at [602, 176] on div "Waiting tasks 2" at bounding box center [610, 128] width 368 height 103
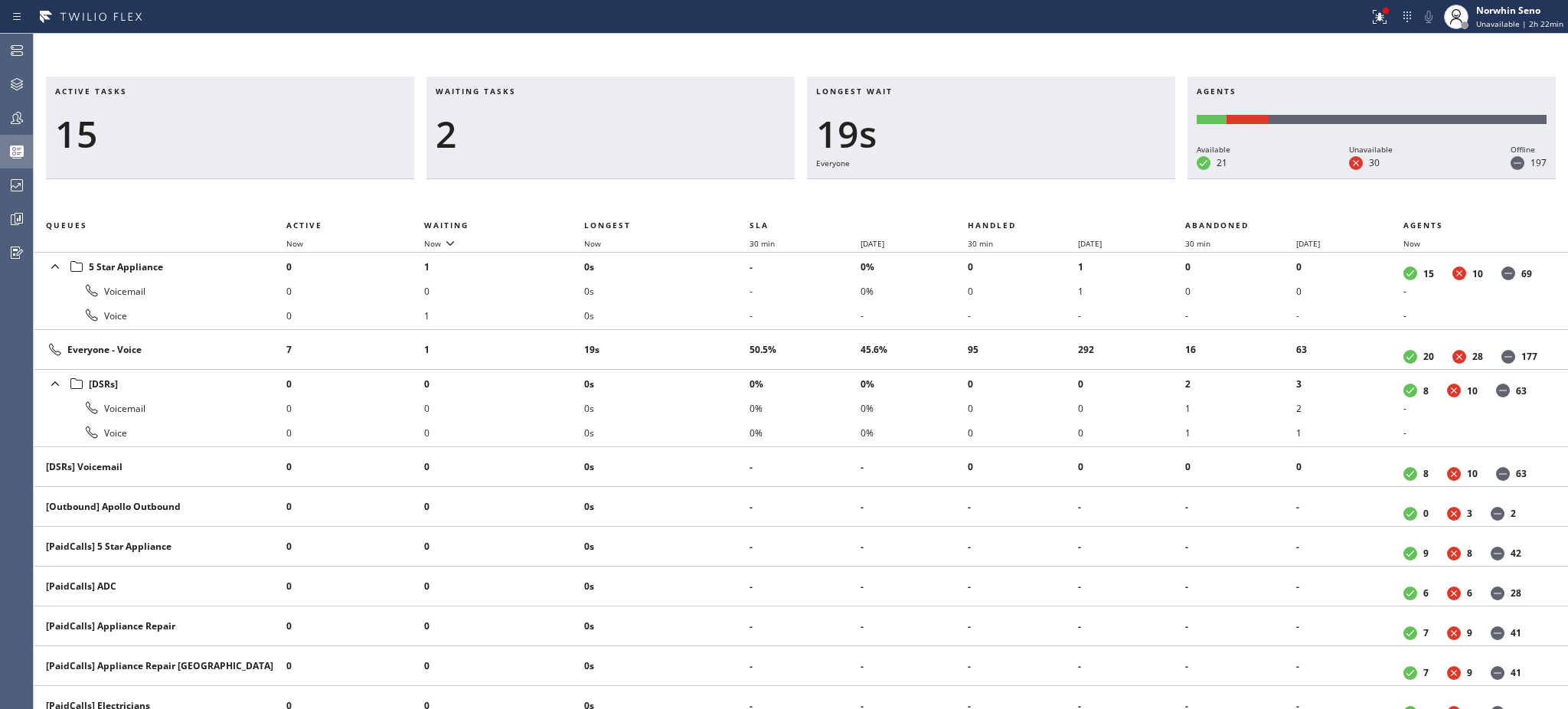
click at [1301, 63] on div "Active tasks 15 Waiting tasks 2 Longest wait 19s Everyone Agents Available 21 U…" at bounding box center [800, 371] width 1534 height 675
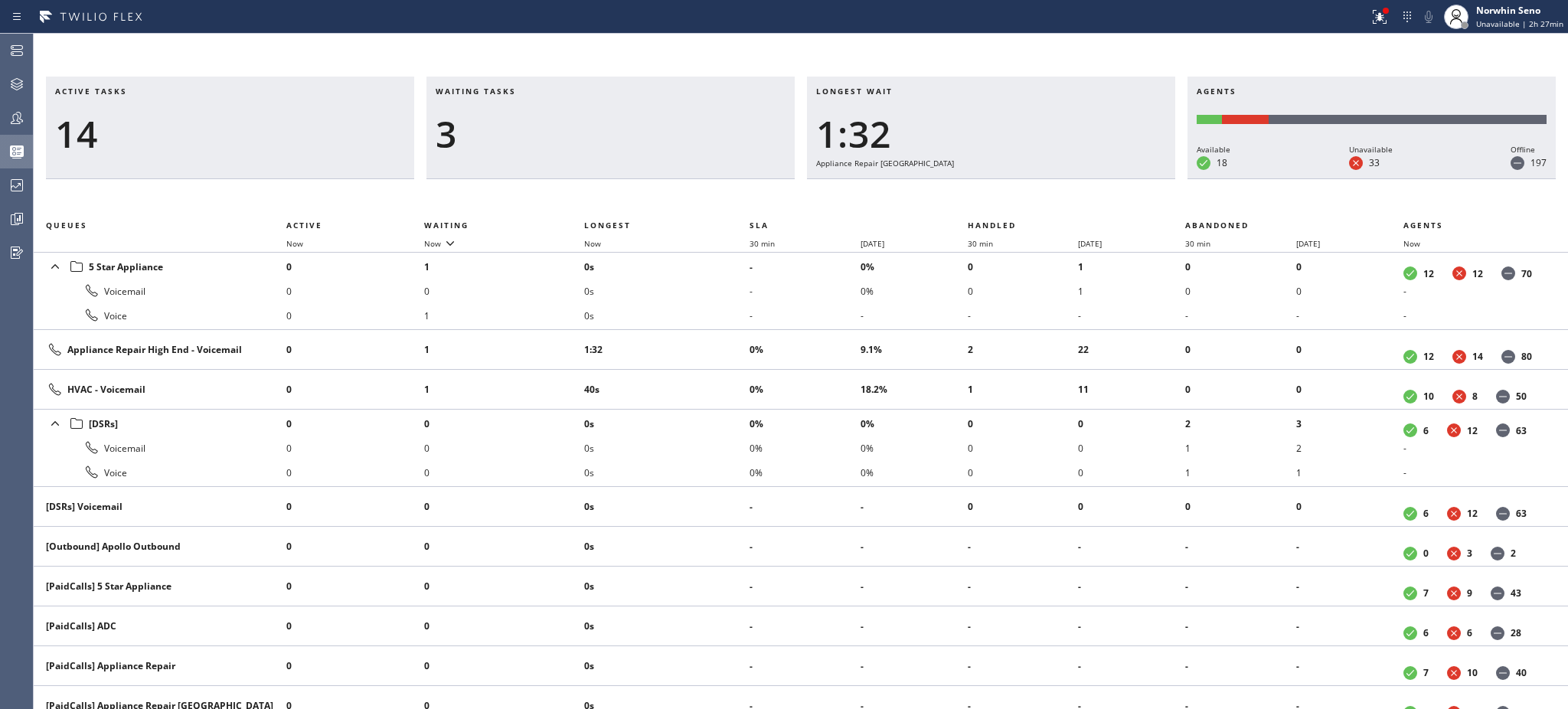
click at [590, 132] on div "3" at bounding box center [610, 133] width 350 height 44
